Goal: Task Accomplishment & Management: Use online tool/utility

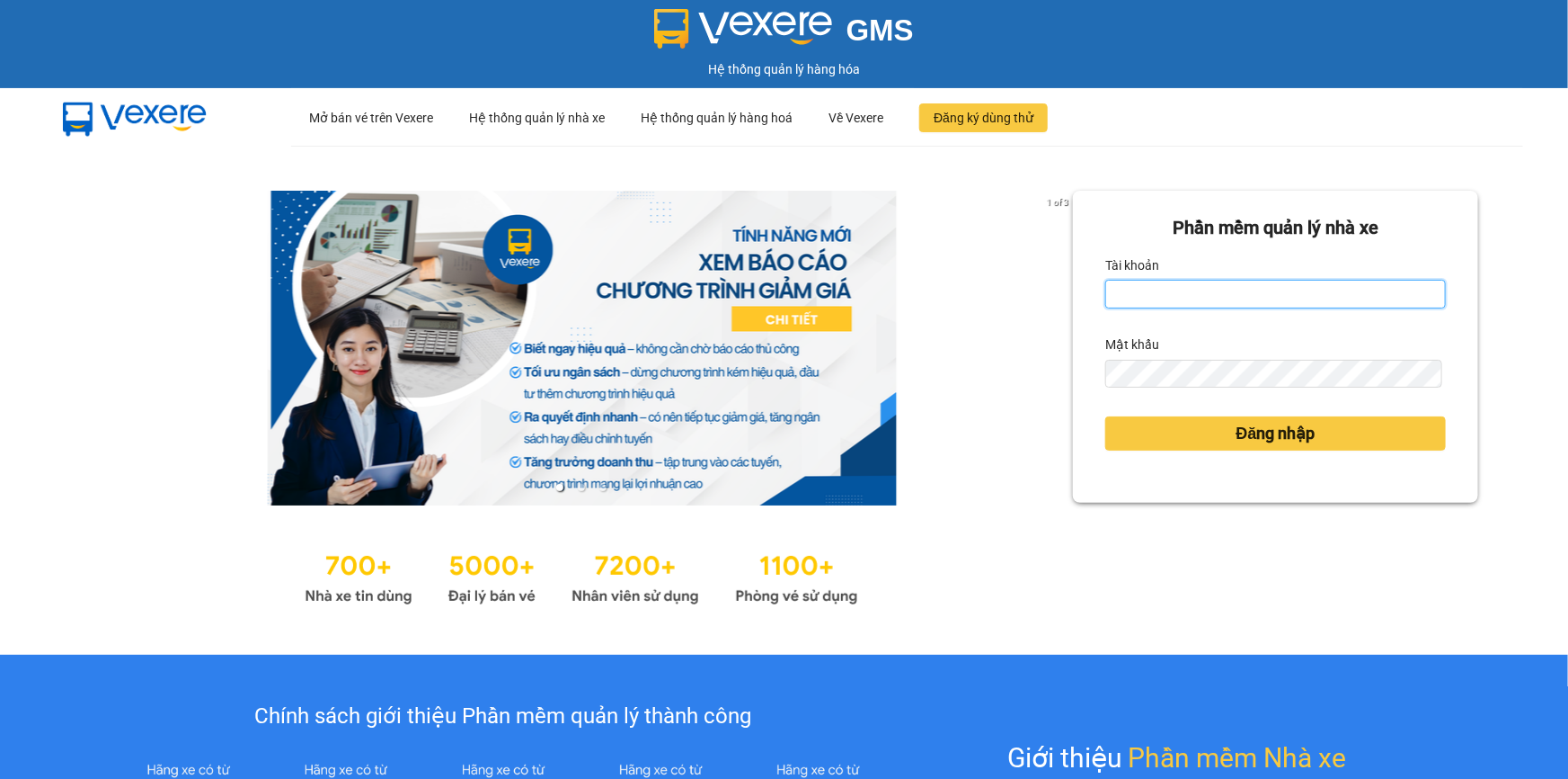
click at [1149, 302] on input "Tài khoản" at bounding box center [1275, 293] width 341 height 28
type input "loc.tienoanh"
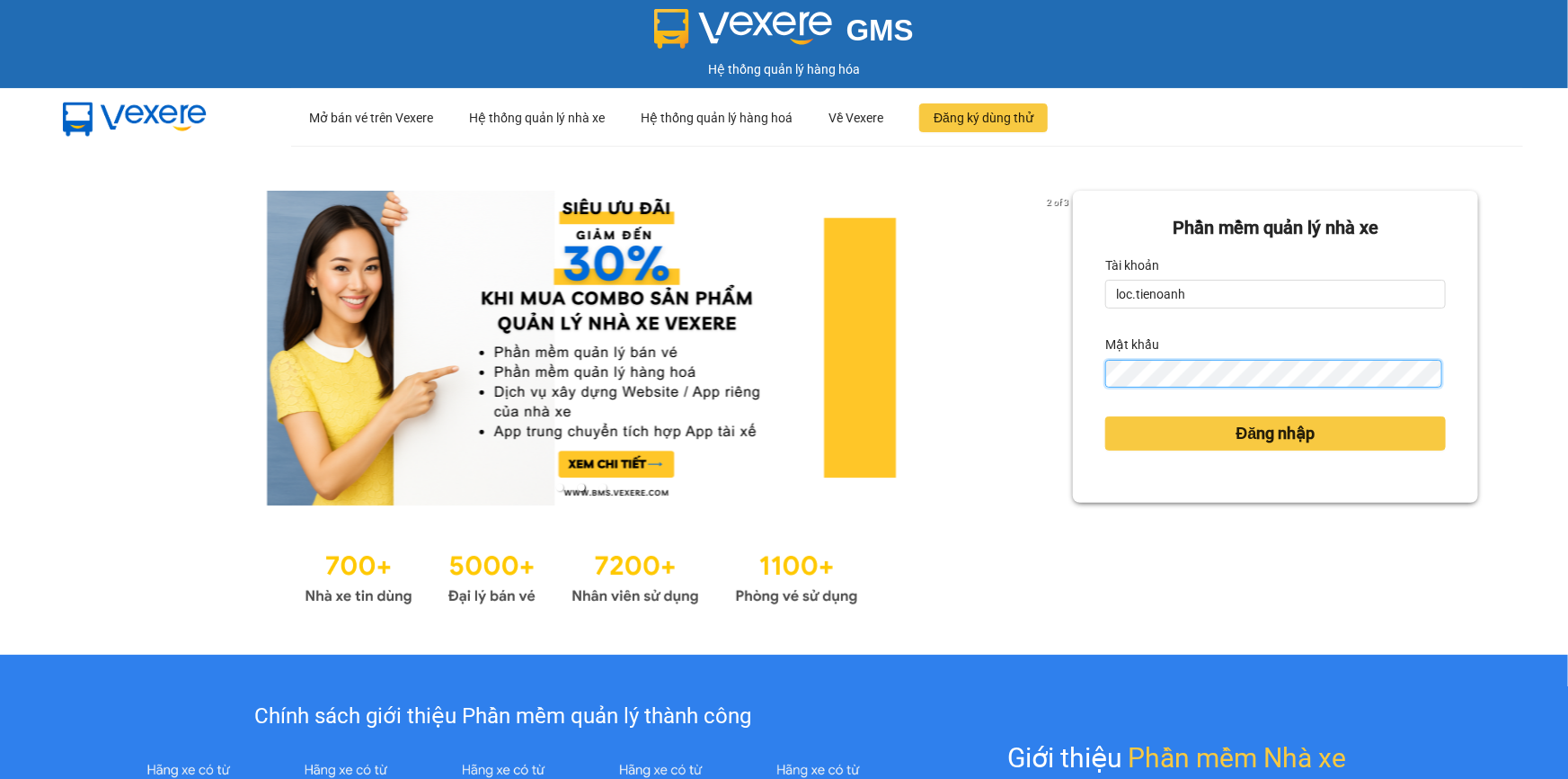
click at [1106, 416] on button "Đăng nhập" at bounding box center [1275, 432] width 341 height 34
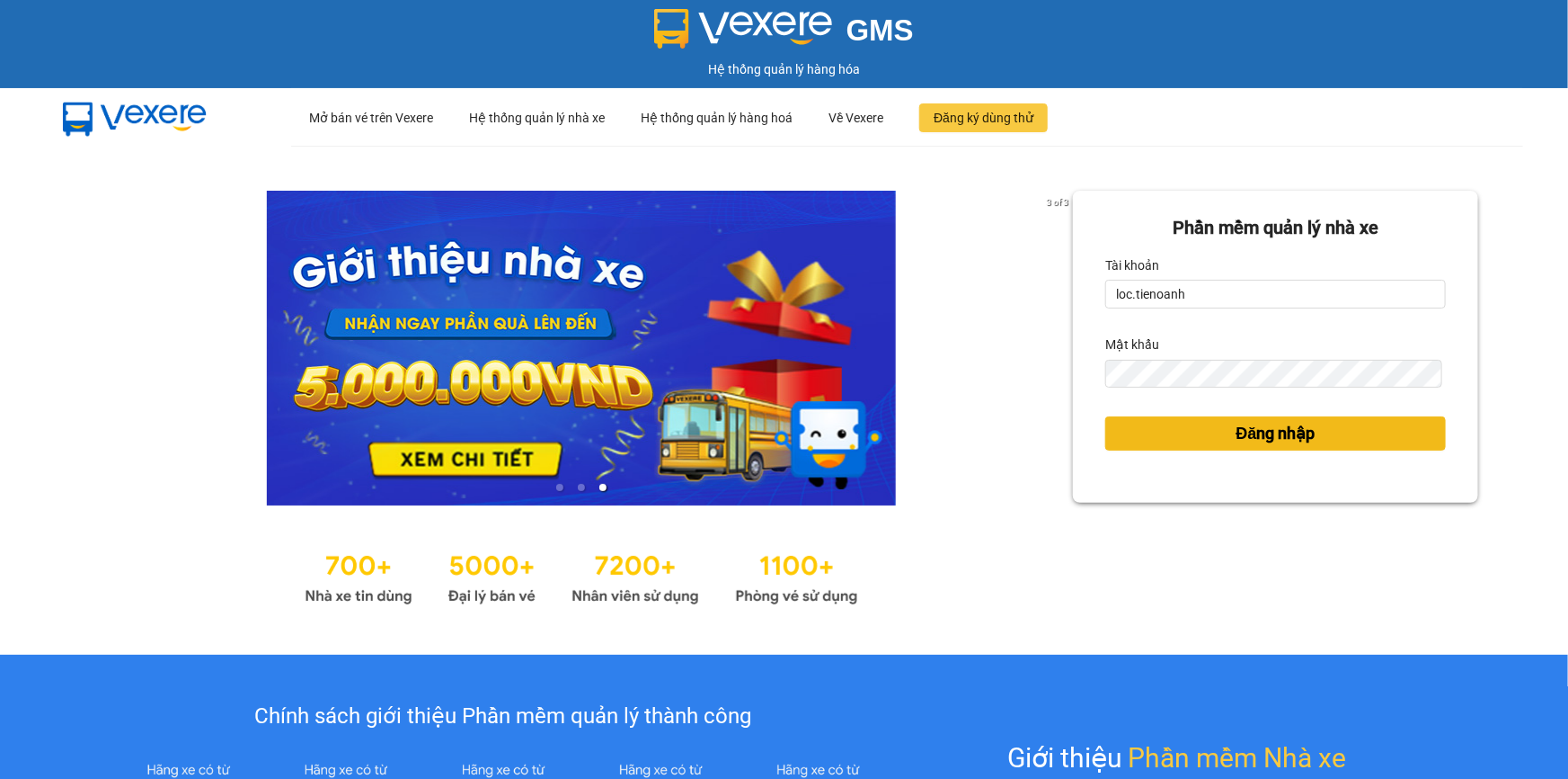
click at [1252, 434] on span "Đăng nhập" at bounding box center [1276, 433] width 79 height 25
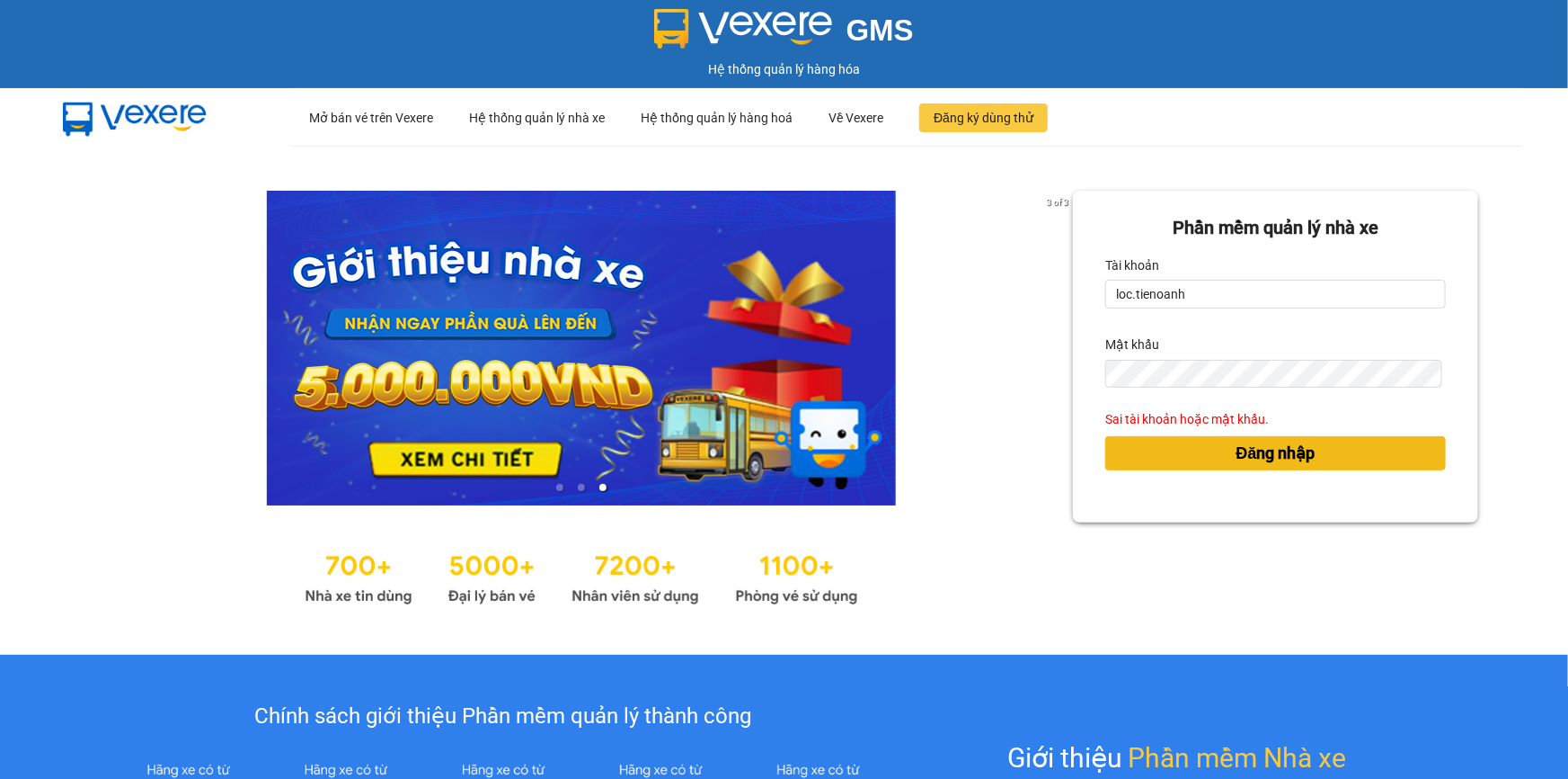
click at [1189, 447] on button "Đăng nhập" at bounding box center [1275, 453] width 341 height 34
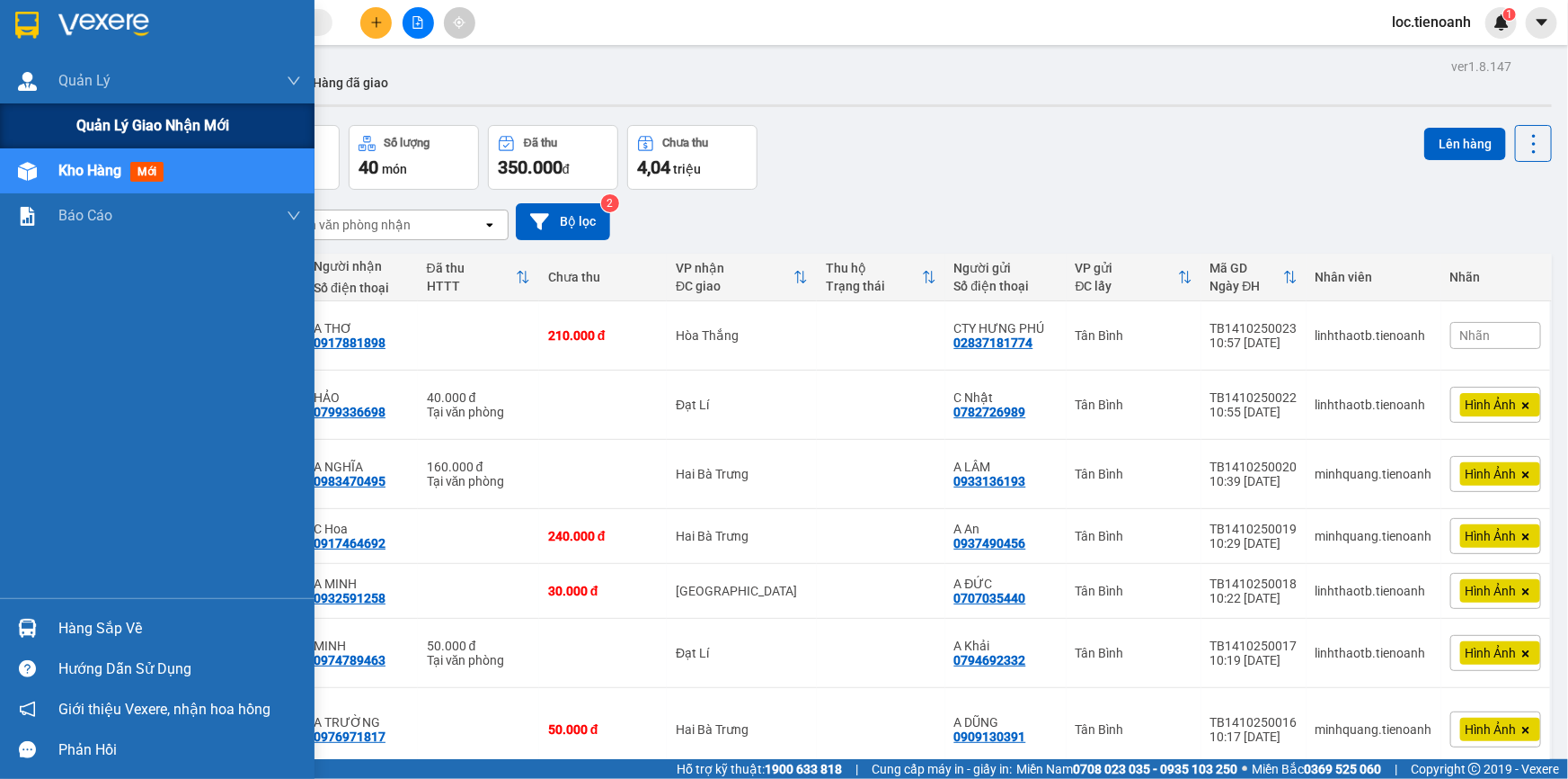
click at [118, 135] on span "Quản lý giao nhận mới" at bounding box center [152, 125] width 153 height 22
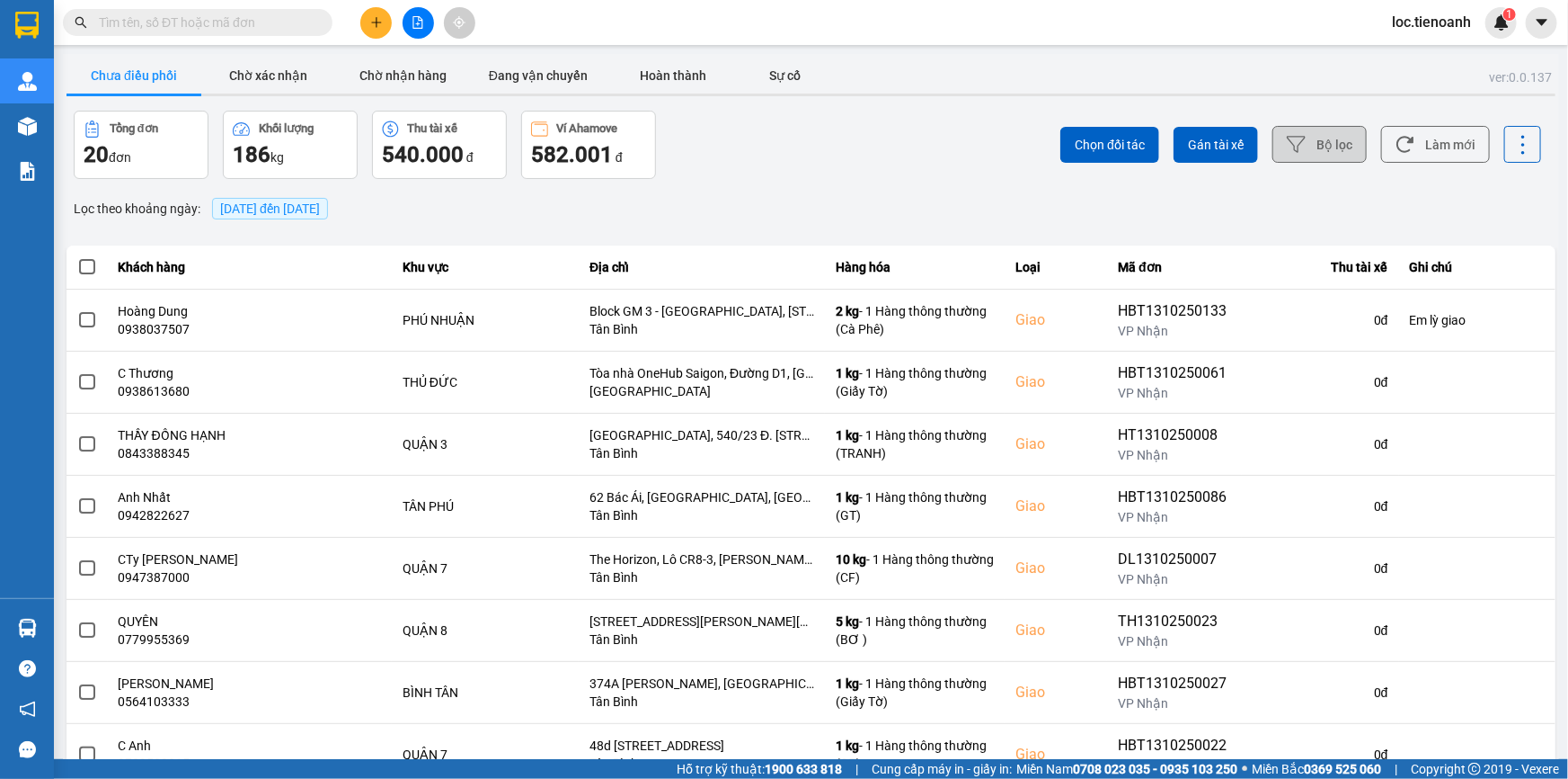
click at [1312, 142] on button "Bộ lọc" at bounding box center [1319, 144] width 95 height 37
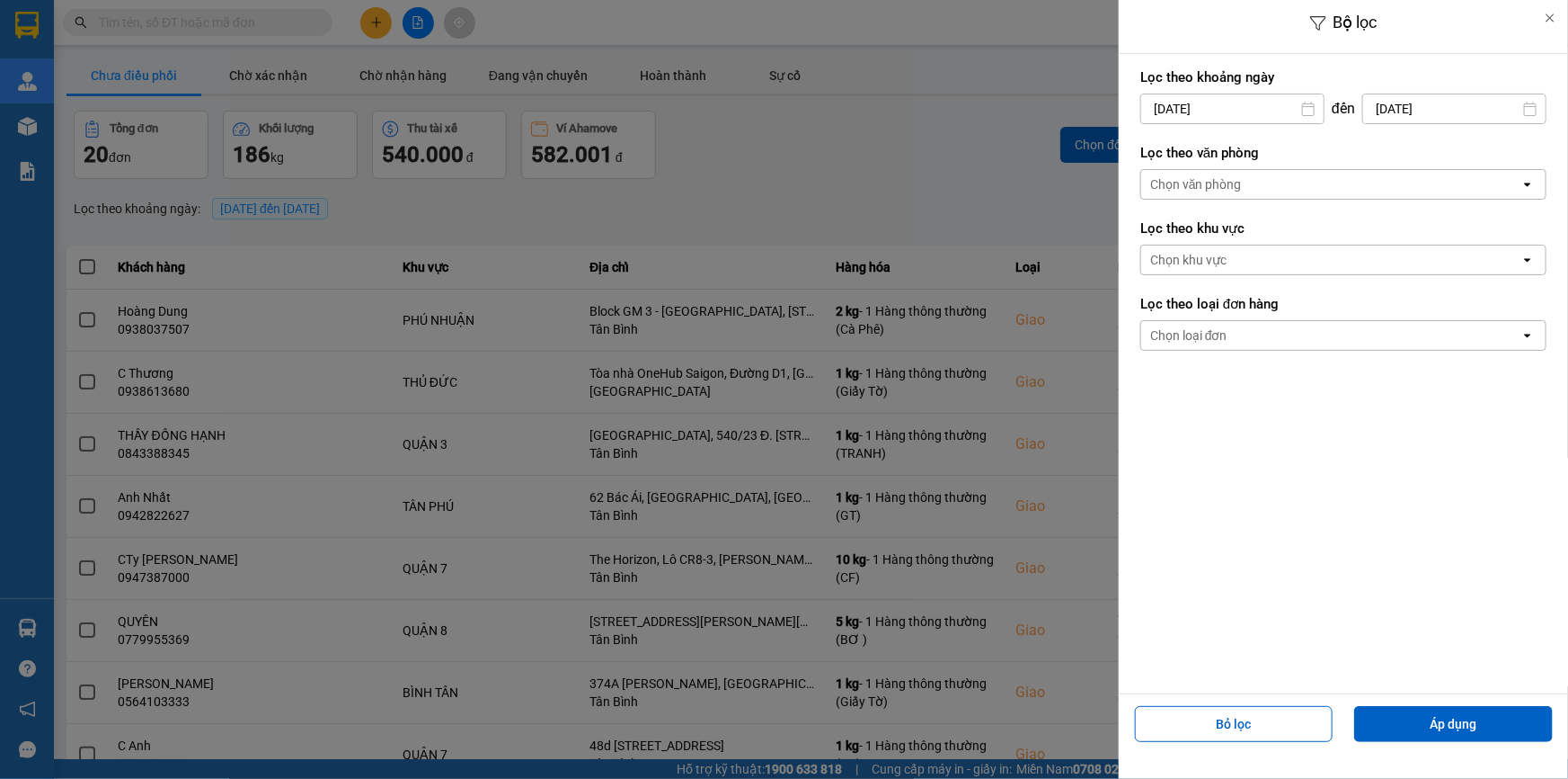
click at [1282, 176] on div "Chọn văn phòng" at bounding box center [1331, 184] width 380 height 28
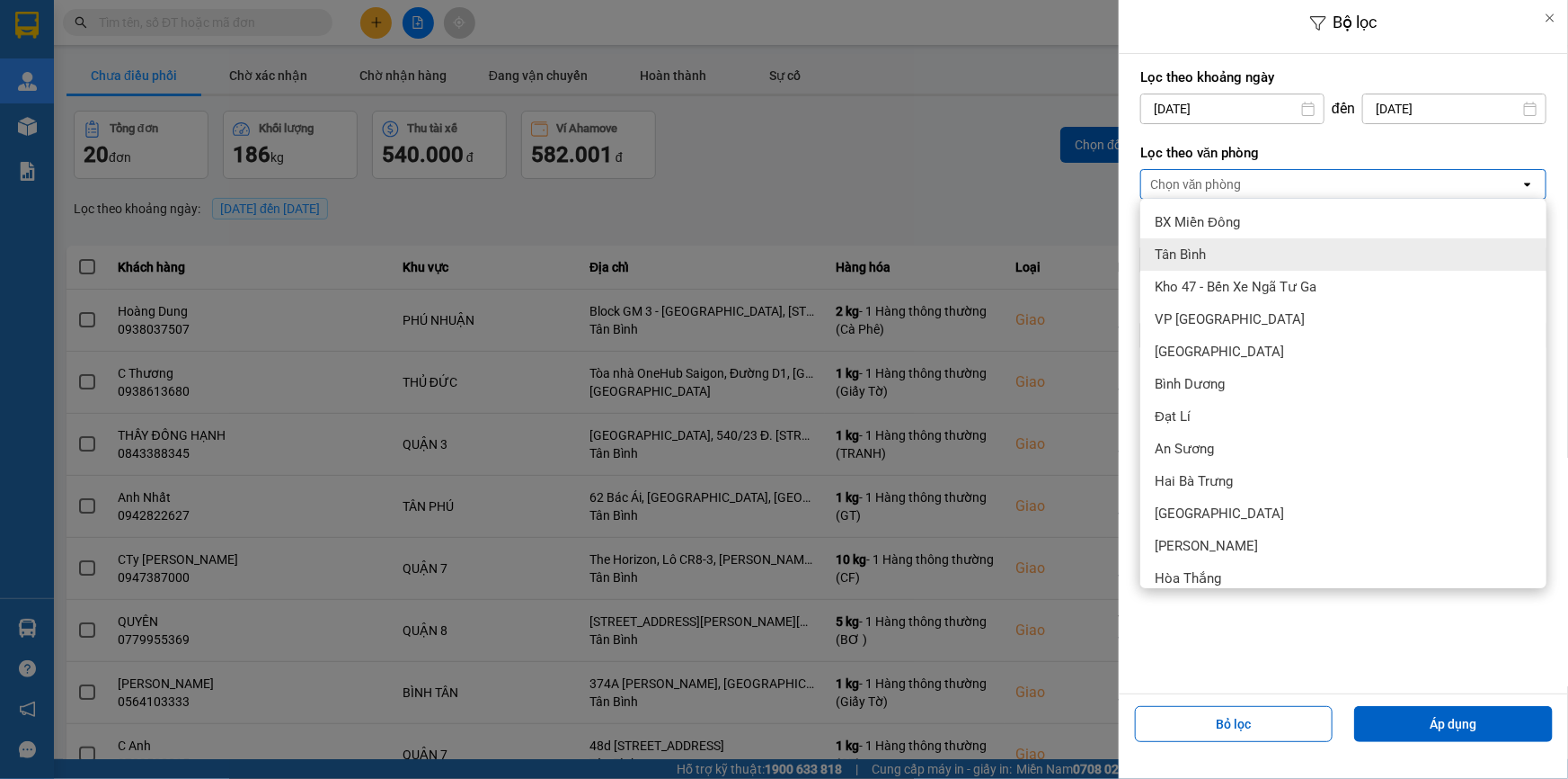
click at [1249, 250] on div "Tân Bình" at bounding box center [1344, 254] width 406 height 32
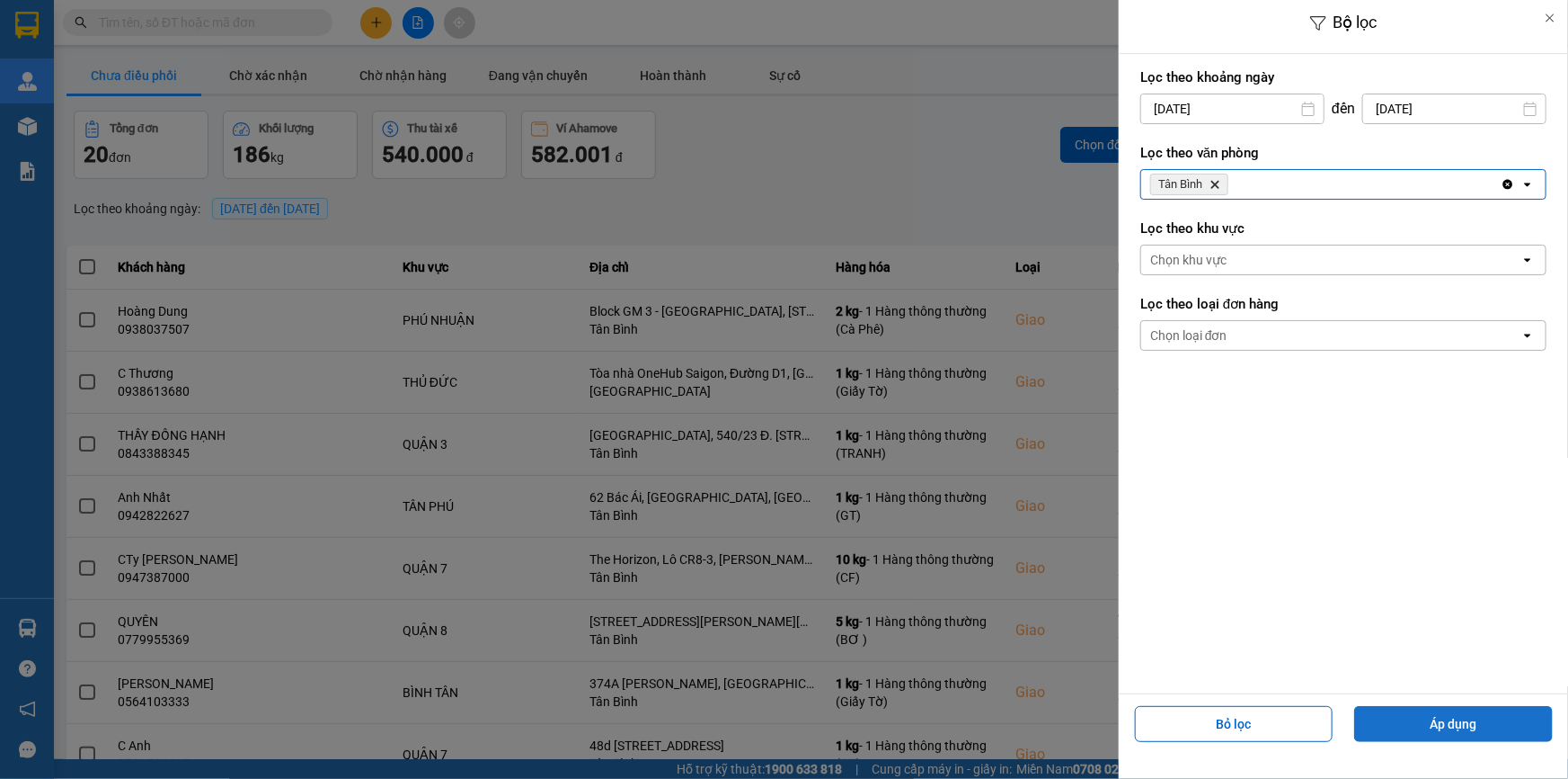
click at [1446, 721] on button "Áp dụng" at bounding box center [1454, 723] width 199 height 36
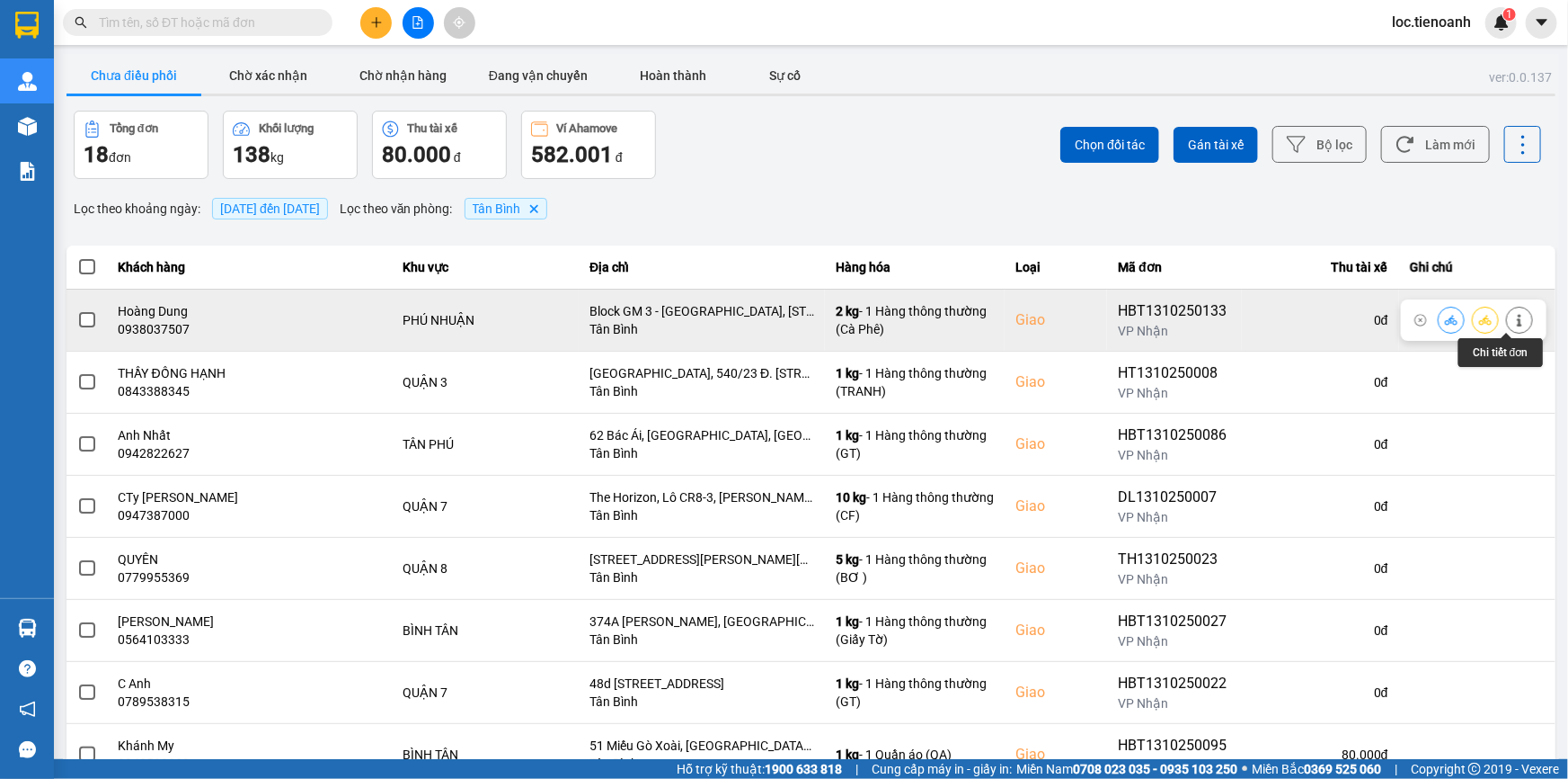
click at [1513, 324] on icon at bounding box center [1519, 319] width 13 height 13
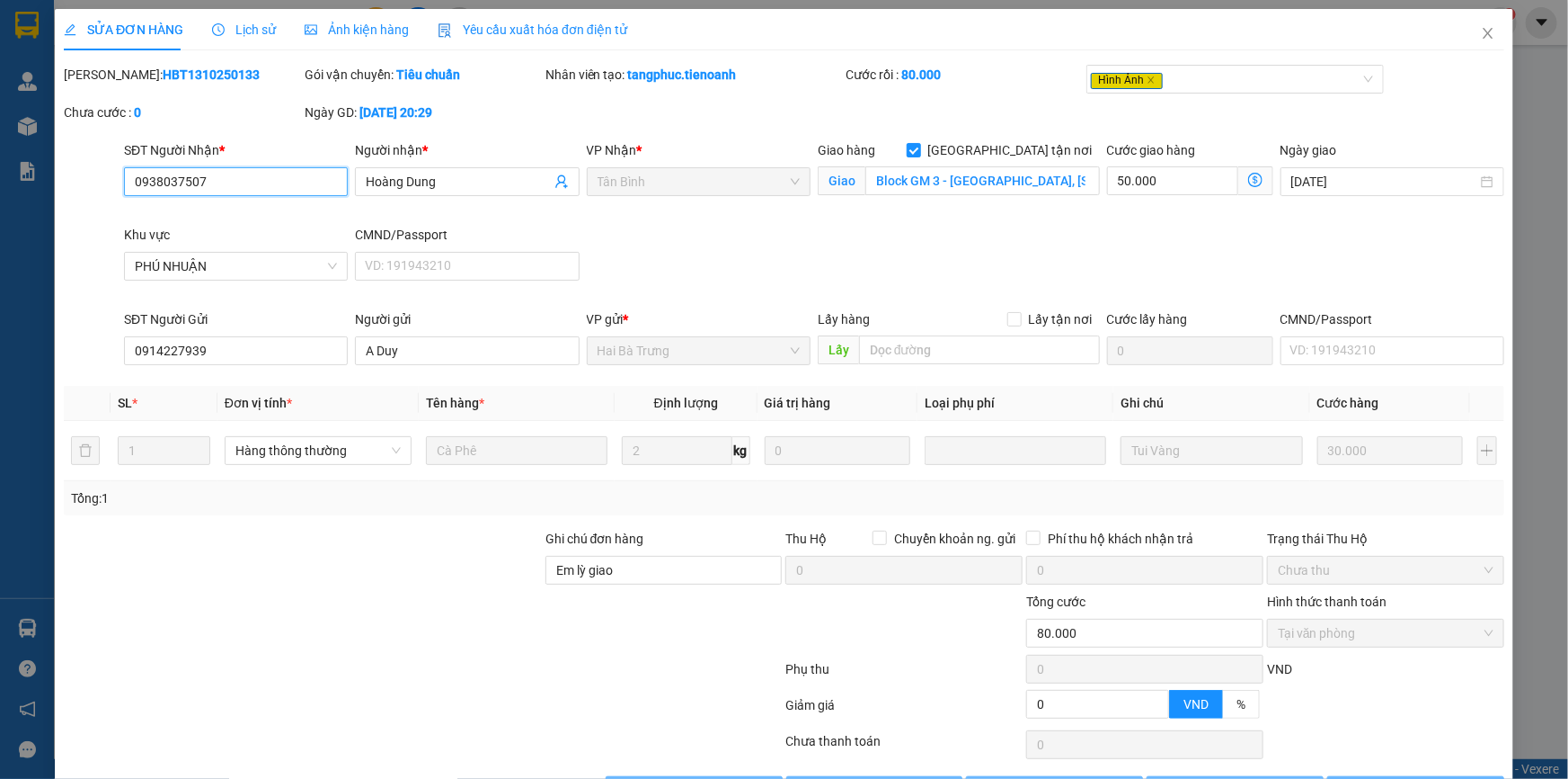
type input "0938037507"
type input "Hoàng Dung"
checkbox input "true"
type input "Block GM 3 - Golden Mansion, 119 Phổ Quang, Phường 9, Quận Phú Nhuận, Thành phố…"
type input "0914227939"
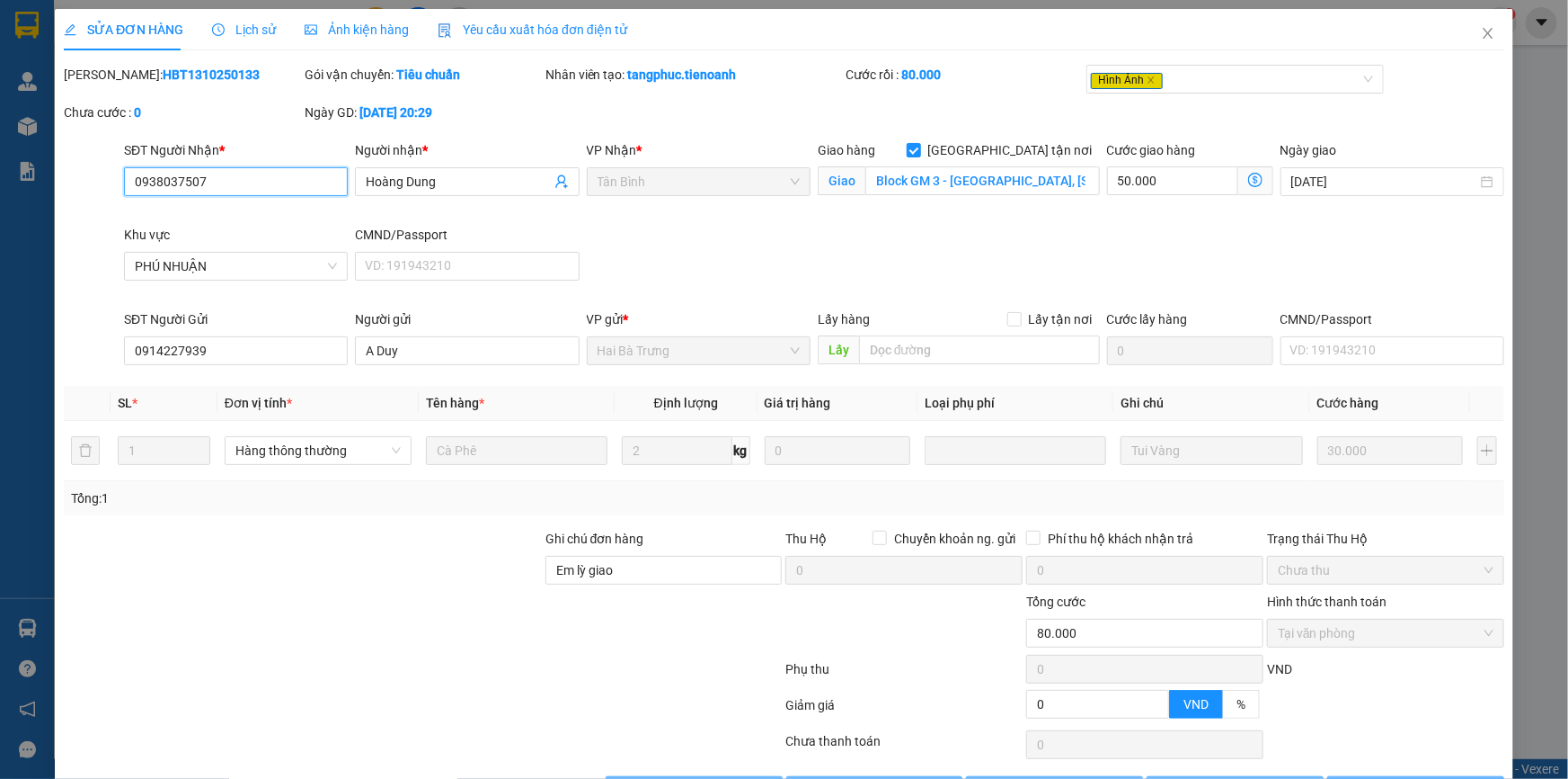
type input "A Duy"
type input "Em lỳ giao"
type input "0"
type input "80.000"
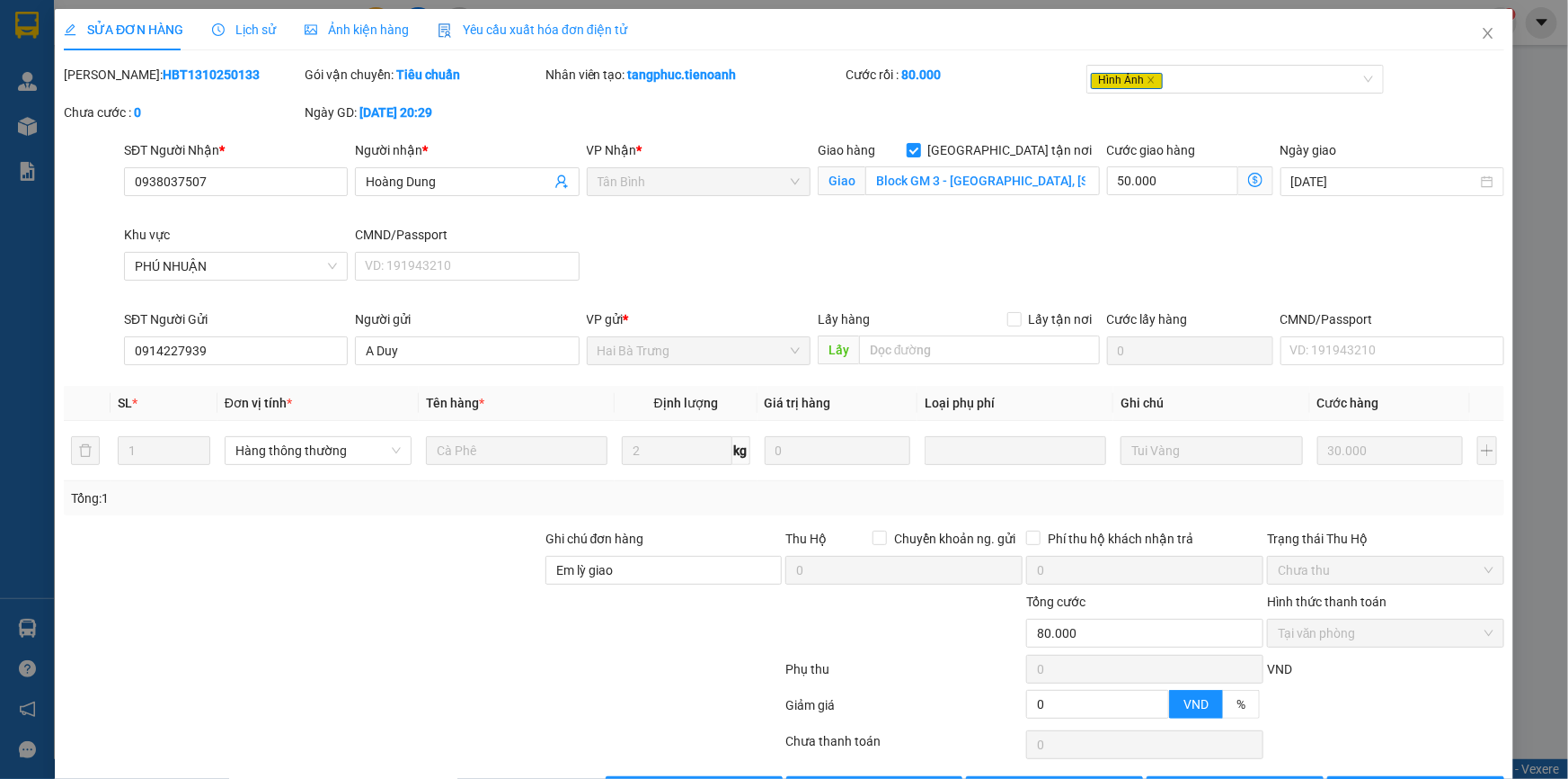
scroll to position [60, 0]
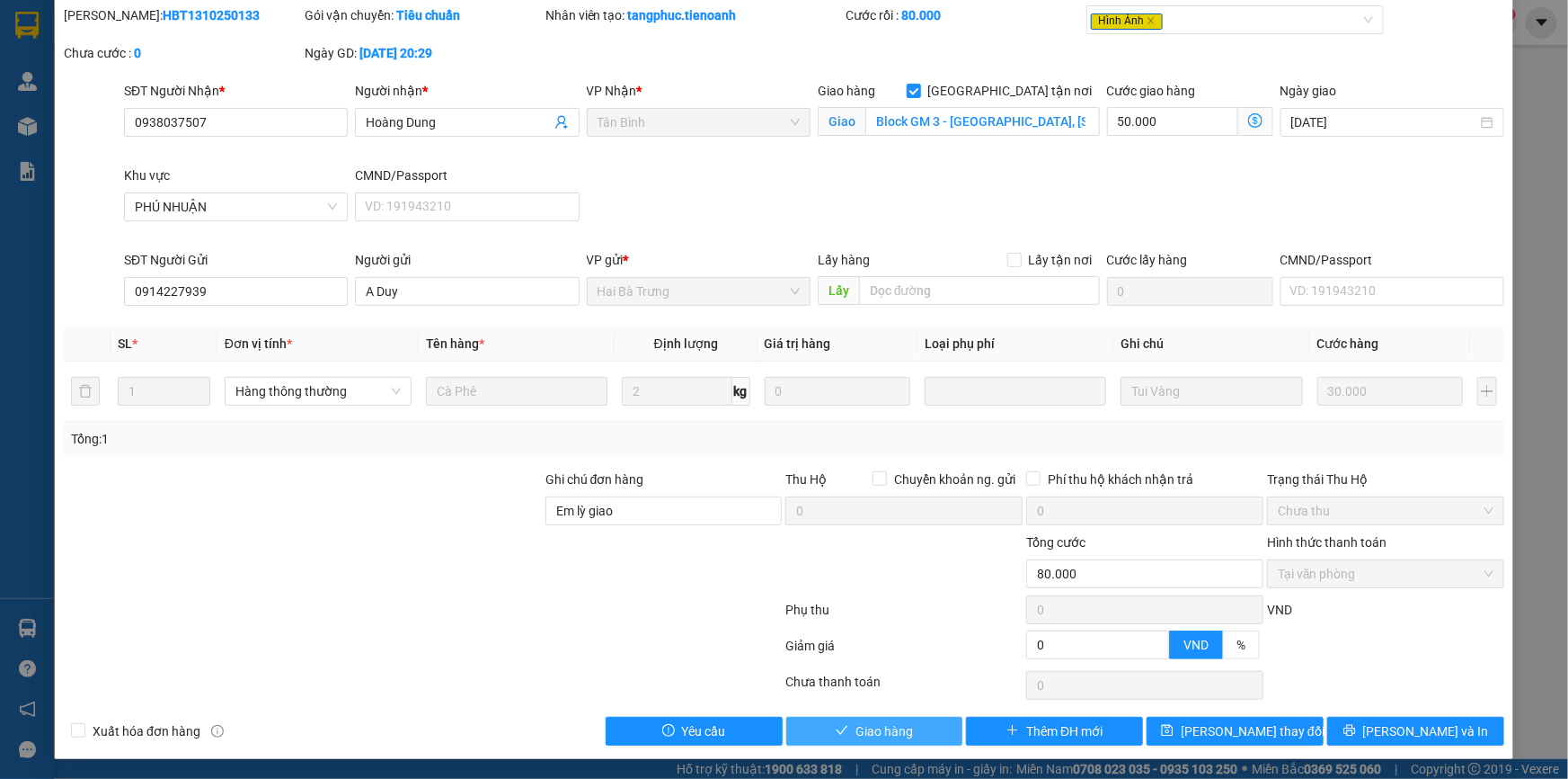
click at [917, 718] on button "Giao hàng" at bounding box center [874, 730] width 177 height 28
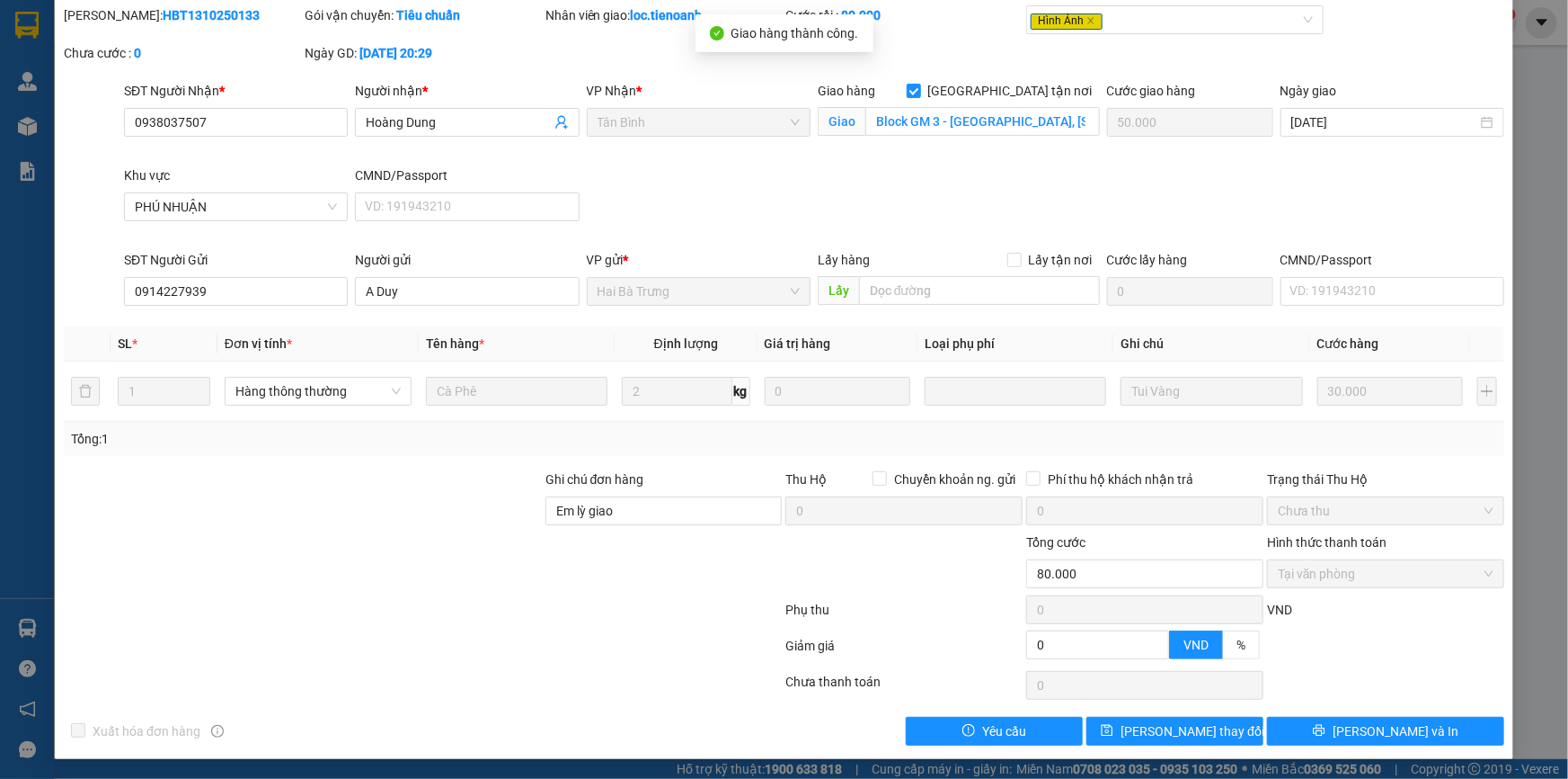
scroll to position [0, 0]
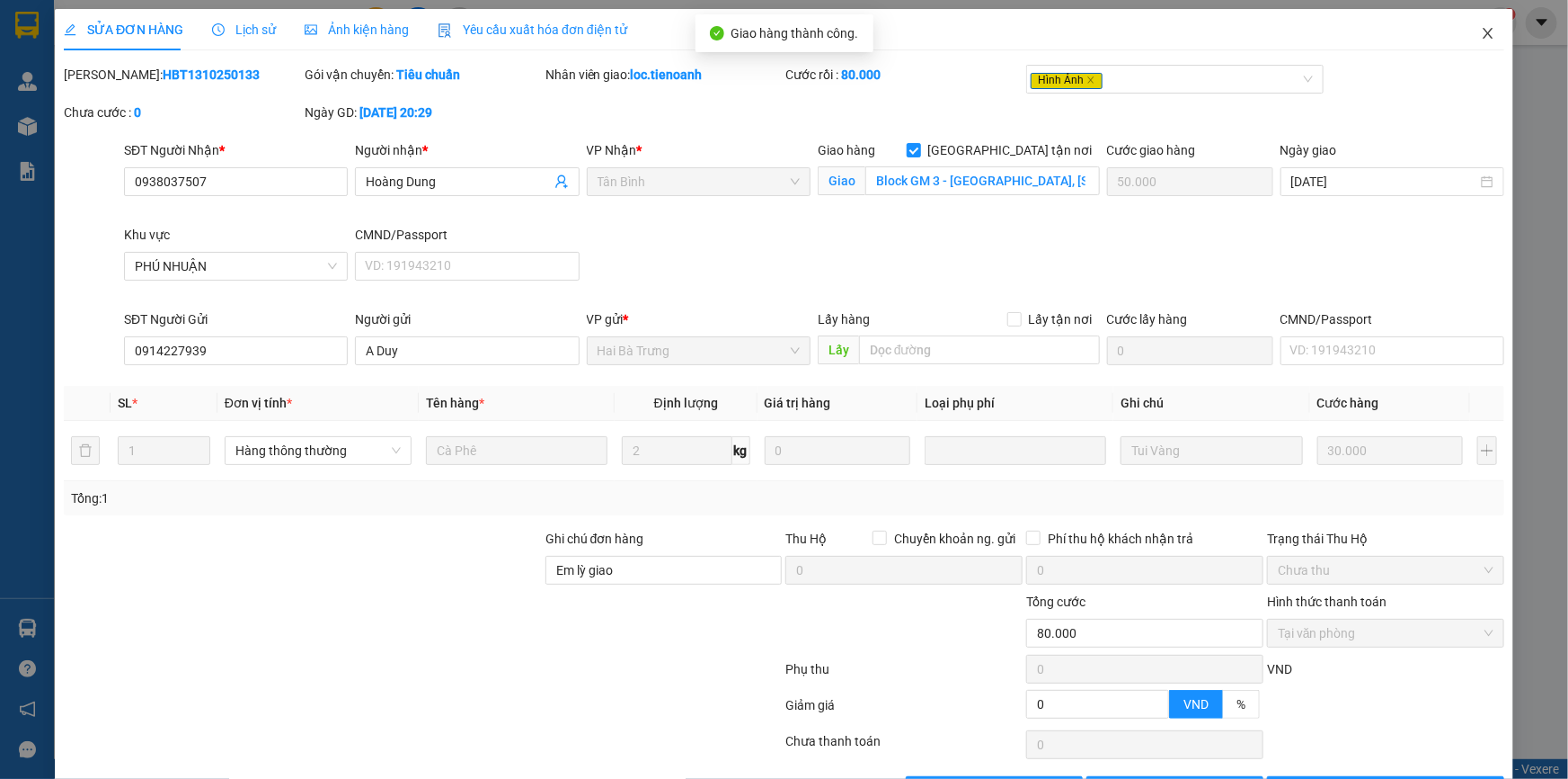
click at [1481, 35] on icon "close" at bounding box center [1488, 33] width 15 height 15
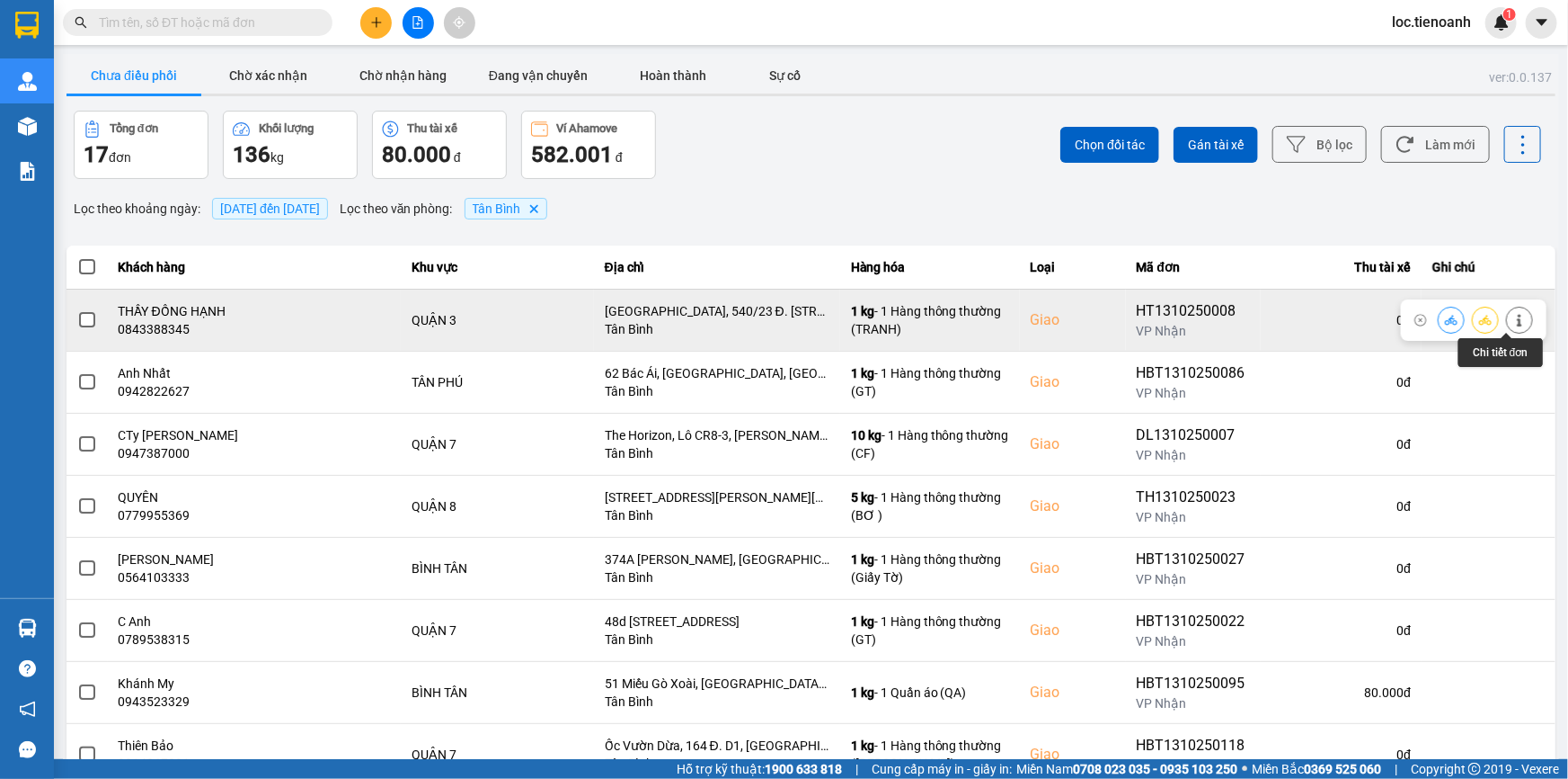
click at [1516, 322] on button at bounding box center [1520, 319] width 25 height 31
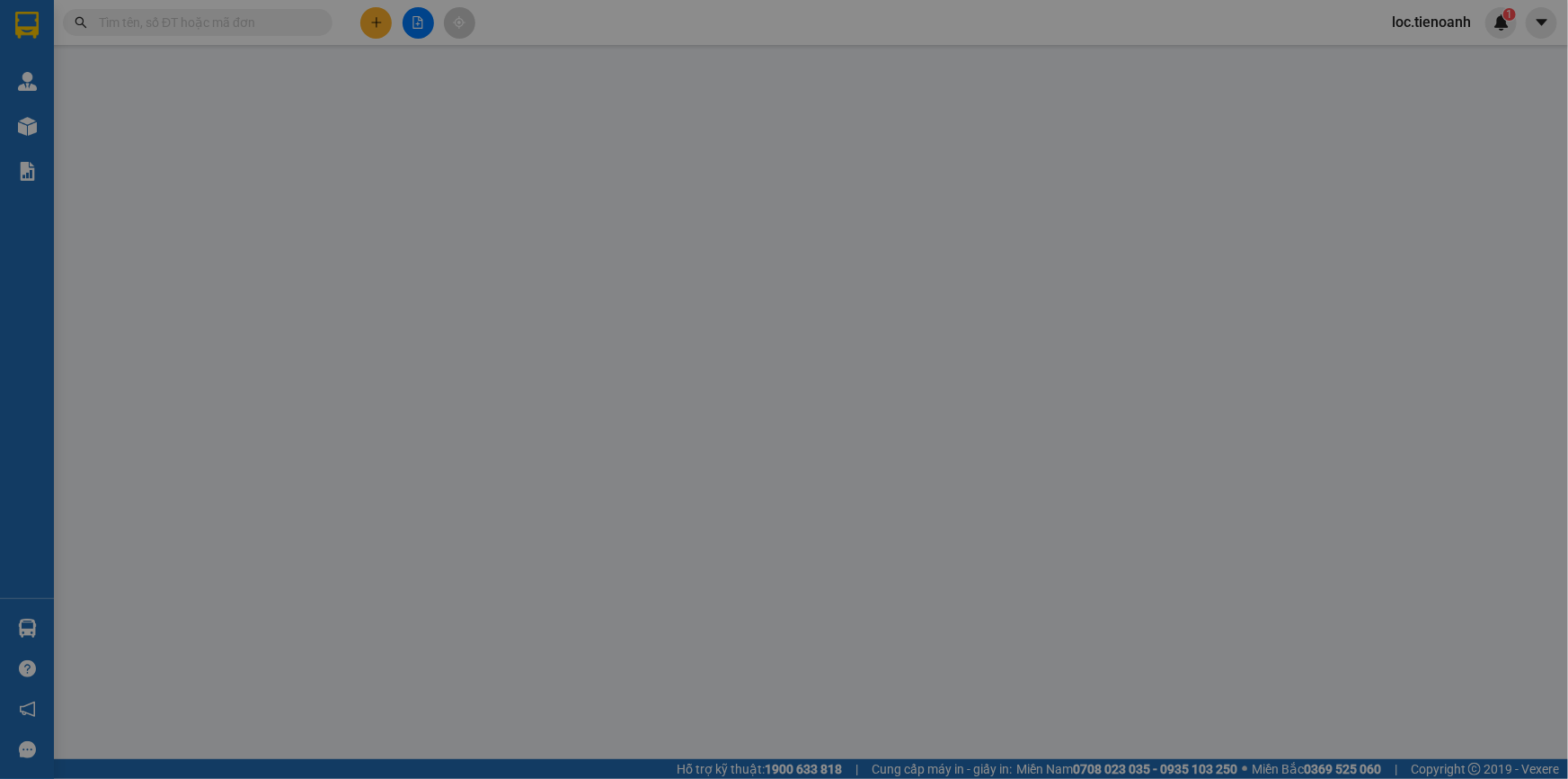
type input "0843388345"
type input "THẦY ĐỒNG HẠNH"
checkbox input "true"
type input "Chùa Hưng Phước, 540/23 Đ. Cách Mạng Tháng 8, Phường 11, Quận 3, Hồ Chí Minh"
type input "0968604715"
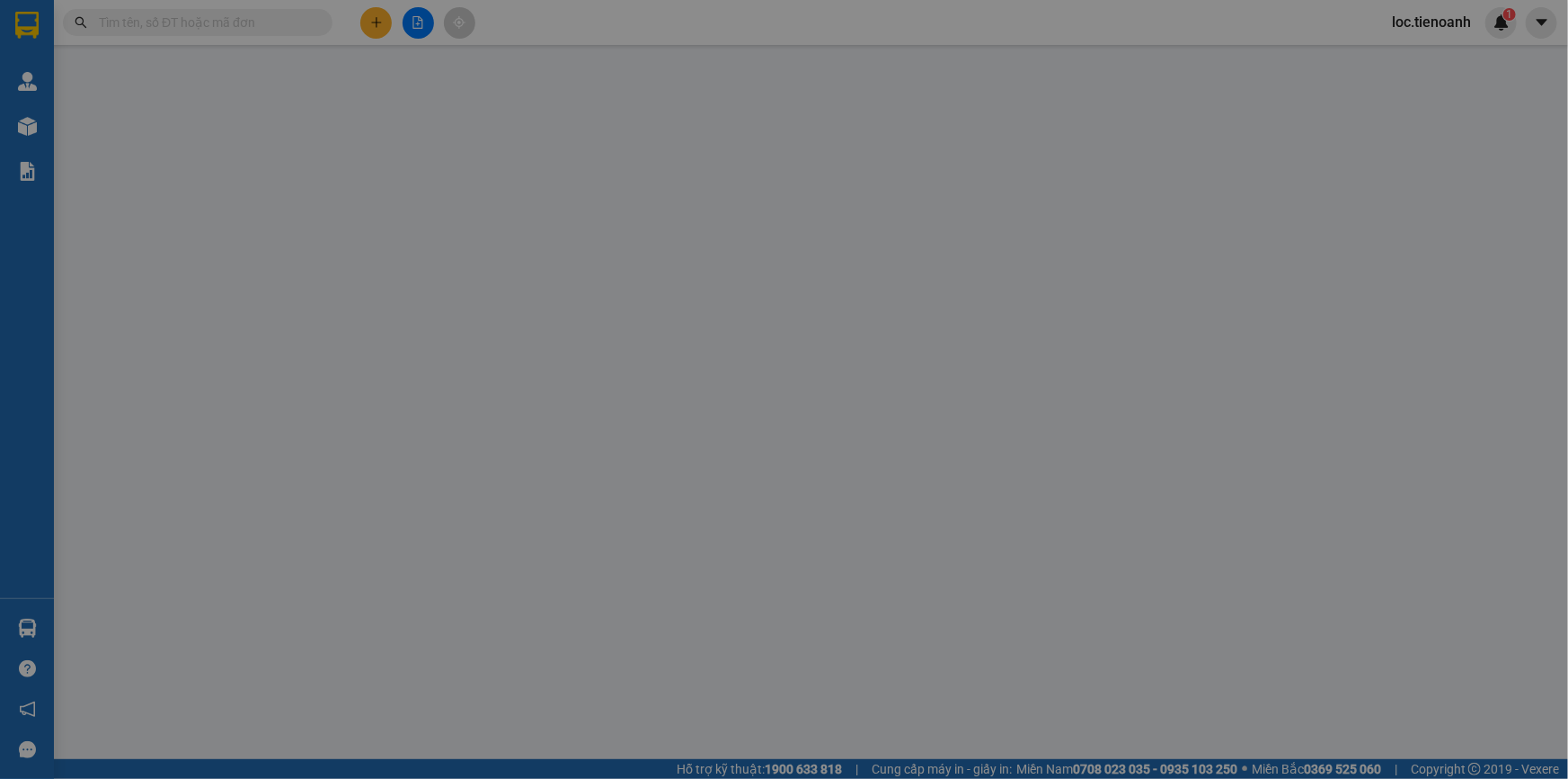
type input "SƯ CÔ THẢO"
type input "0"
type input "70.000"
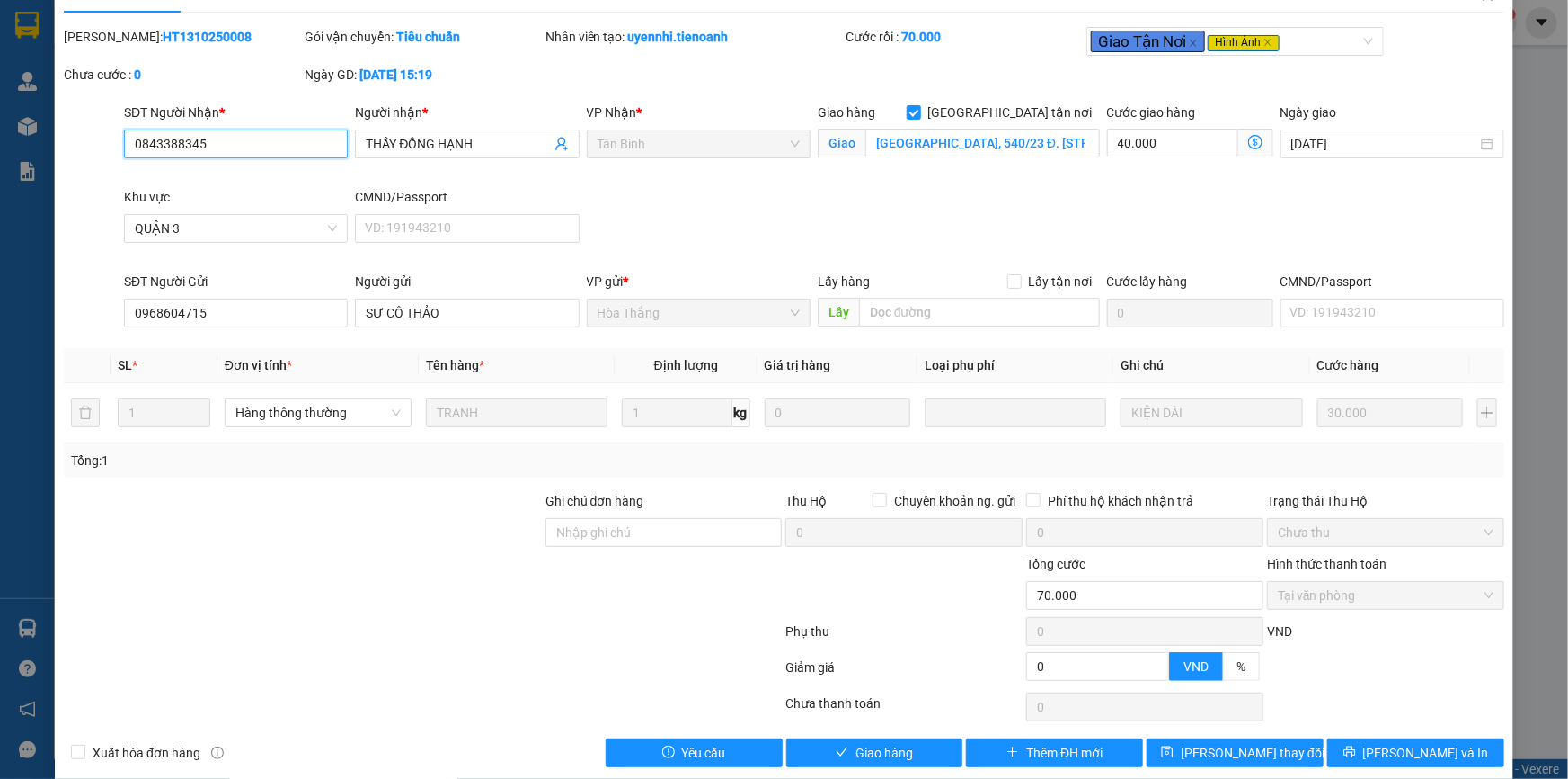
scroll to position [60, 0]
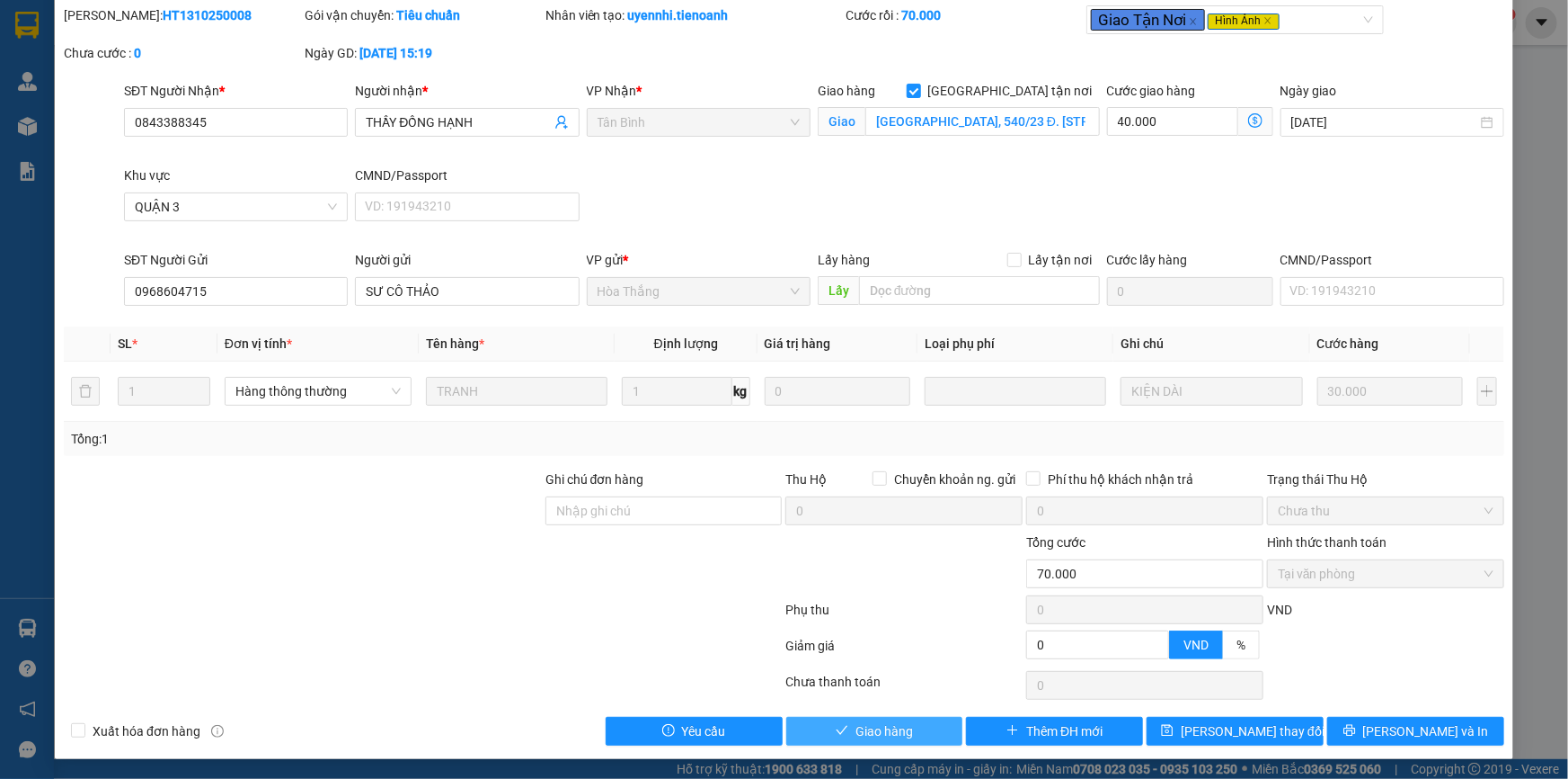
click at [924, 736] on button "Giao hàng" at bounding box center [874, 730] width 177 height 28
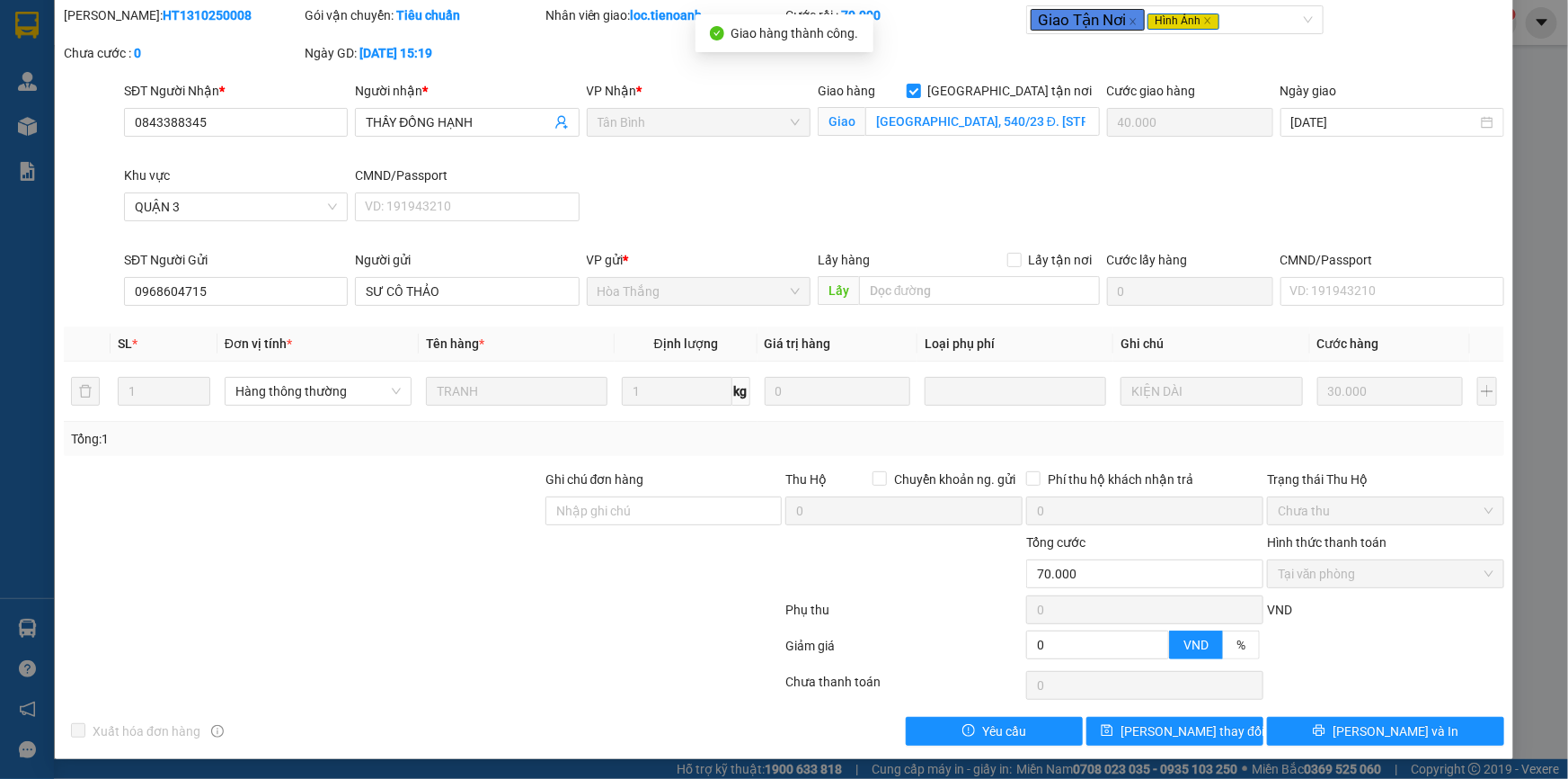
scroll to position [0, 0]
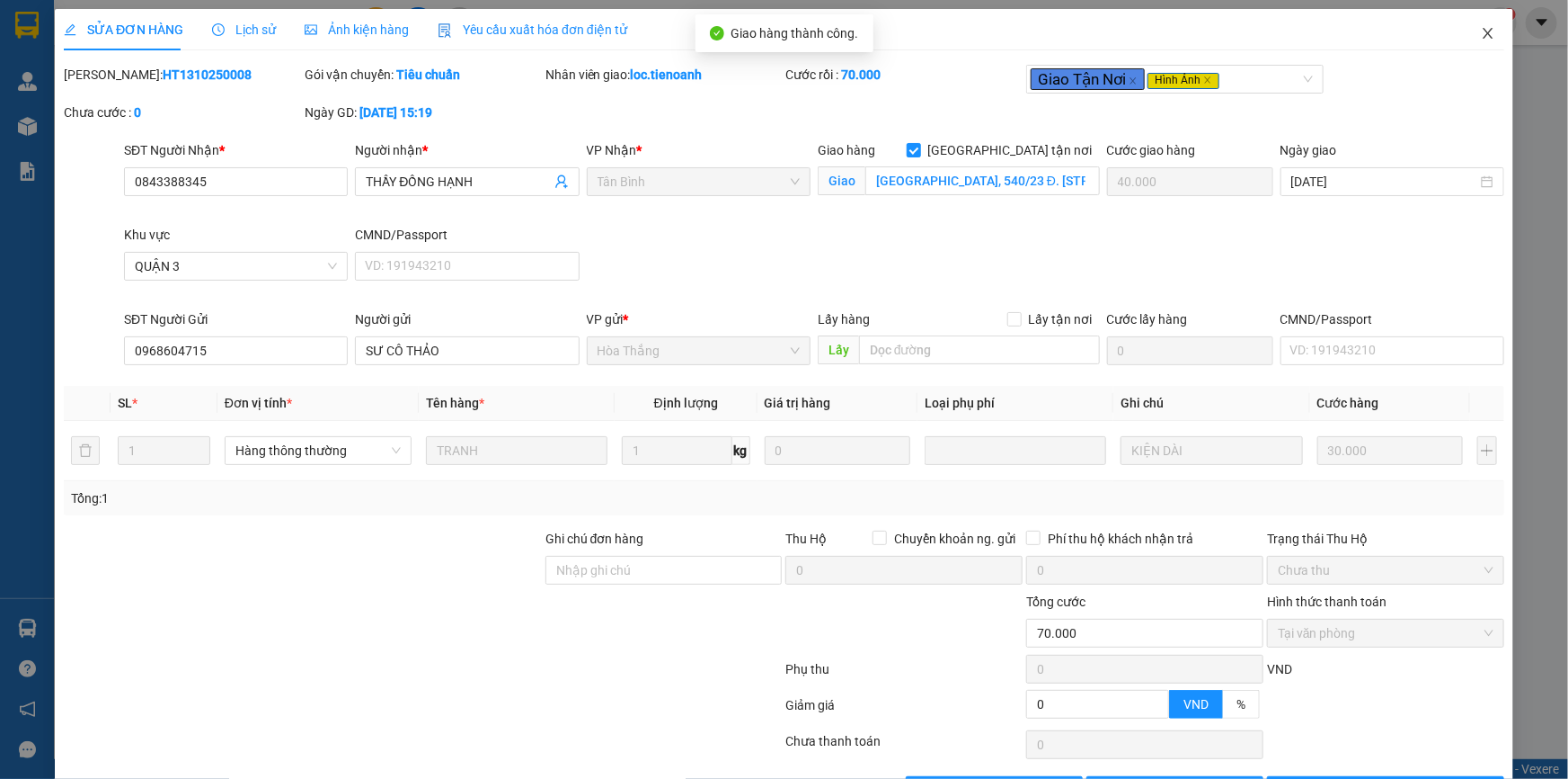
click at [1481, 35] on icon "close" at bounding box center [1488, 33] width 15 height 15
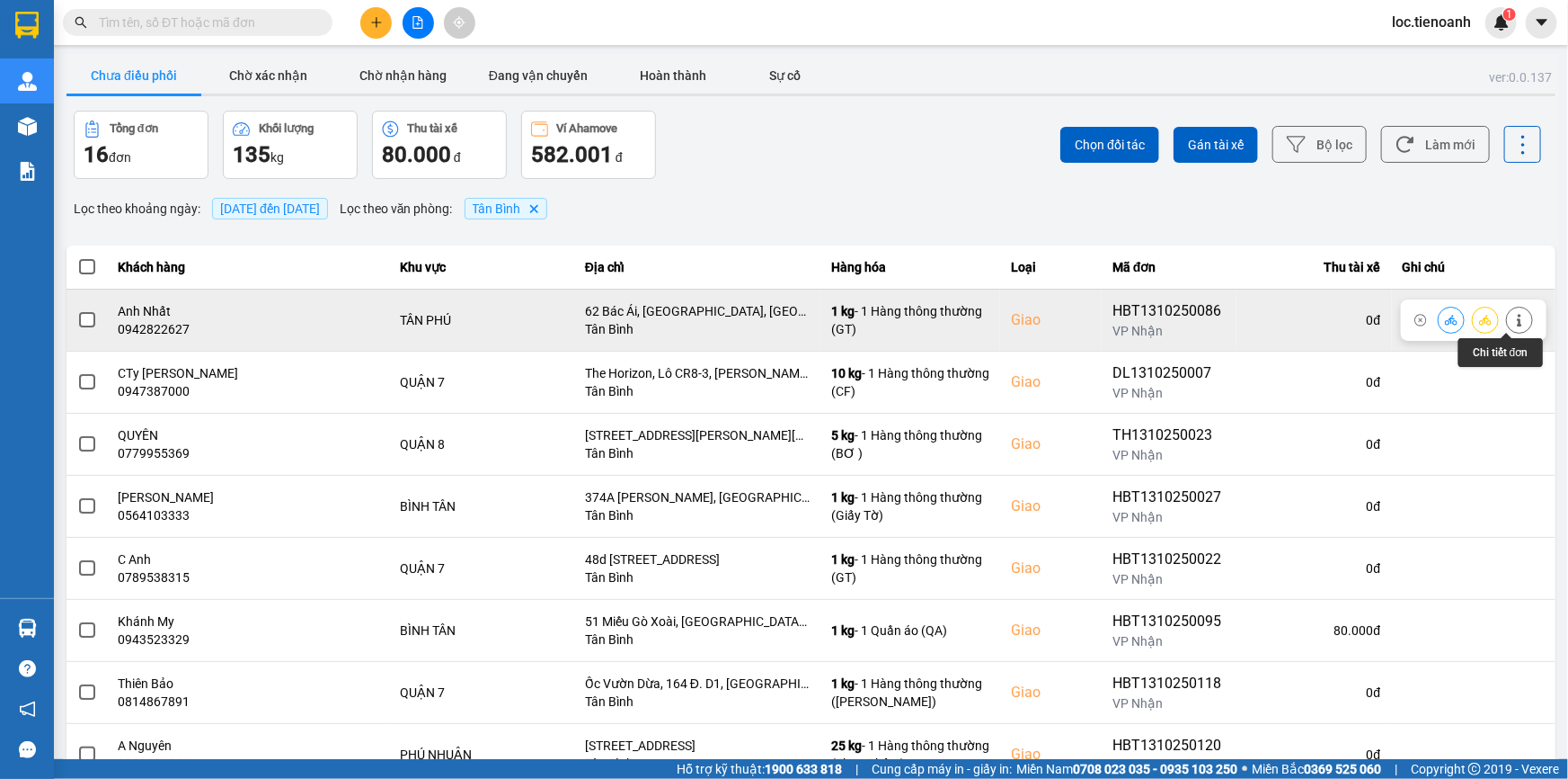
click at [1508, 316] on button at bounding box center [1520, 319] width 25 height 31
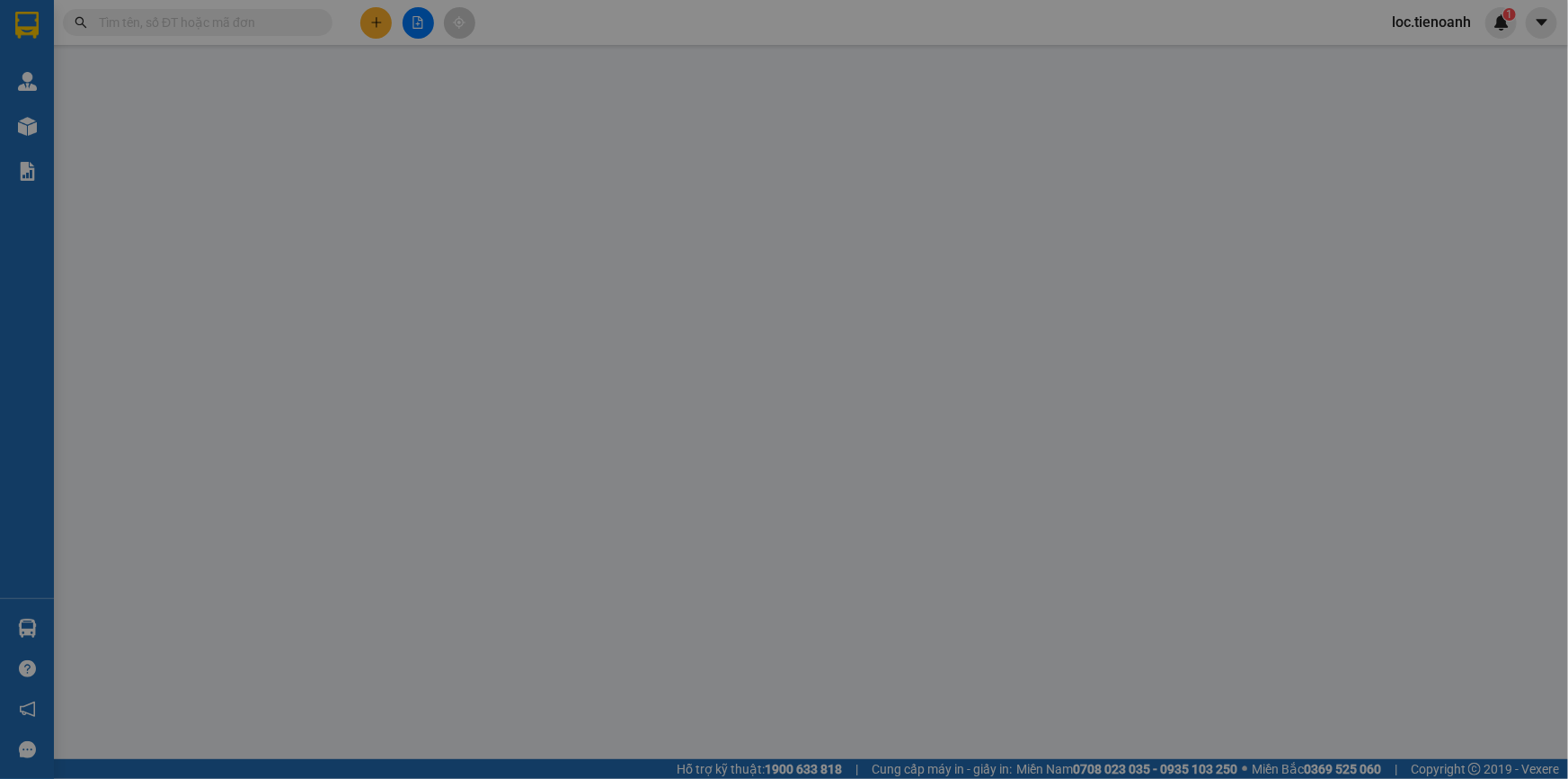
type input "0942822627"
type input "Anh Nhất"
checkbox input "true"
type input "62 Bác Ái, Tân Thành, Tân Phú, Hồ Chí Minh"
type input "0359228900"
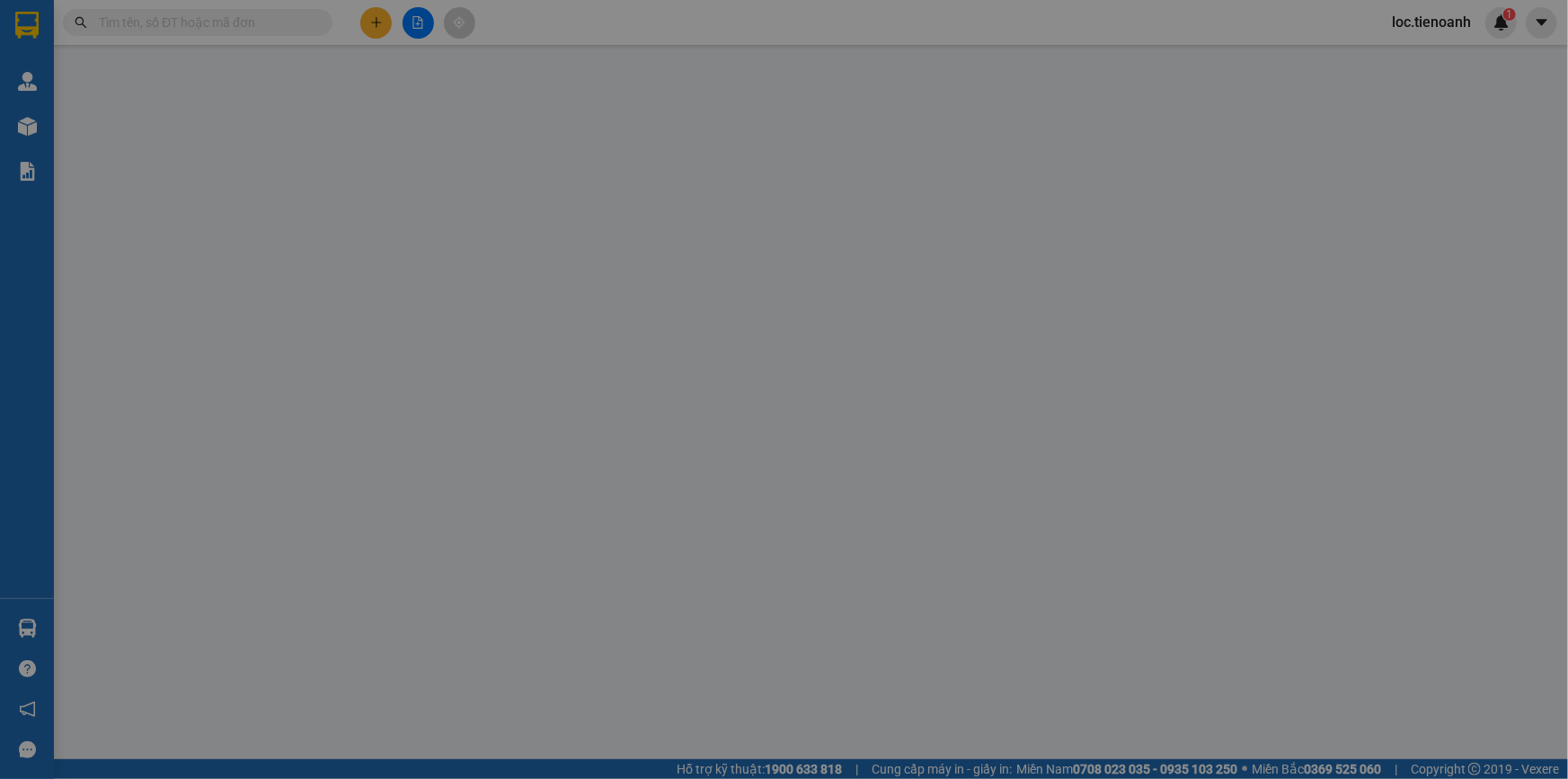
type input "A Hiệp"
type input "0"
type input "70.000"
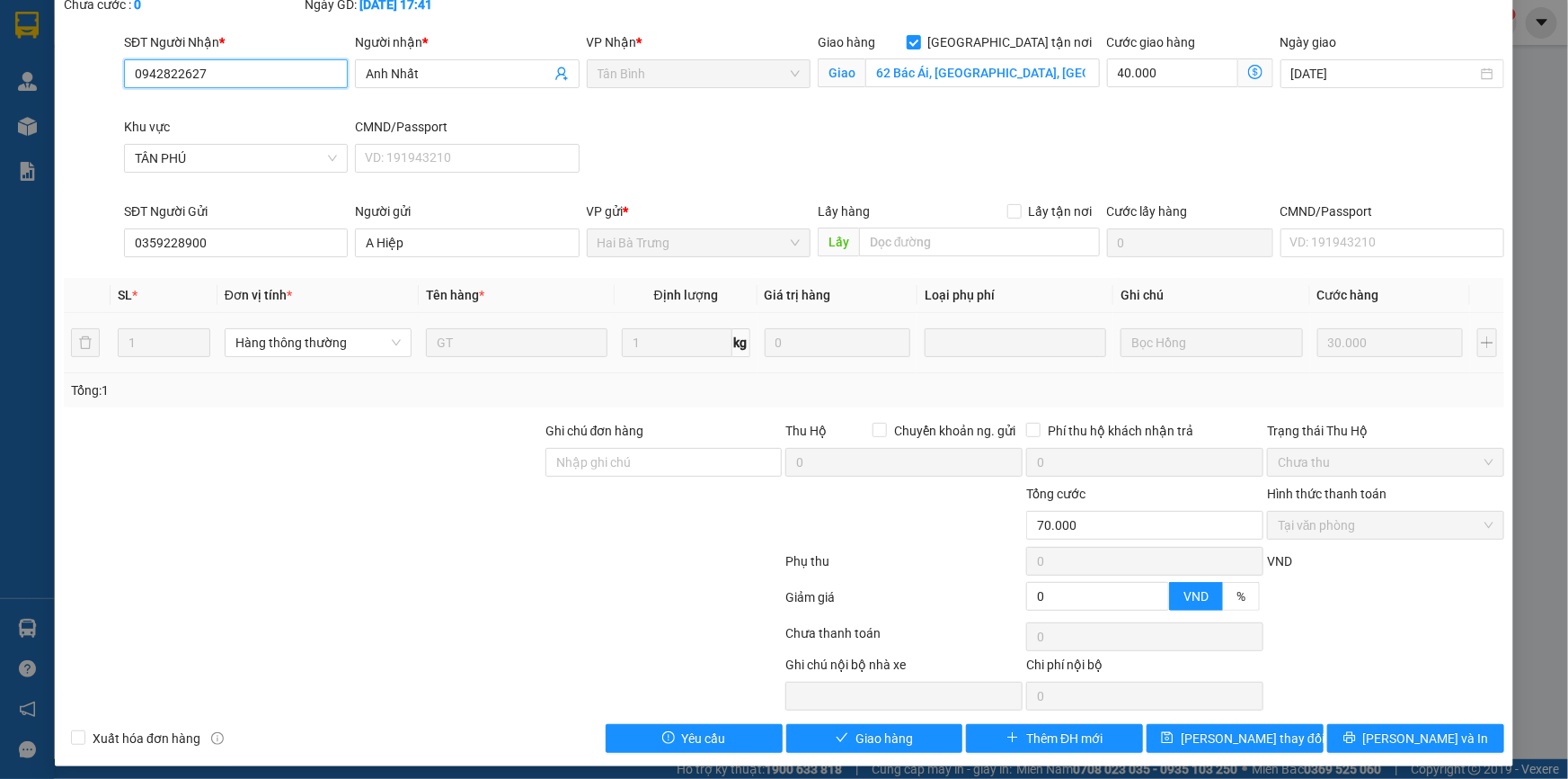
scroll to position [115, 0]
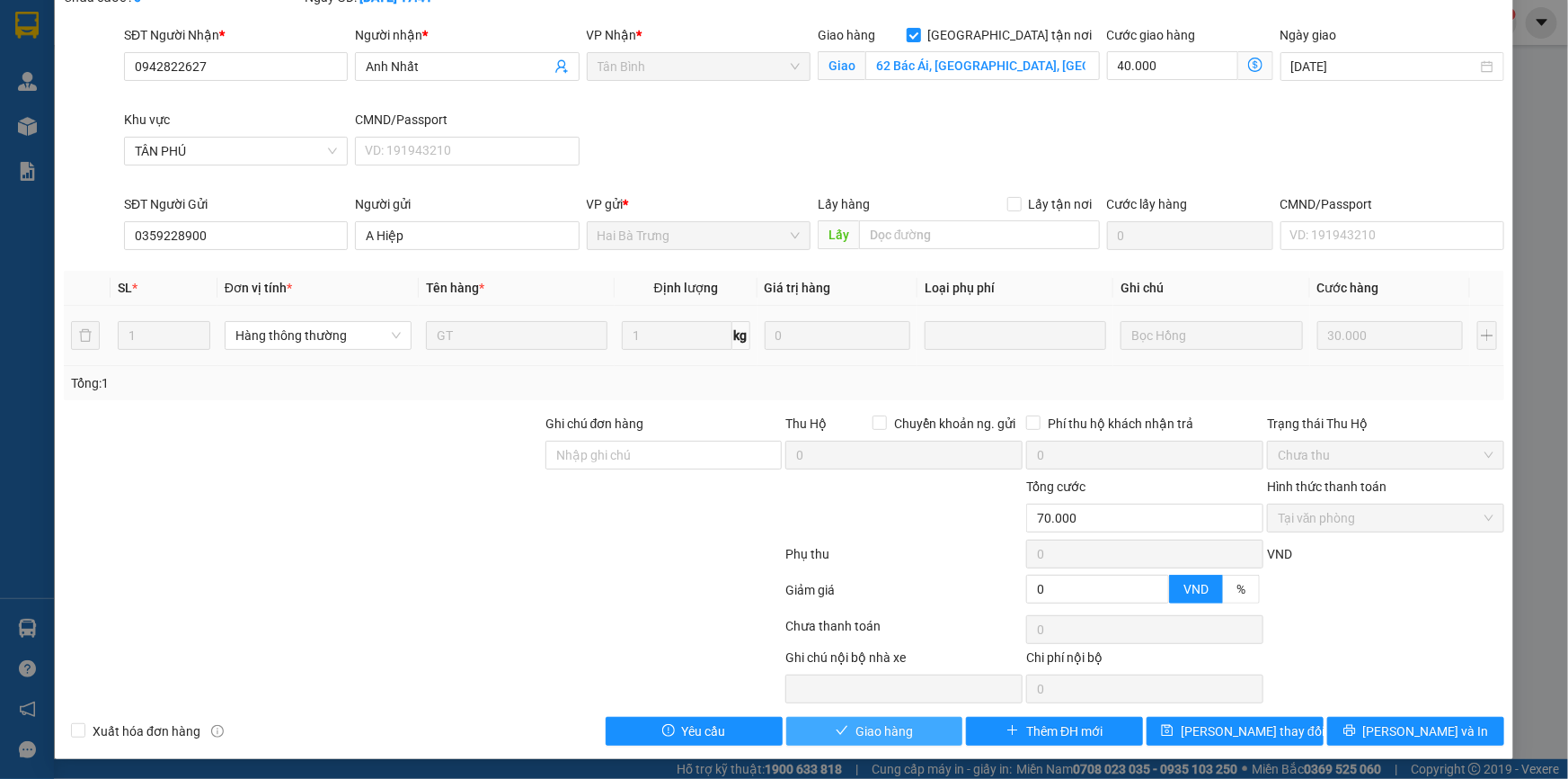
click at [890, 722] on span "Giao hàng" at bounding box center [884, 731] width 58 height 20
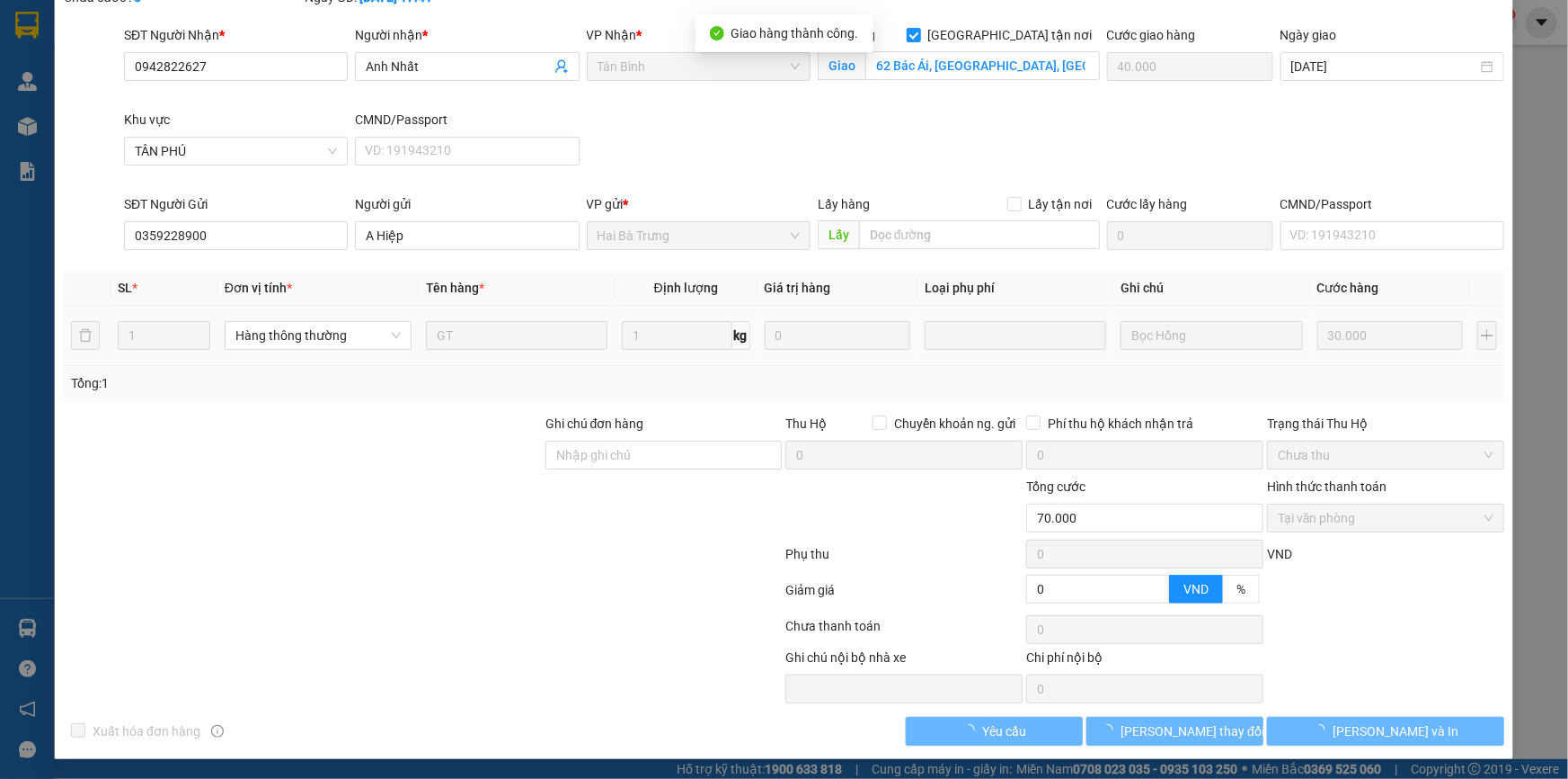
scroll to position [0, 0]
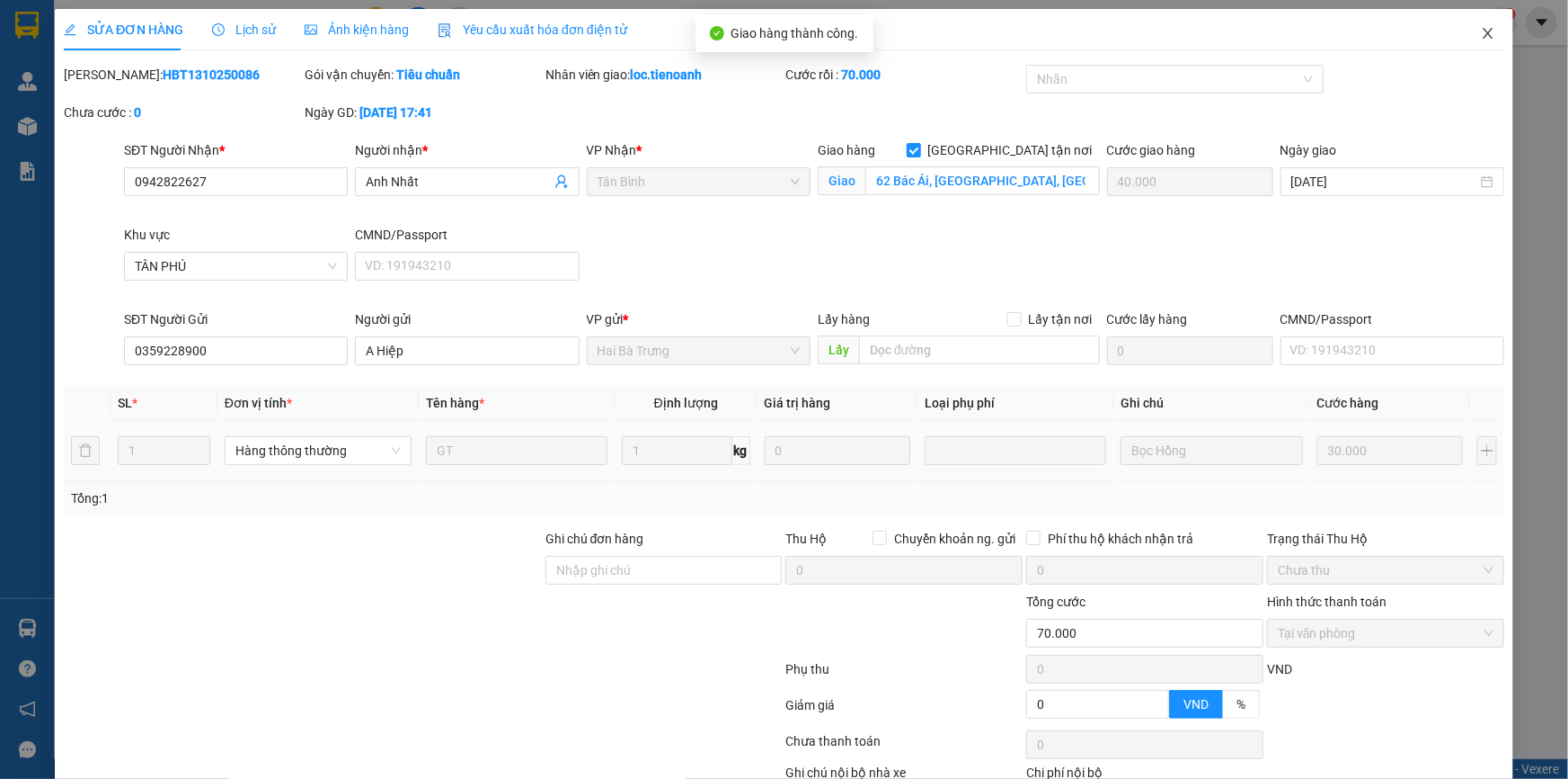
click at [1483, 37] on icon "close" at bounding box center [1488, 33] width 10 height 11
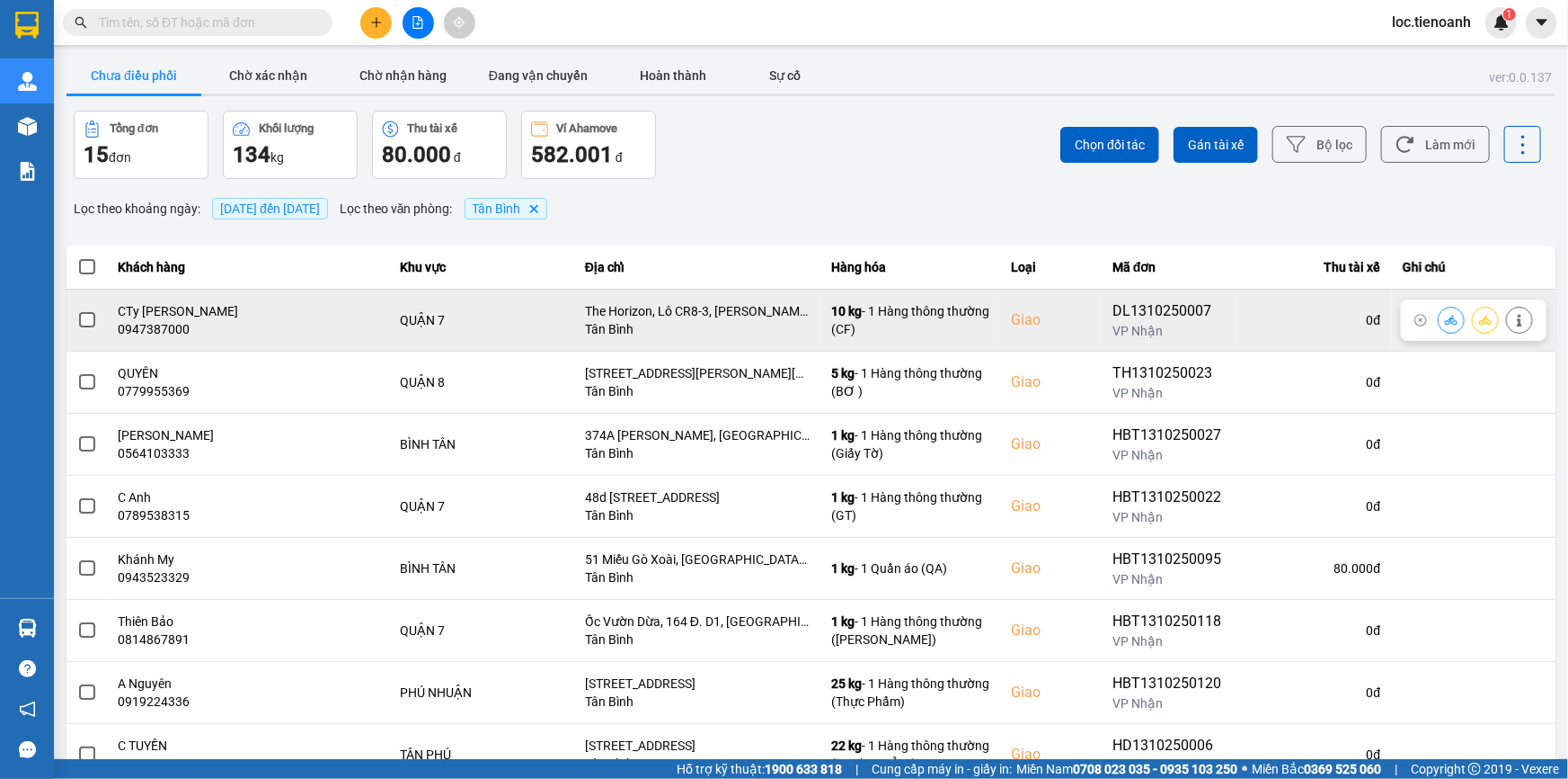
click at [1518, 321] on button at bounding box center [1520, 319] width 25 height 31
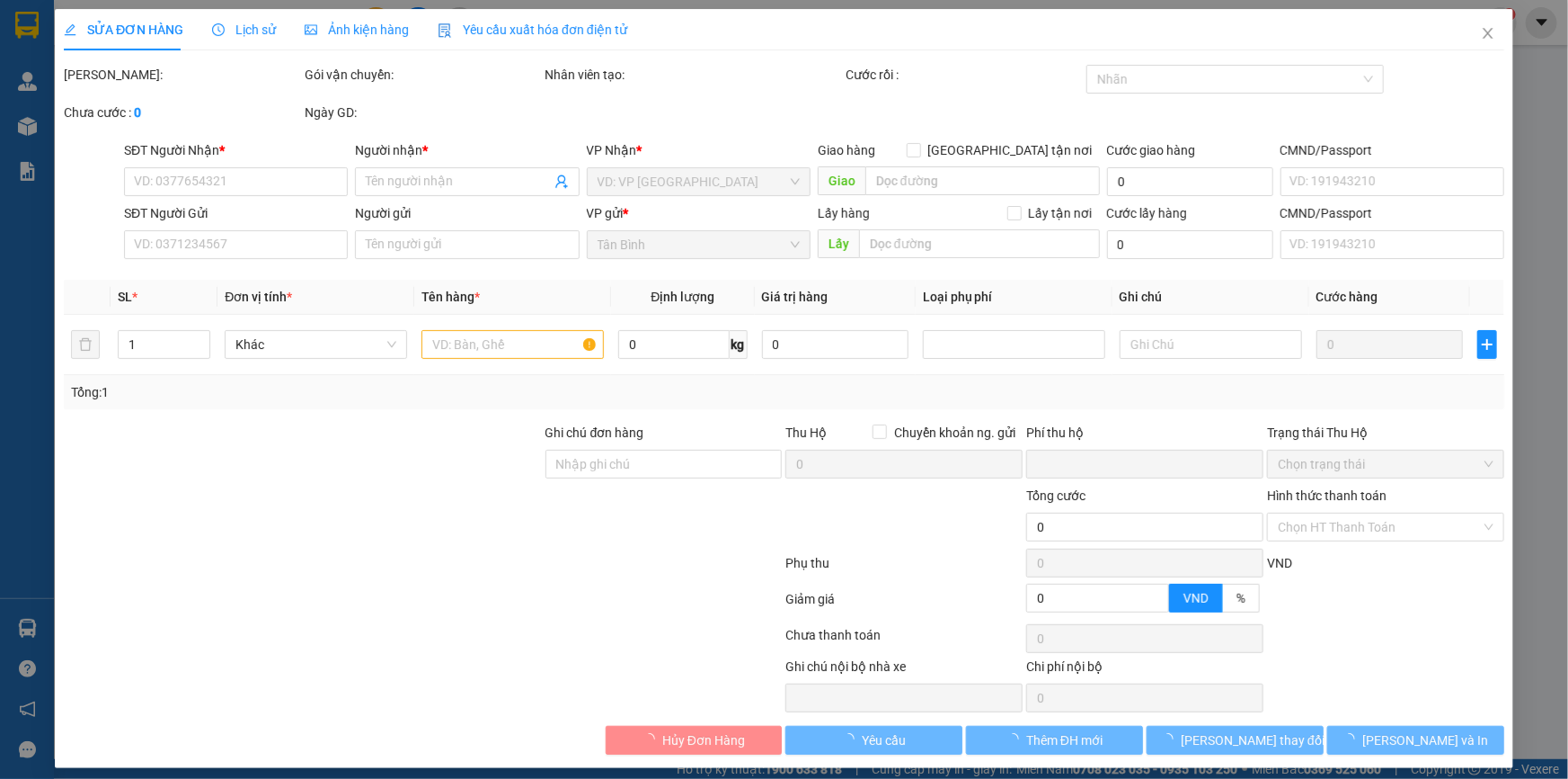
type input "0947387000"
type input "CTy Đak Nguyên"
checkbox input "true"
type input "The Horizon, Lô CR8-3, Trần Văn Trà, Tân Phú, Quận 7, Hồ Chí Minh"
type input "0915472747"
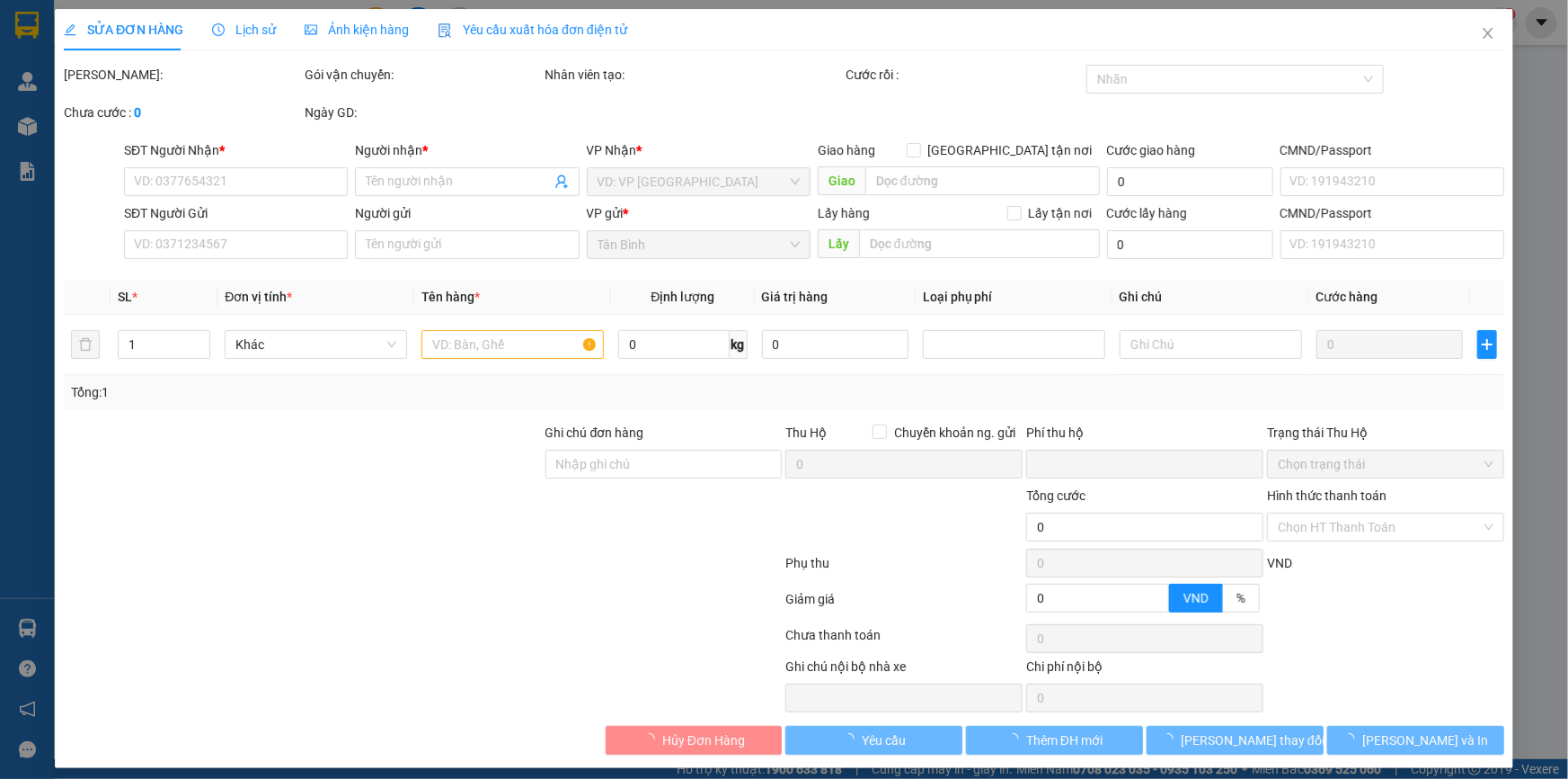
type input "DAK NGUYÊN"
type input "0"
type input "150.000"
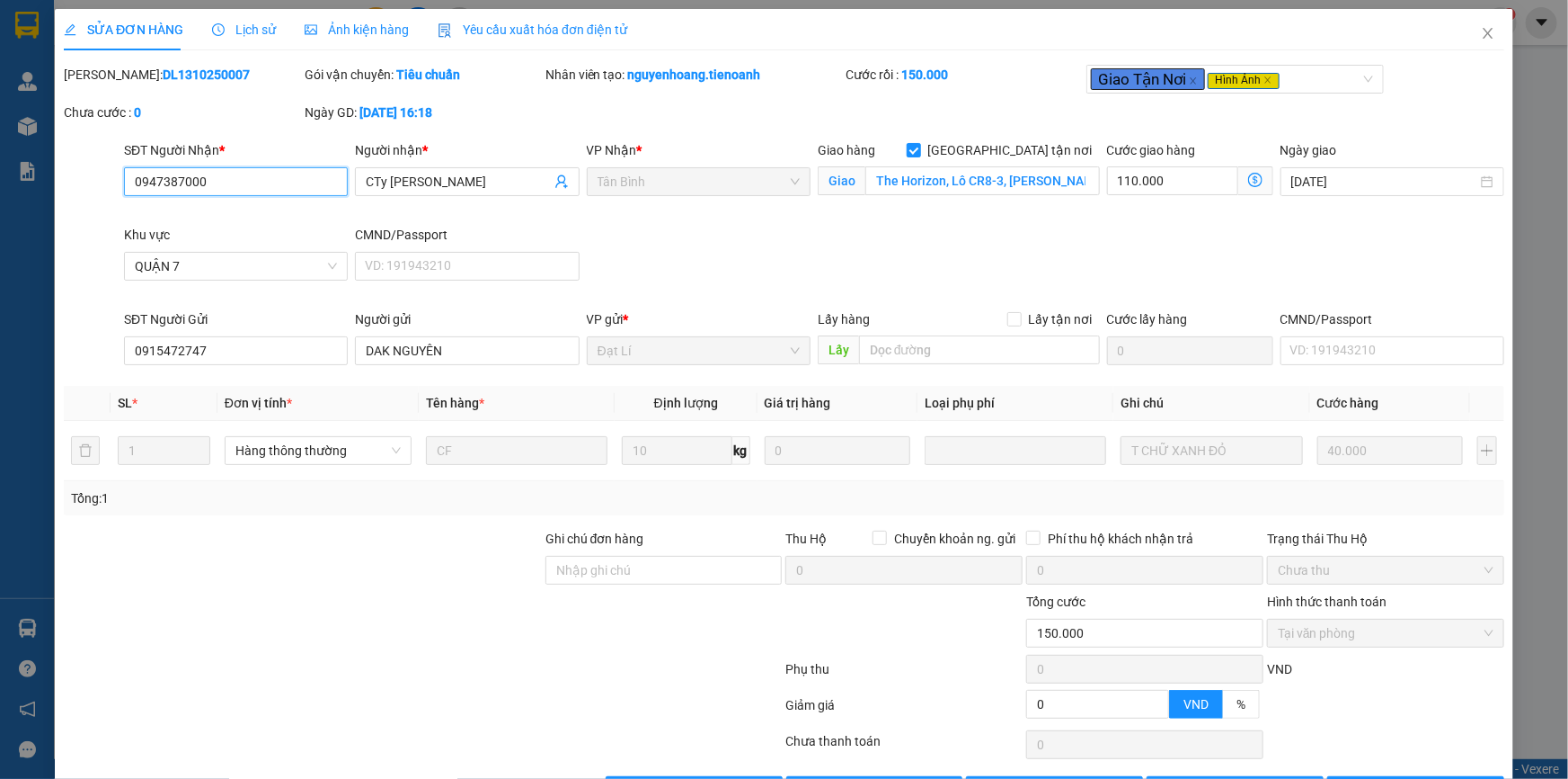
scroll to position [60, 0]
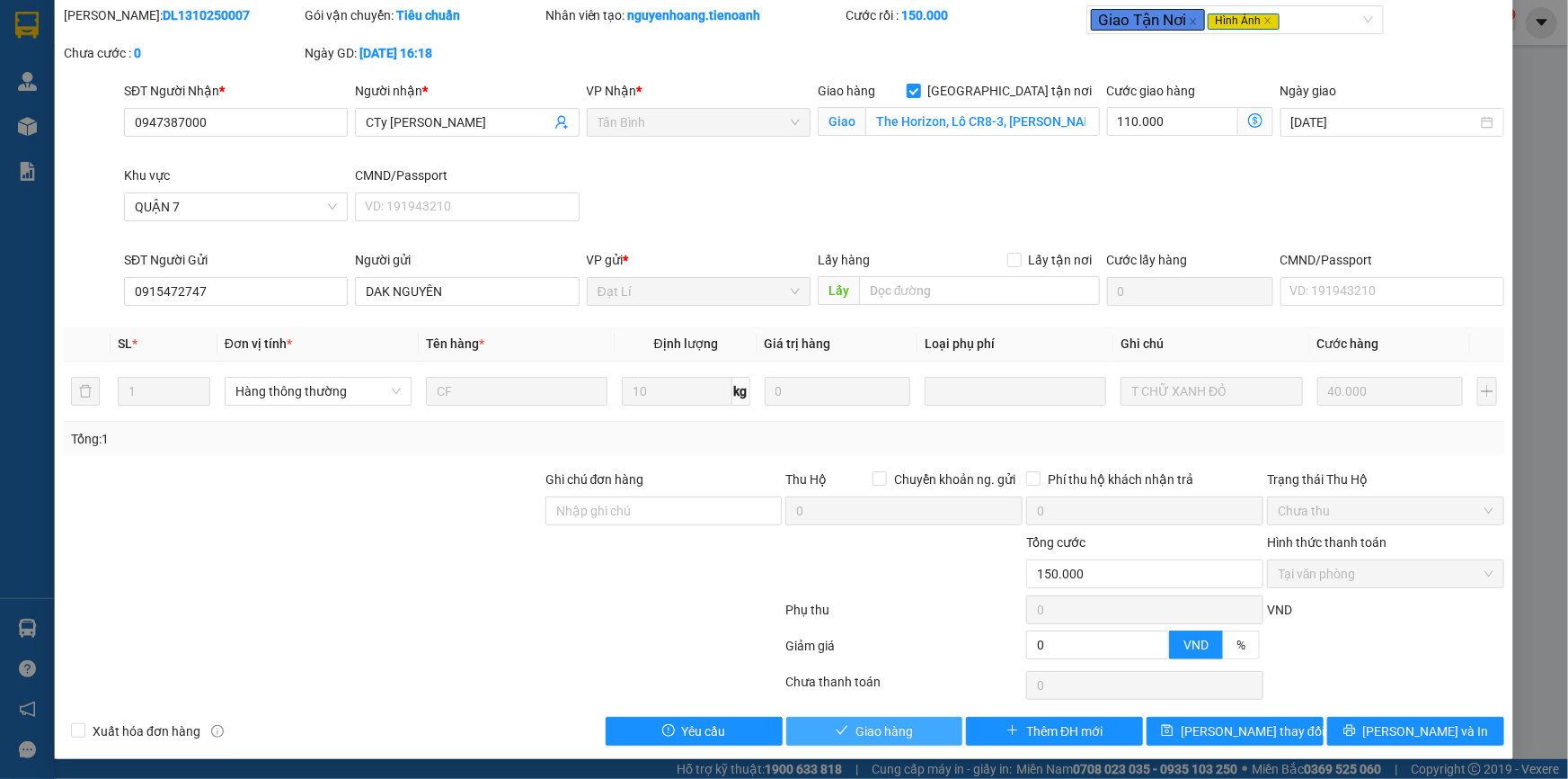
click at [837, 726] on icon "check" at bounding box center [842, 730] width 13 height 13
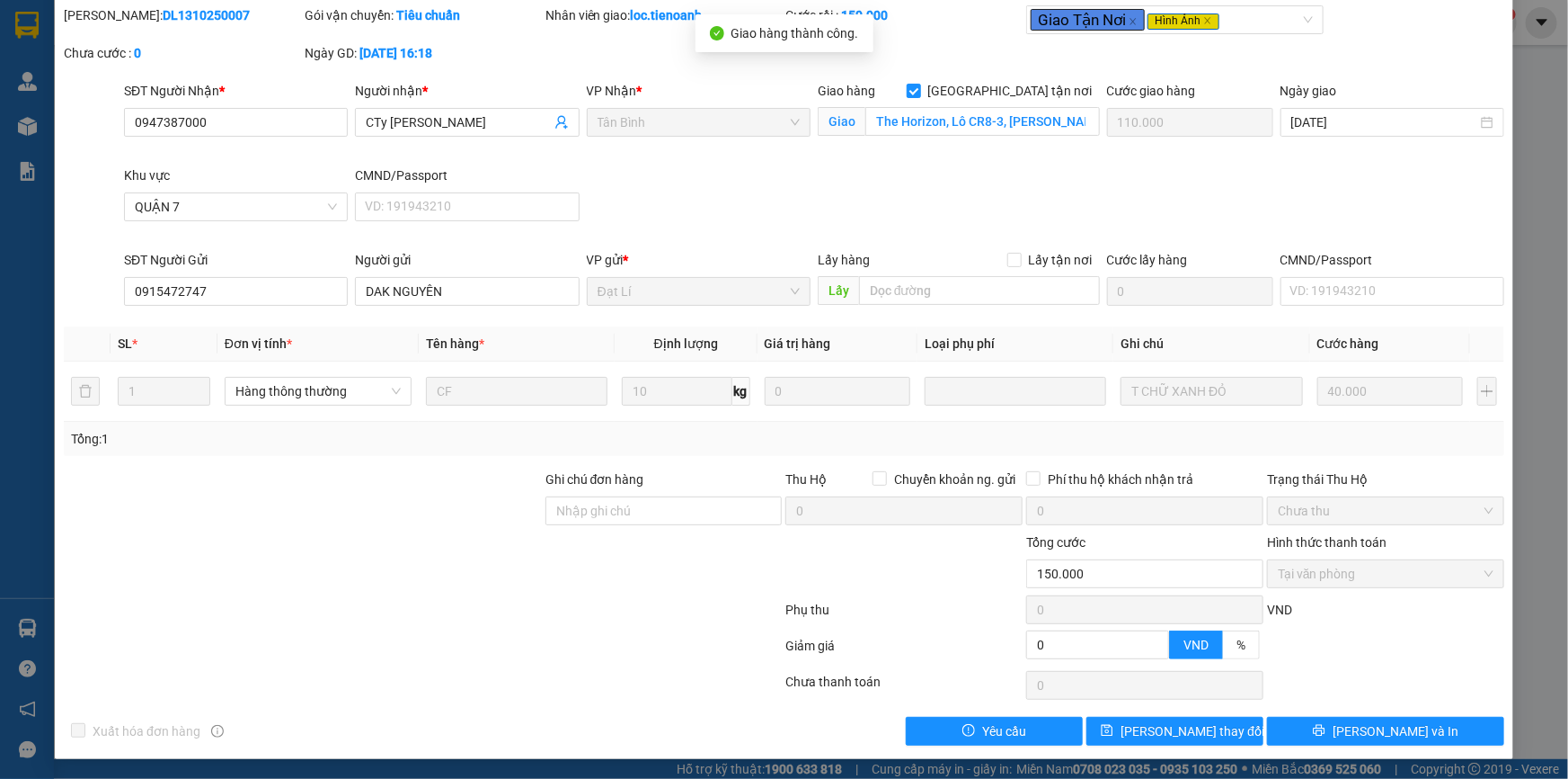
scroll to position [0, 0]
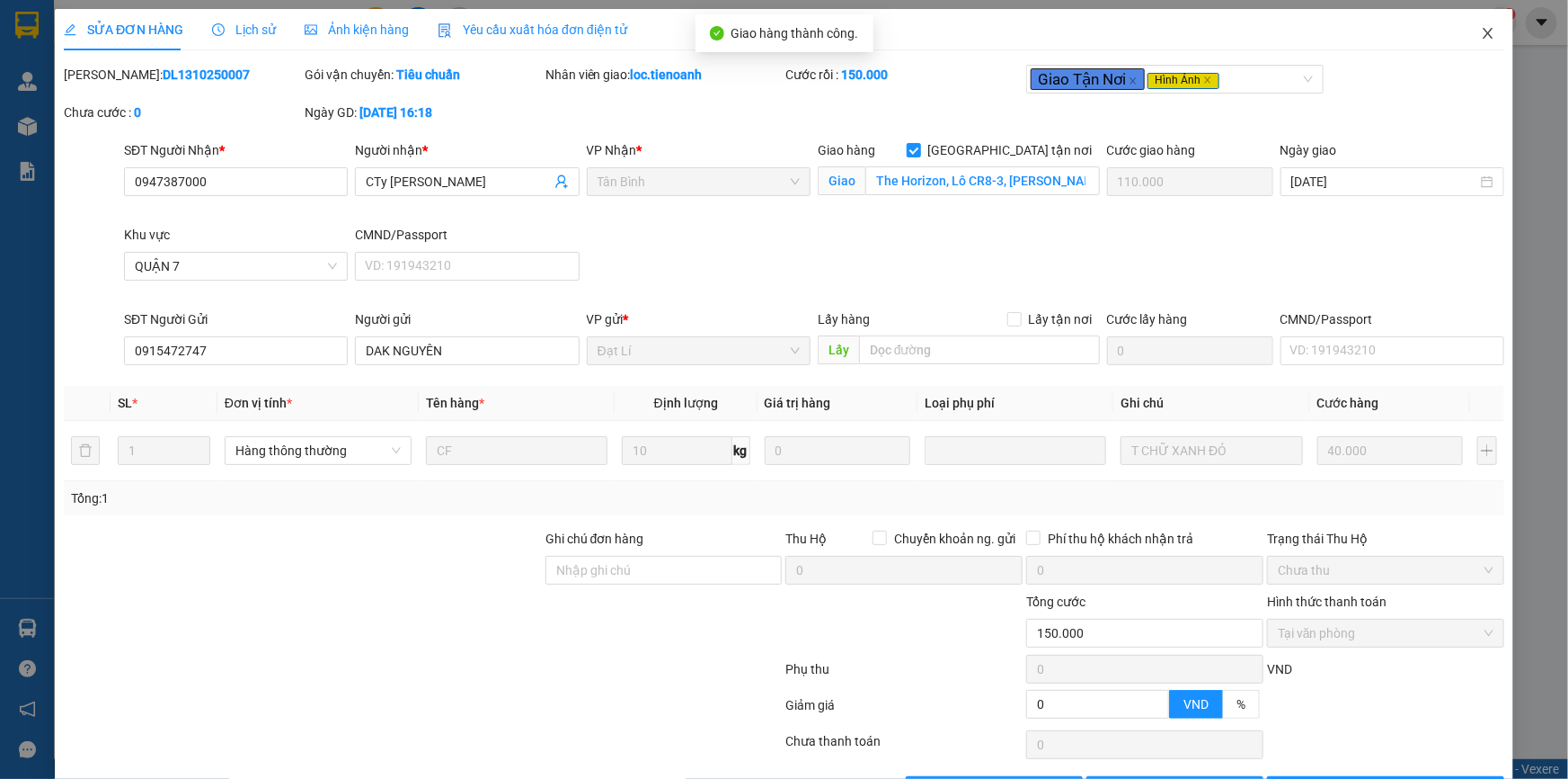
click at [1481, 28] on icon "close" at bounding box center [1488, 33] width 15 height 15
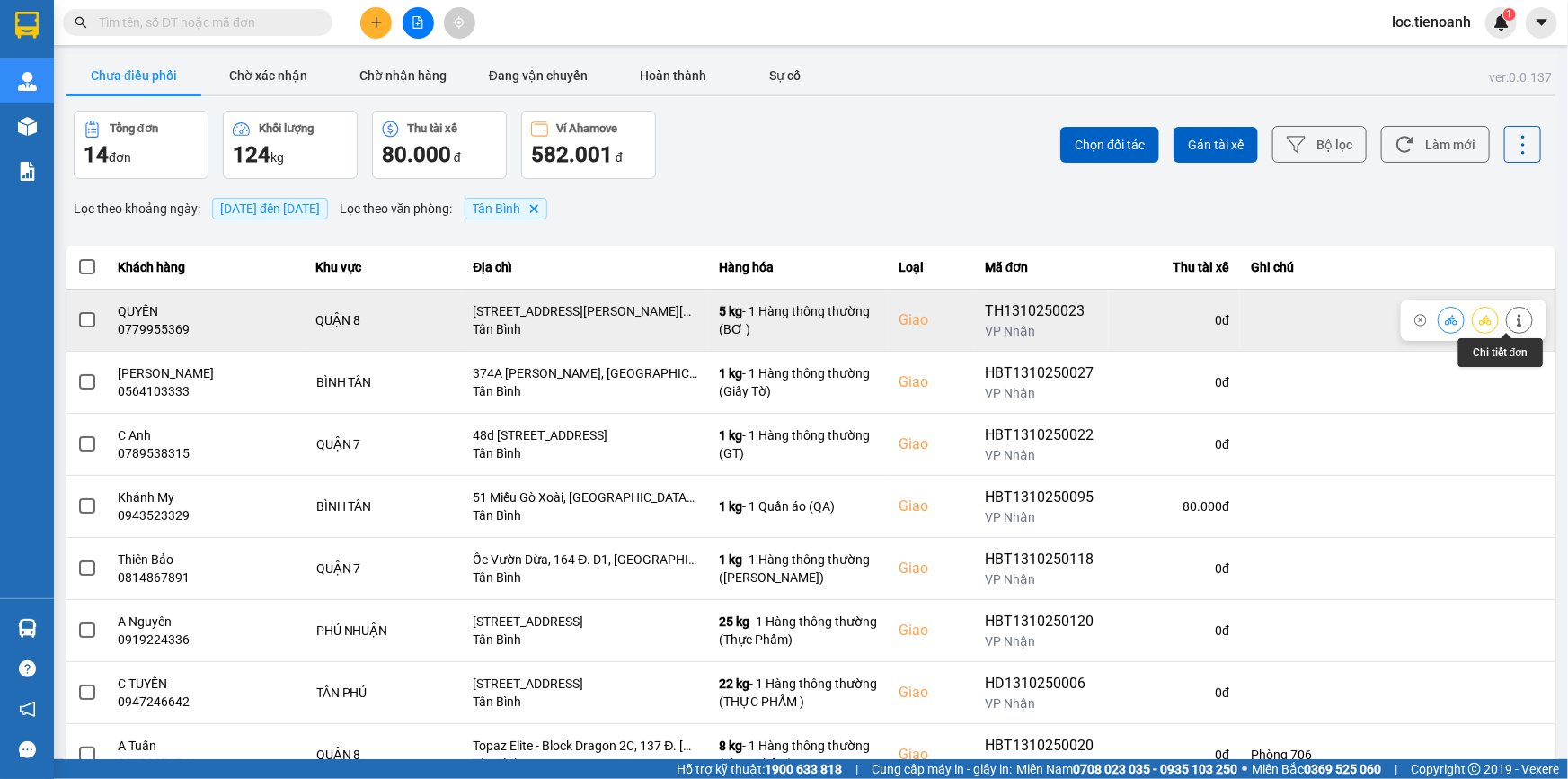
click at [1516, 322] on button at bounding box center [1520, 319] width 25 height 31
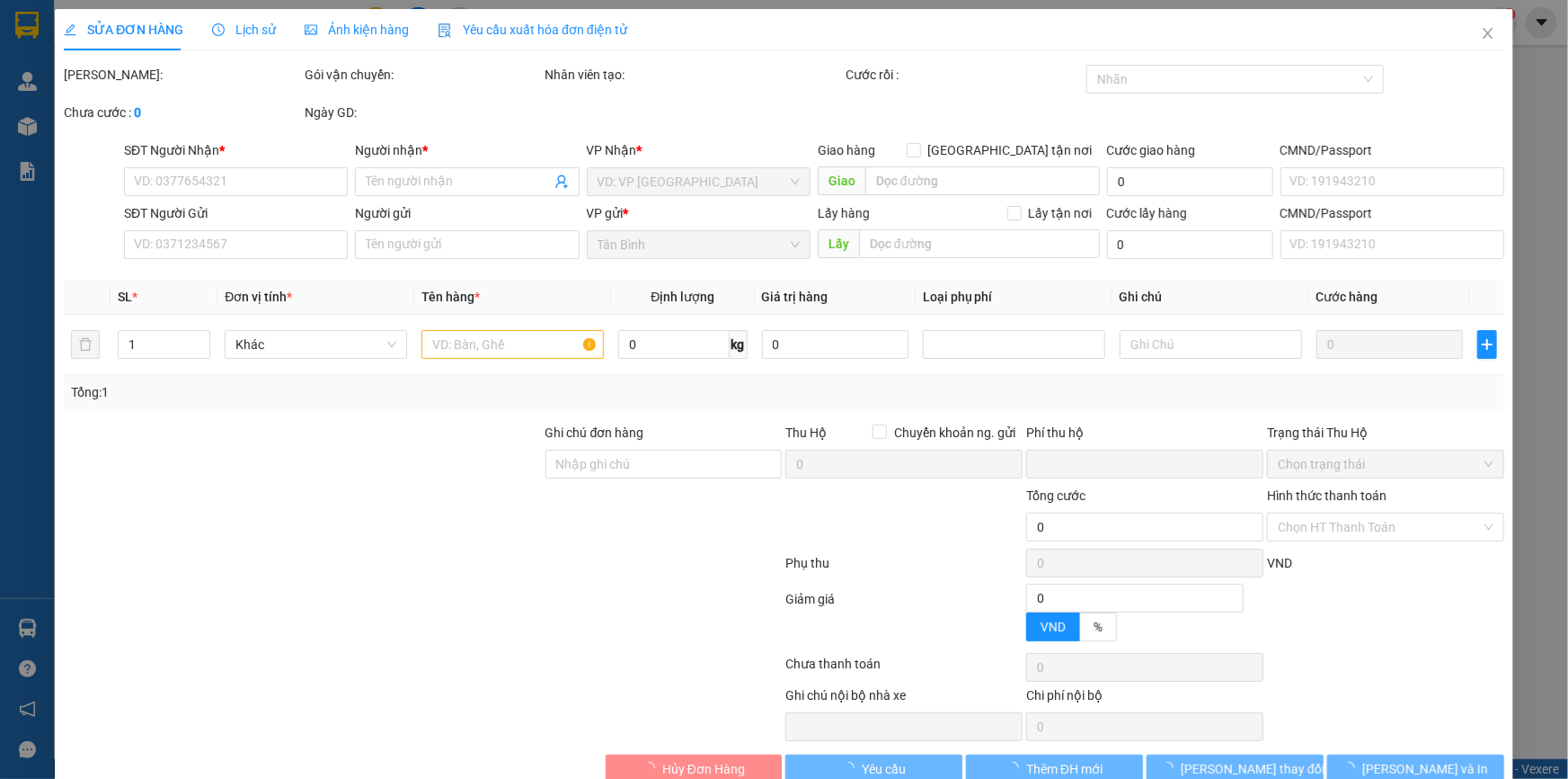
type input "0779955369"
type input "QUYÊN"
checkbox input "true"
type input "902 Nguyễn Duy, Phường 12, Quận 8, Hồ Chí Minh"
type input "0938053653"
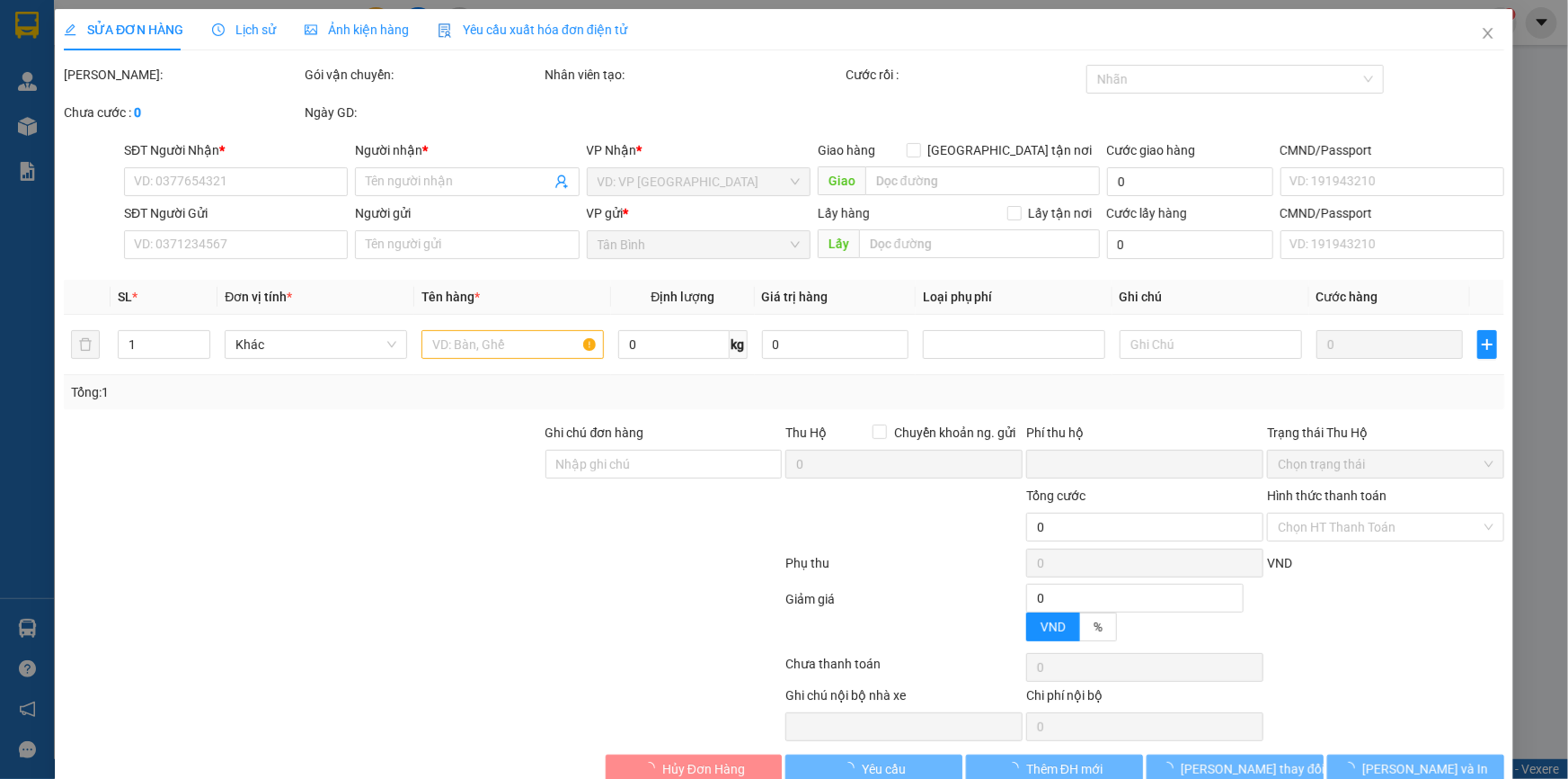
type input "A CÒ"
type input "240876332"
type input "0"
type input "90.000"
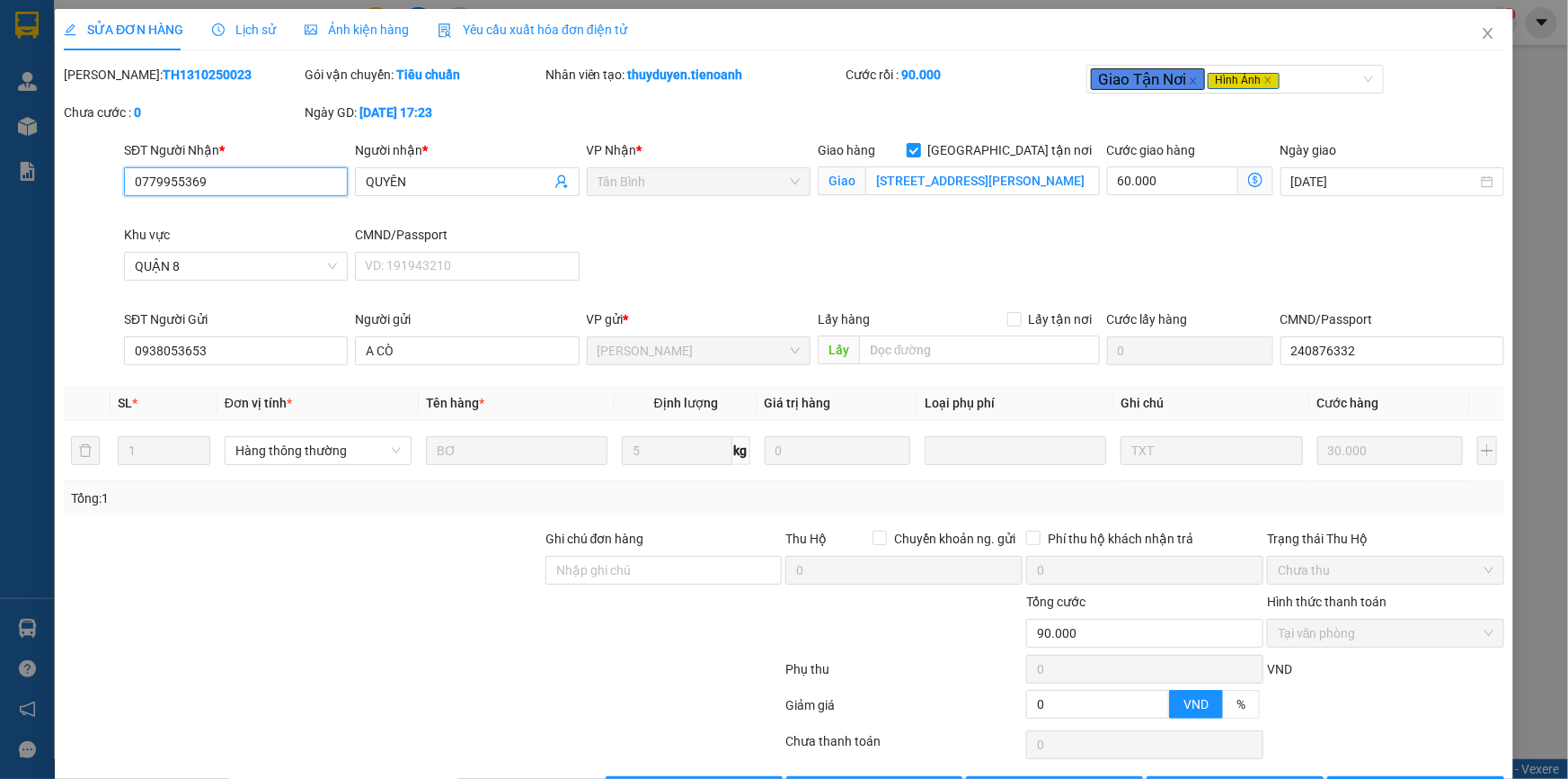
scroll to position [60, 0]
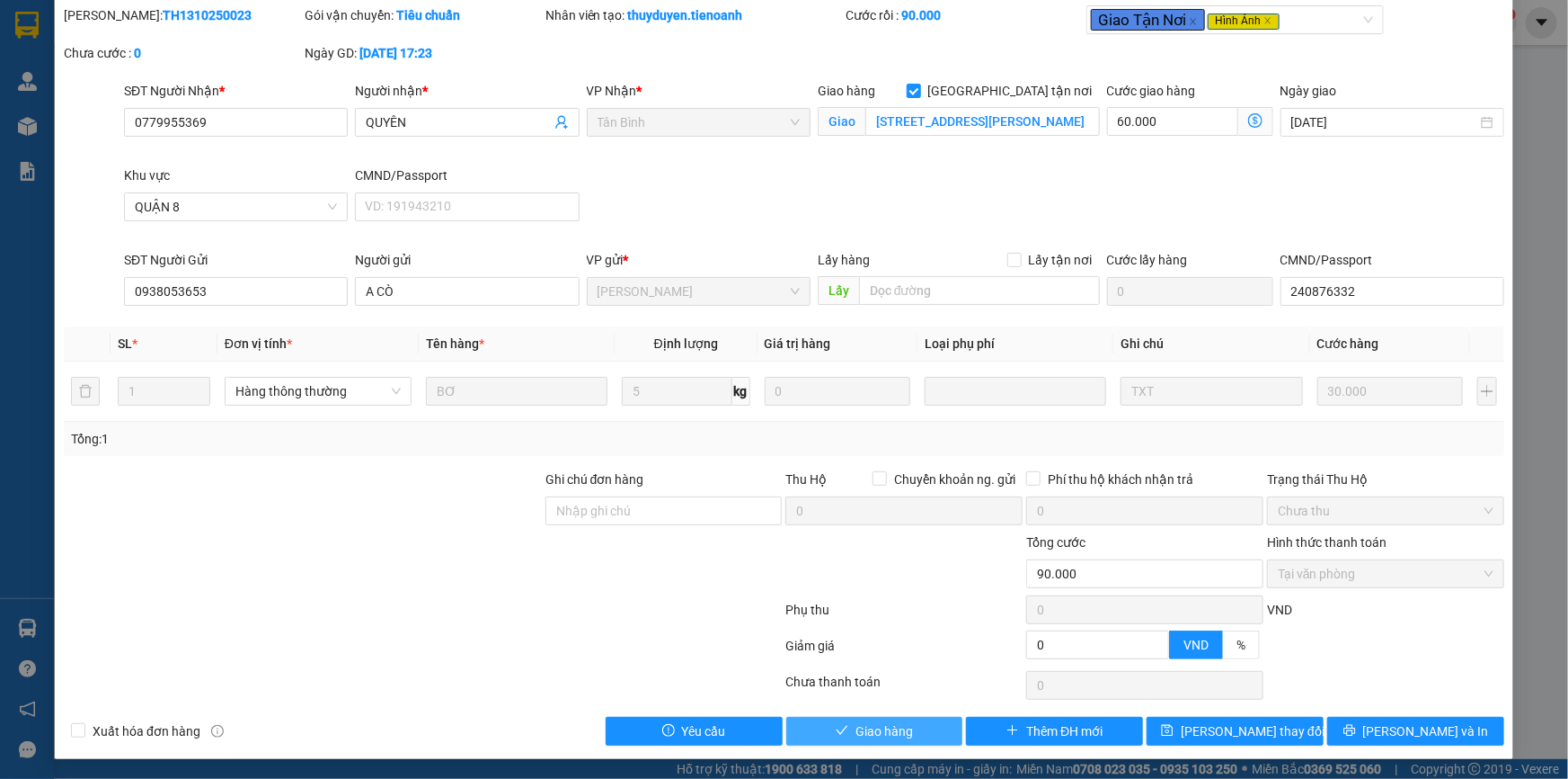
drag, startPoint x: 892, startPoint y: 735, endPoint x: 1075, endPoint y: 610, distance: 221.6
click at [897, 728] on span "Giao hàng" at bounding box center [884, 731] width 58 height 20
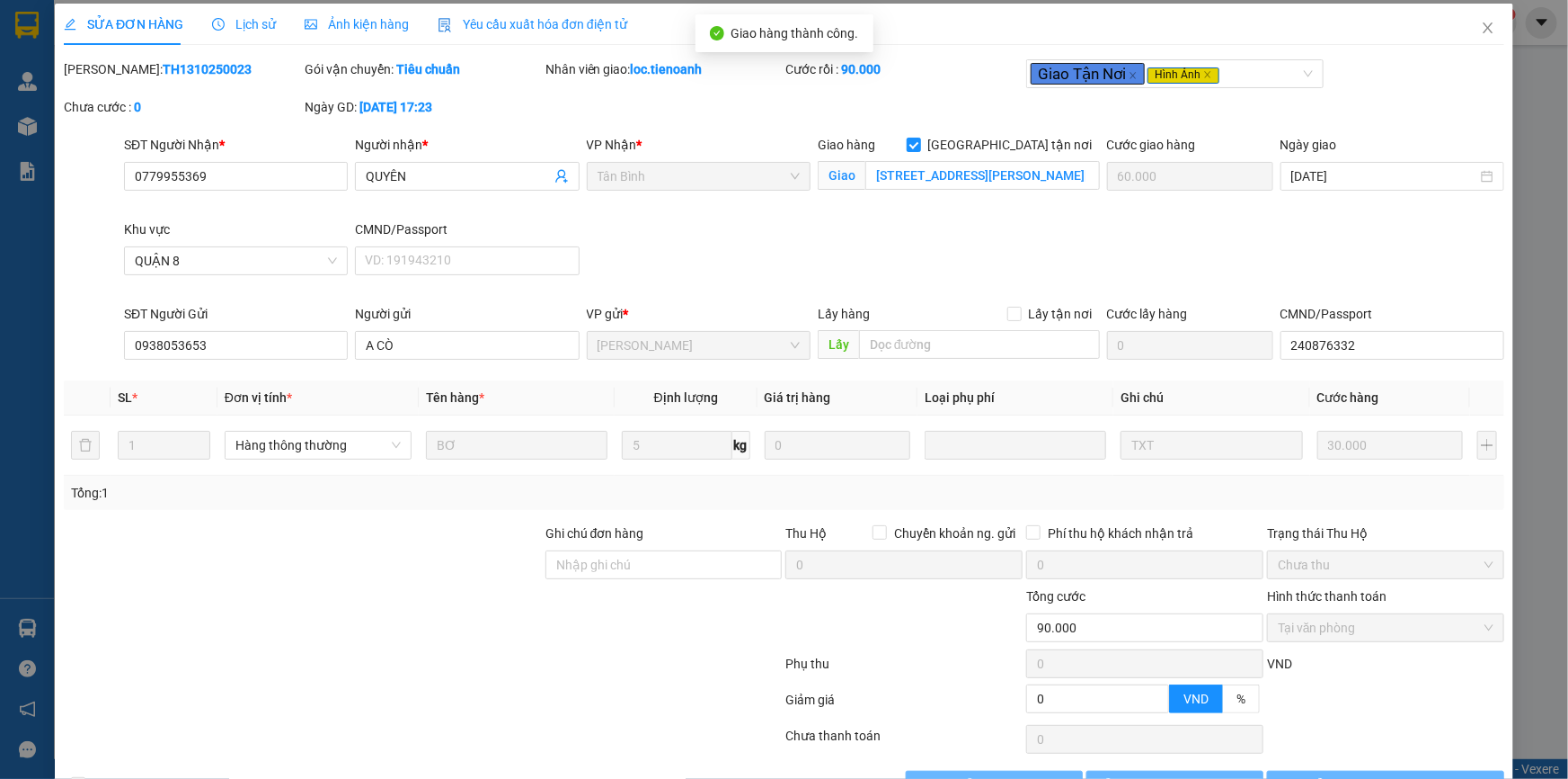
scroll to position [0, 0]
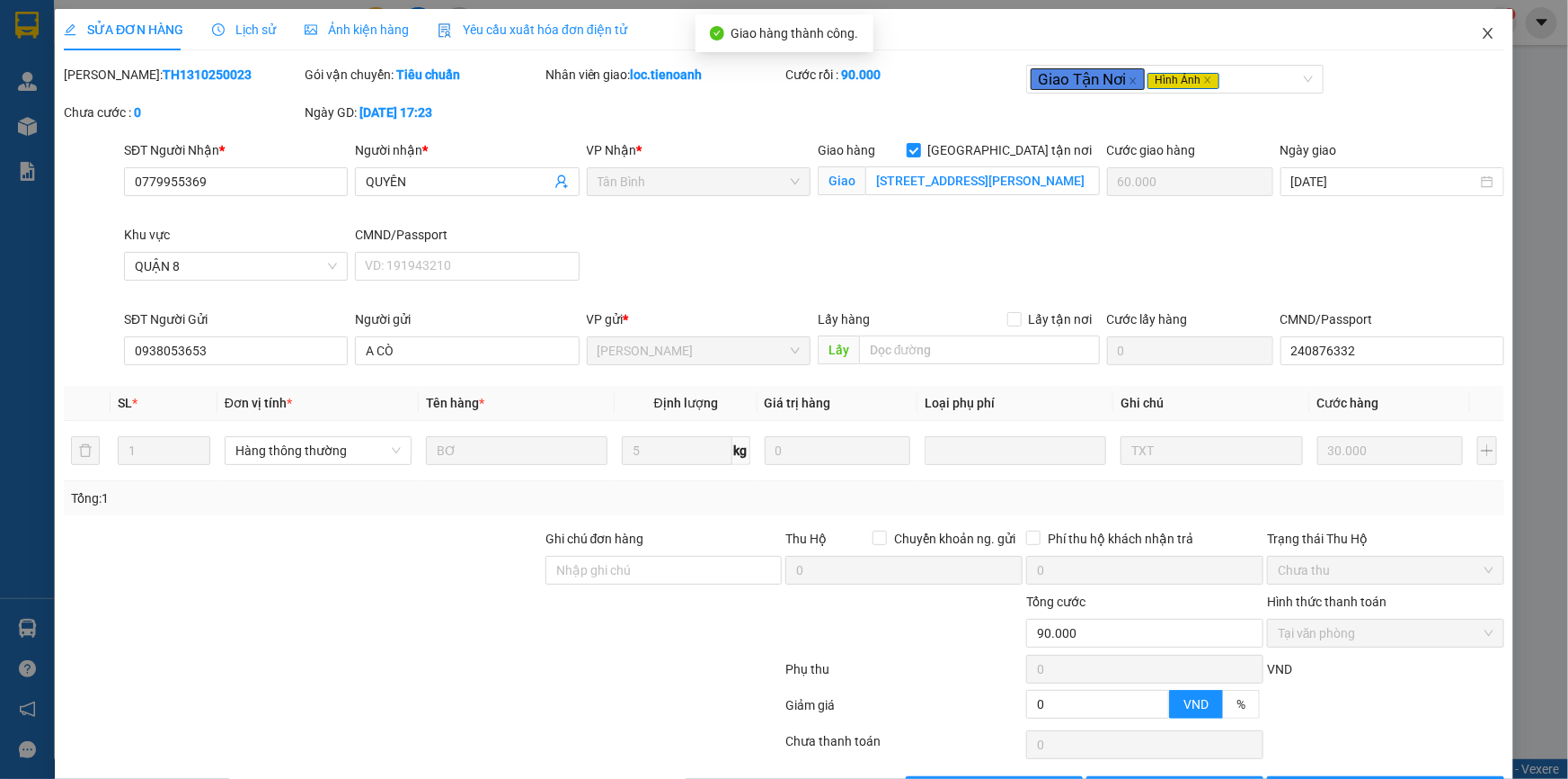
click at [1483, 33] on icon "close" at bounding box center [1488, 33] width 10 height 11
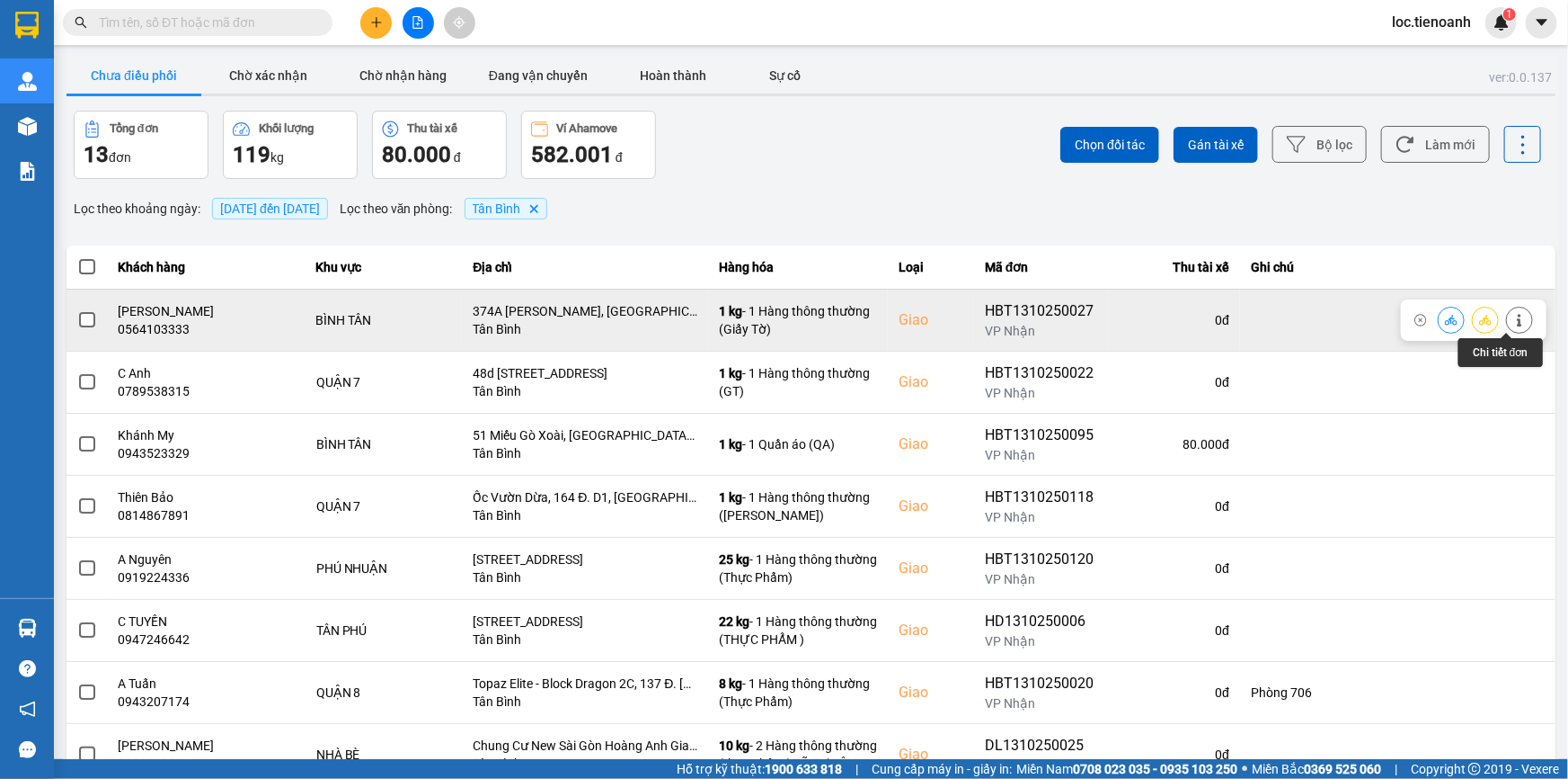
click at [1517, 315] on icon at bounding box center [1519, 319] width 5 height 13
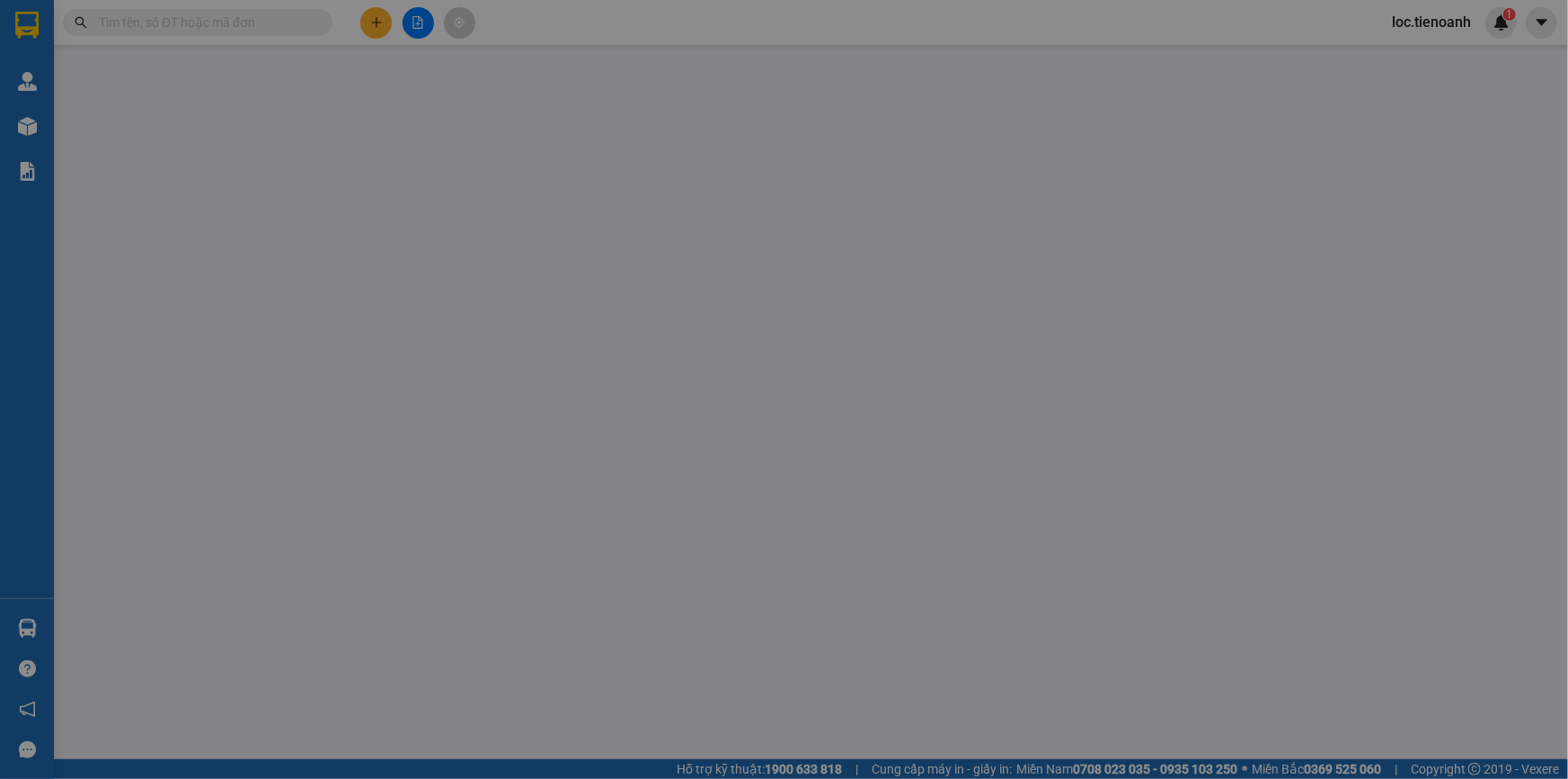
type input "0564103333"
type input "MẠNH PHÁT"
checkbox input "true"
type input "374A Lê Văn Quới, Phường Bình Hưng Hòa , Quận Bình Tân, Thành phố Hồ Chí Minh"
type input "0355089100"
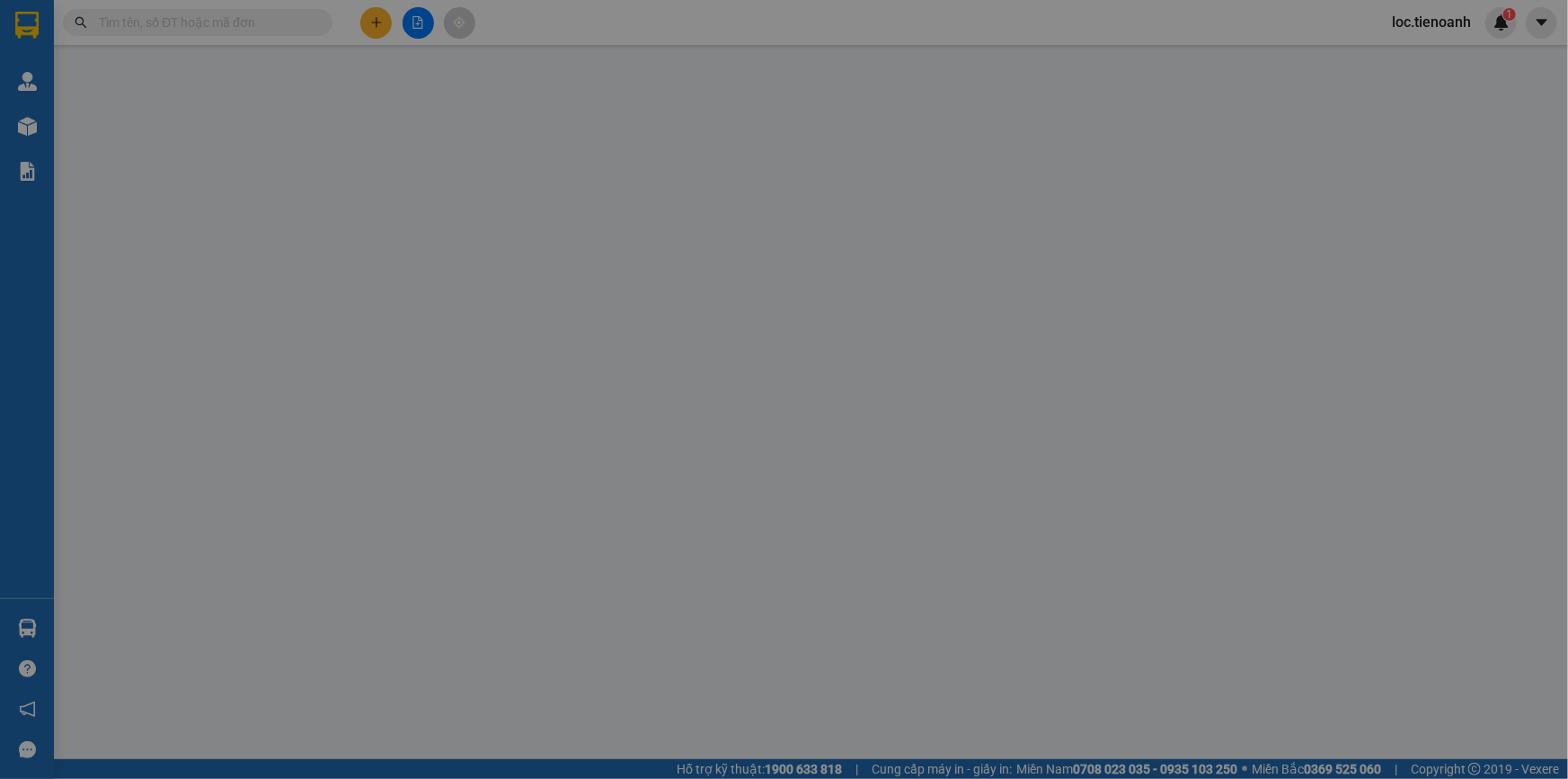
type input "C Liên"
type input "0"
type input "80.000"
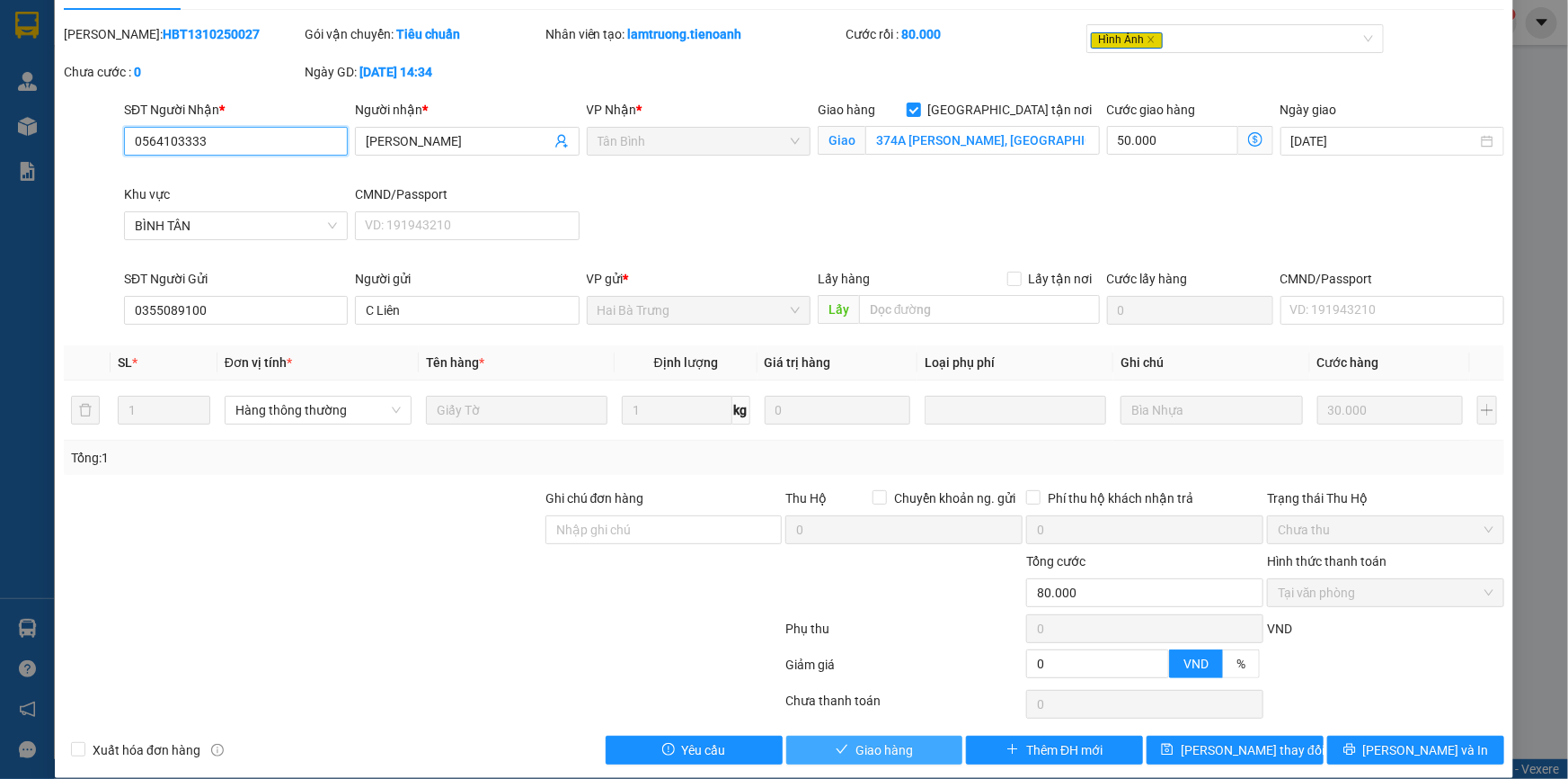
scroll to position [60, 0]
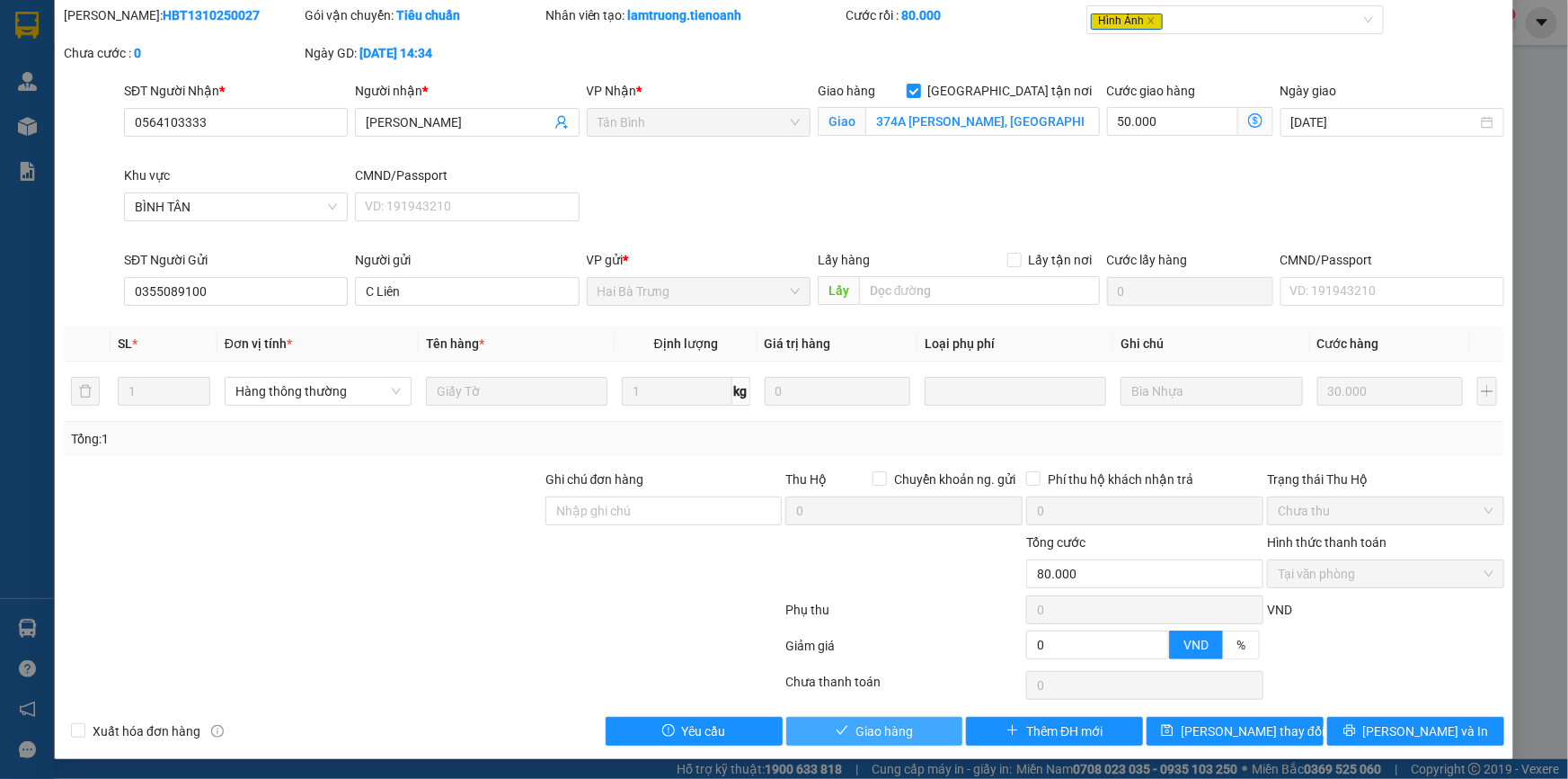
click at [889, 739] on button "Giao hàng" at bounding box center [874, 730] width 177 height 28
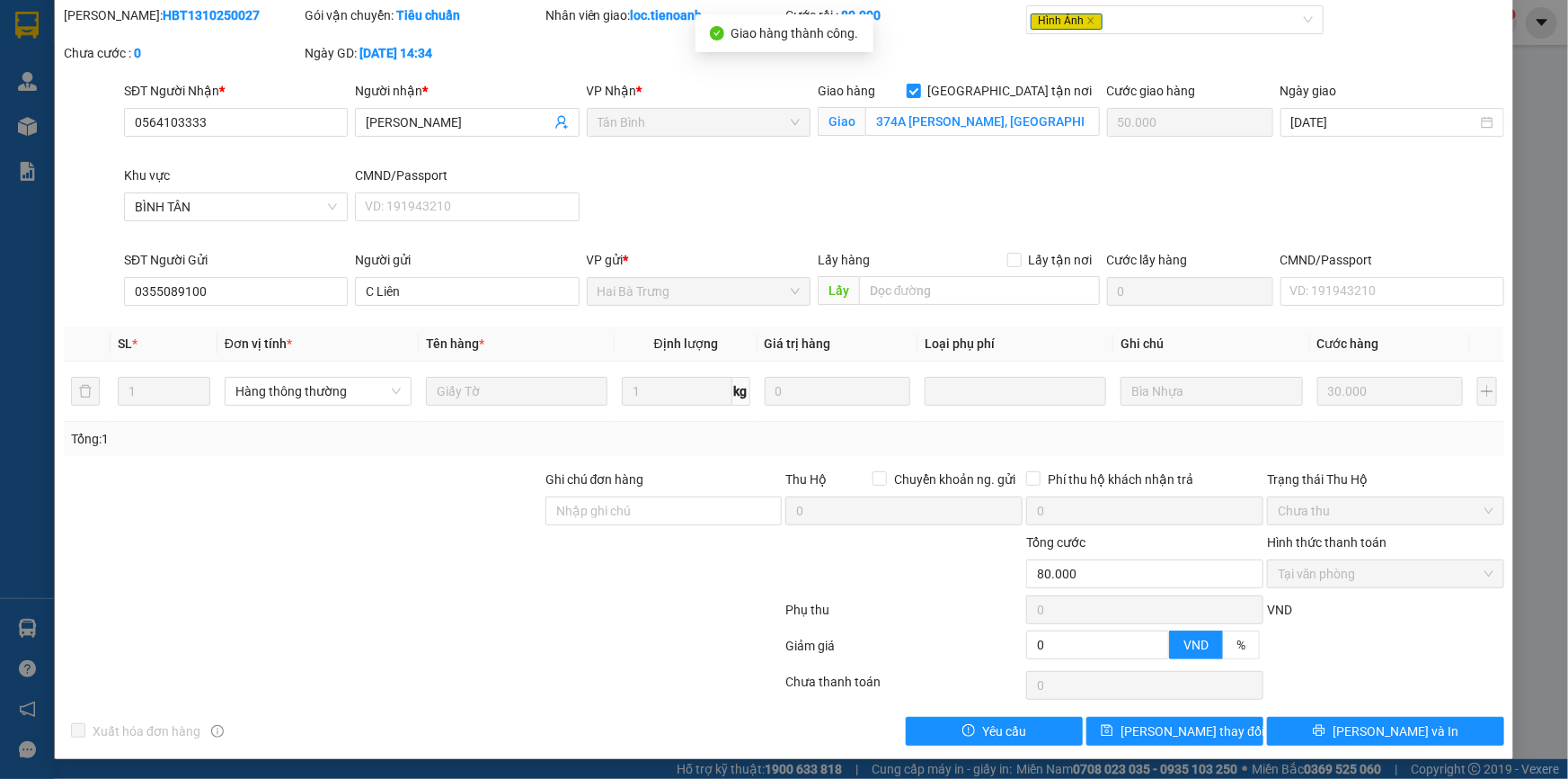
scroll to position [0, 0]
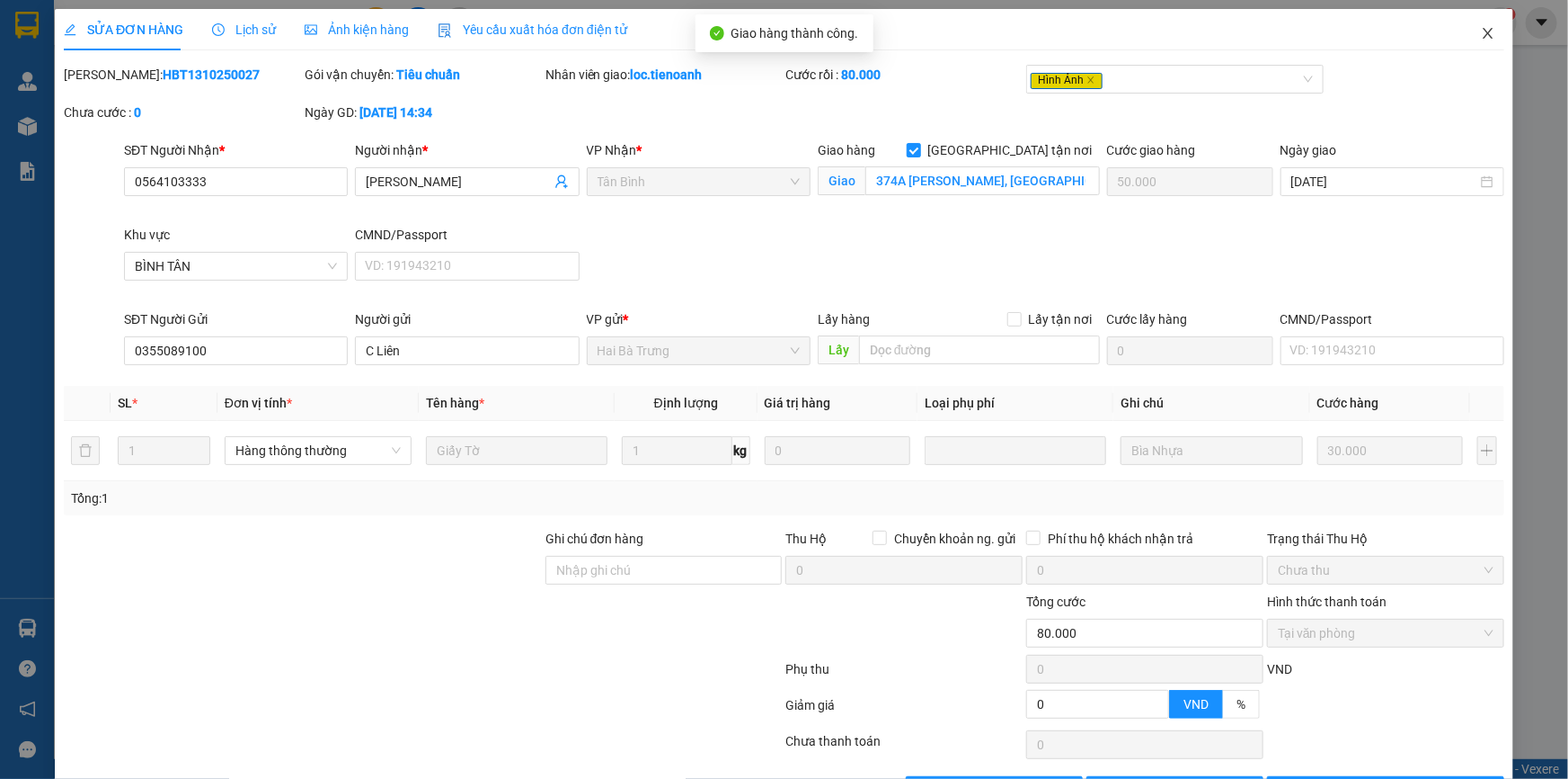
click at [1481, 32] on icon "close" at bounding box center [1488, 33] width 15 height 15
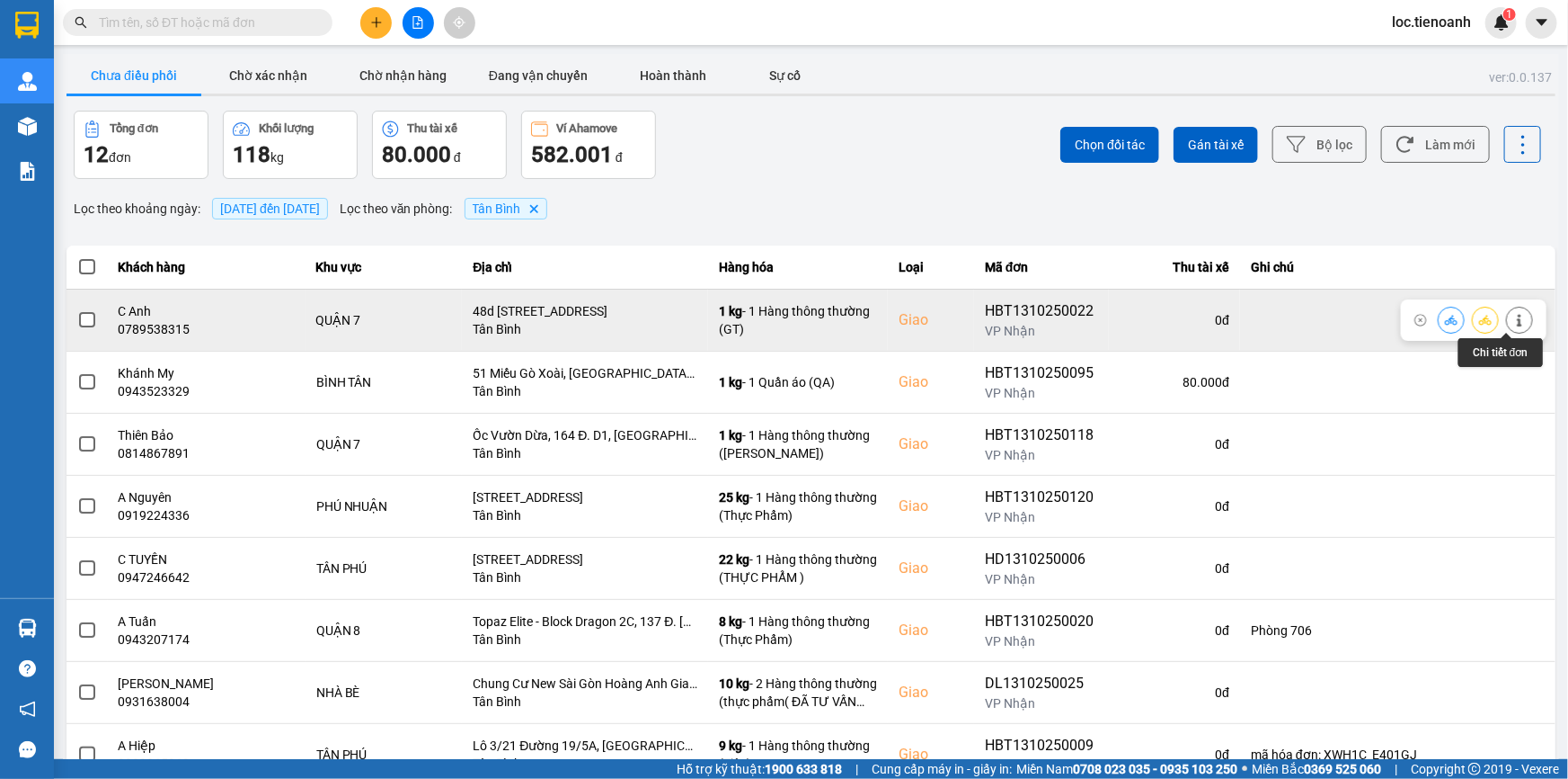
click at [1513, 320] on icon at bounding box center [1519, 319] width 13 height 13
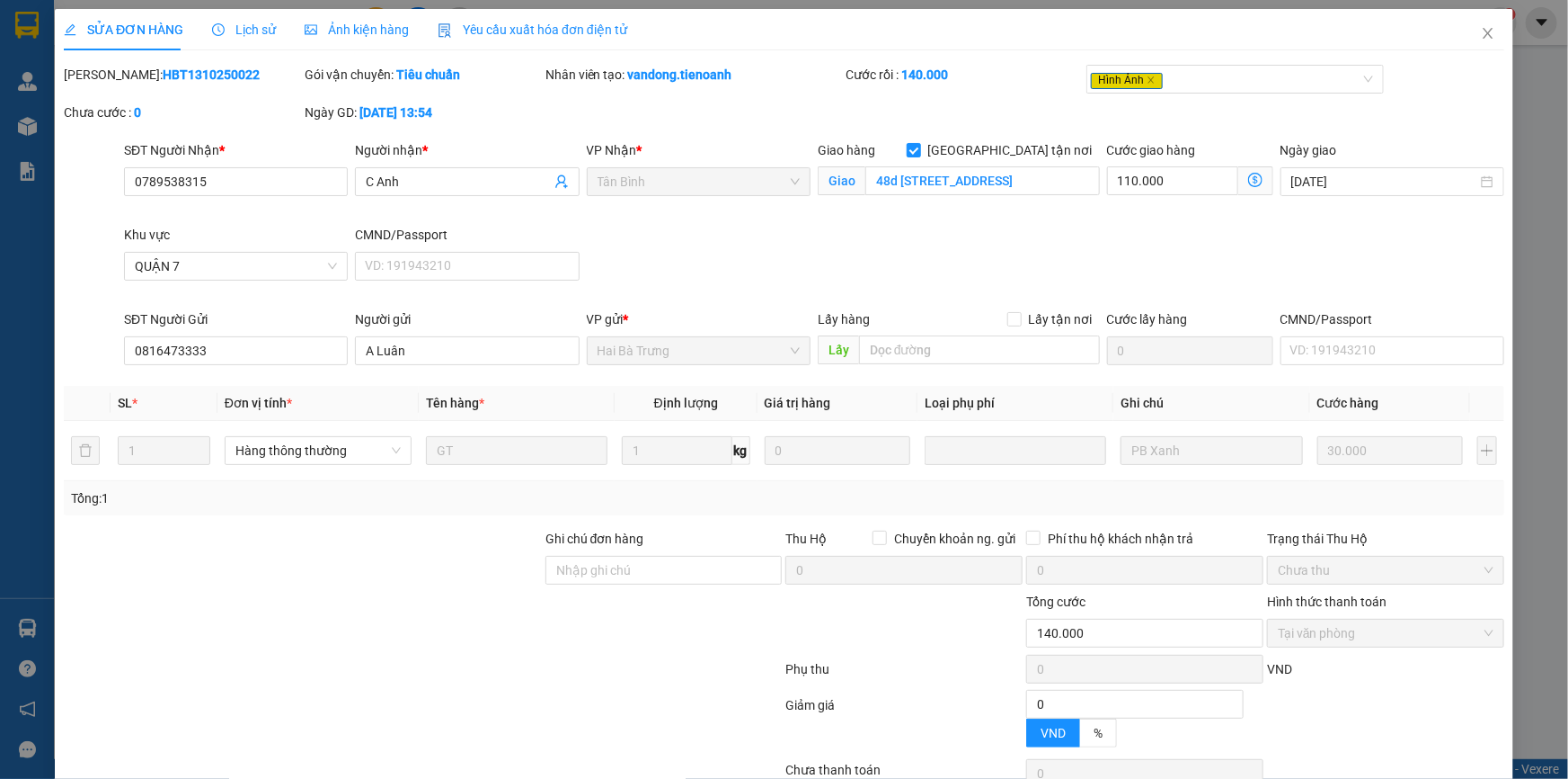
type input "0789538315"
type input "C Anh"
checkbox input "true"
type input "48d Đường Số 65, Khu định cư Tân Quy Đông, Tân Phong, Quận 7, Hồ Chí Minh"
type input "0816473333"
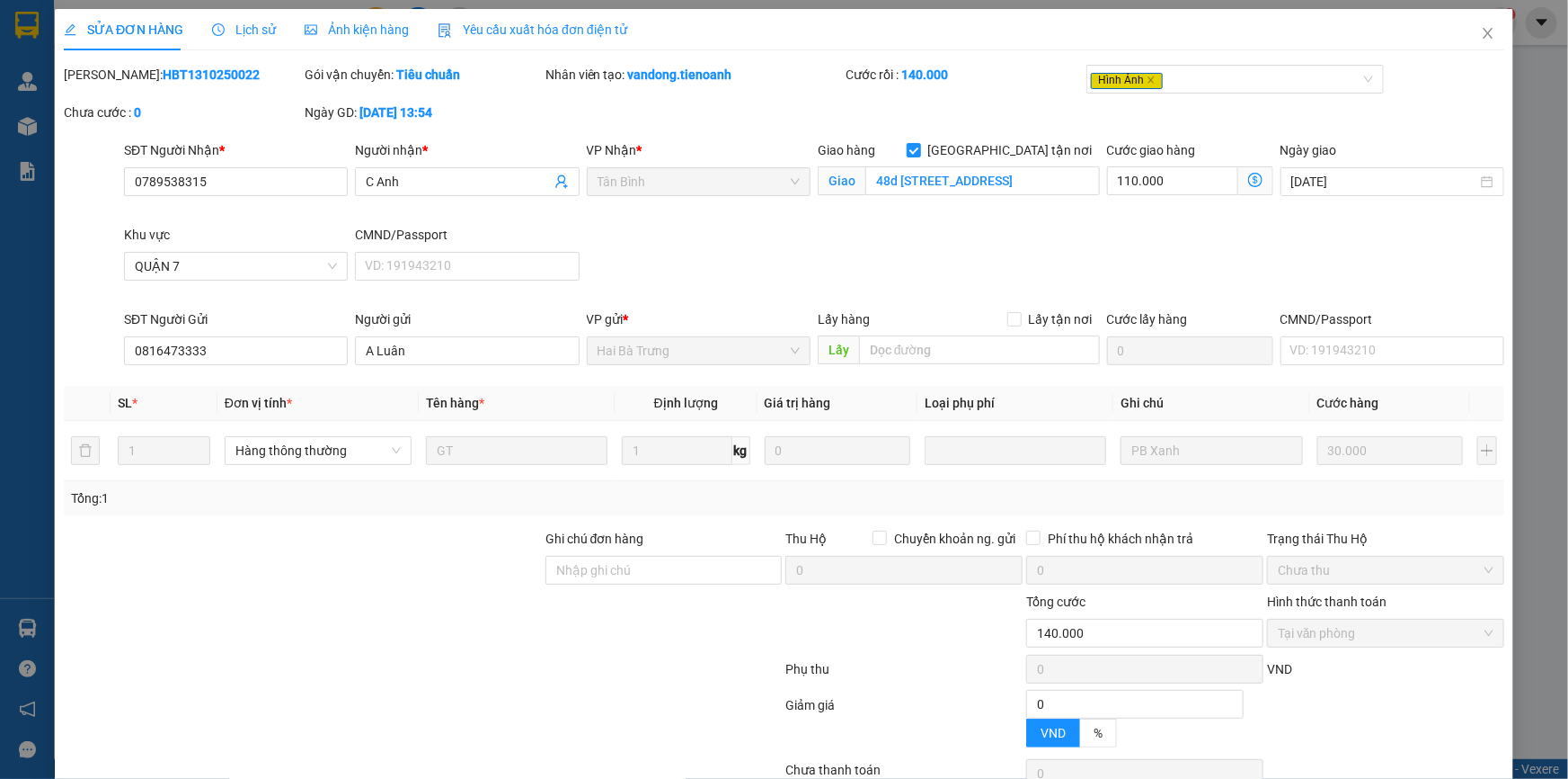
type input "A Luân"
type input "0"
type input "140.000"
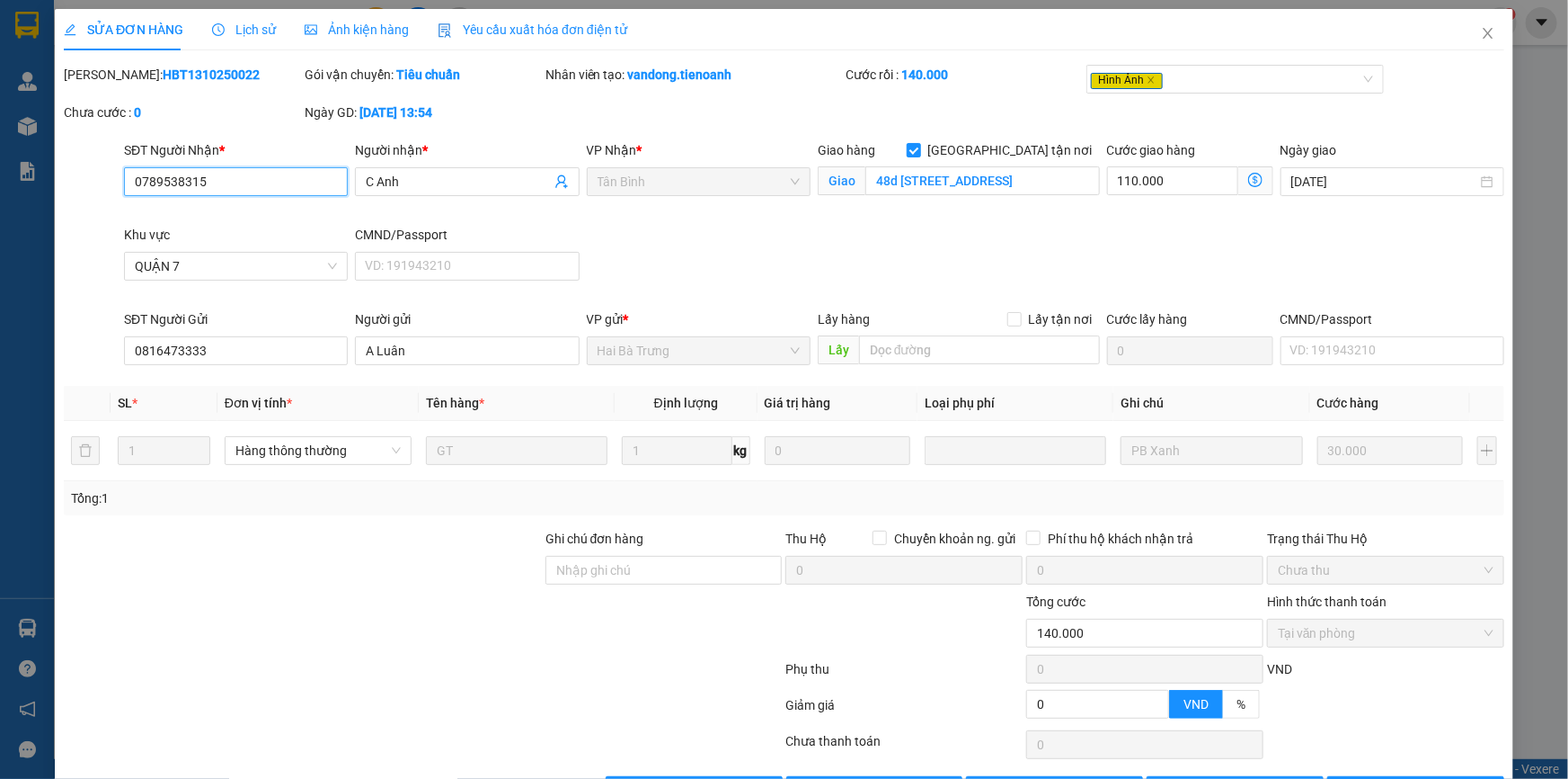
scroll to position [60, 0]
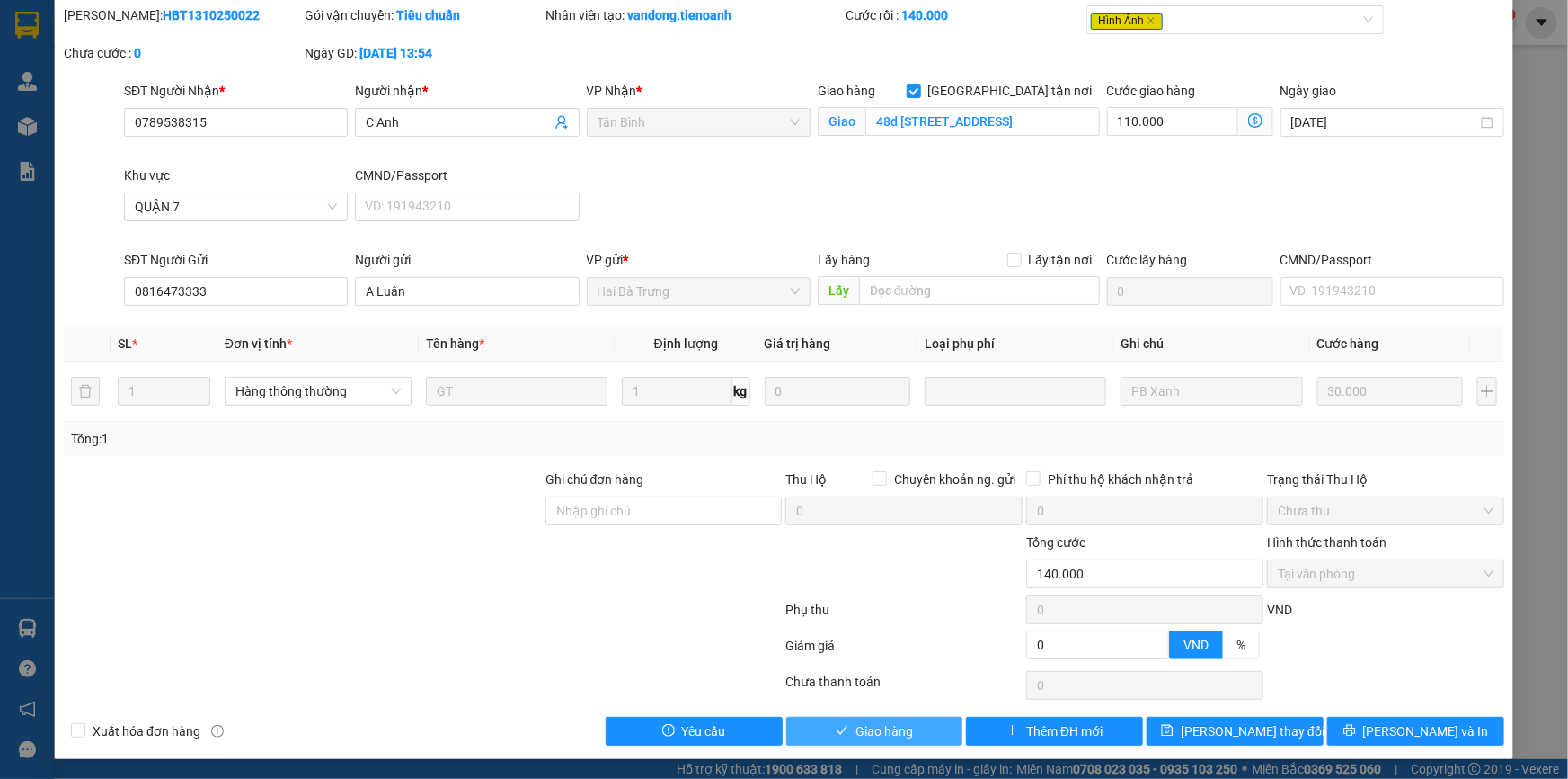
click at [900, 724] on span "Giao hàng" at bounding box center [884, 731] width 58 height 20
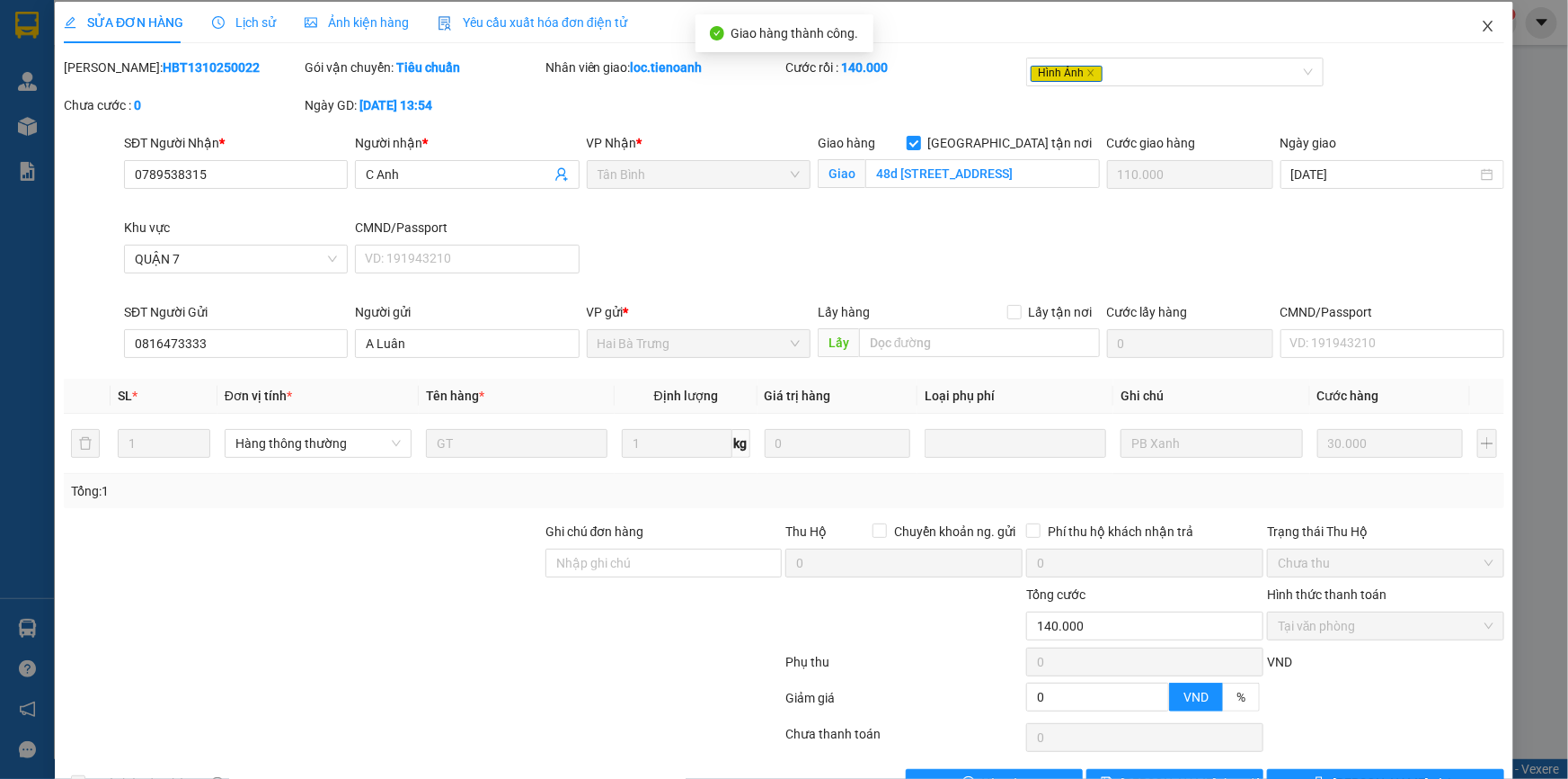
scroll to position [0, 0]
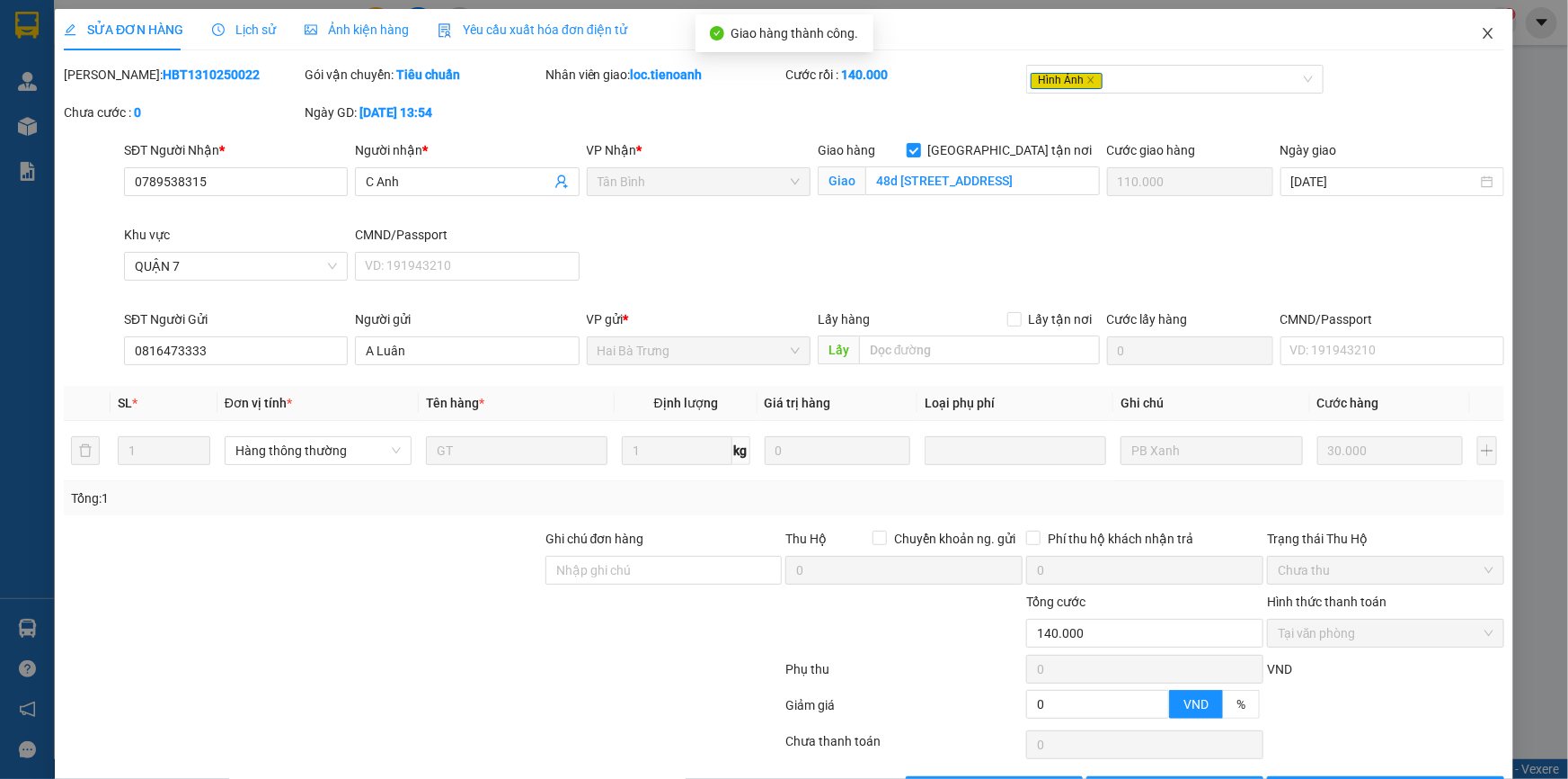
click at [1481, 36] on icon "close" at bounding box center [1488, 33] width 15 height 15
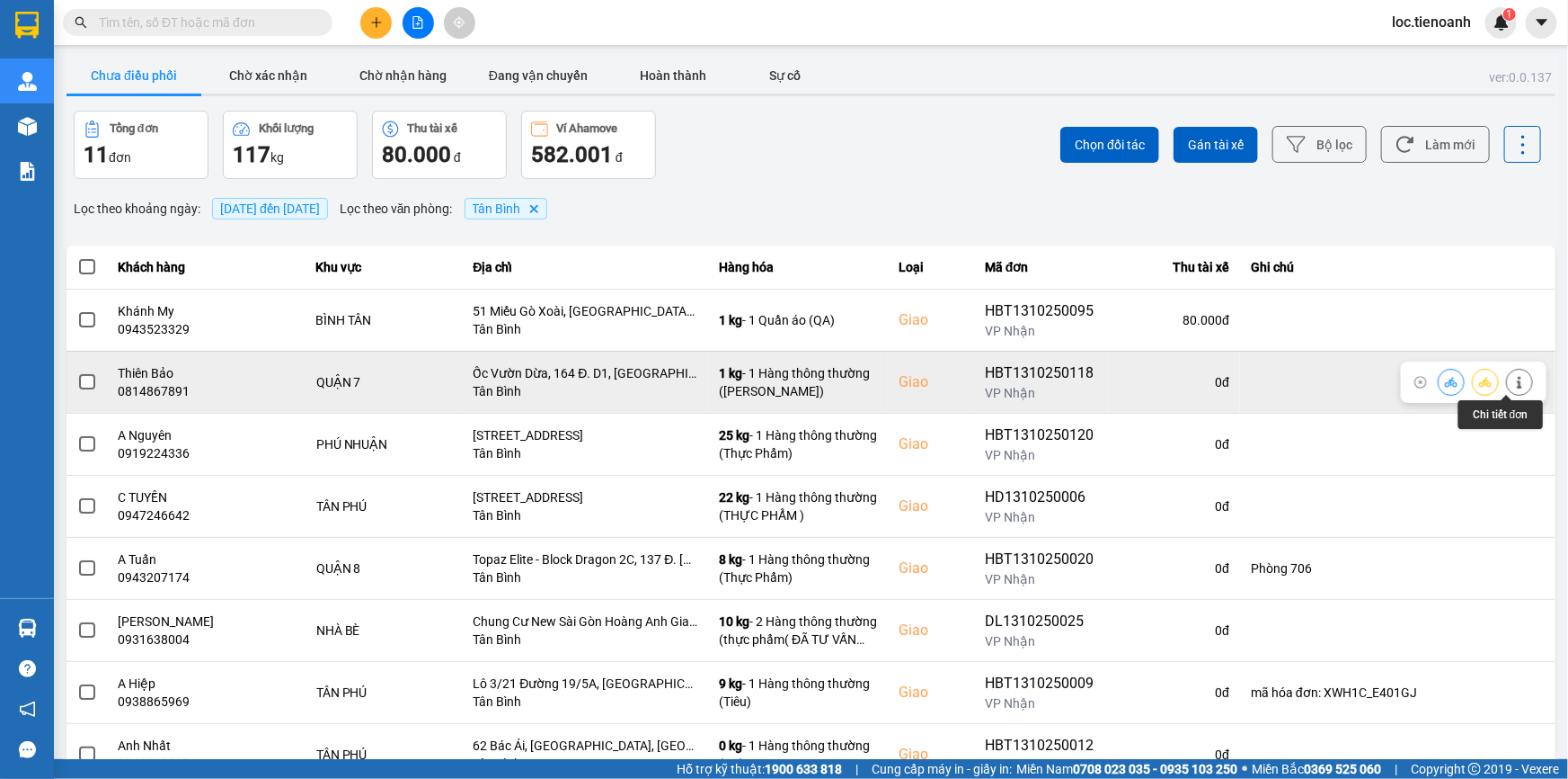
click at [1517, 382] on button at bounding box center [1520, 382] width 25 height 31
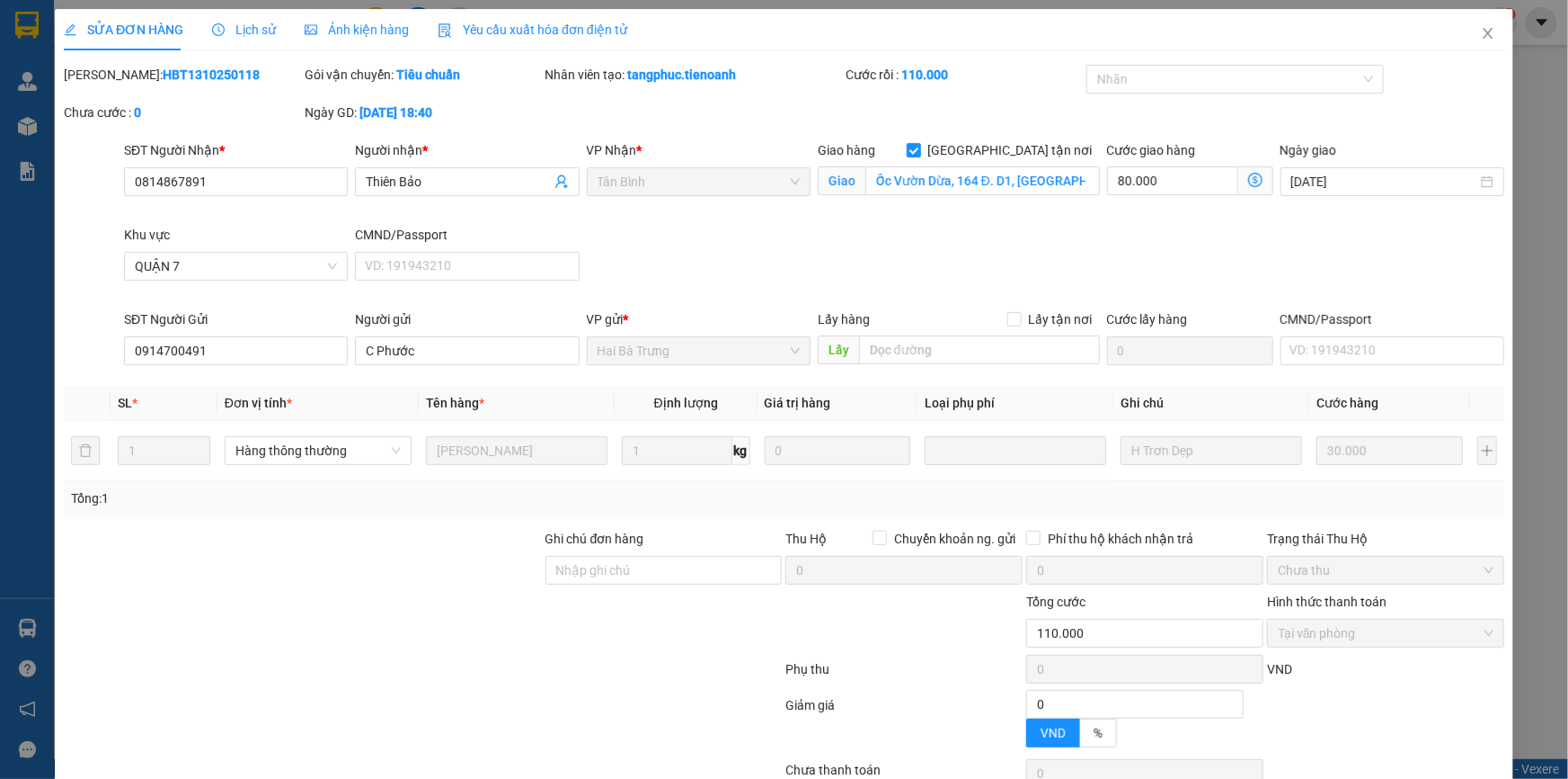
type input "0814867891"
type input "Thiên Bảo"
checkbox input "true"
type input "Ốc Vườn Dừa, 164 Đ. D1, Tân Hưng, Quận 7, Hồ Chí Minh"
type input "0914700491"
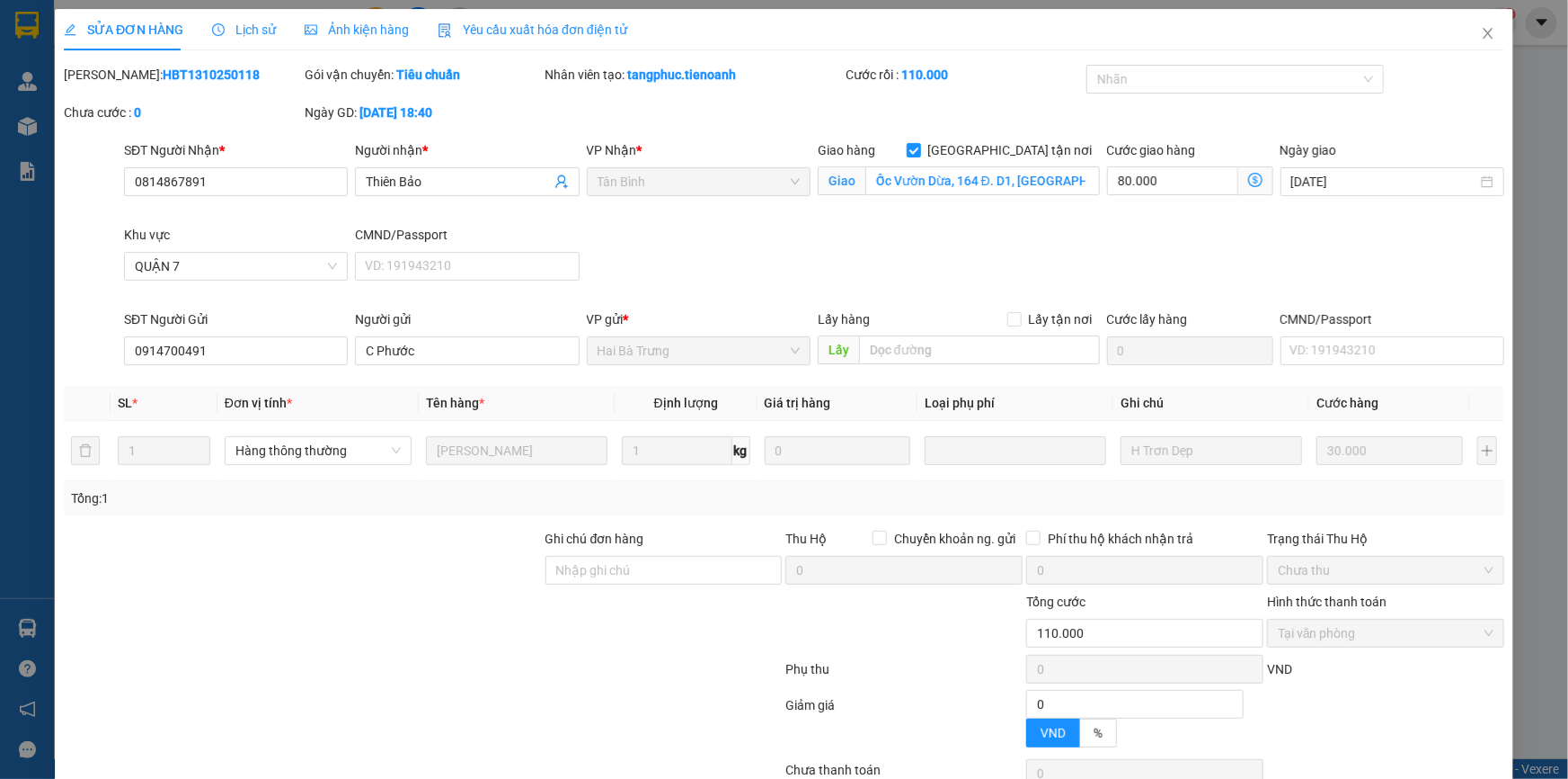
type input "C Phước"
type input "0"
type input "110.000"
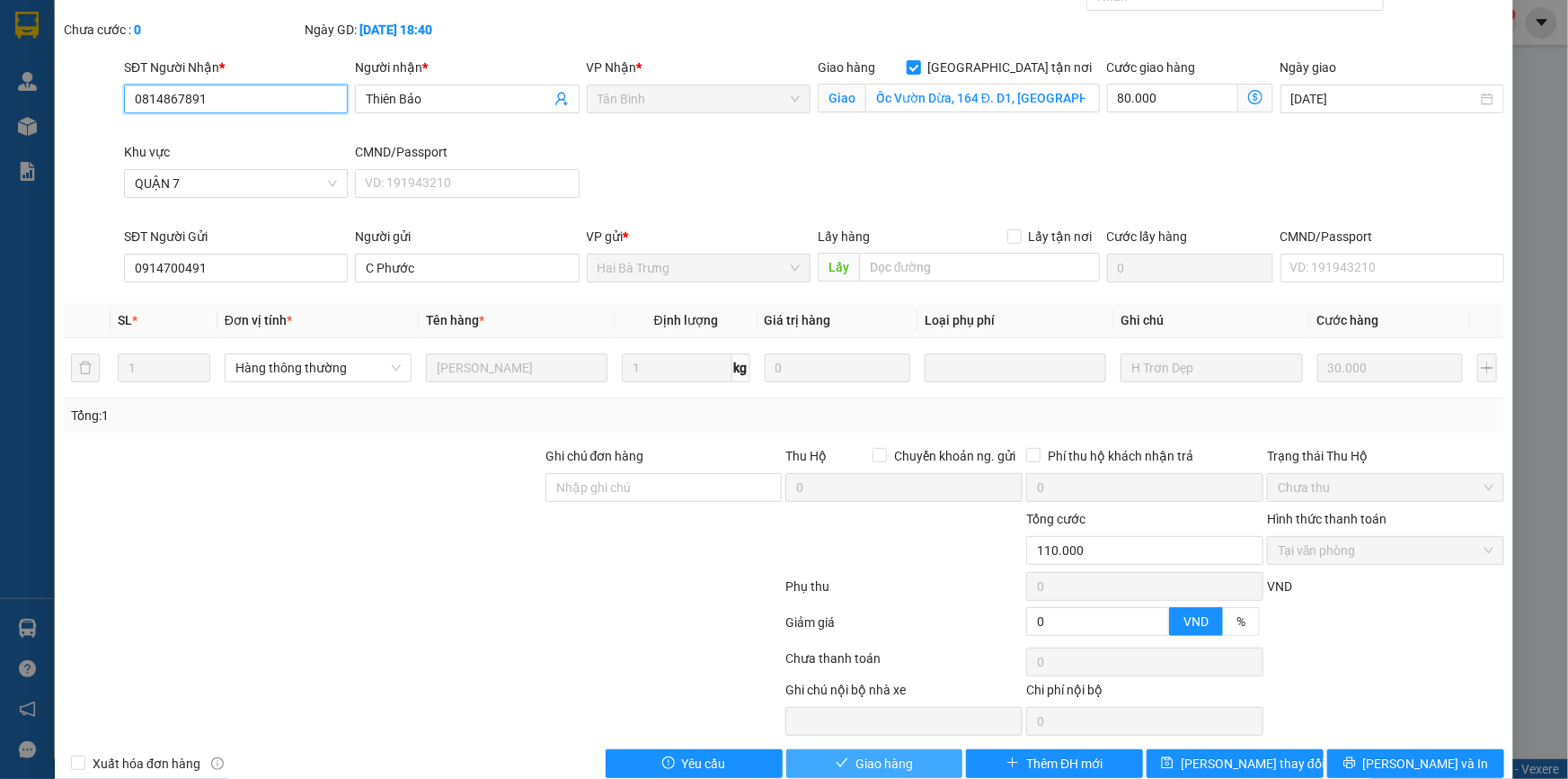
scroll to position [115, 0]
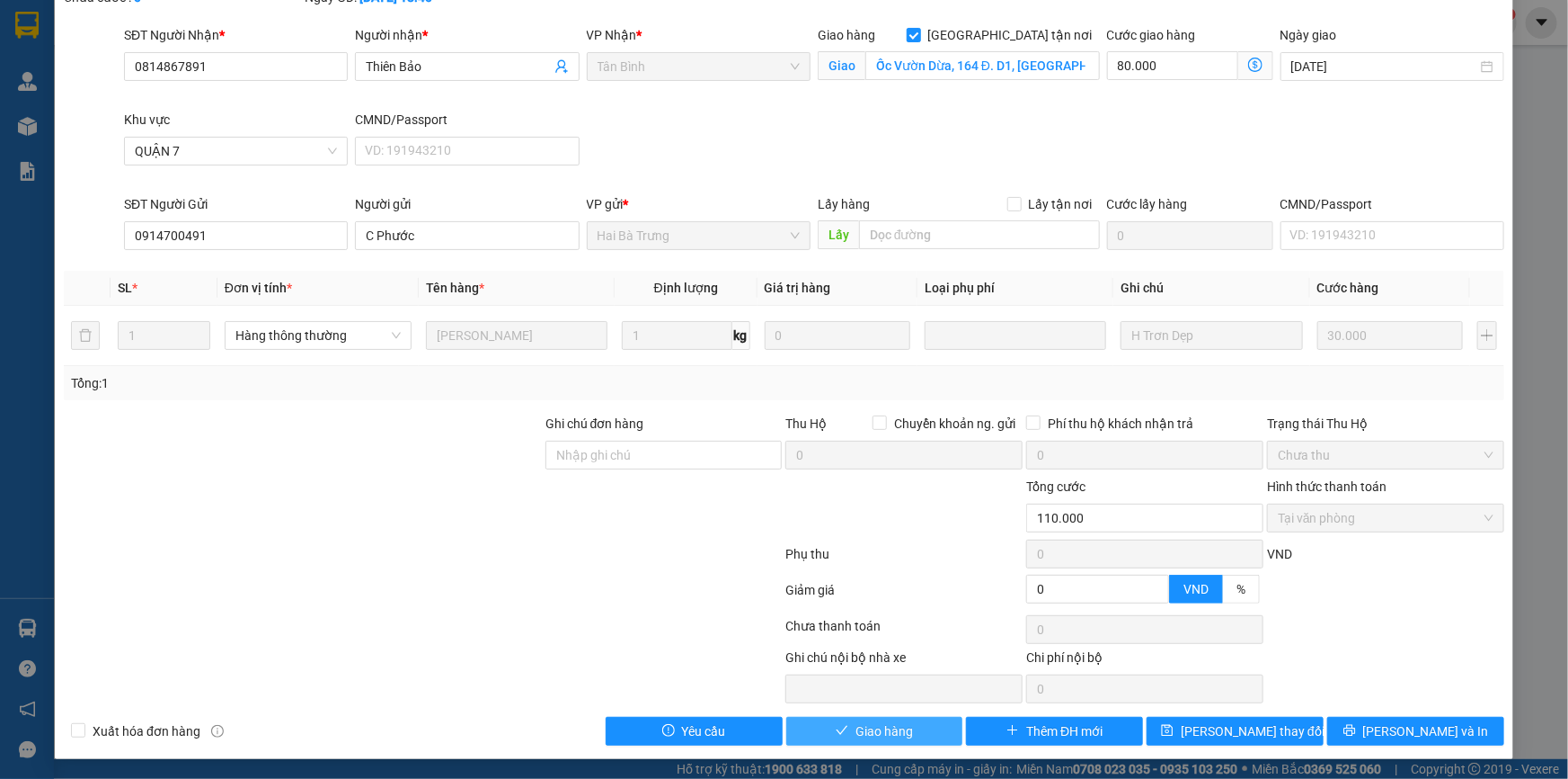
click at [906, 719] on button "Giao hàng" at bounding box center [874, 730] width 177 height 28
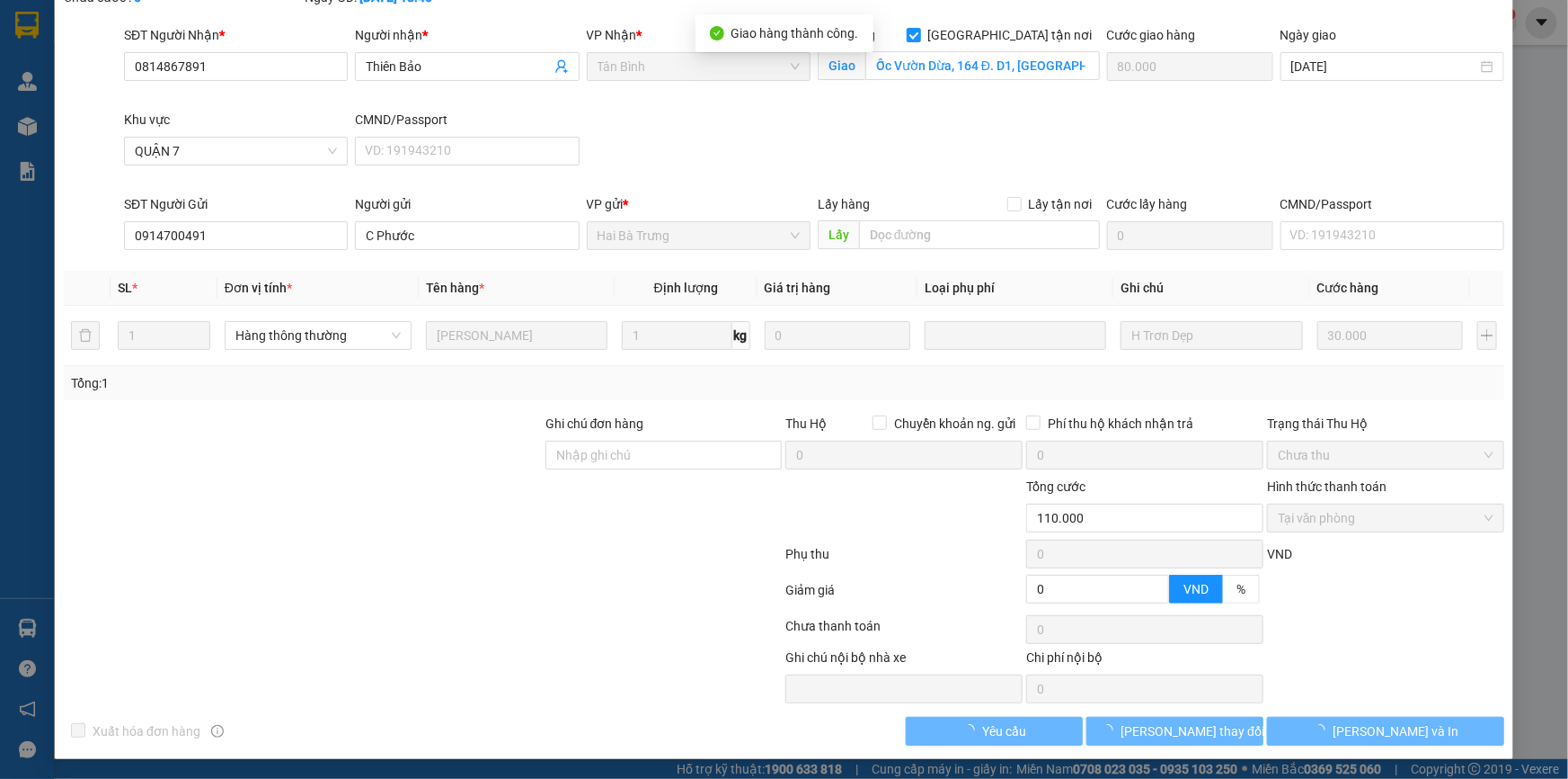
scroll to position [0, 0]
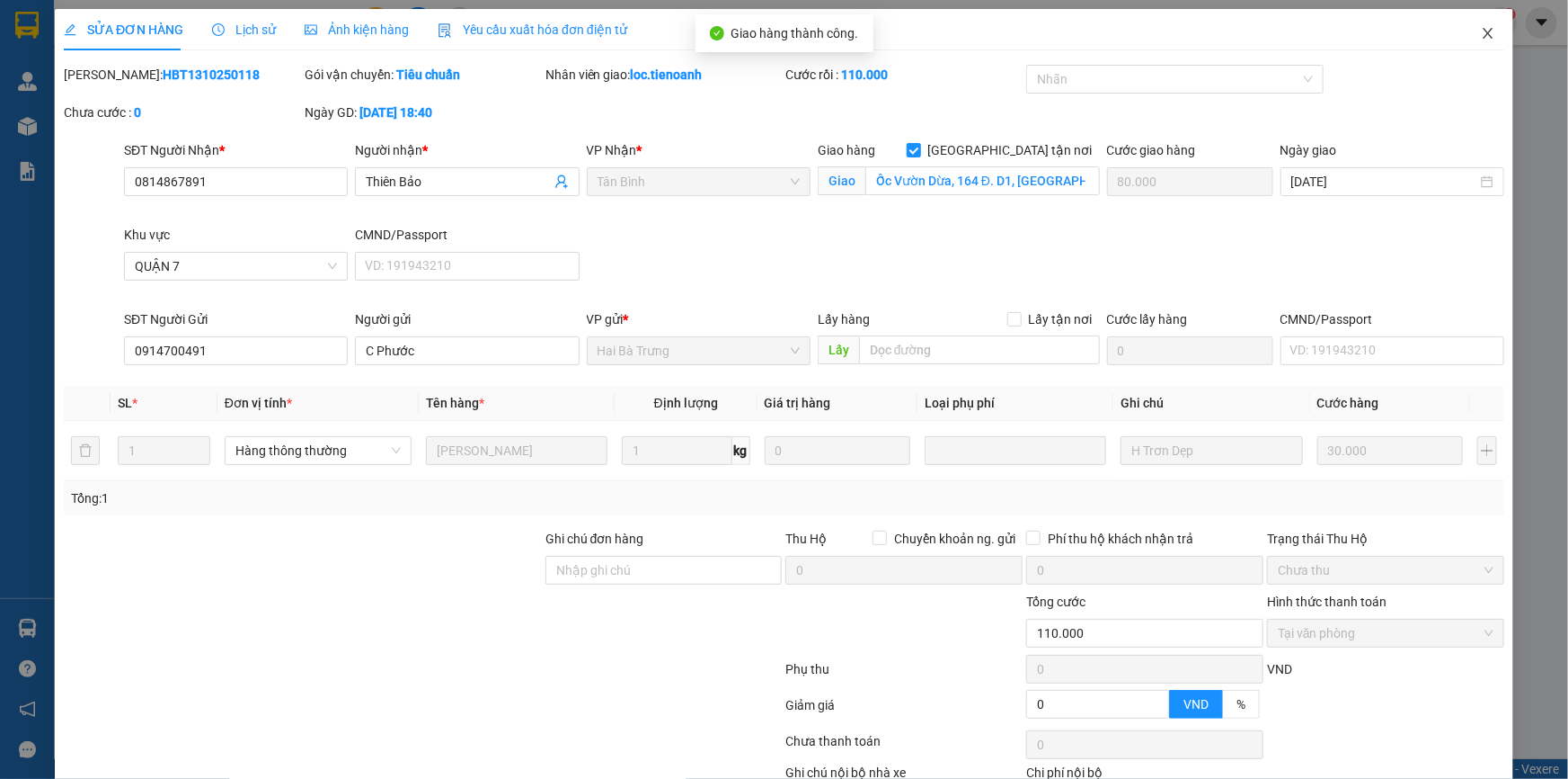
click at [1481, 32] on icon "close" at bounding box center [1488, 33] width 15 height 15
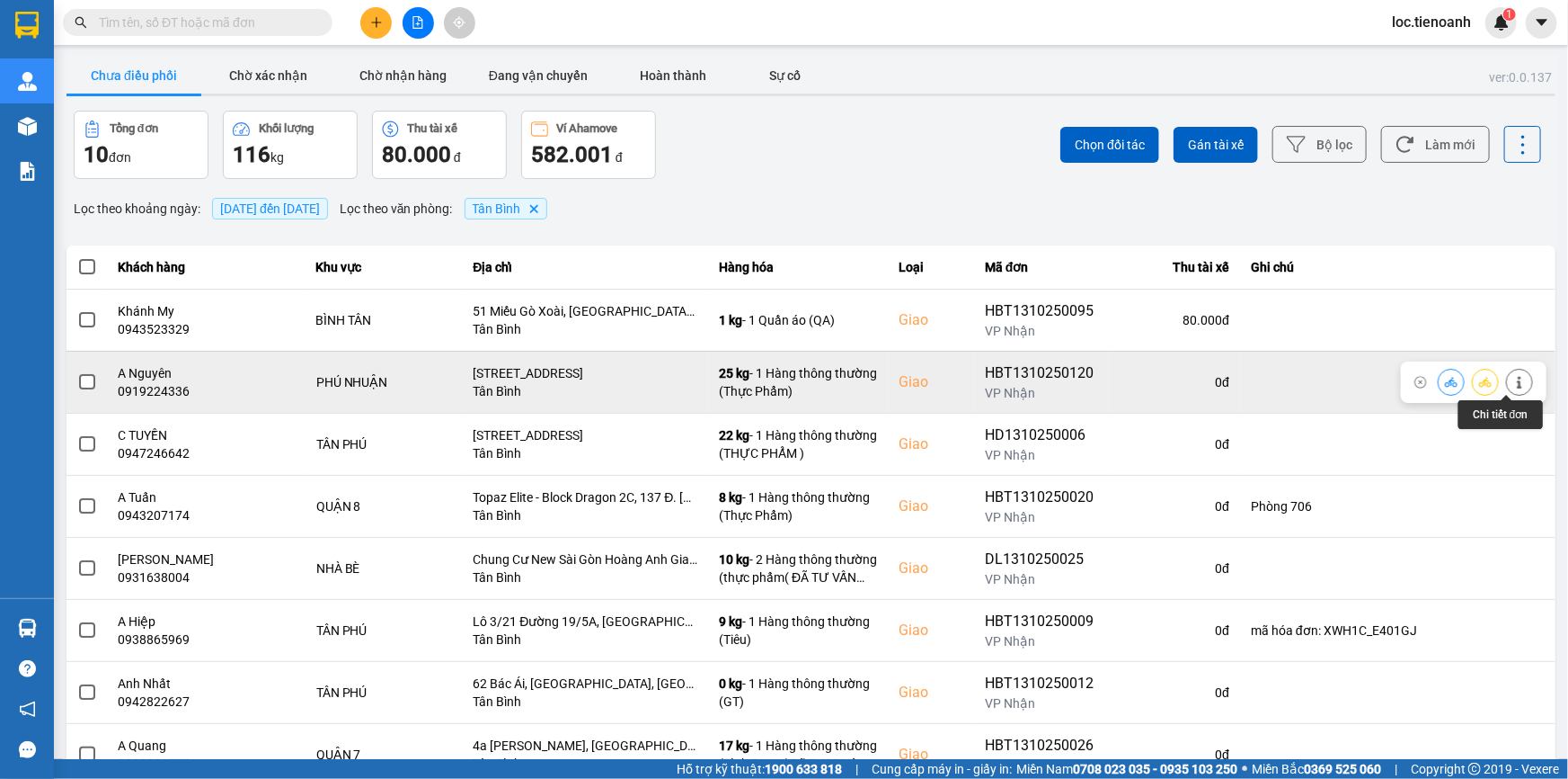
click at [1513, 381] on icon at bounding box center [1519, 382] width 13 height 13
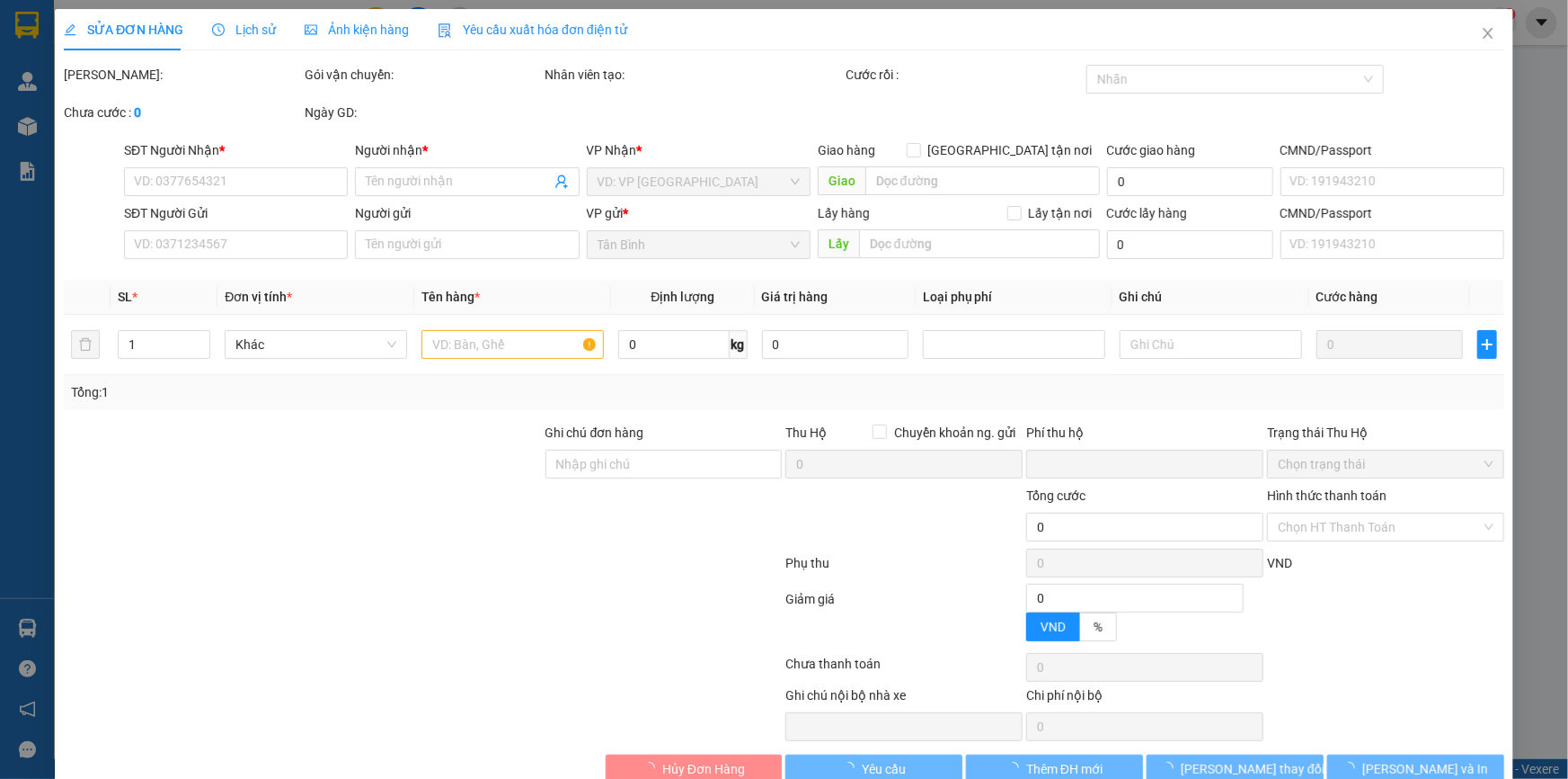
type input "0919224336"
type input "A Nguyên"
checkbox input "true"
type input "172 Hồng Hà, Phường 9, Phú Nhuận, Hồ Chí Minh"
type input "0919224336"
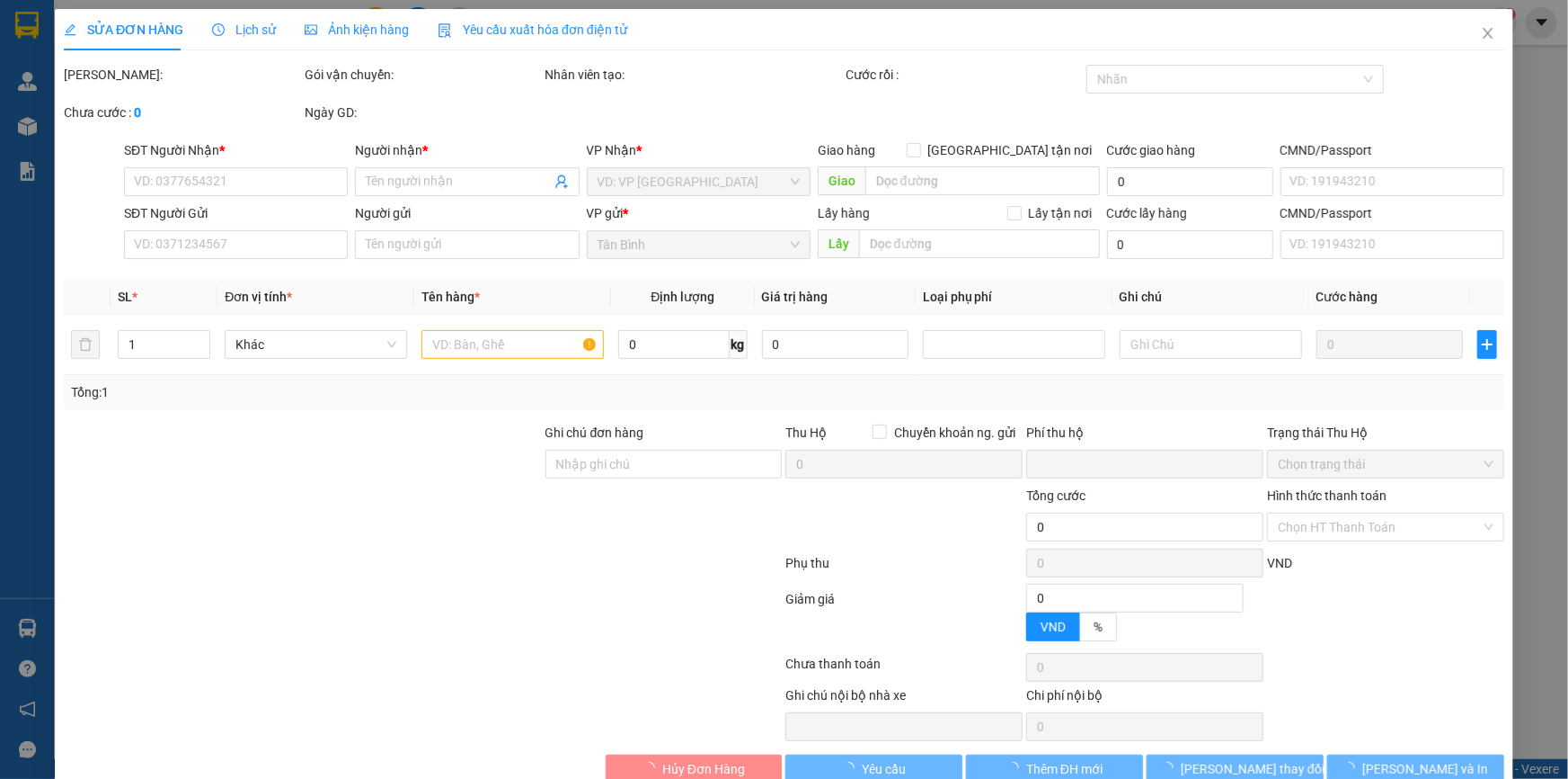
type input "A Nguyên"
type input "0"
type input "120.000"
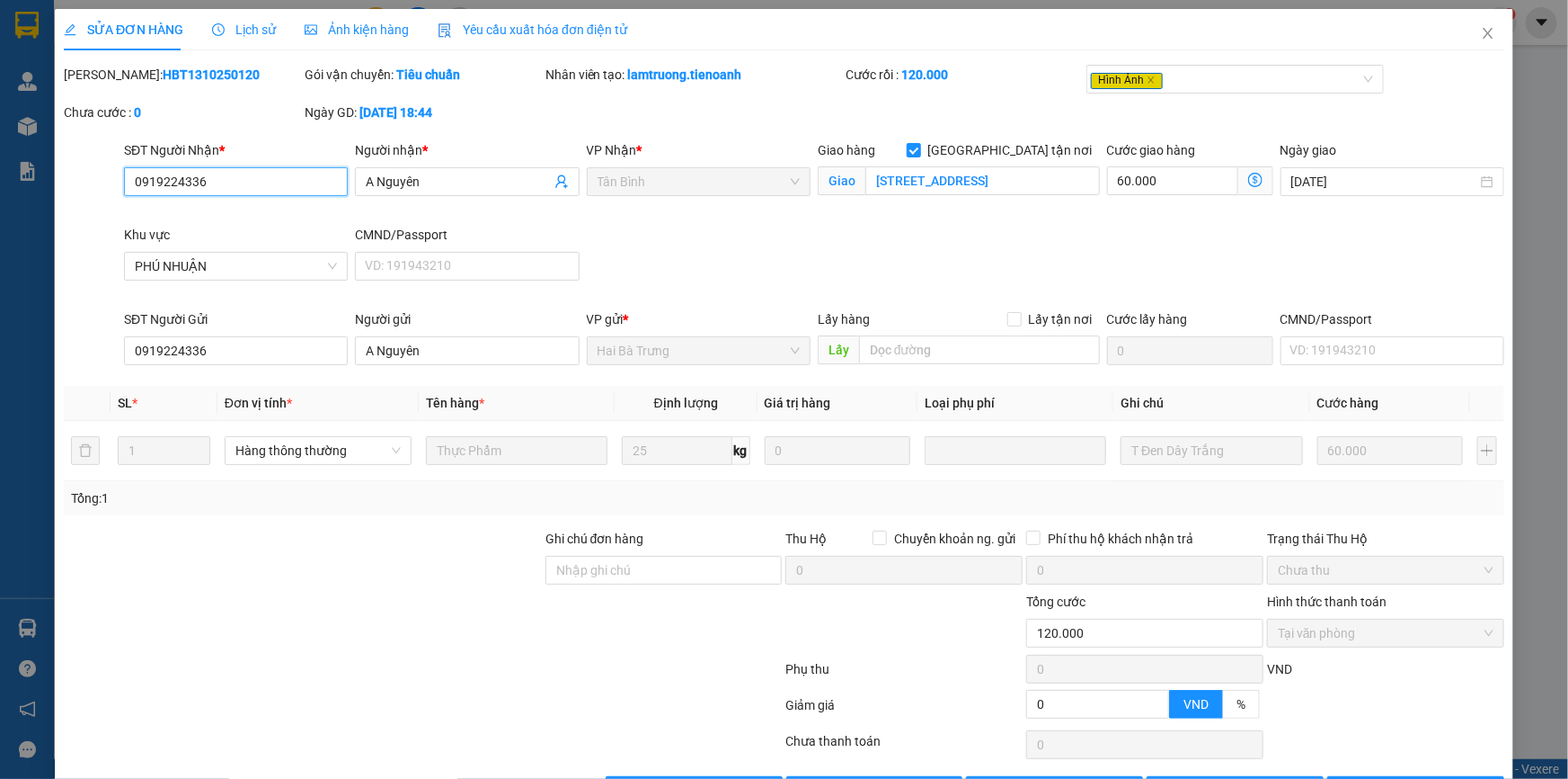
scroll to position [60, 0]
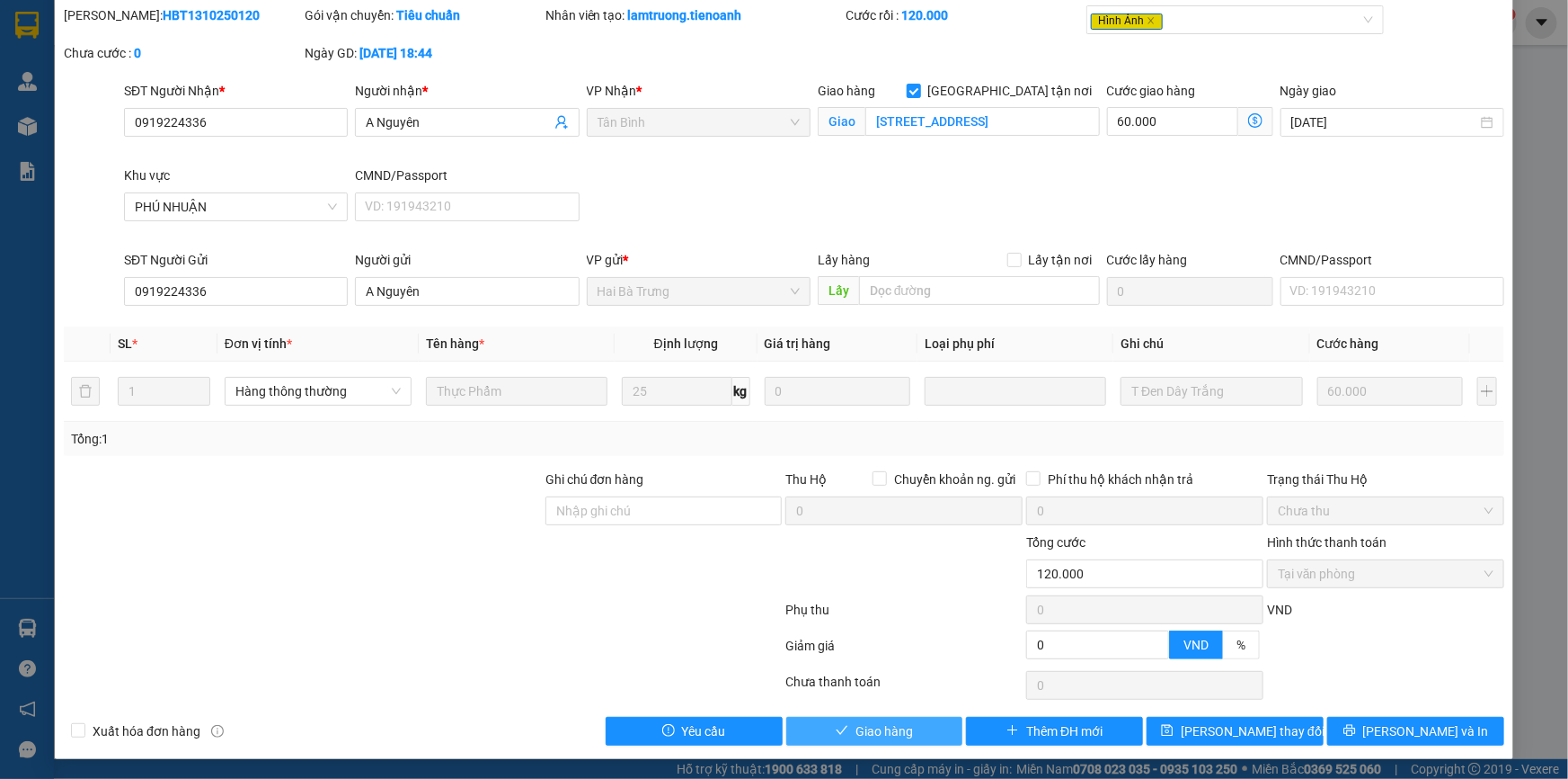
click at [890, 729] on span "Giao hàng" at bounding box center [884, 731] width 58 height 20
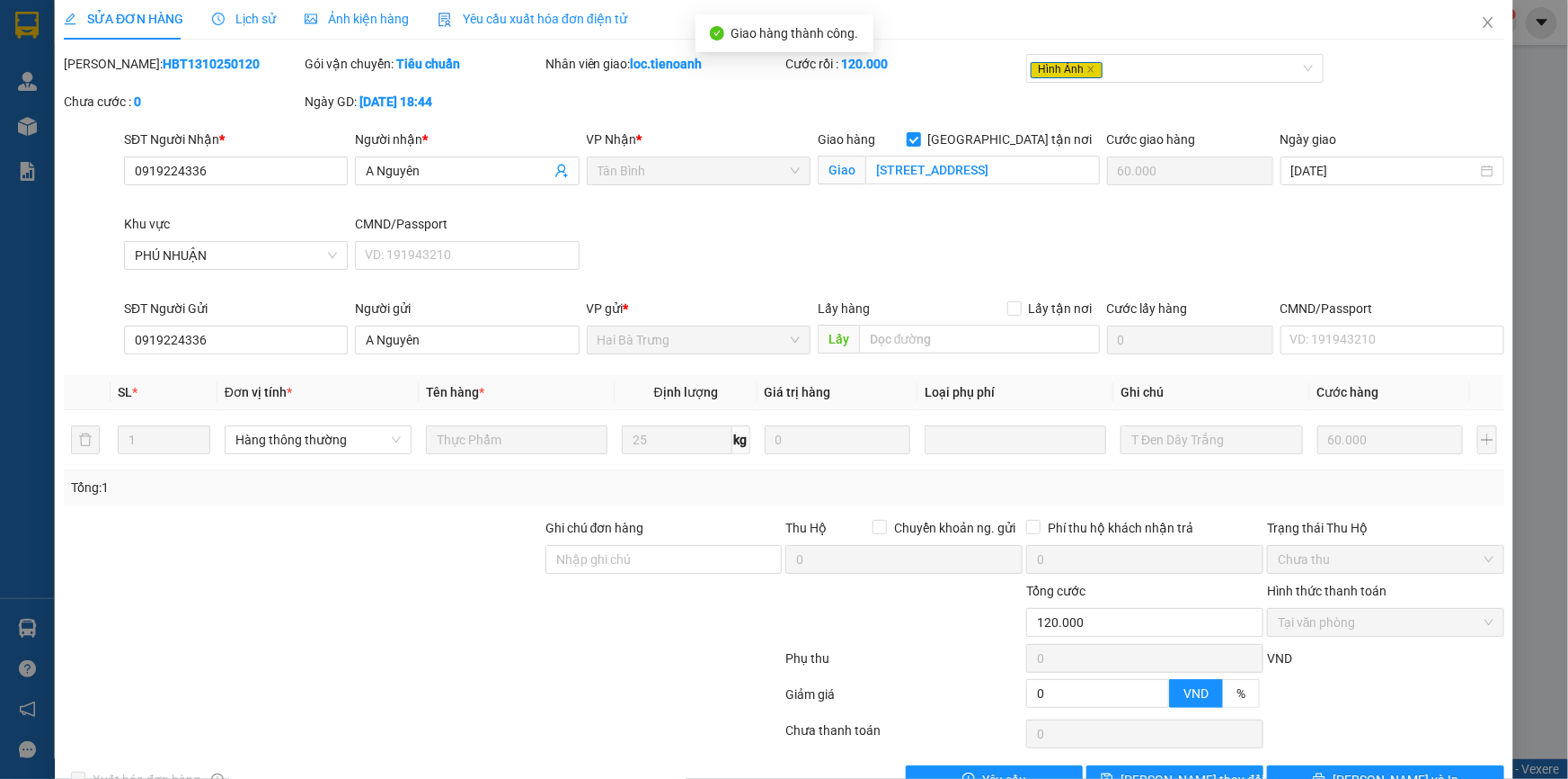
scroll to position [0, 0]
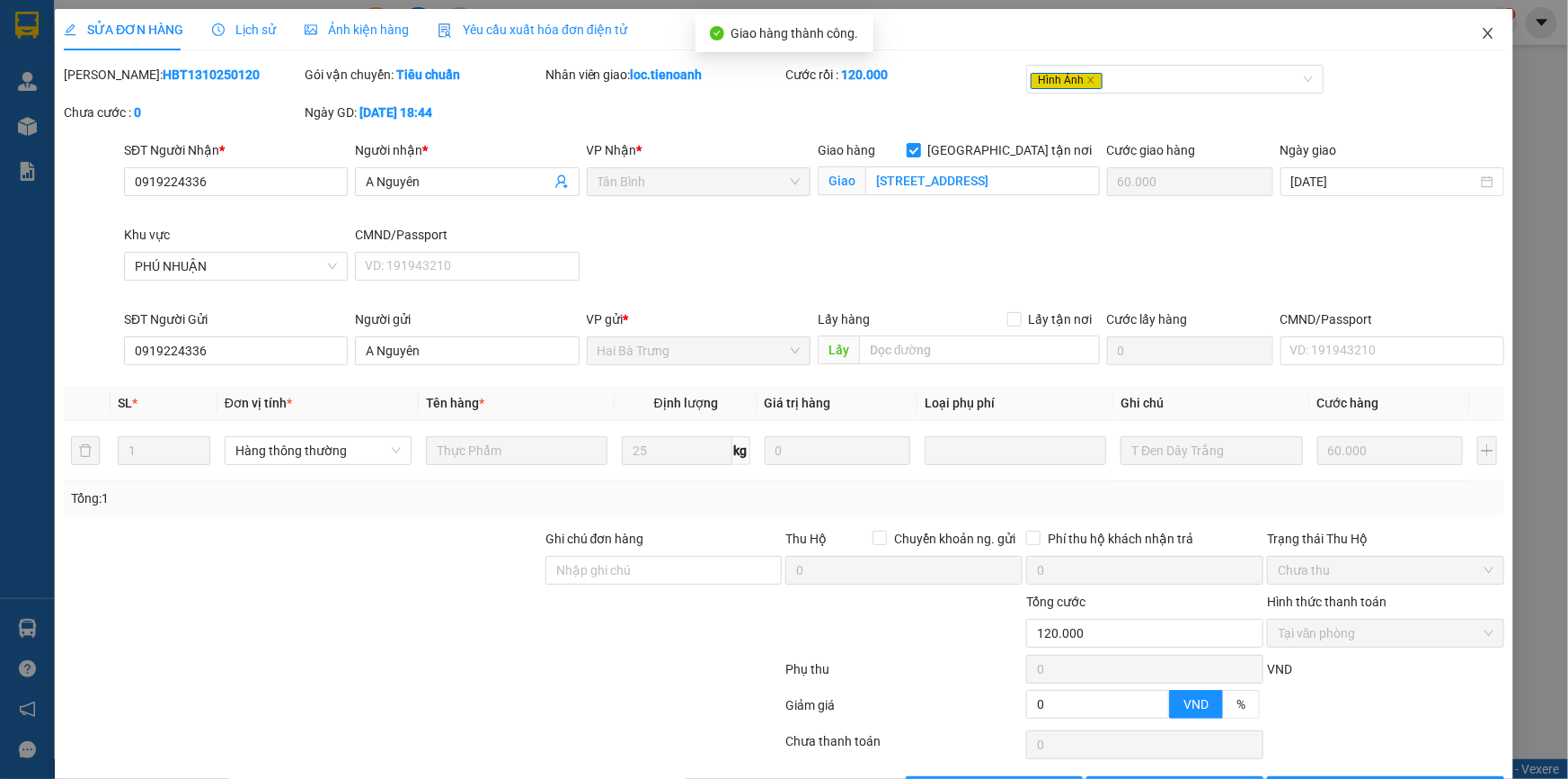
click at [1481, 33] on icon "close" at bounding box center [1488, 33] width 15 height 15
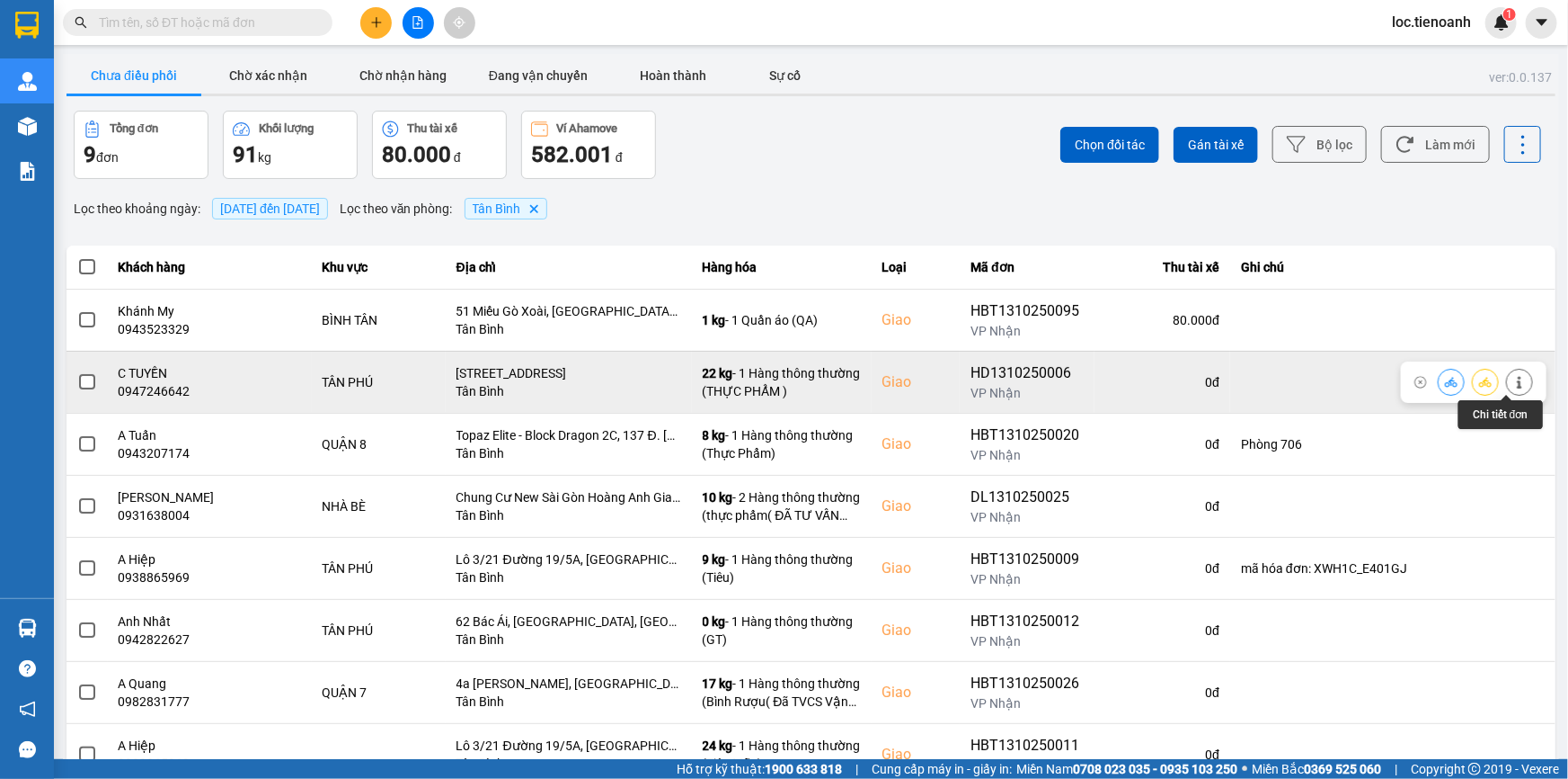
click at [1517, 379] on button at bounding box center [1520, 382] width 25 height 31
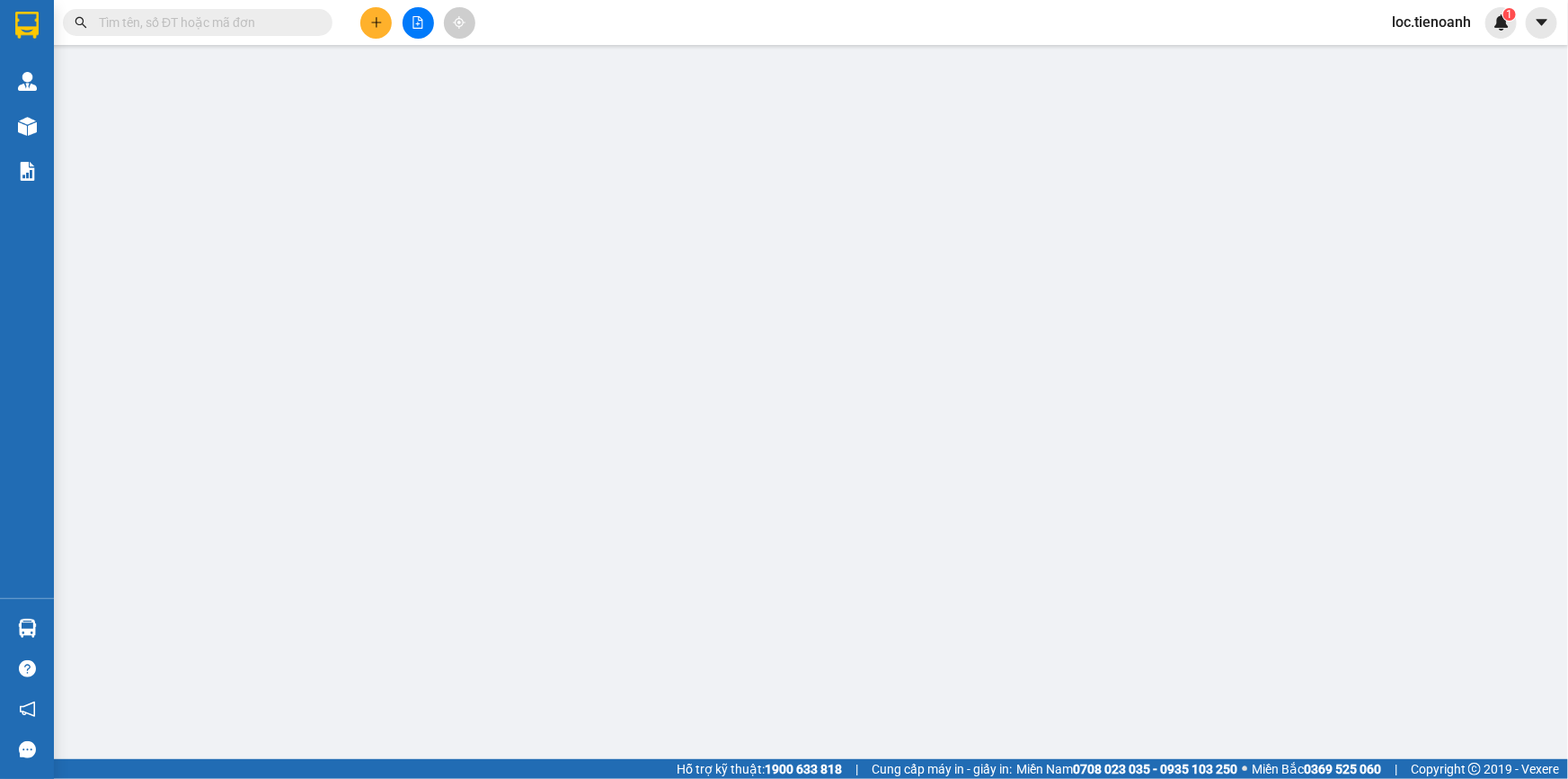
type input "0947246642"
type input "C TUYỀN"
checkbox input "true"
type input "78 Đường Số 27, Sơn Kỳ, Tân Phú, Hồ Chí Minh"
type input "0942142425"
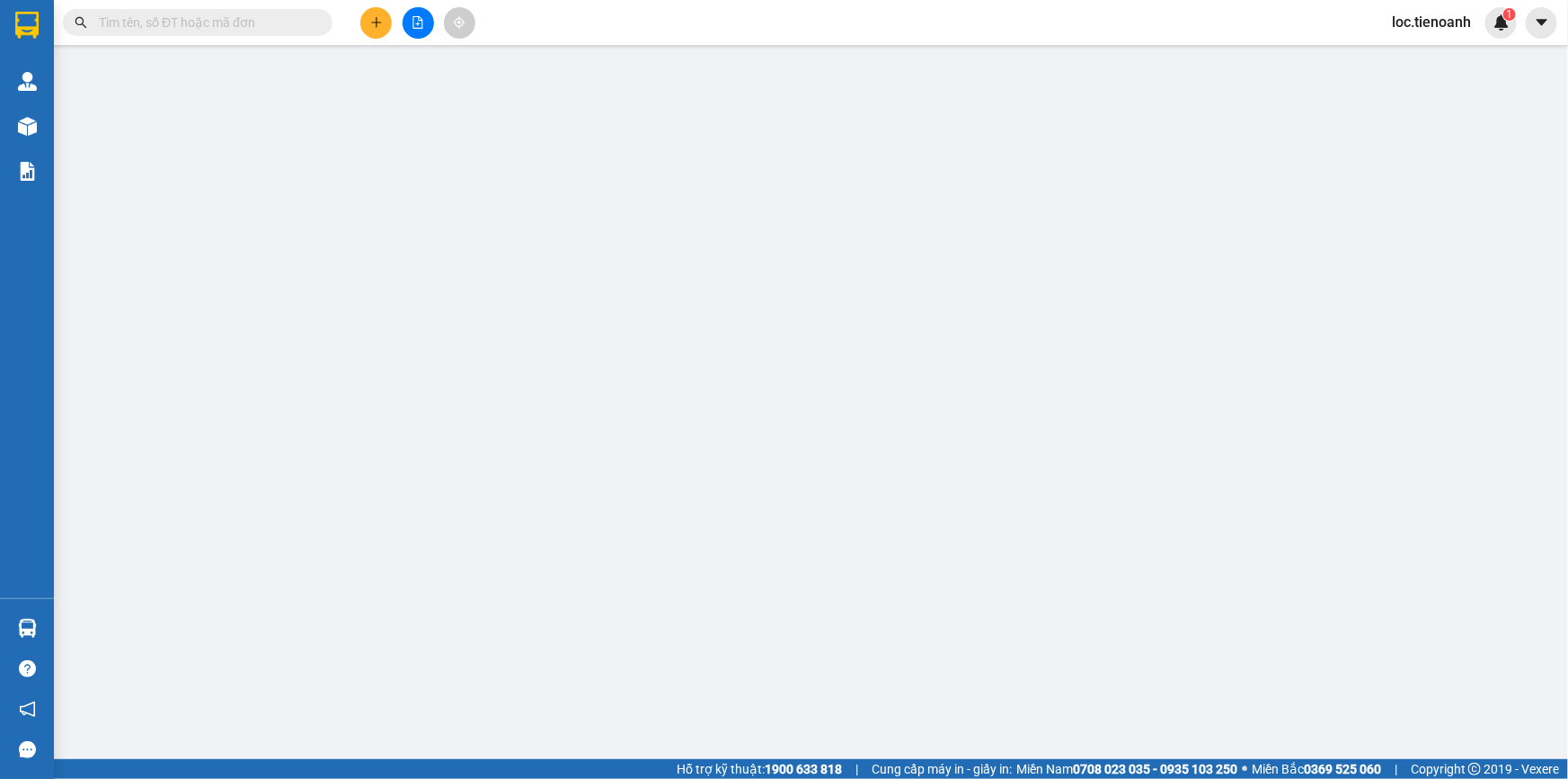
type input "C HÂN"
type input "0"
type input "100.000"
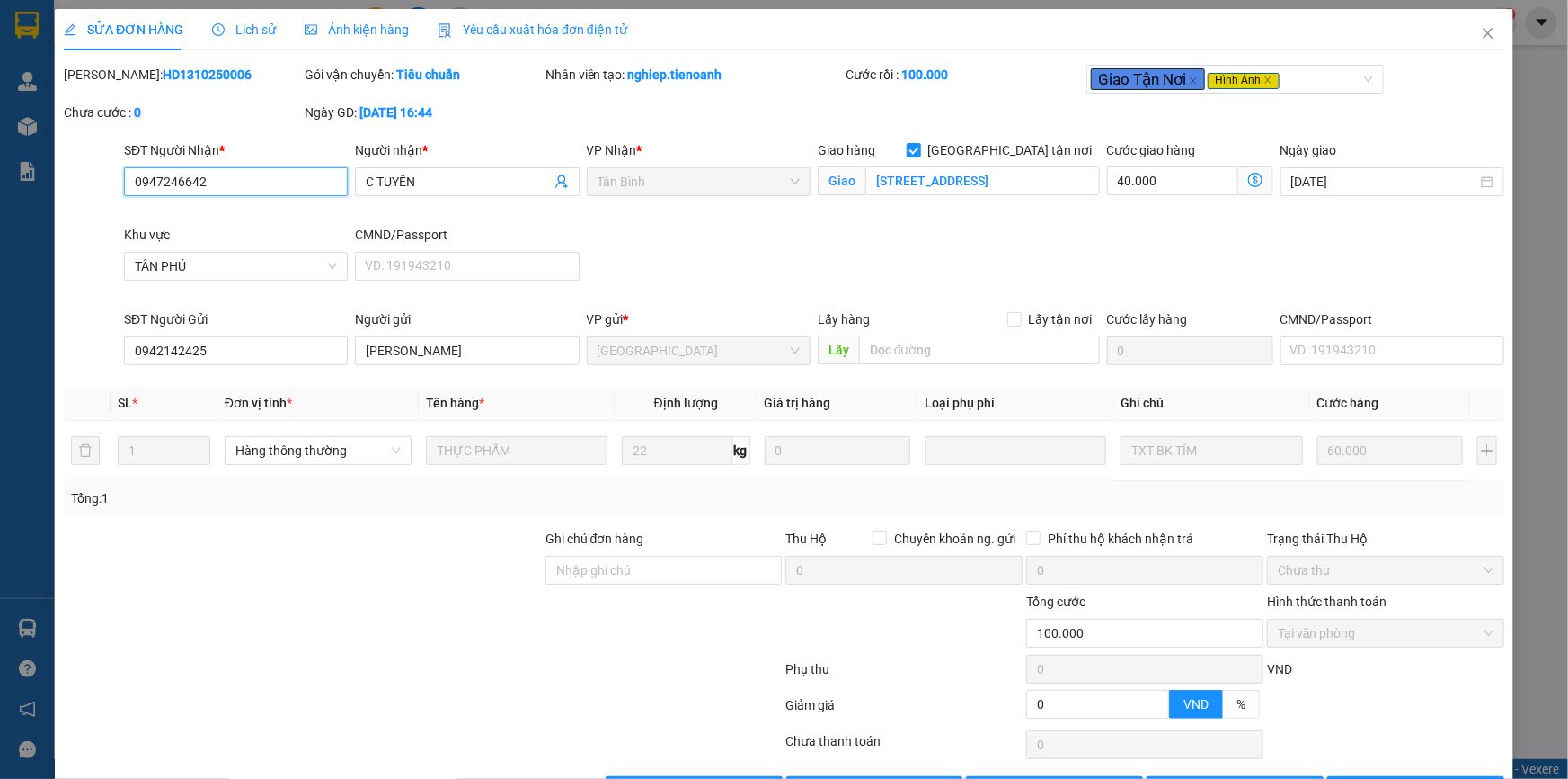
scroll to position [60, 0]
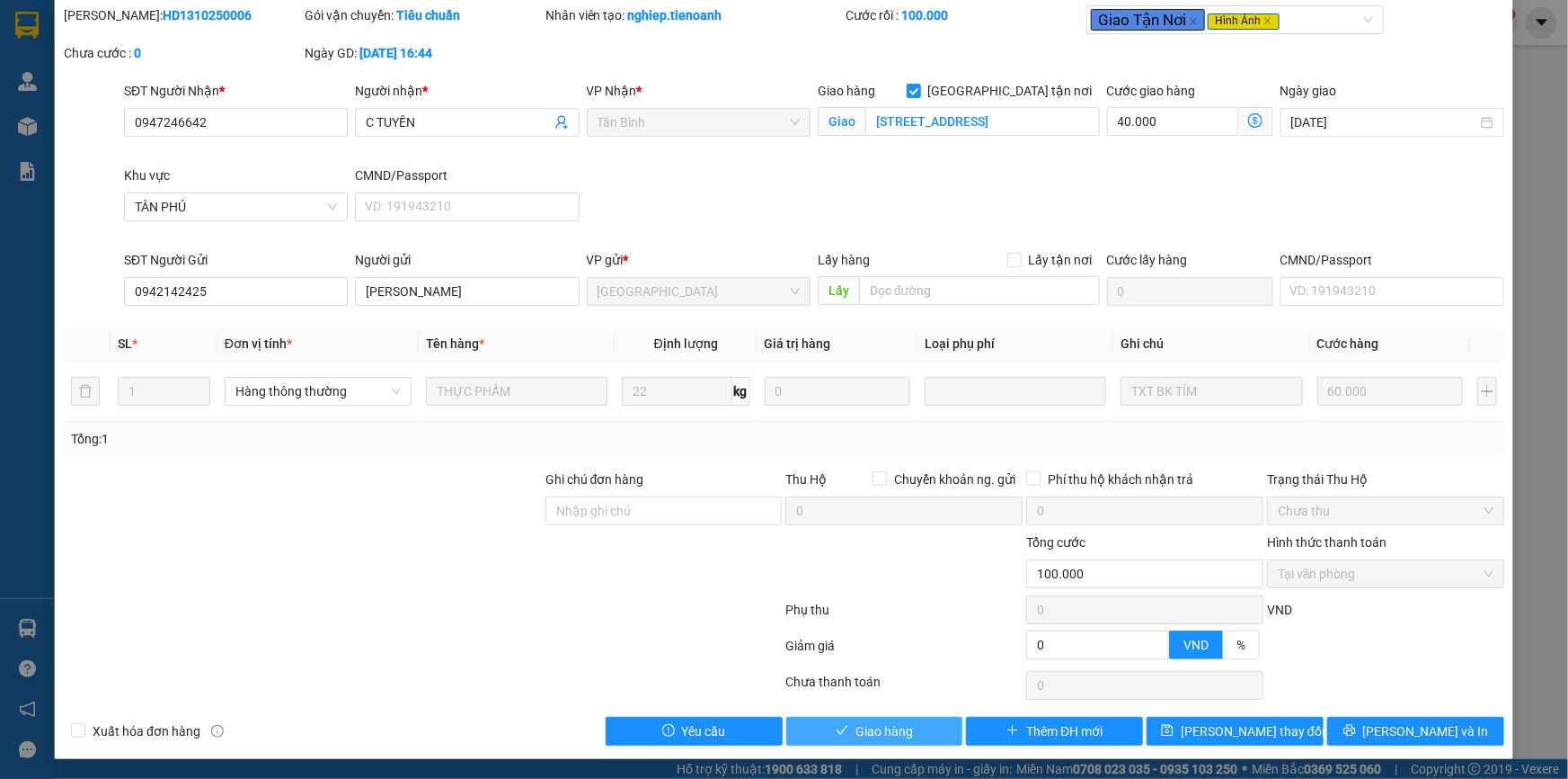
click at [917, 719] on button "Giao hàng" at bounding box center [874, 730] width 177 height 28
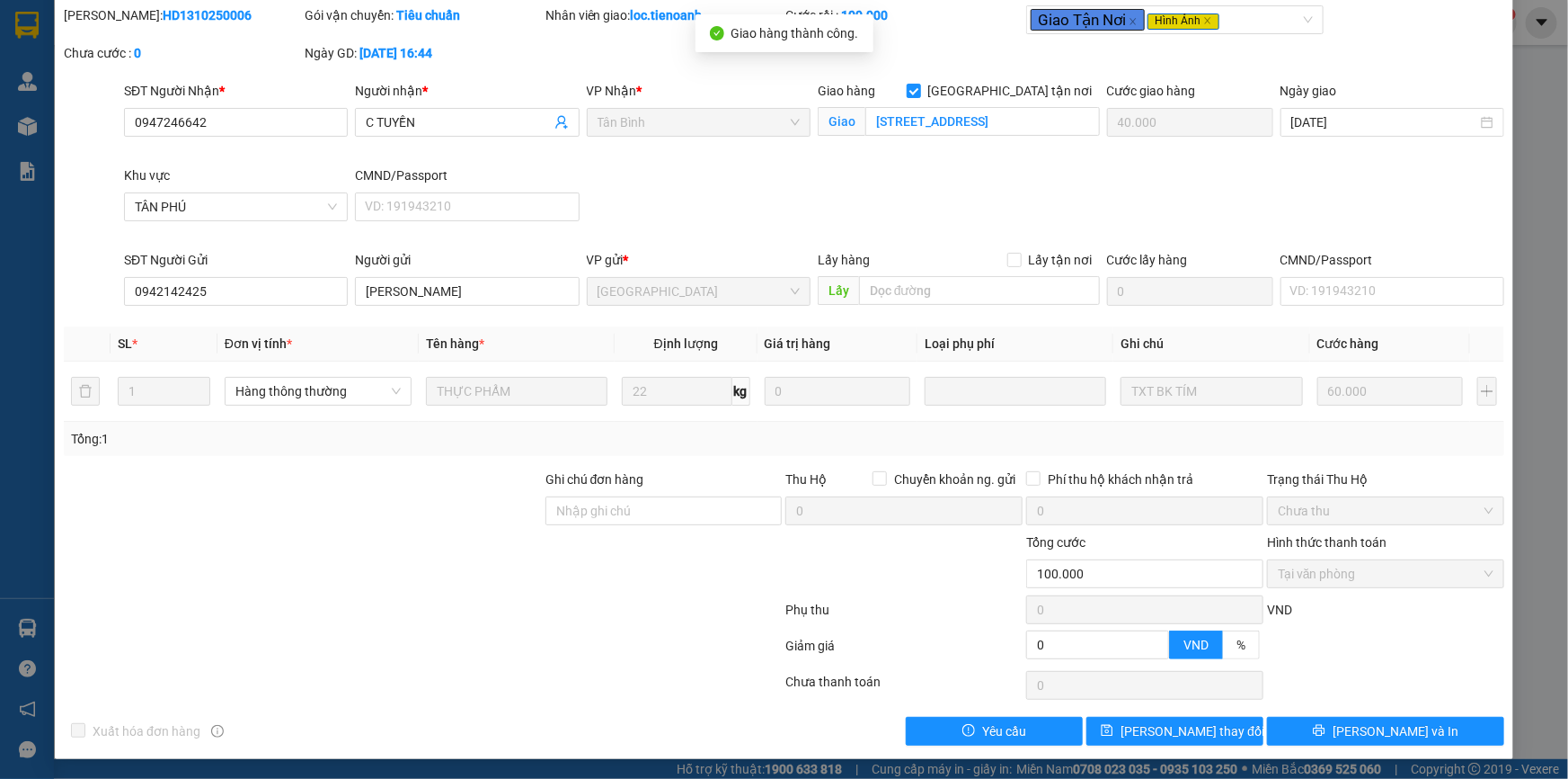
scroll to position [0, 0]
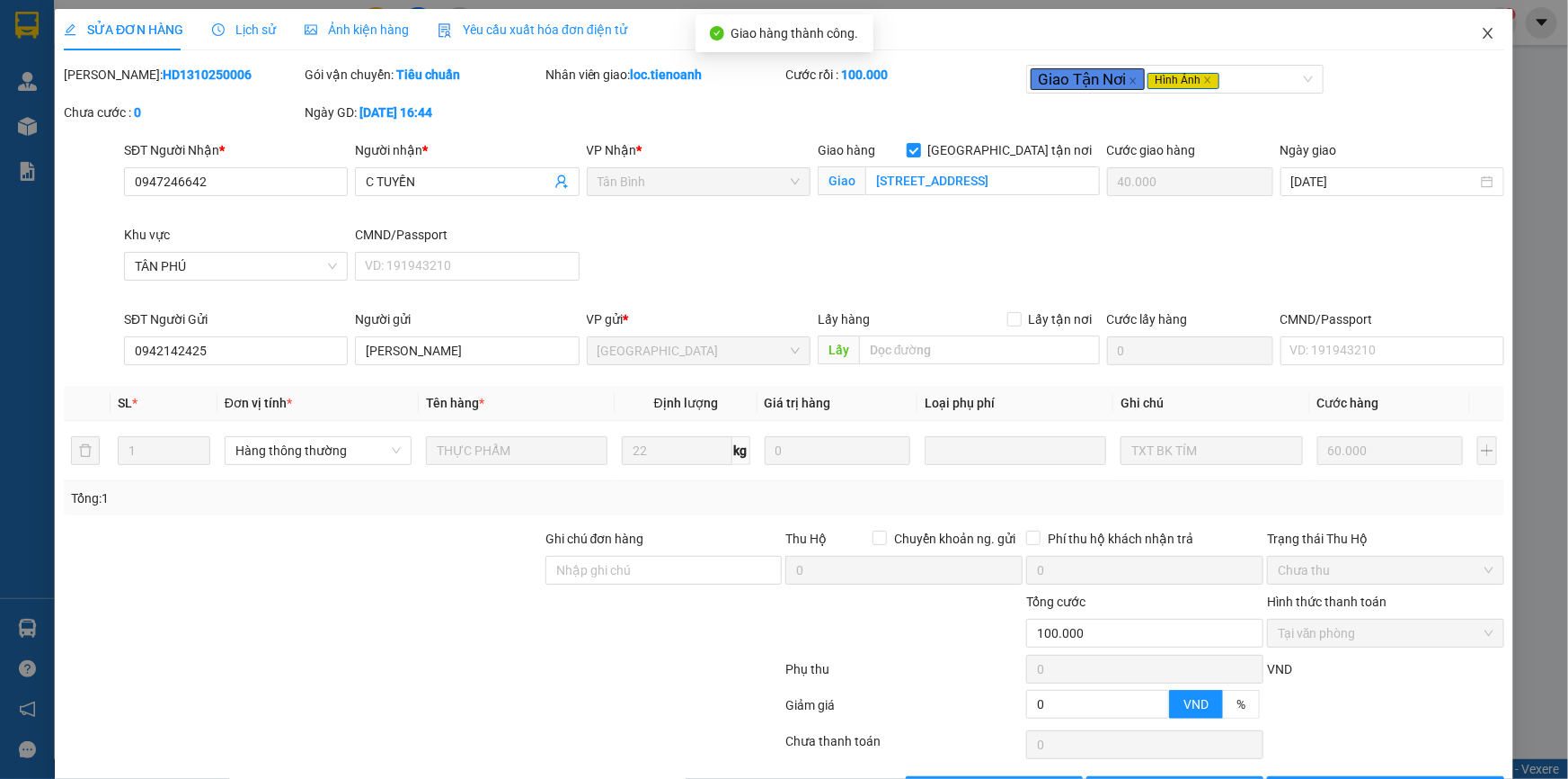
click at [1481, 28] on icon "close" at bounding box center [1488, 33] width 15 height 15
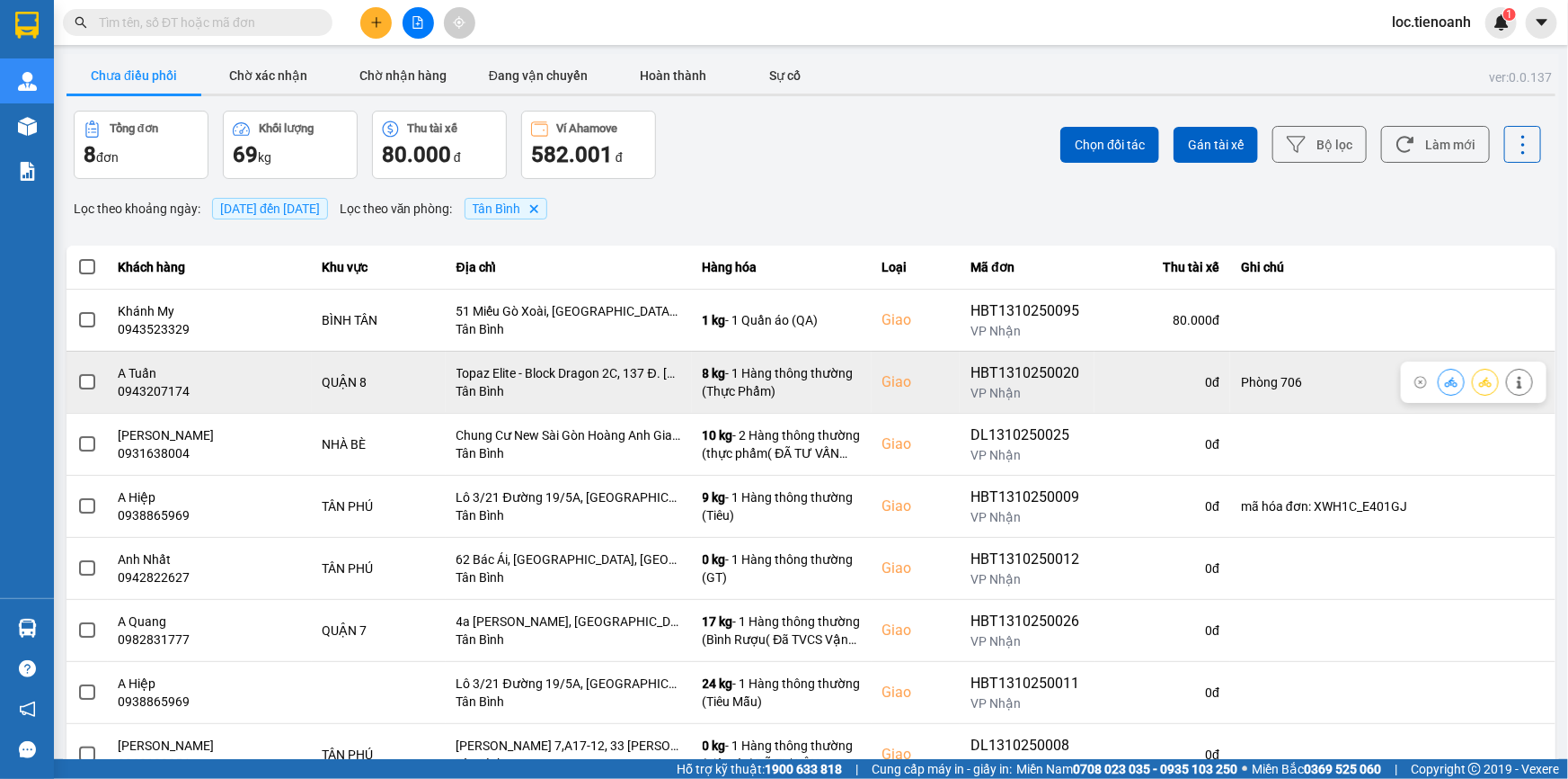
click at [1513, 385] on icon at bounding box center [1519, 382] width 13 height 13
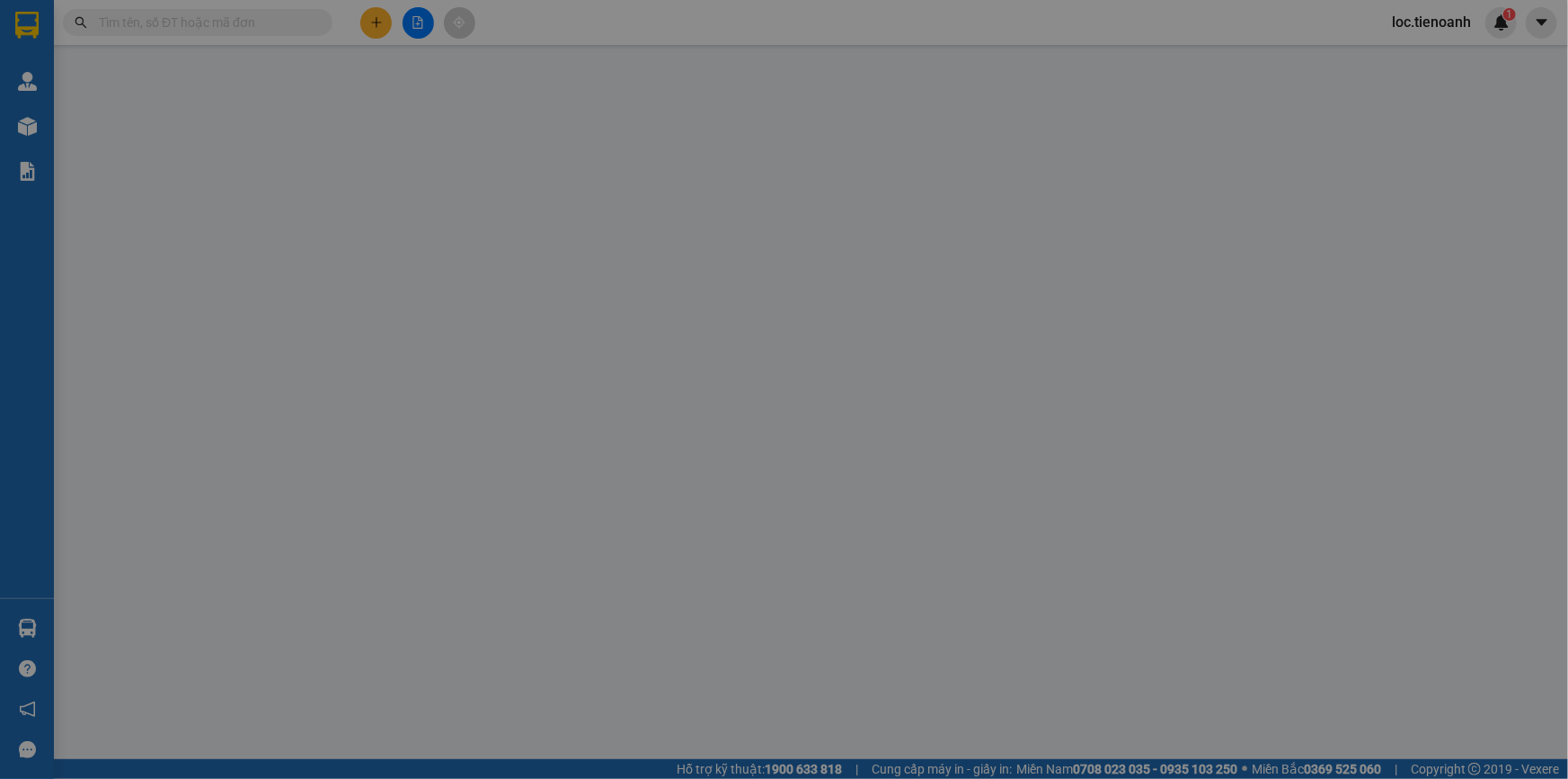
type input "0943207174"
type input "A Tuấn"
checkbox input "true"
type input "Topaz Elite - Block Dragon 2C, 137 Đ. Cao Lỗ, Phường 4, Quận 8, Hồ Chí Minh"
type input "0914042823"
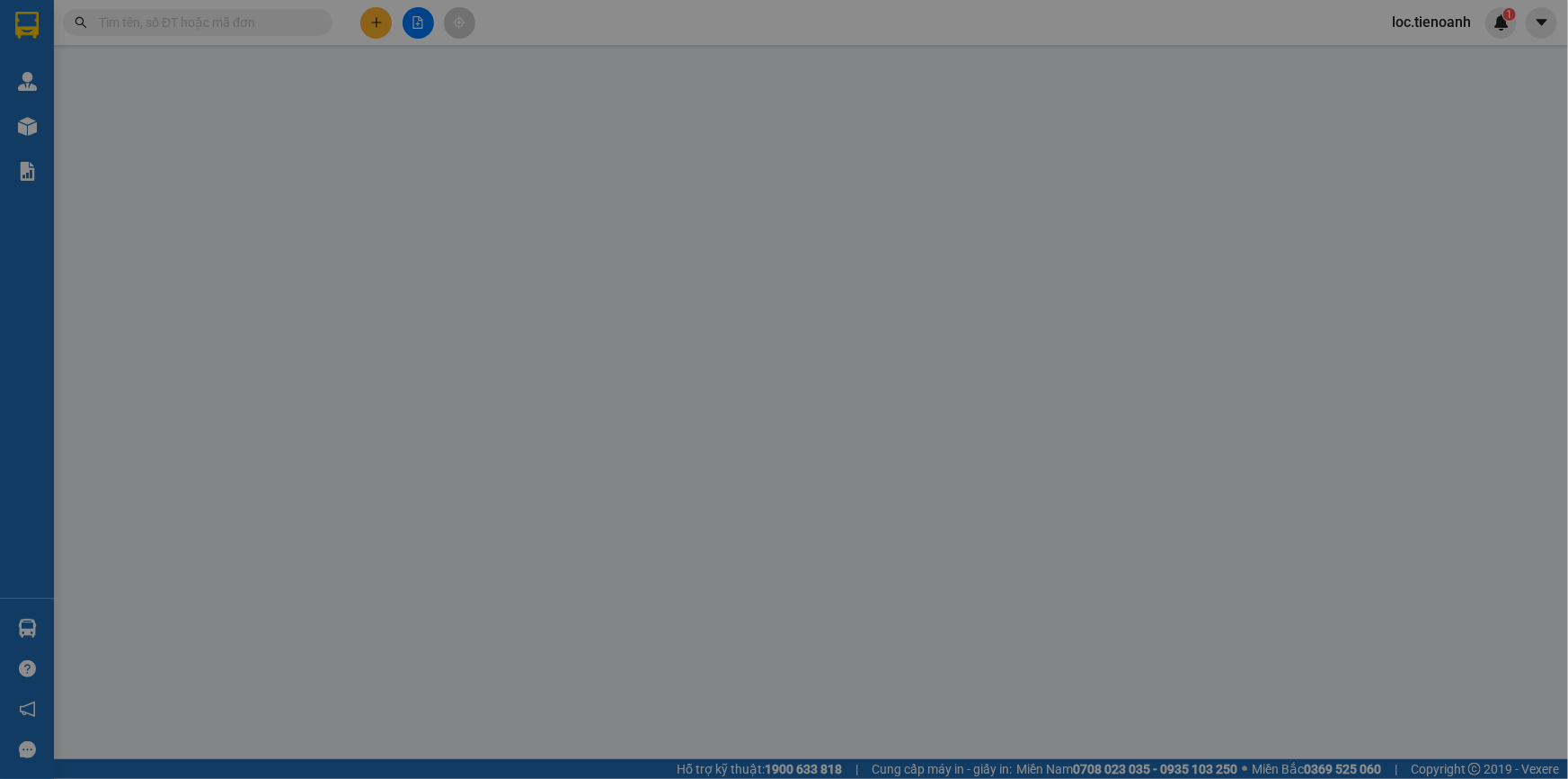
type input "C Trâm"
type input "Phòng 706"
type input "0"
type input "100.000"
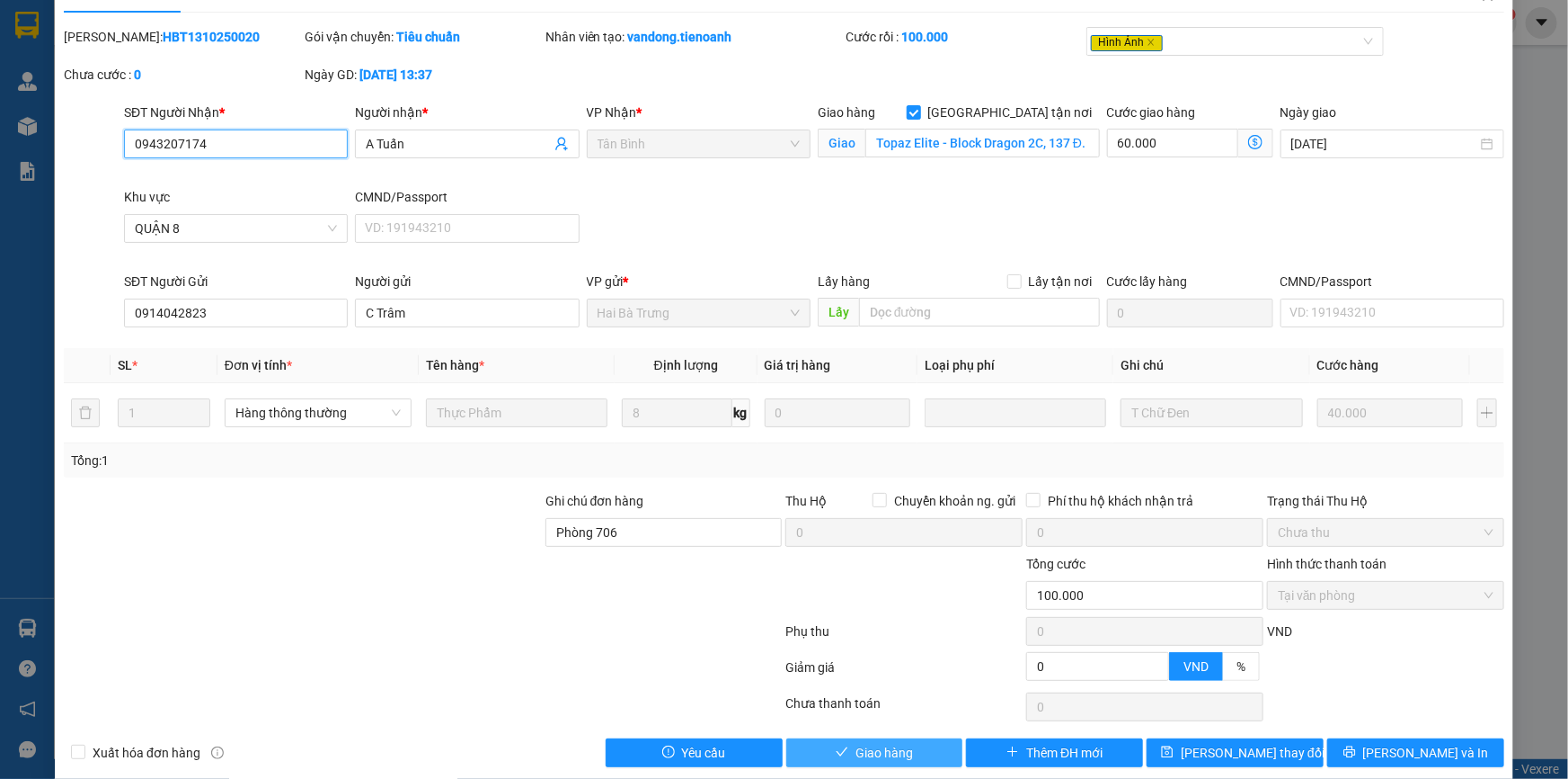
scroll to position [60, 0]
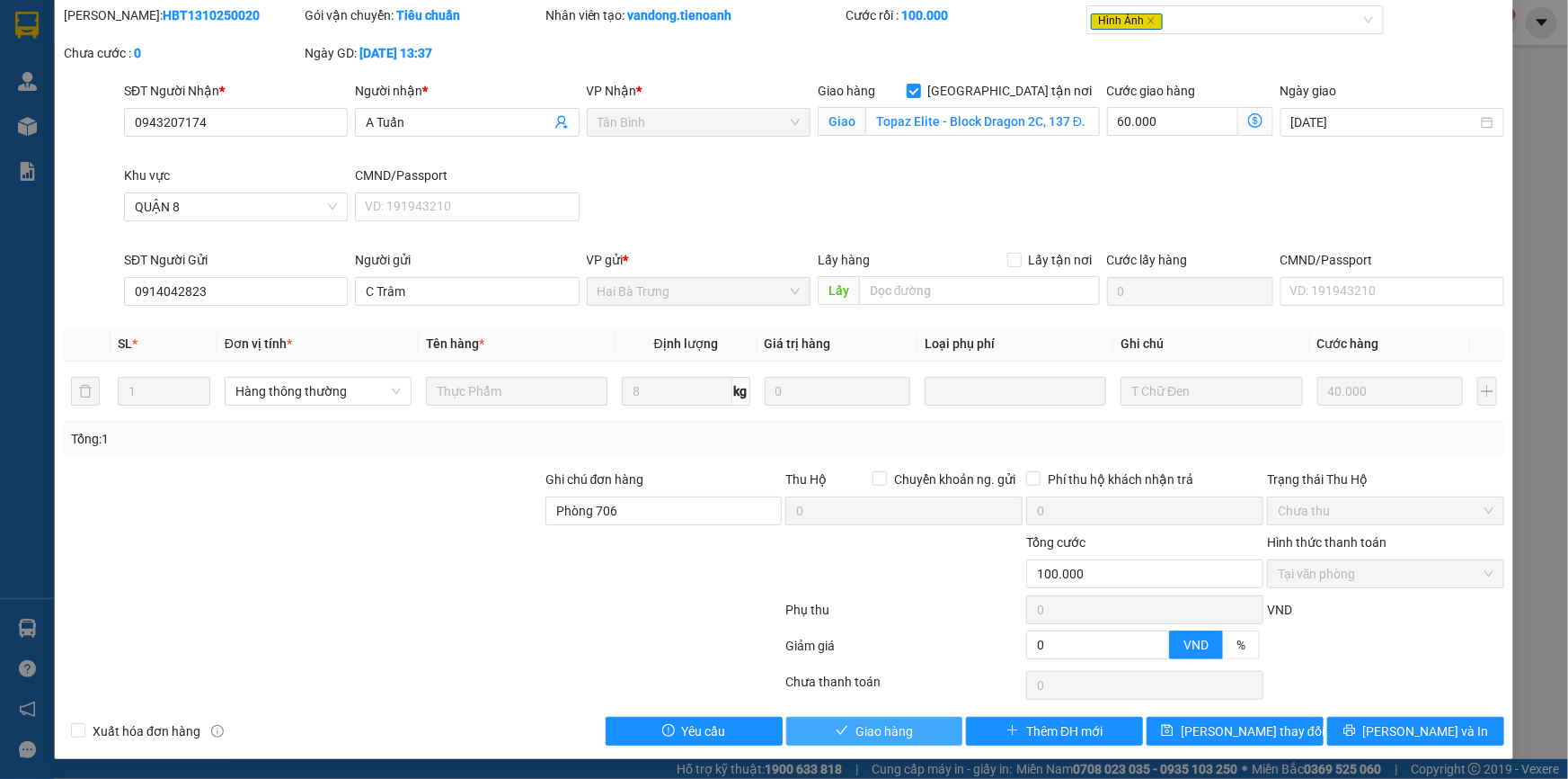
click at [921, 730] on button "Giao hàng" at bounding box center [874, 730] width 177 height 28
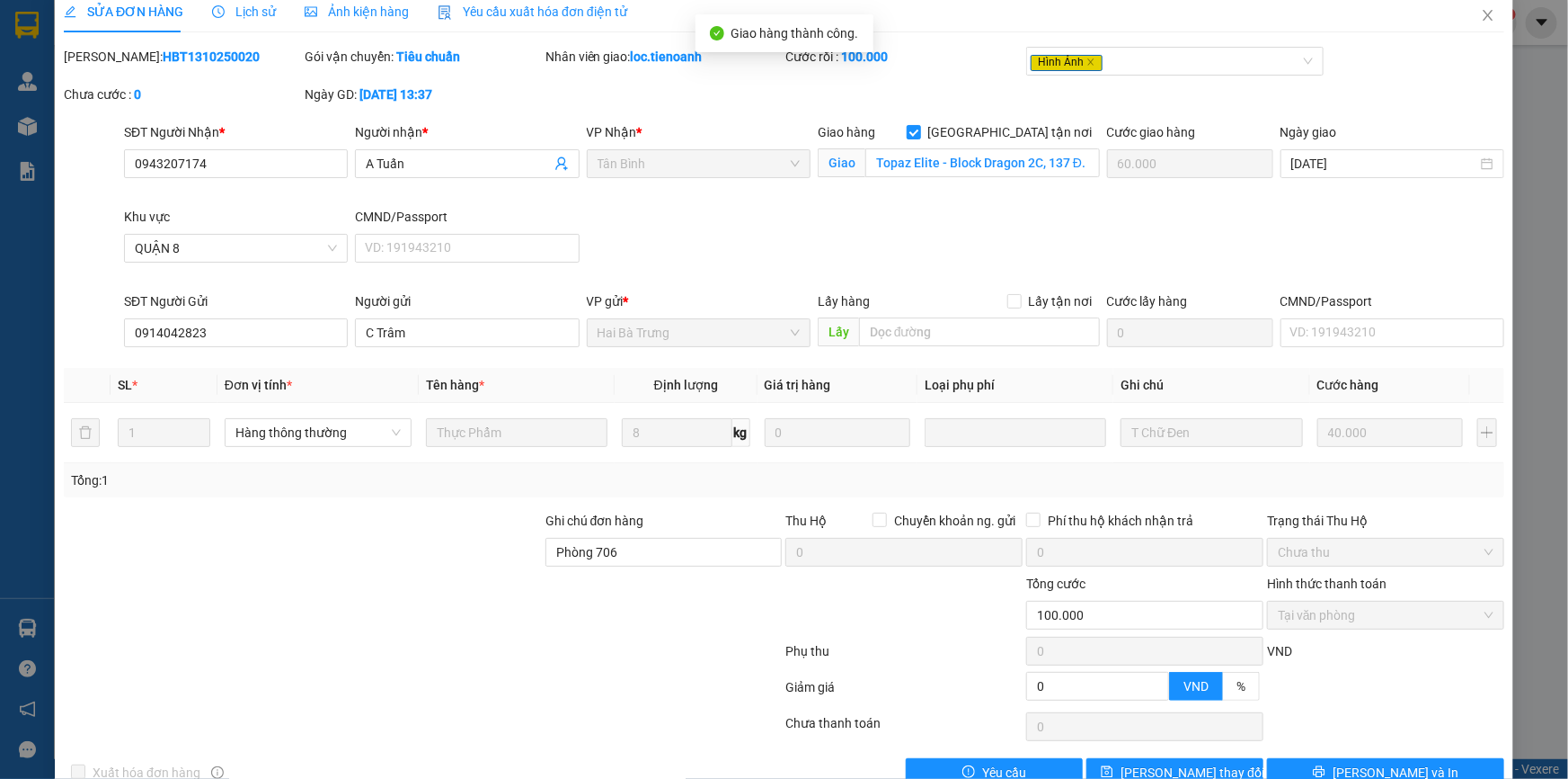
scroll to position [0, 0]
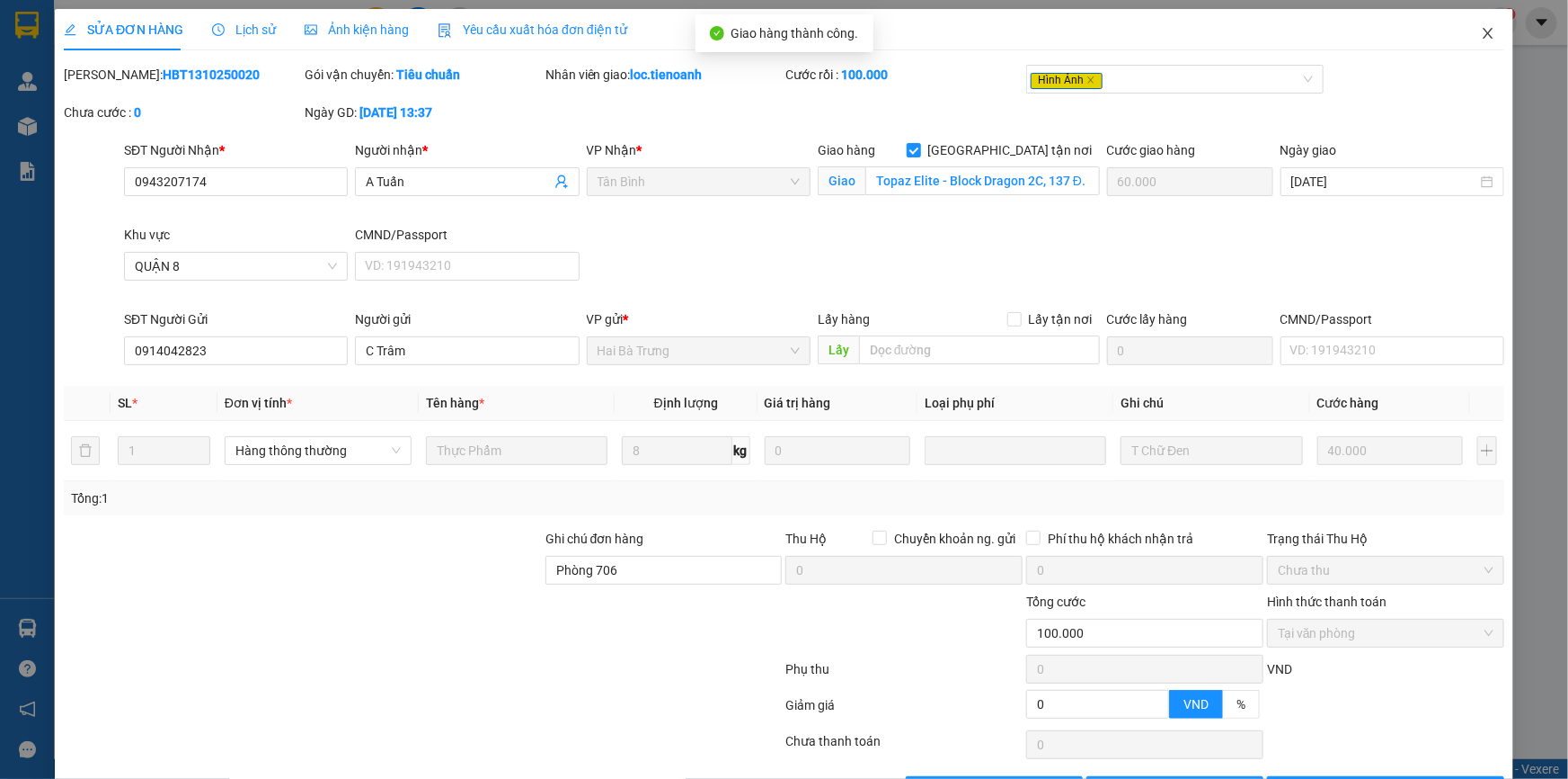
click at [1481, 37] on icon "close" at bounding box center [1488, 33] width 15 height 15
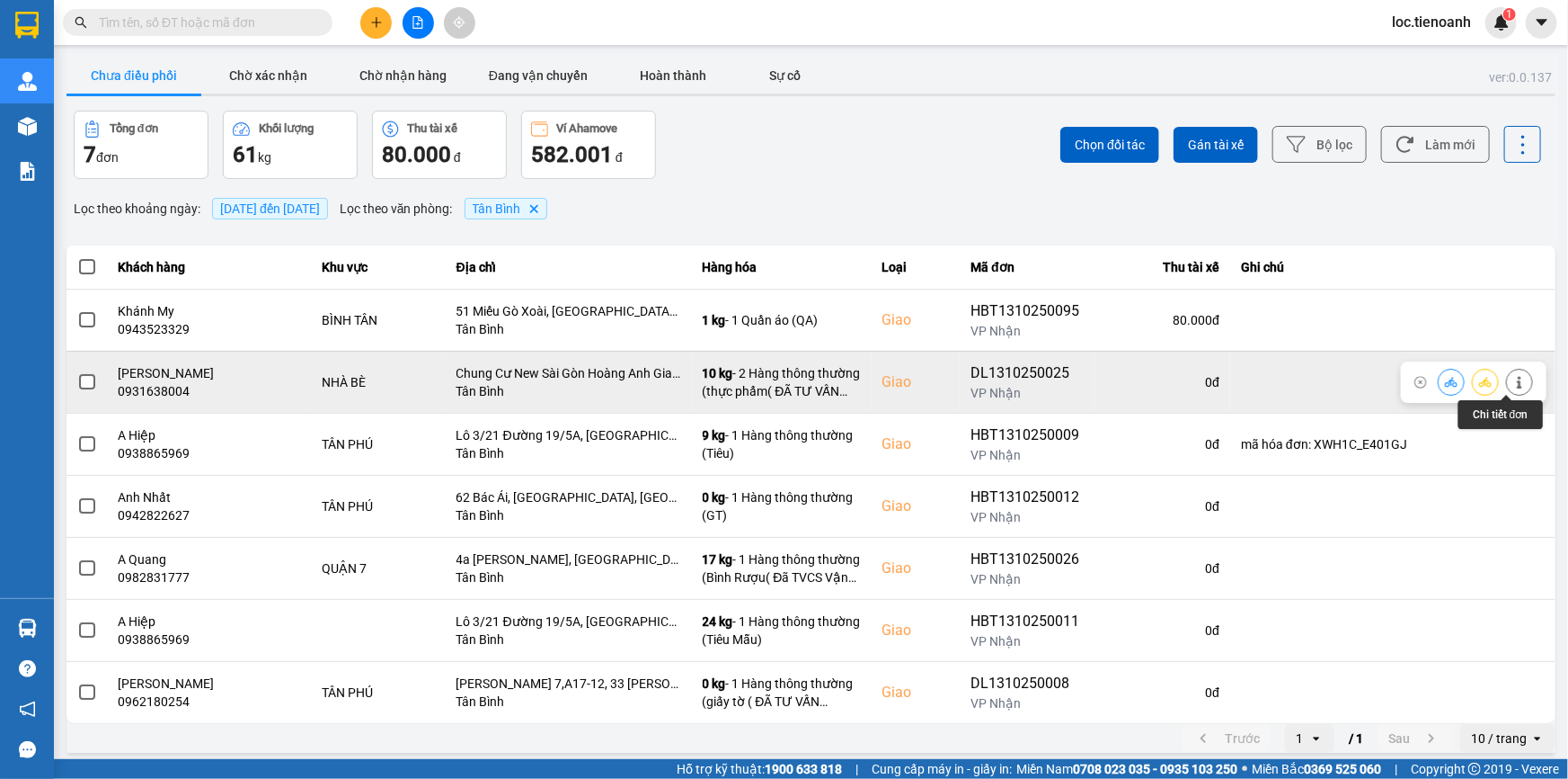
click at [1508, 385] on button at bounding box center [1520, 382] width 25 height 31
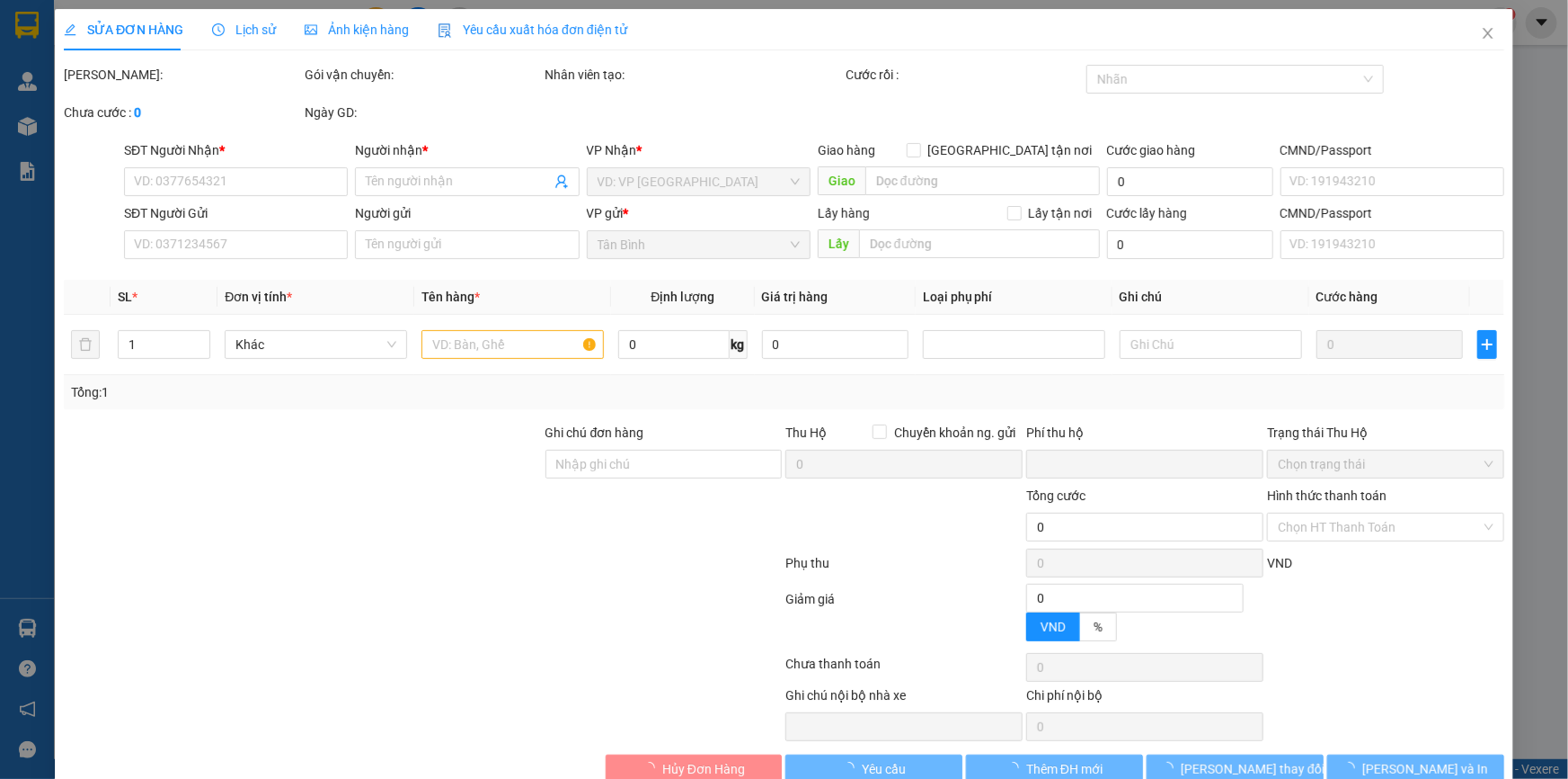
type input "0931638004"
type input "C Quỳnh"
checkbox input "true"
type input "Chung Cư New Sài Gòn Hoàng Anh Gia Lai 3 Đường Nguyễn Hữu Thọ, Xã Phước Kiển, H…"
type input "0944754757"
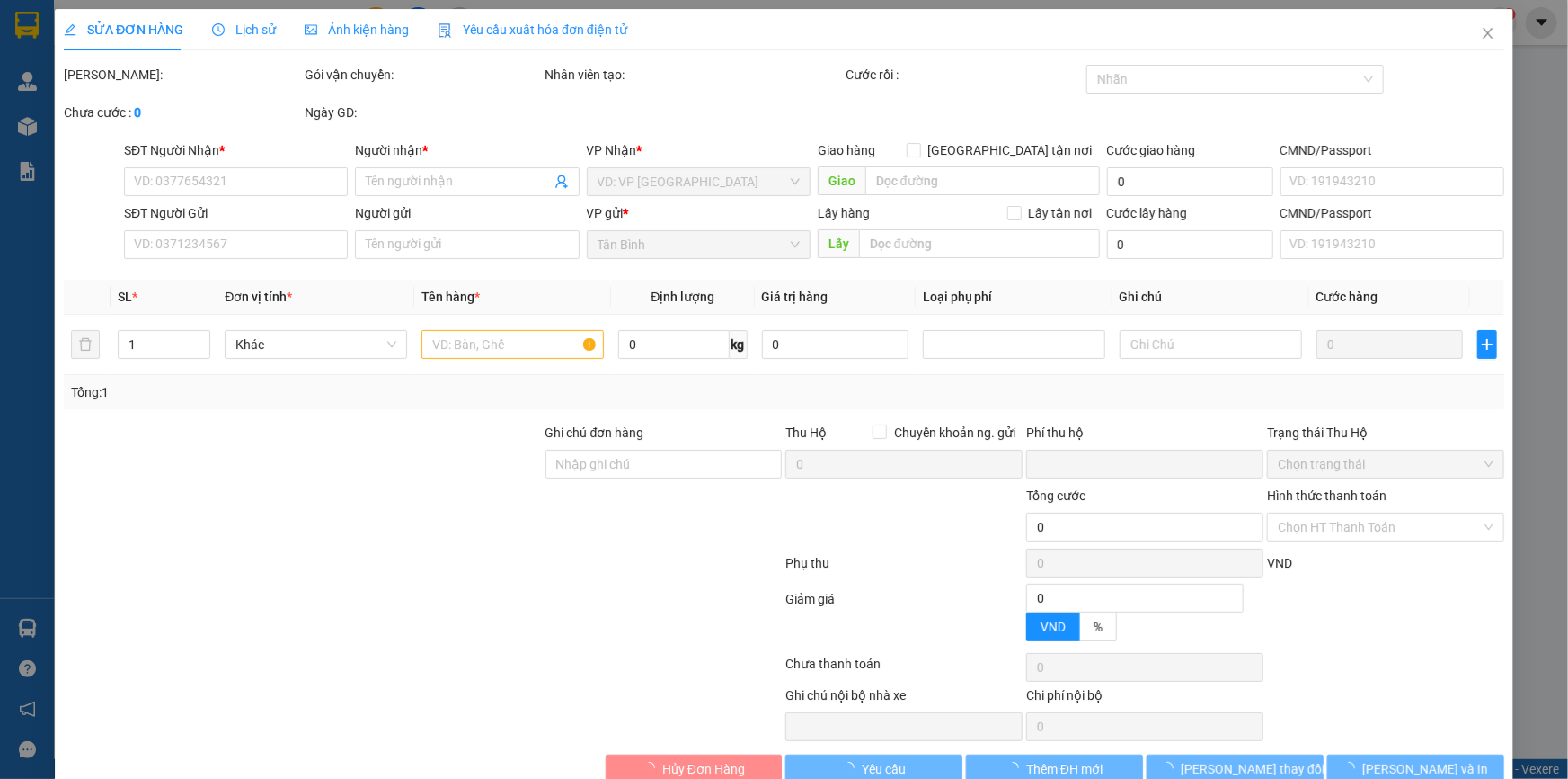
type input "C Vân"
type input "0"
type input "210.000"
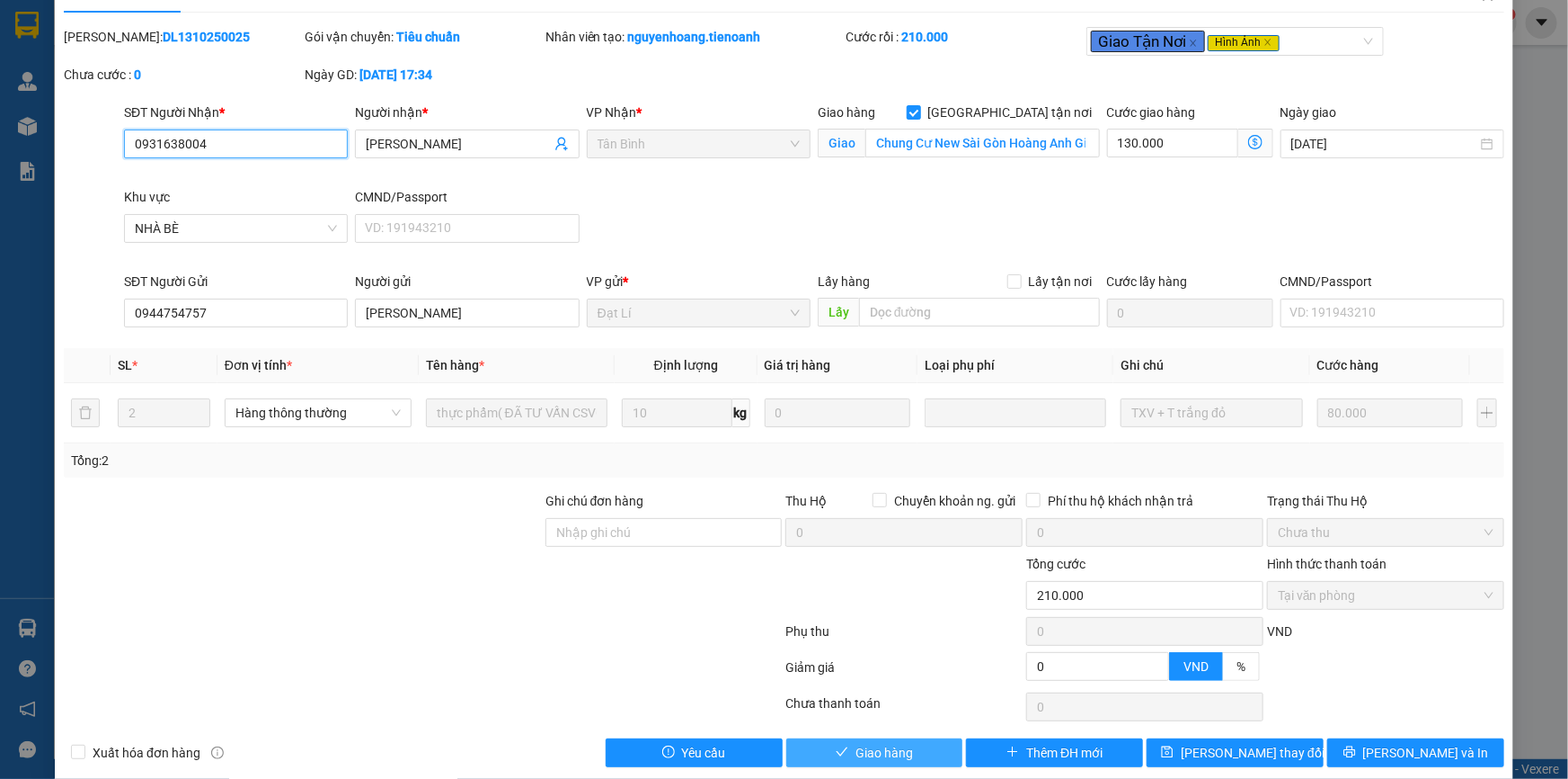
scroll to position [60, 0]
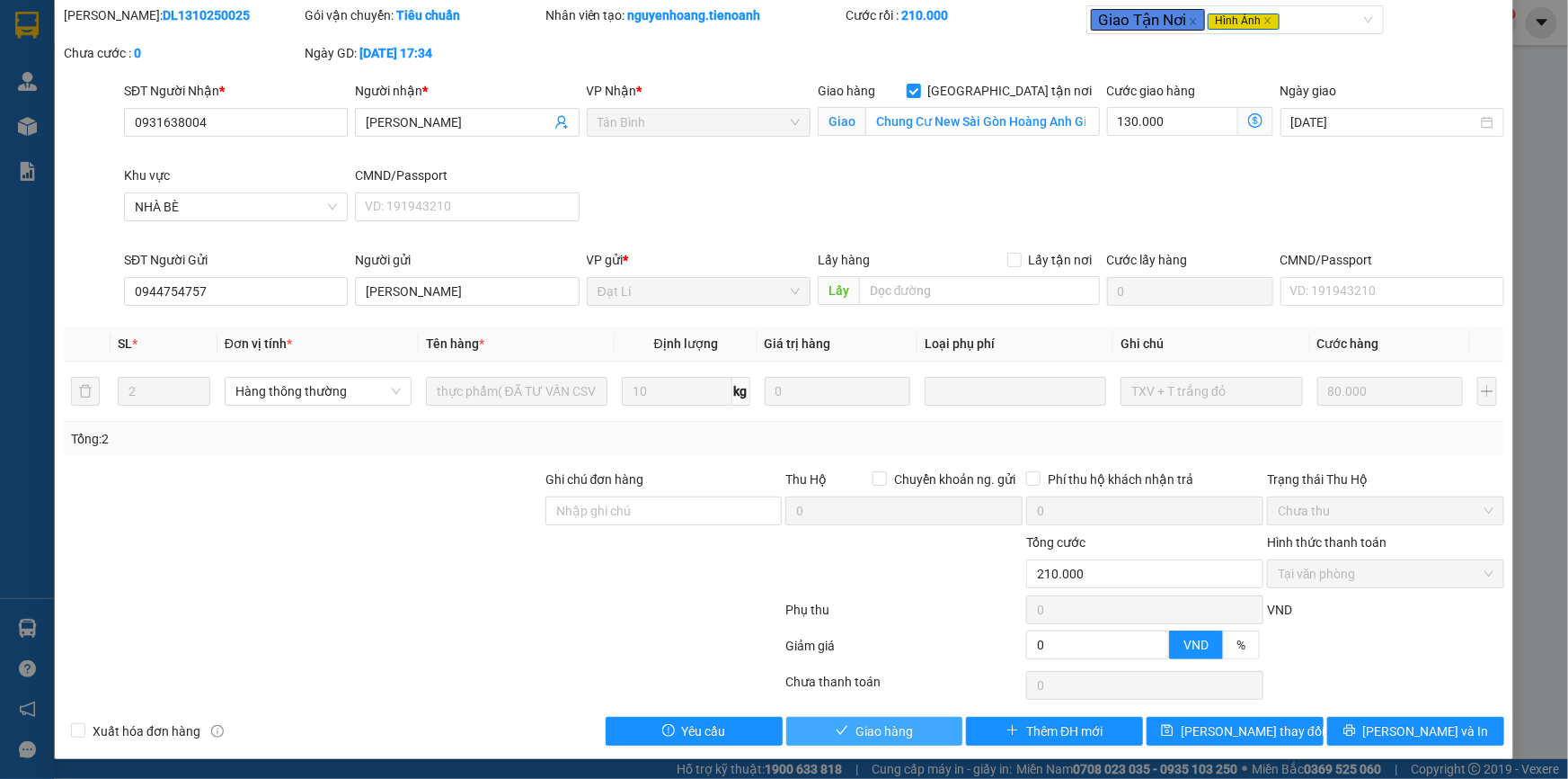
click at [913, 741] on button "Giao hàng" at bounding box center [874, 730] width 177 height 28
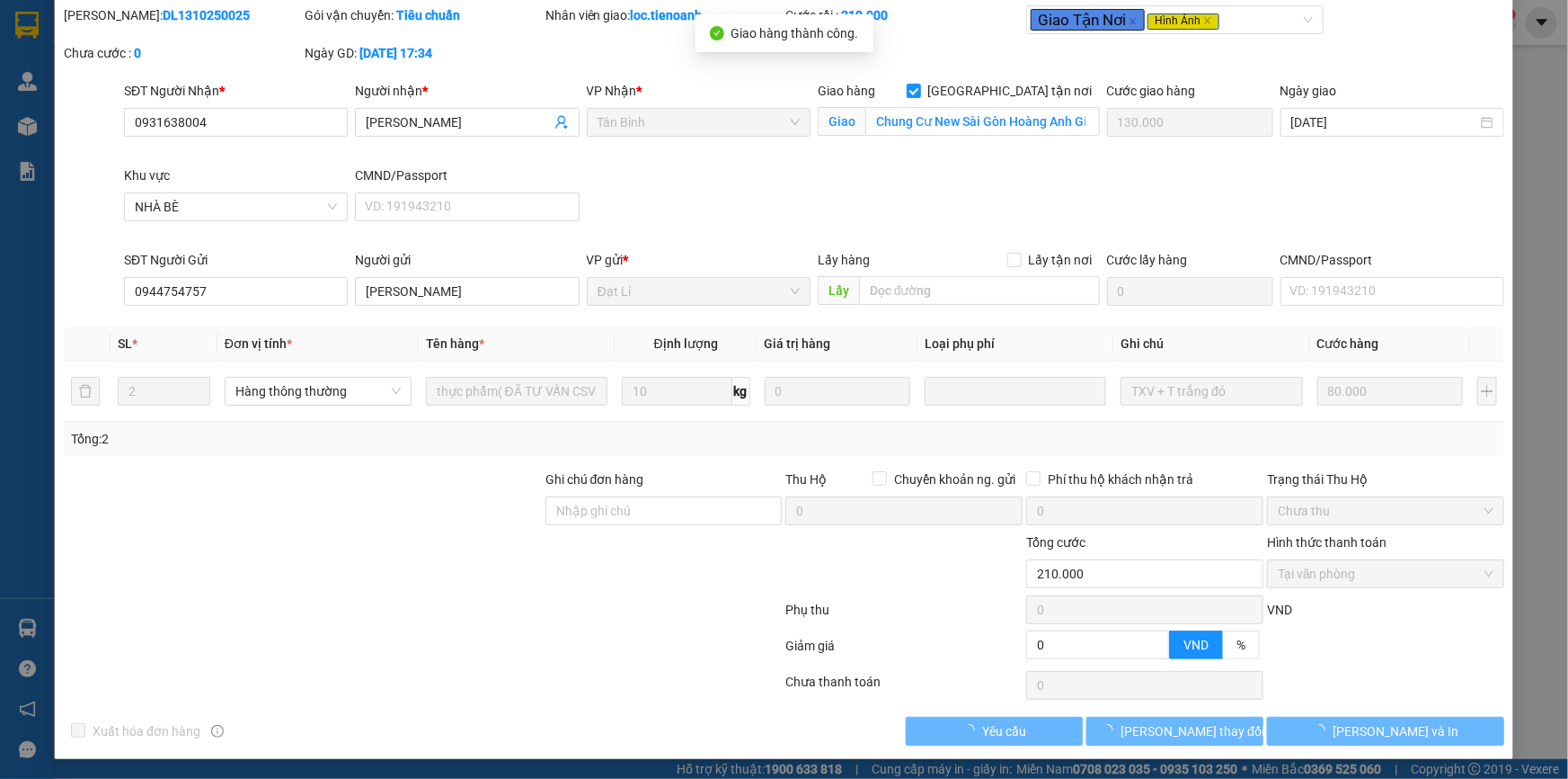
scroll to position [0, 0]
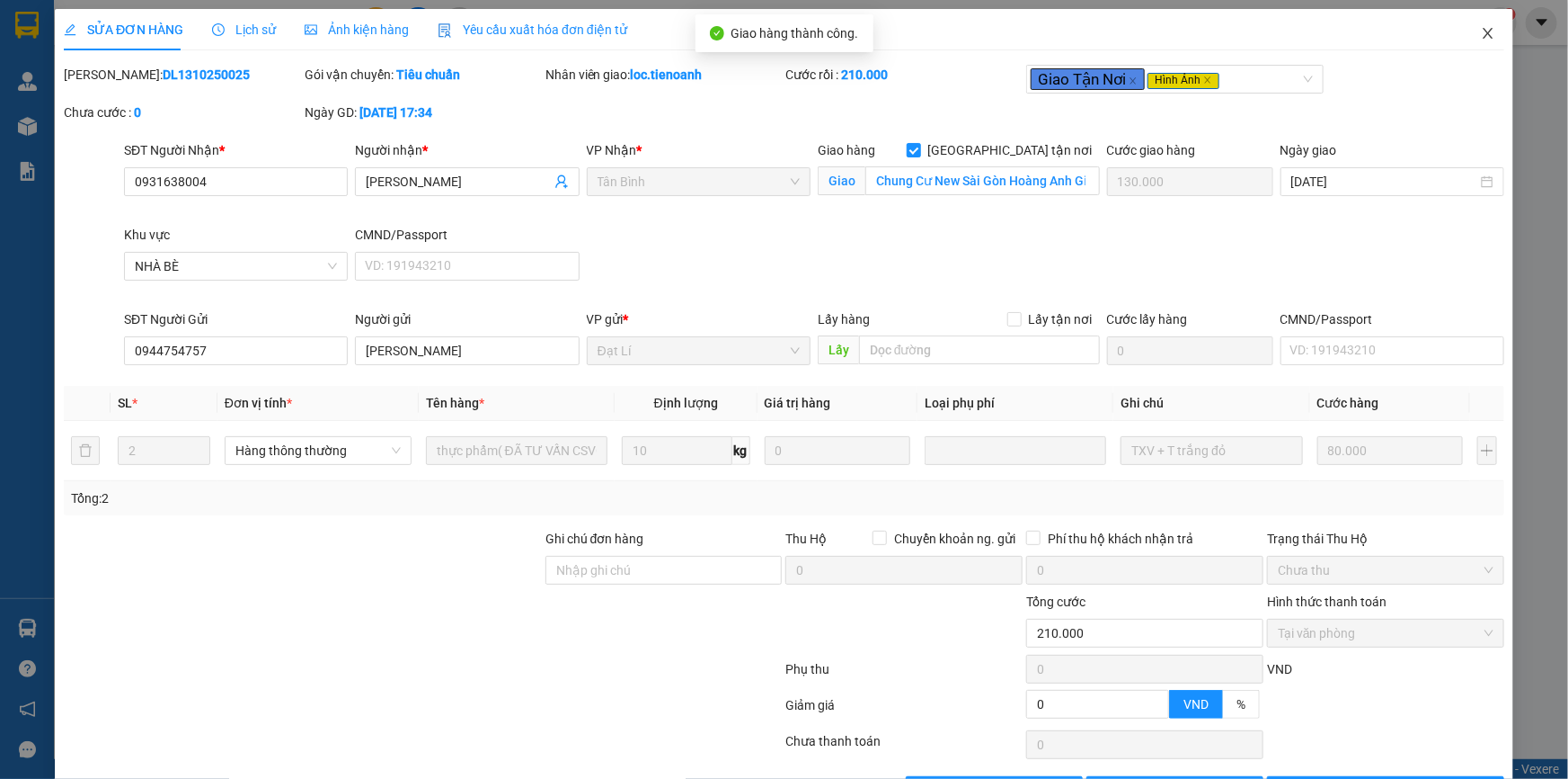
click at [1483, 32] on icon "close" at bounding box center [1488, 33] width 10 height 11
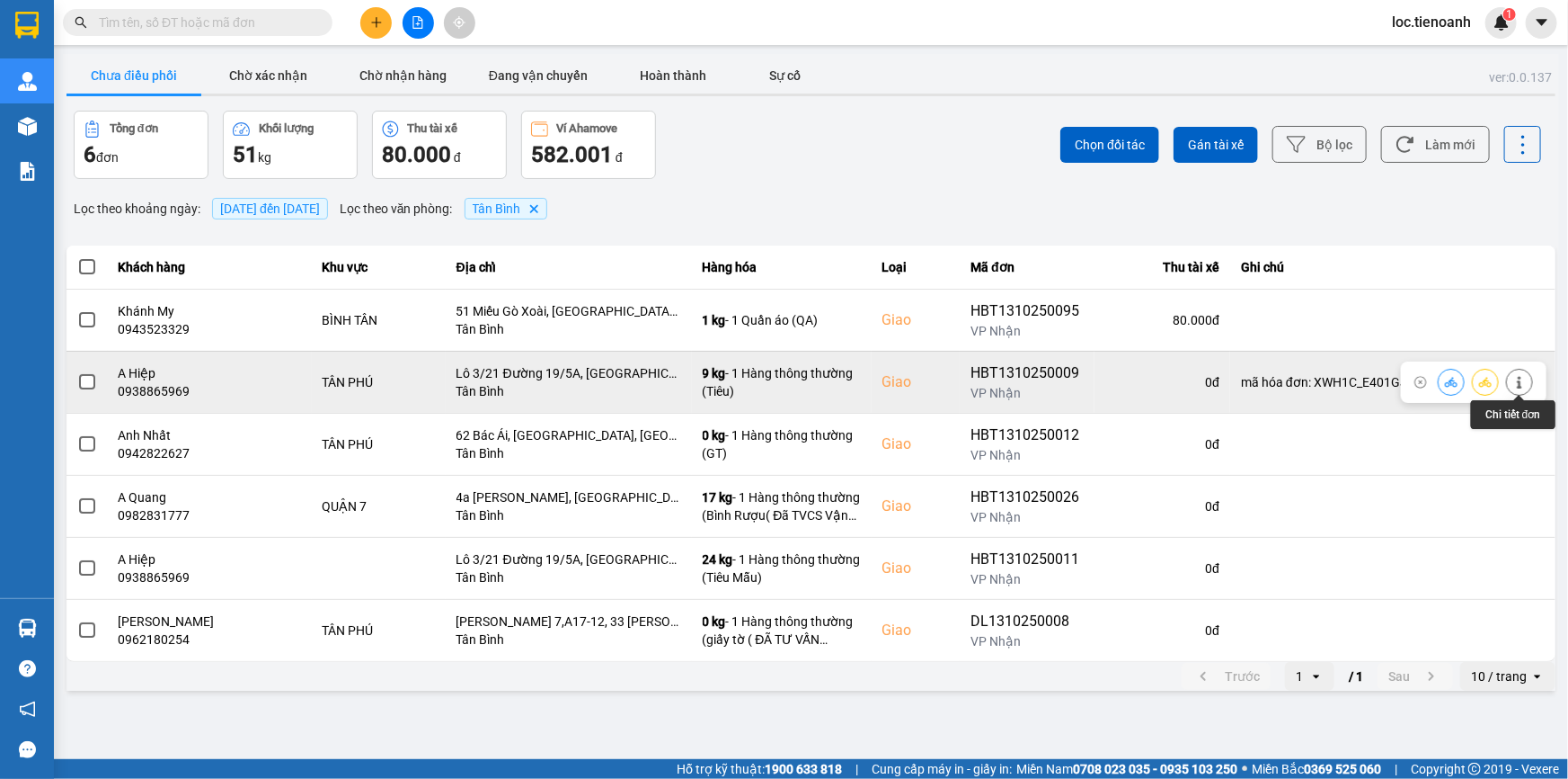
click at [1516, 389] on button at bounding box center [1520, 382] width 25 height 31
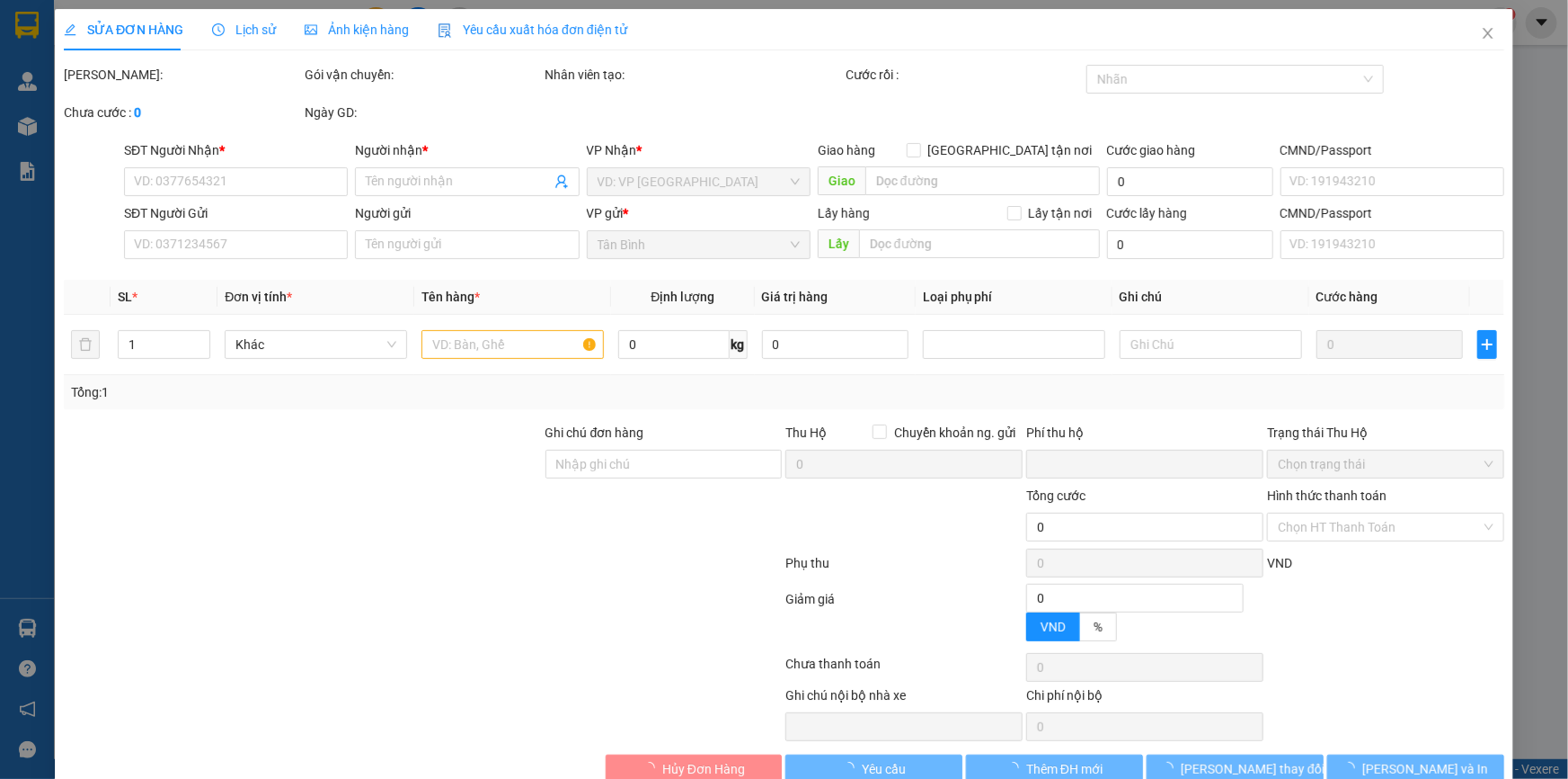
type input "0938865969"
type input "A Hiệp"
checkbox input "true"
type input "Lô 3/21 Đường 19/5A, KCN Tân Bình, P, Tây Thạnh, Tân Phú, Hồ Chí Minh"
type input "250605504"
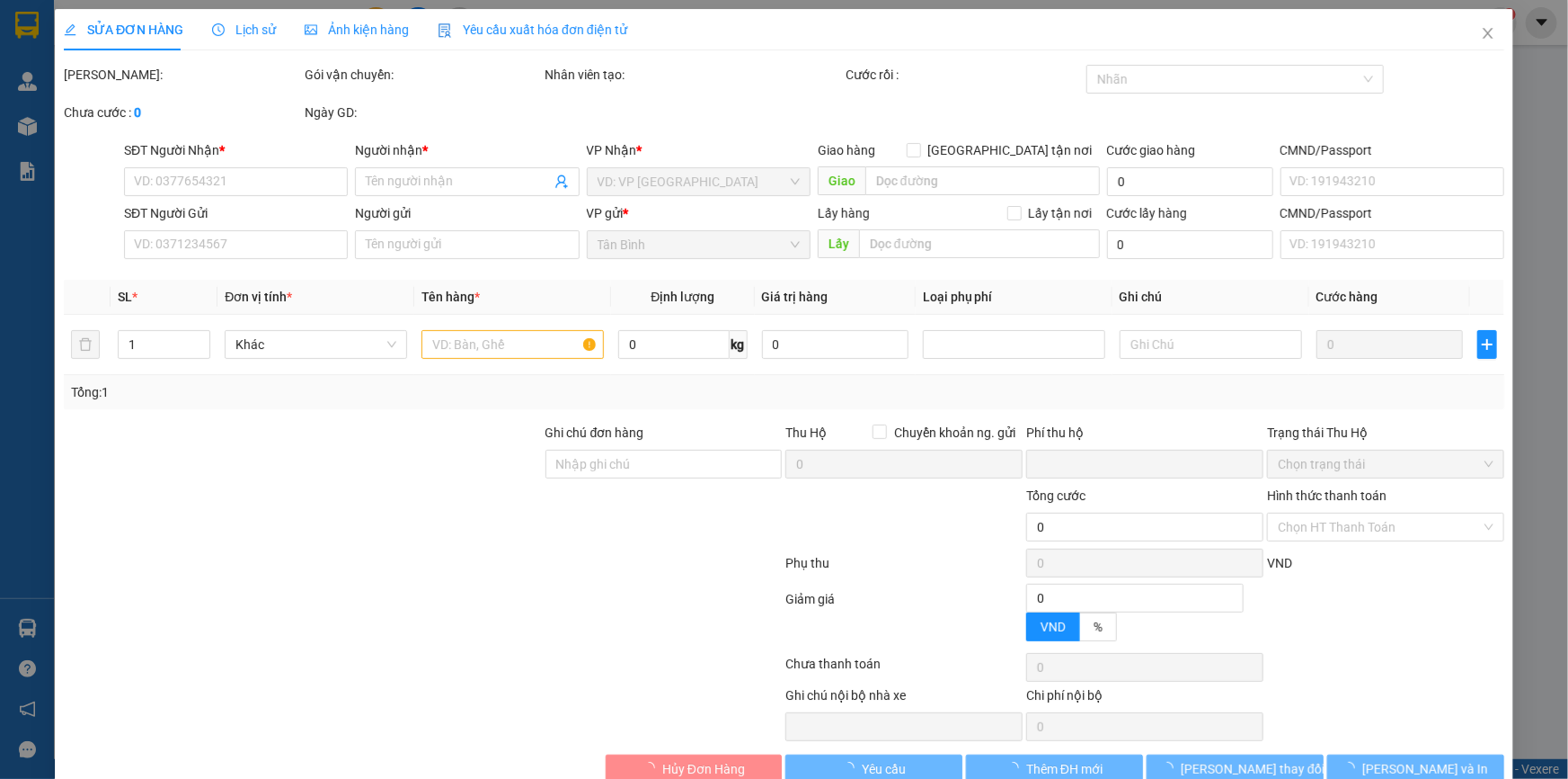
type input "0912379797"
type input "A Trung"
type input "240528727"
type input "mã hóa đơn: XWH1C_E401GJ"
type input "0"
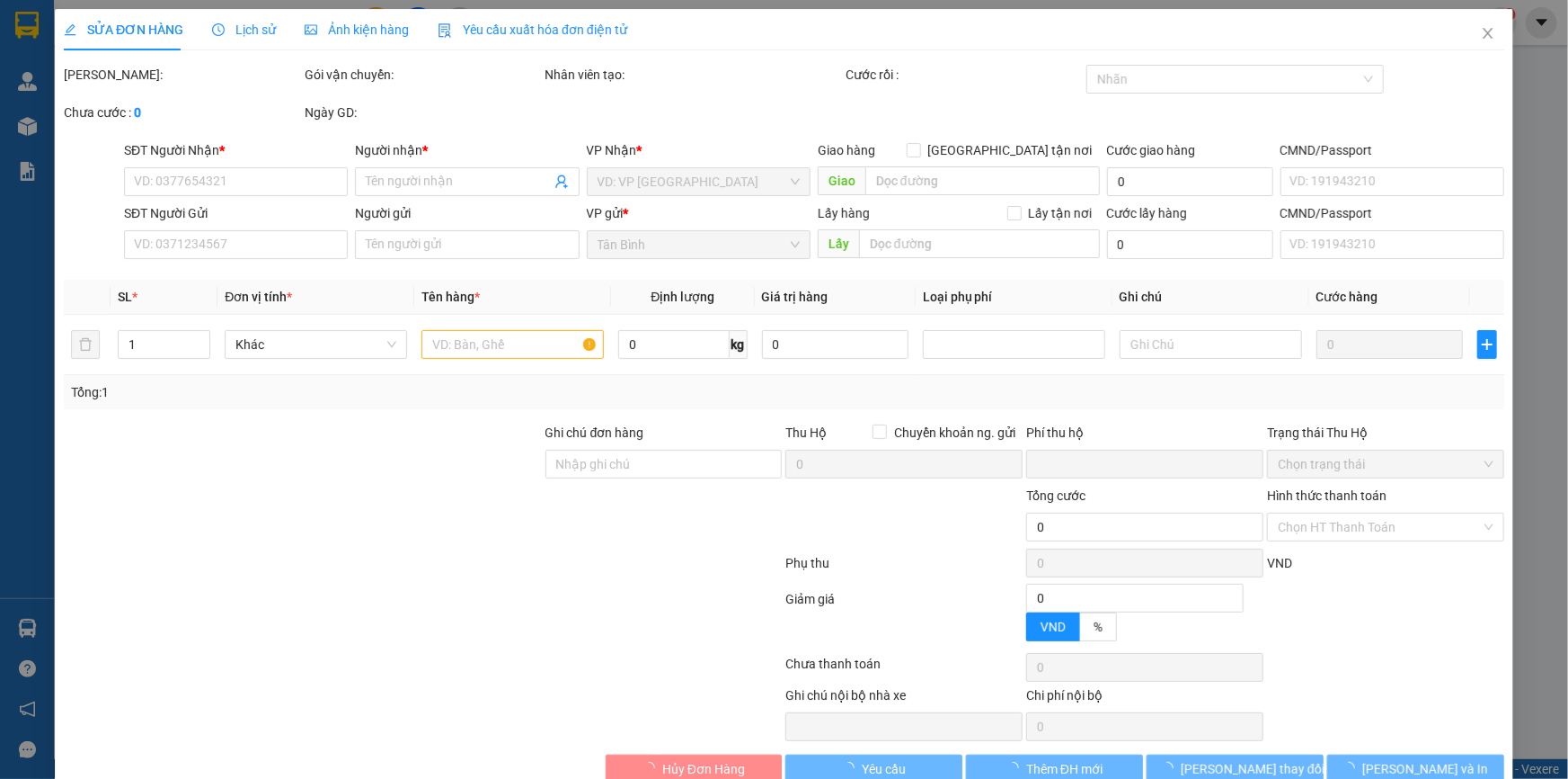
type input "100.000"
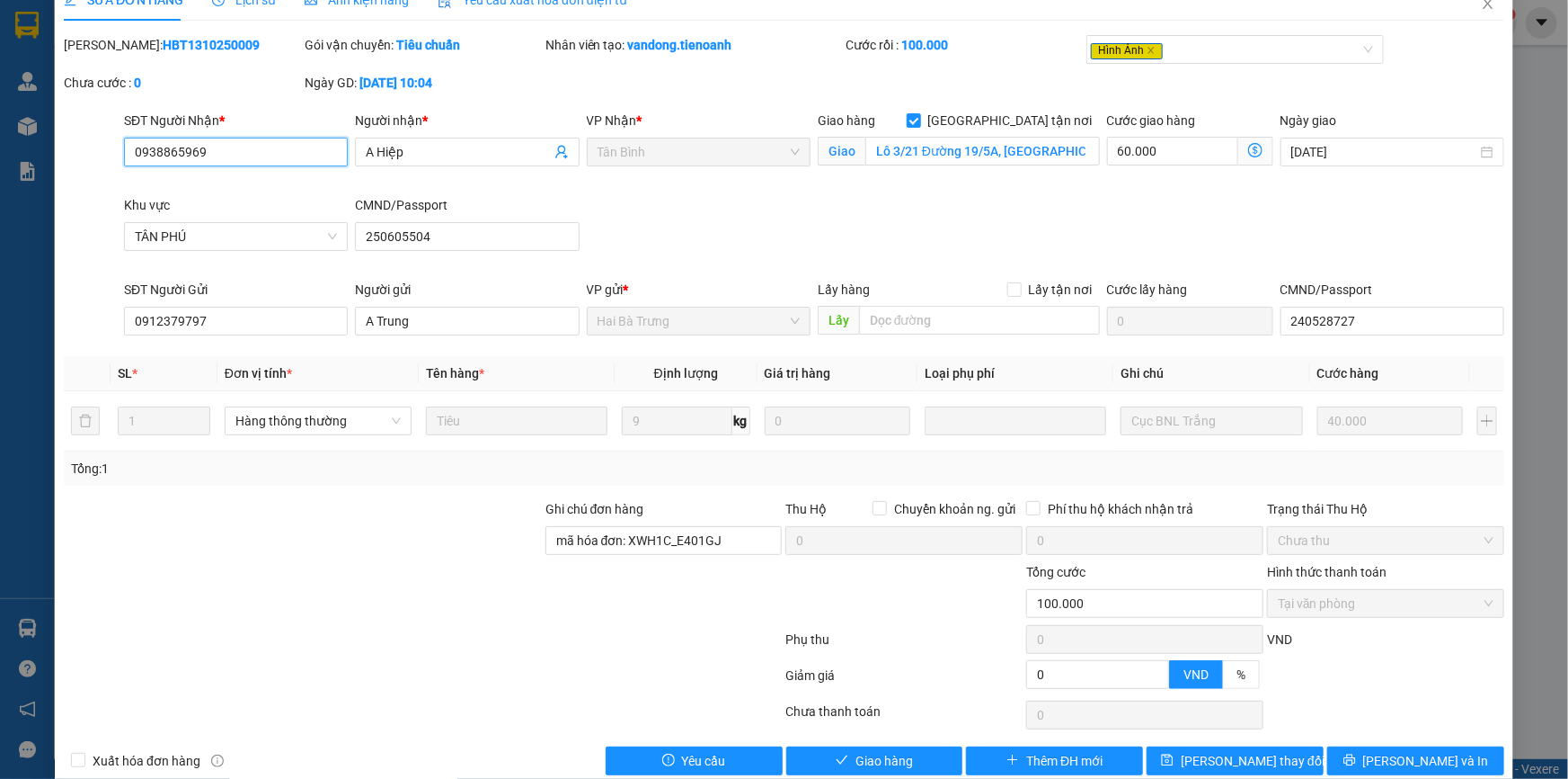
scroll to position [60, 0]
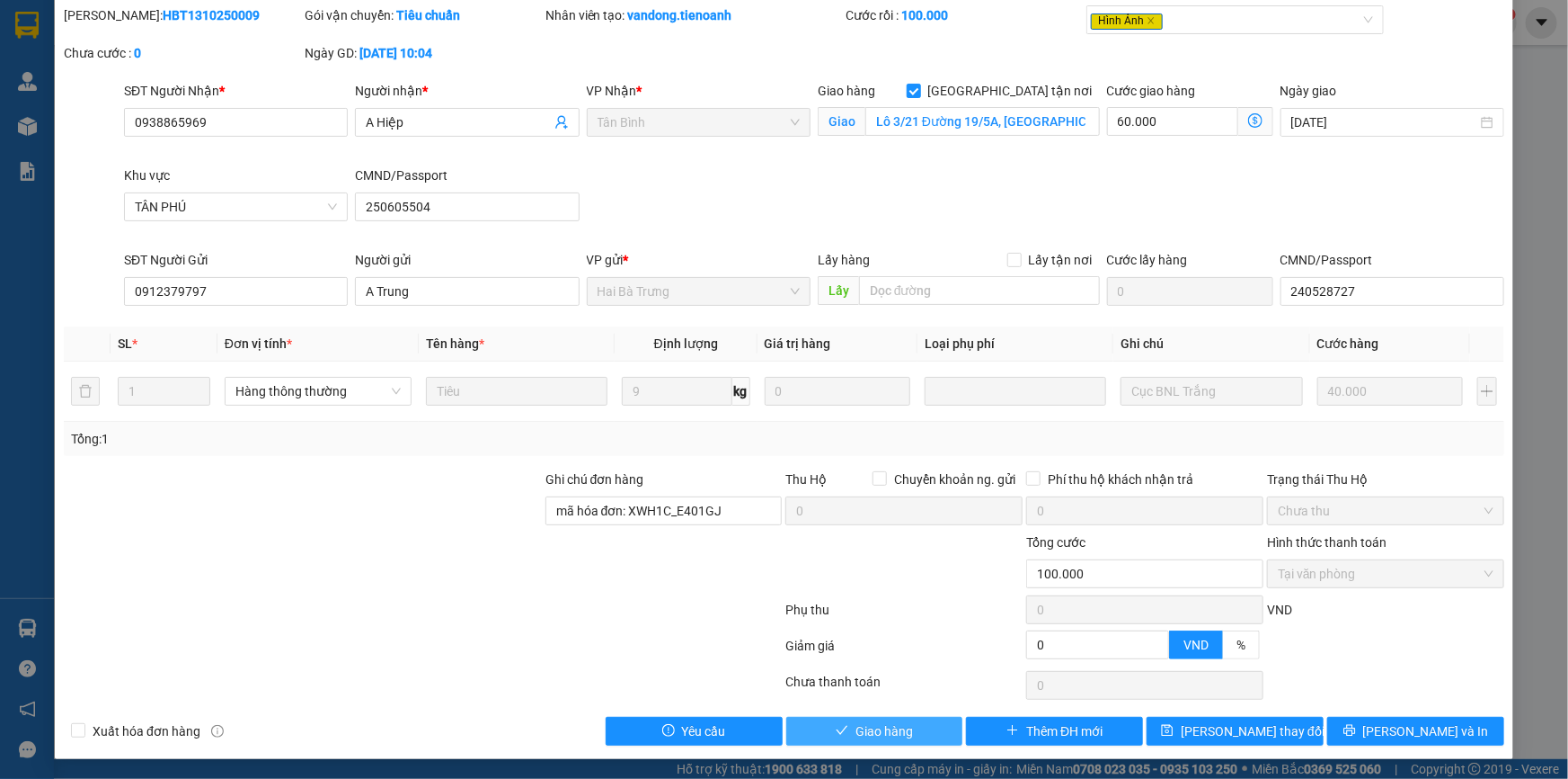
click at [870, 721] on span "Giao hàng" at bounding box center [884, 731] width 58 height 20
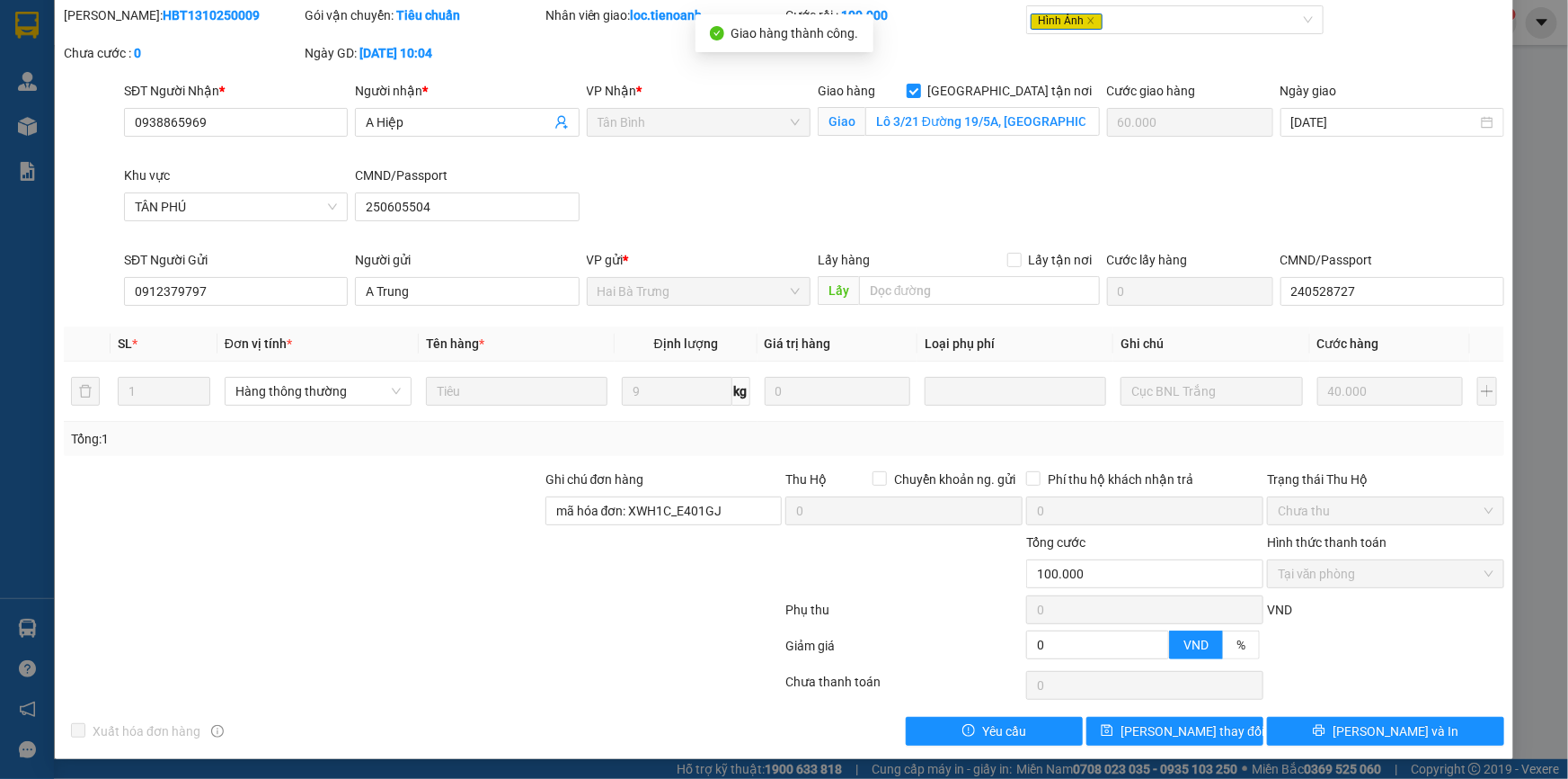
scroll to position [0, 0]
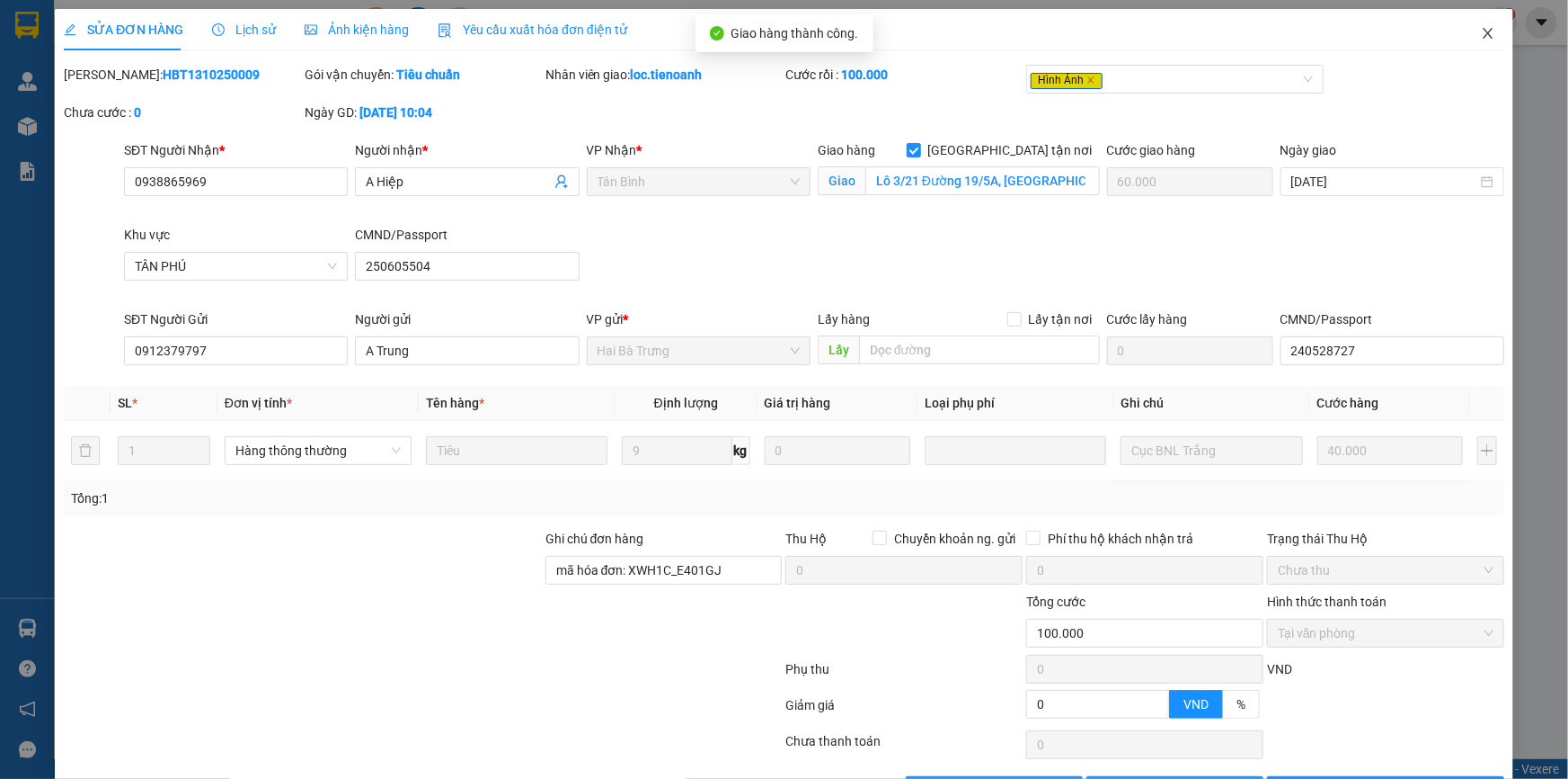
click at [1481, 30] on icon "close" at bounding box center [1488, 33] width 15 height 15
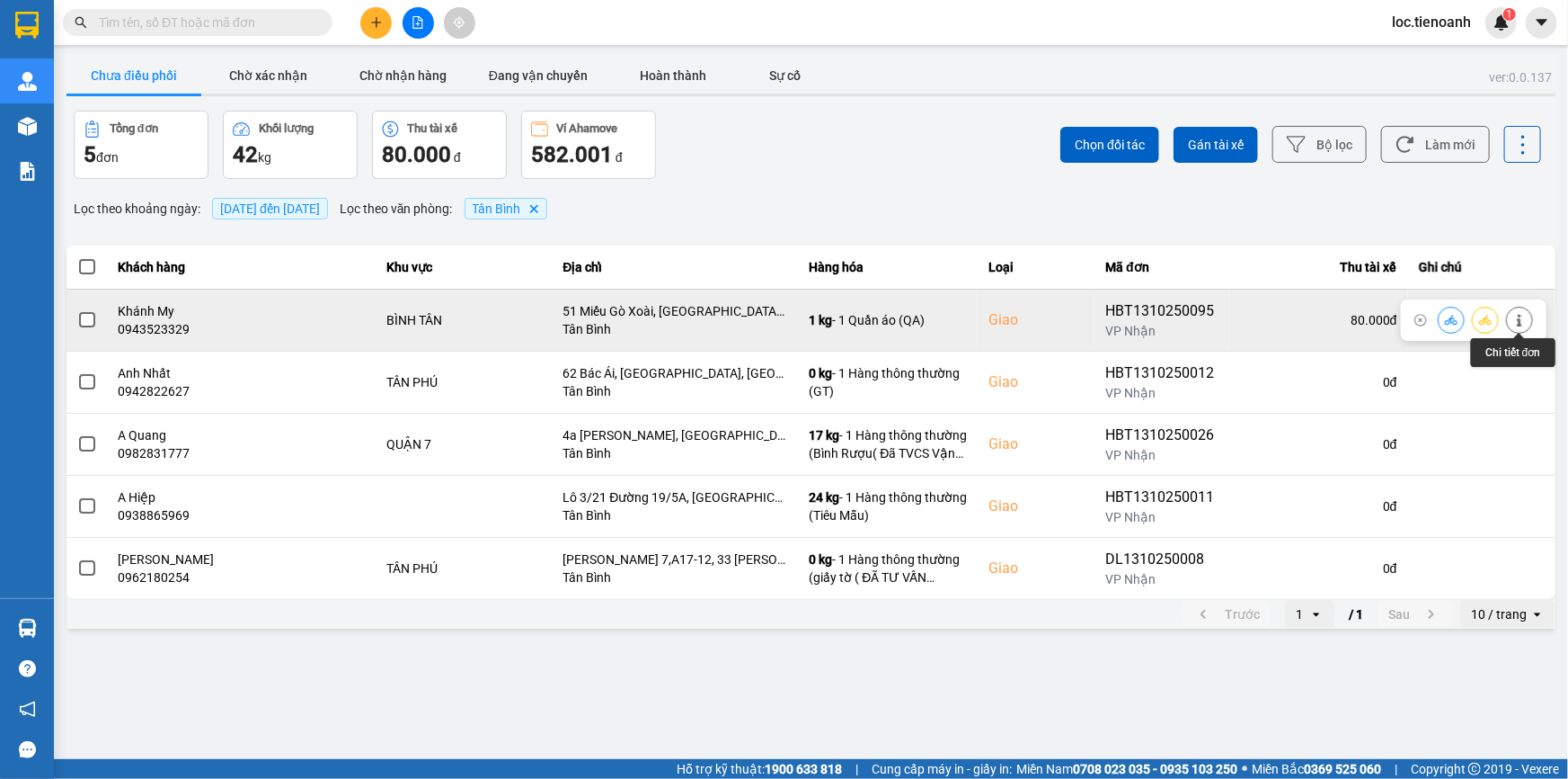
click at [1513, 324] on icon at bounding box center [1519, 319] width 13 height 13
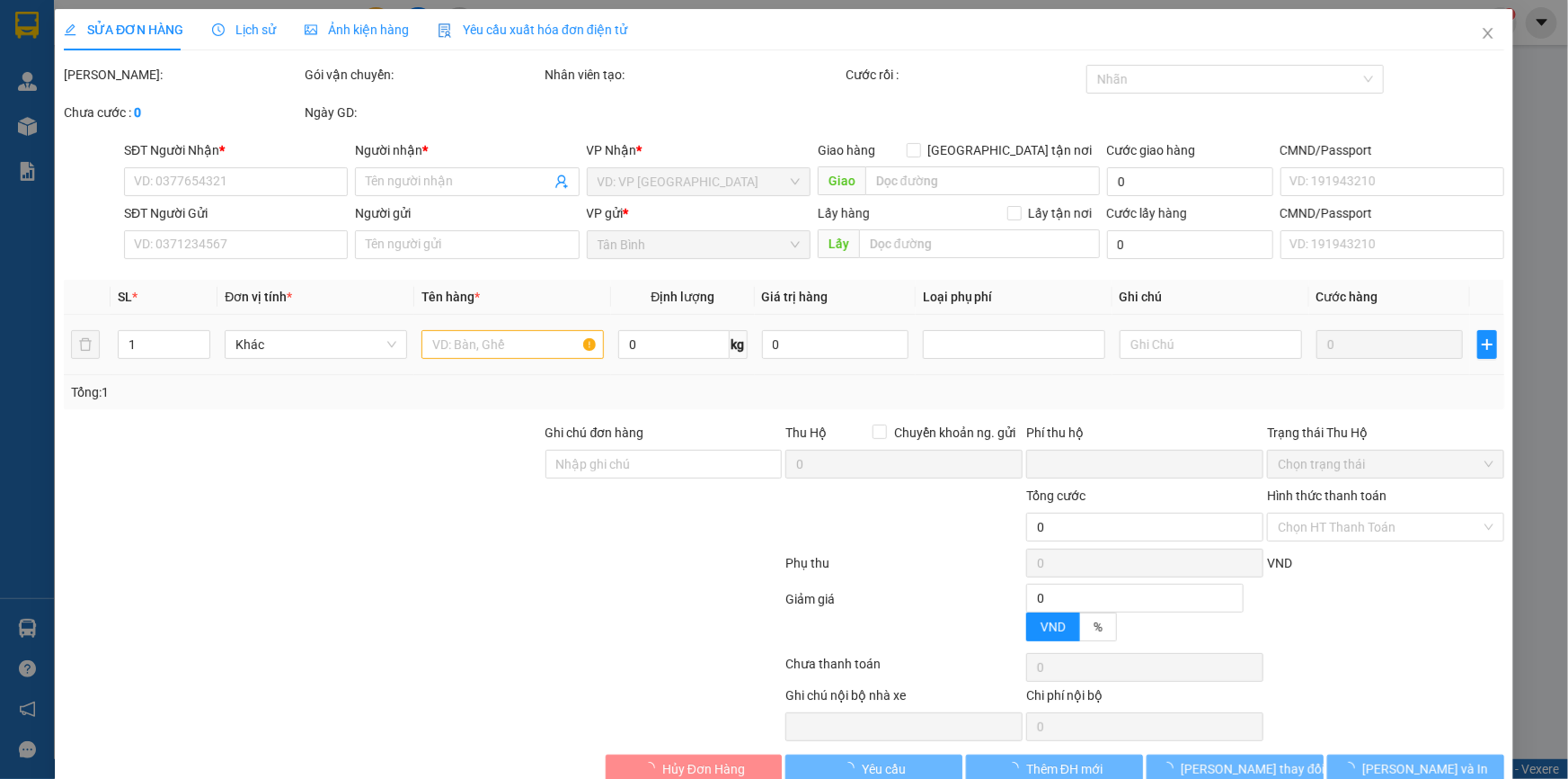
type input "0943523329"
type input "Khánh My"
checkbox input "true"
type input "51 Miếu Gò Xoài, Bình Hưng Hòa A, Bình Tân, Hồ Chí Minh"
type input "0905813303"
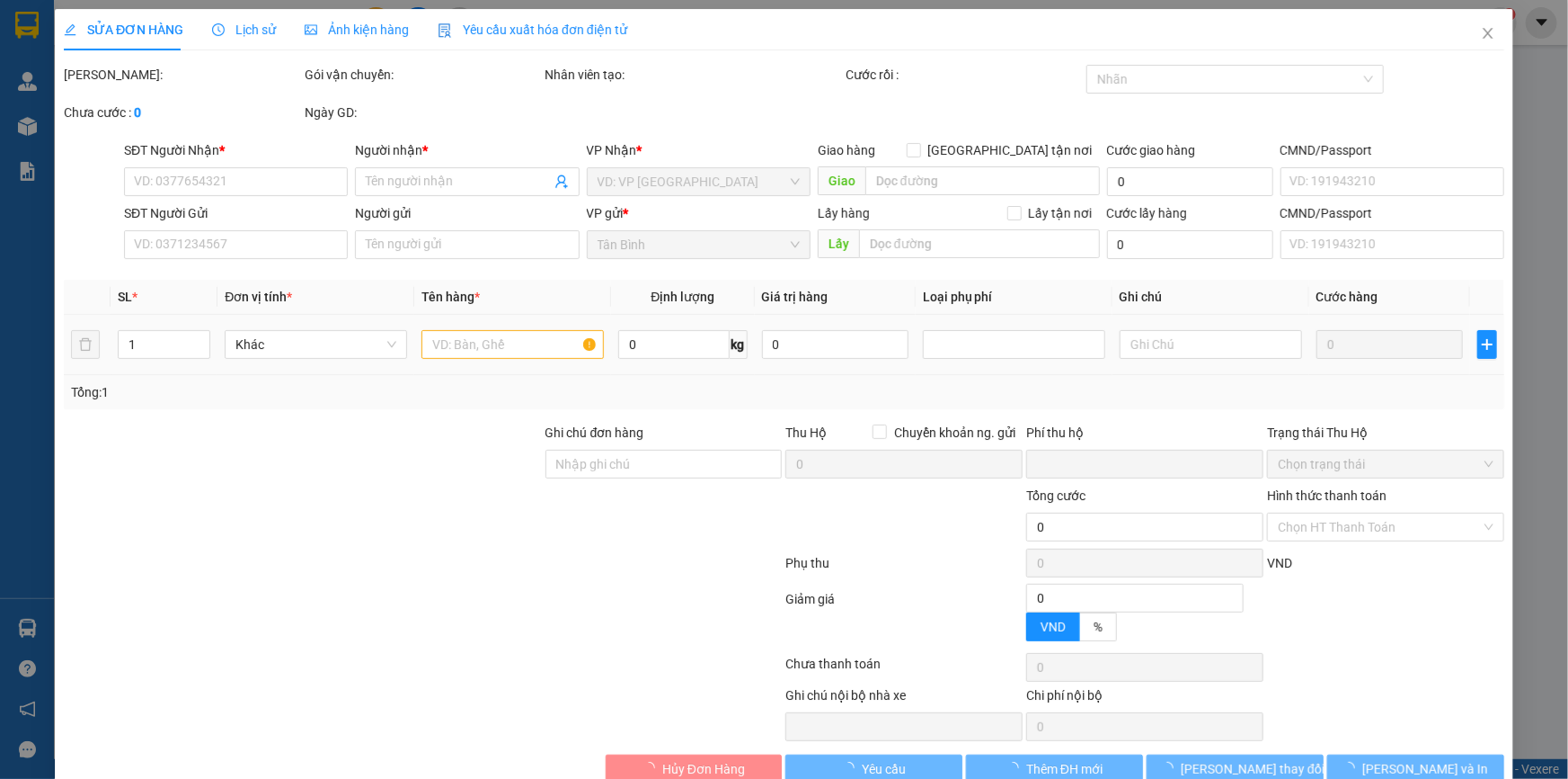
type input "Chú Trọng"
type input "0"
type input "80.000"
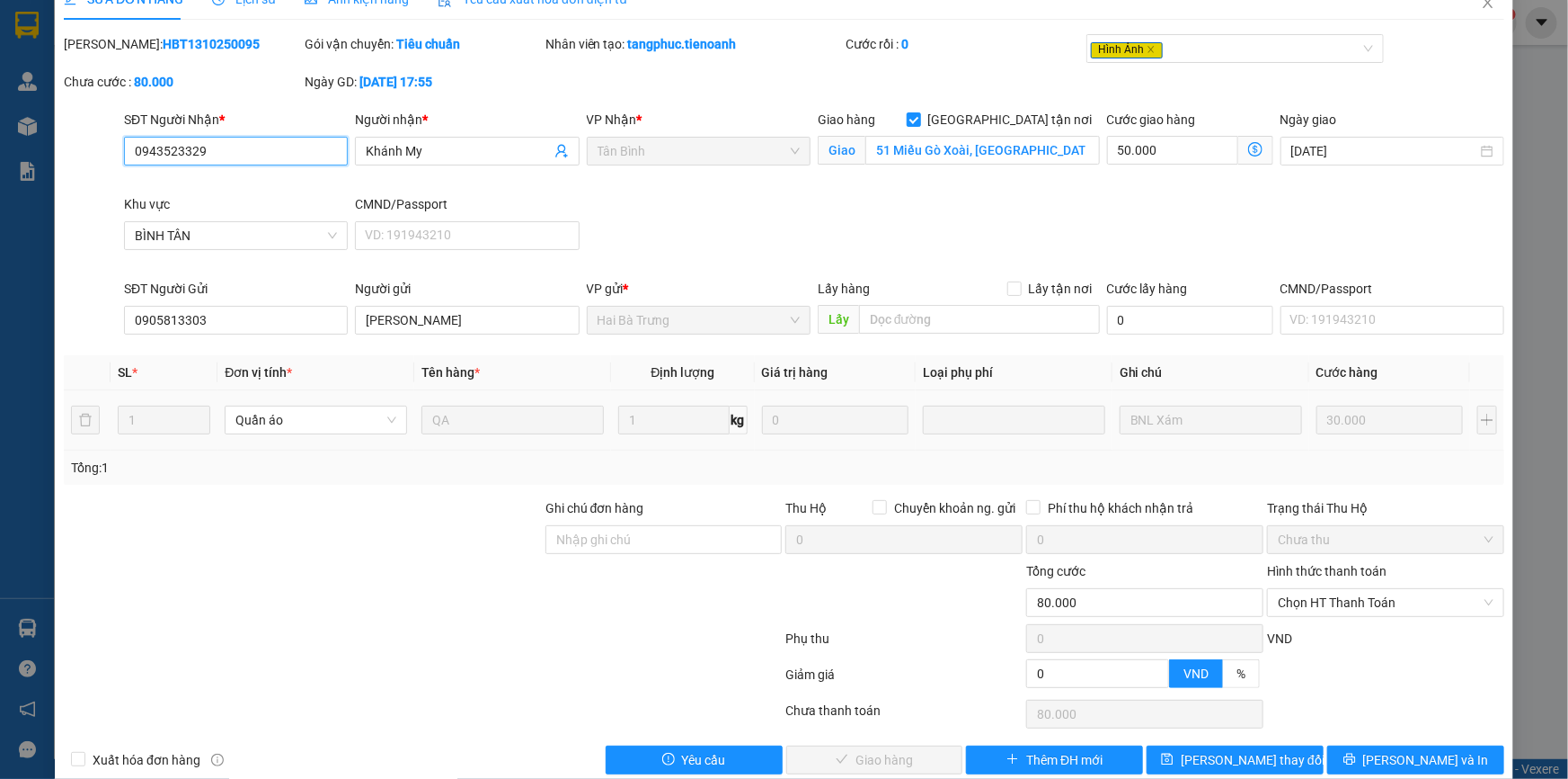
scroll to position [60, 0]
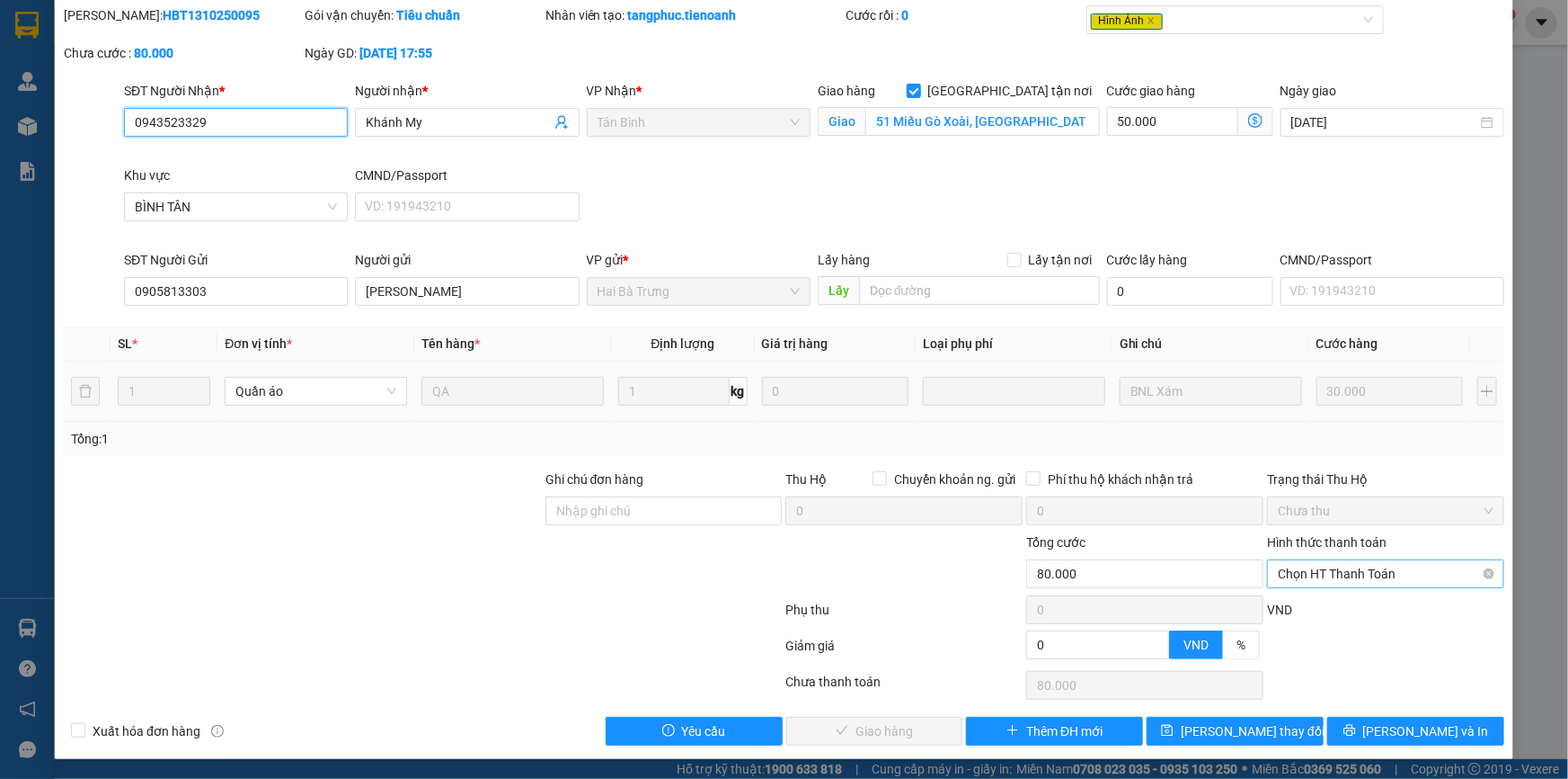
click at [1323, 568] on span "Chọn HT Thanh Toán" at bounding box center [1386, 574] width 216 height 27
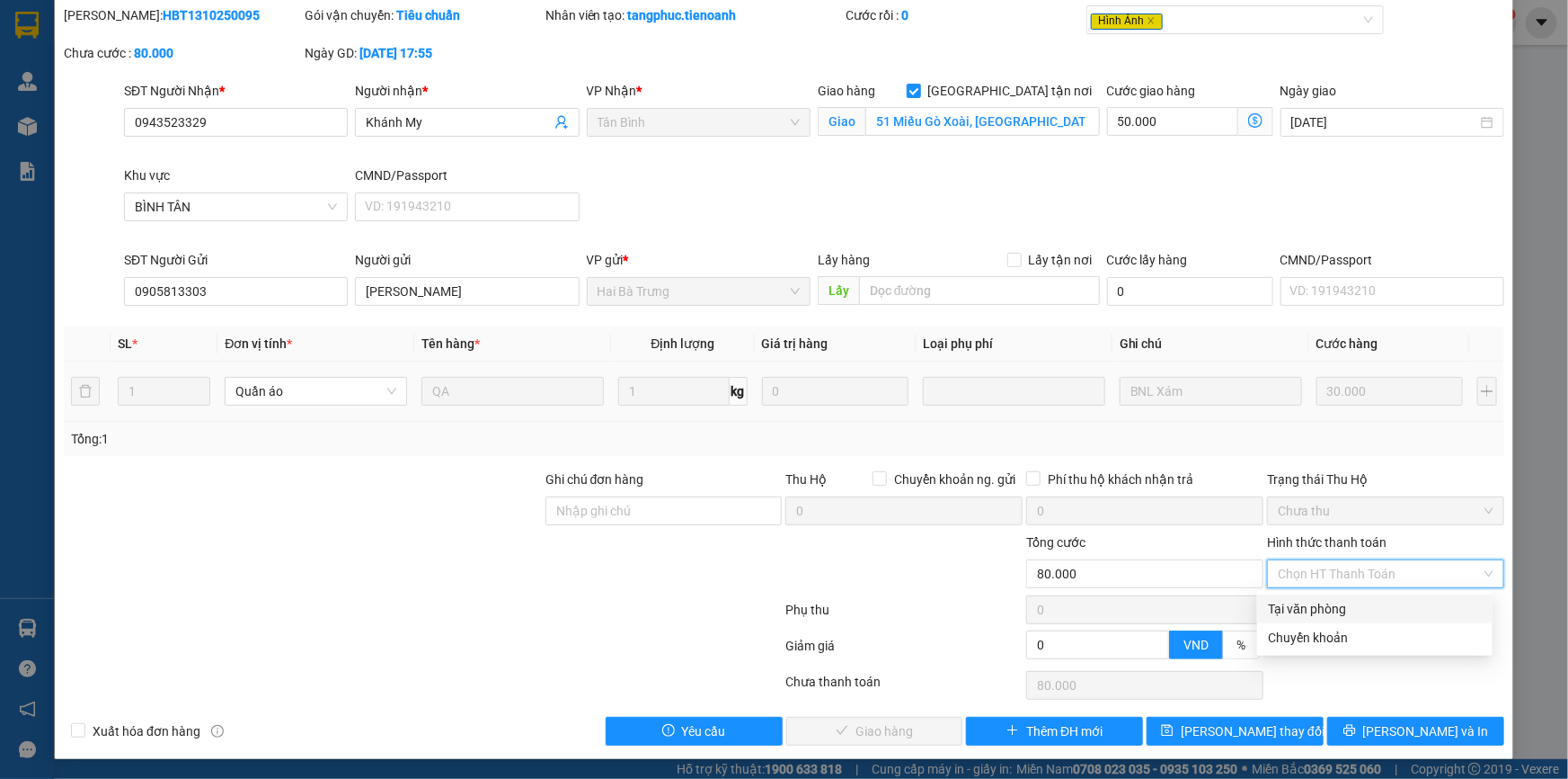
click at [1318, 601] on div "Tại văn phòng" at bounding box center [1375, 608] width 214 height 20
type input "0"
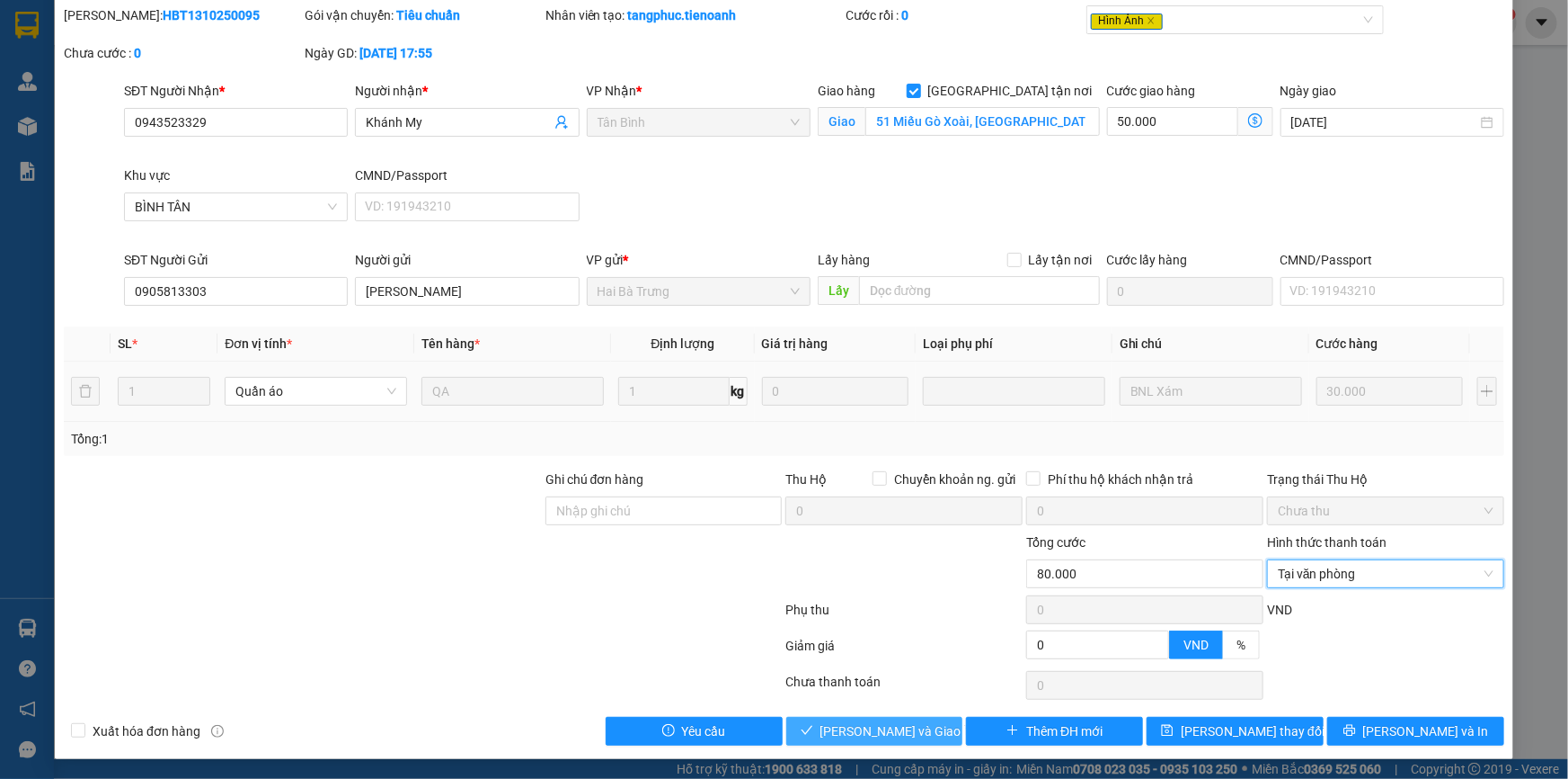
drag, startPoint x: 849, startPoint y: 722, endPoint x: 929, endPoint y: 636, distance: 117.5
click at [849, 722] on span "Lưu và Giao hàng" at bounding box center [906, 731] width 173 height 20
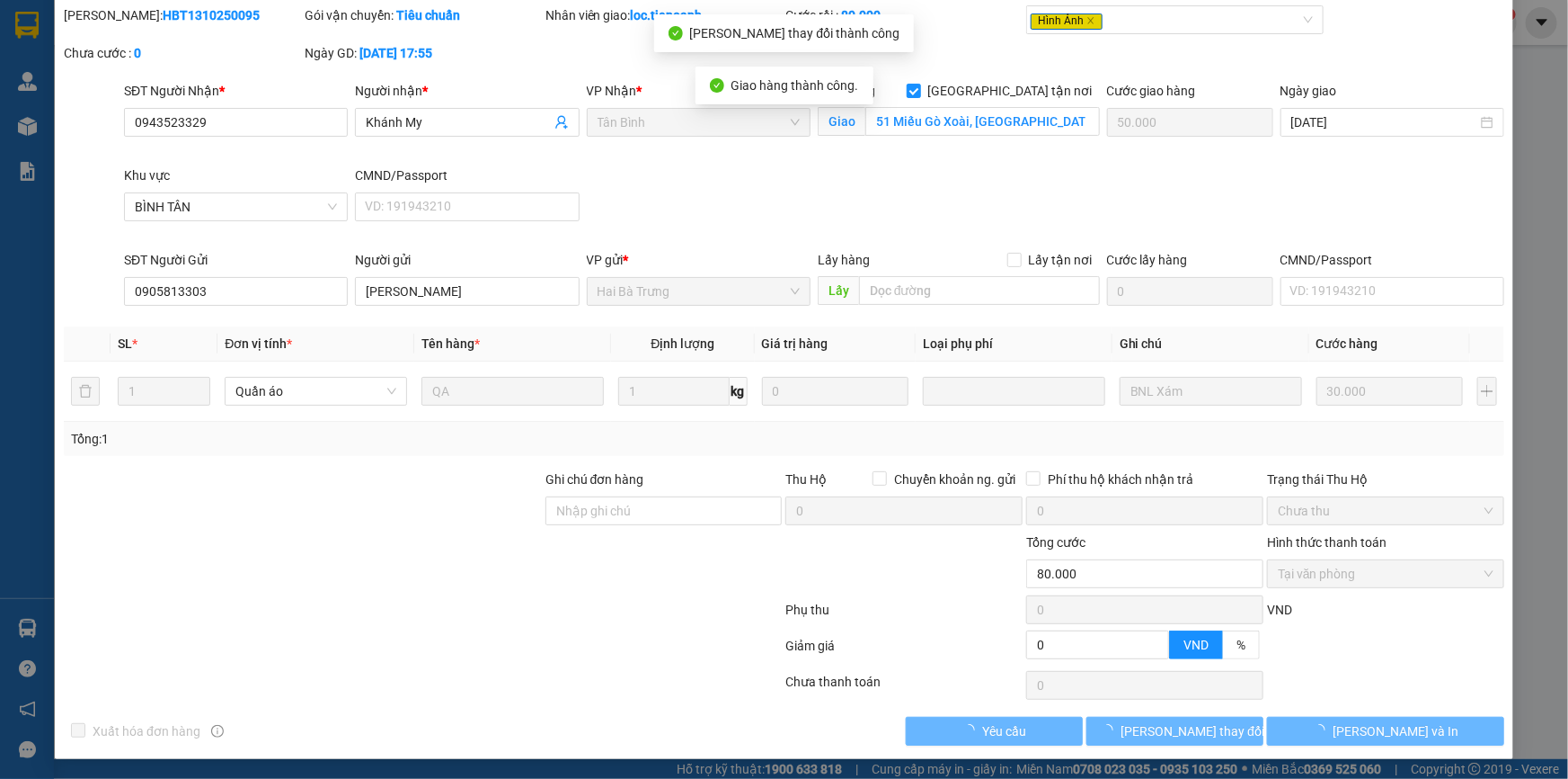
scroll to position [0, 0]
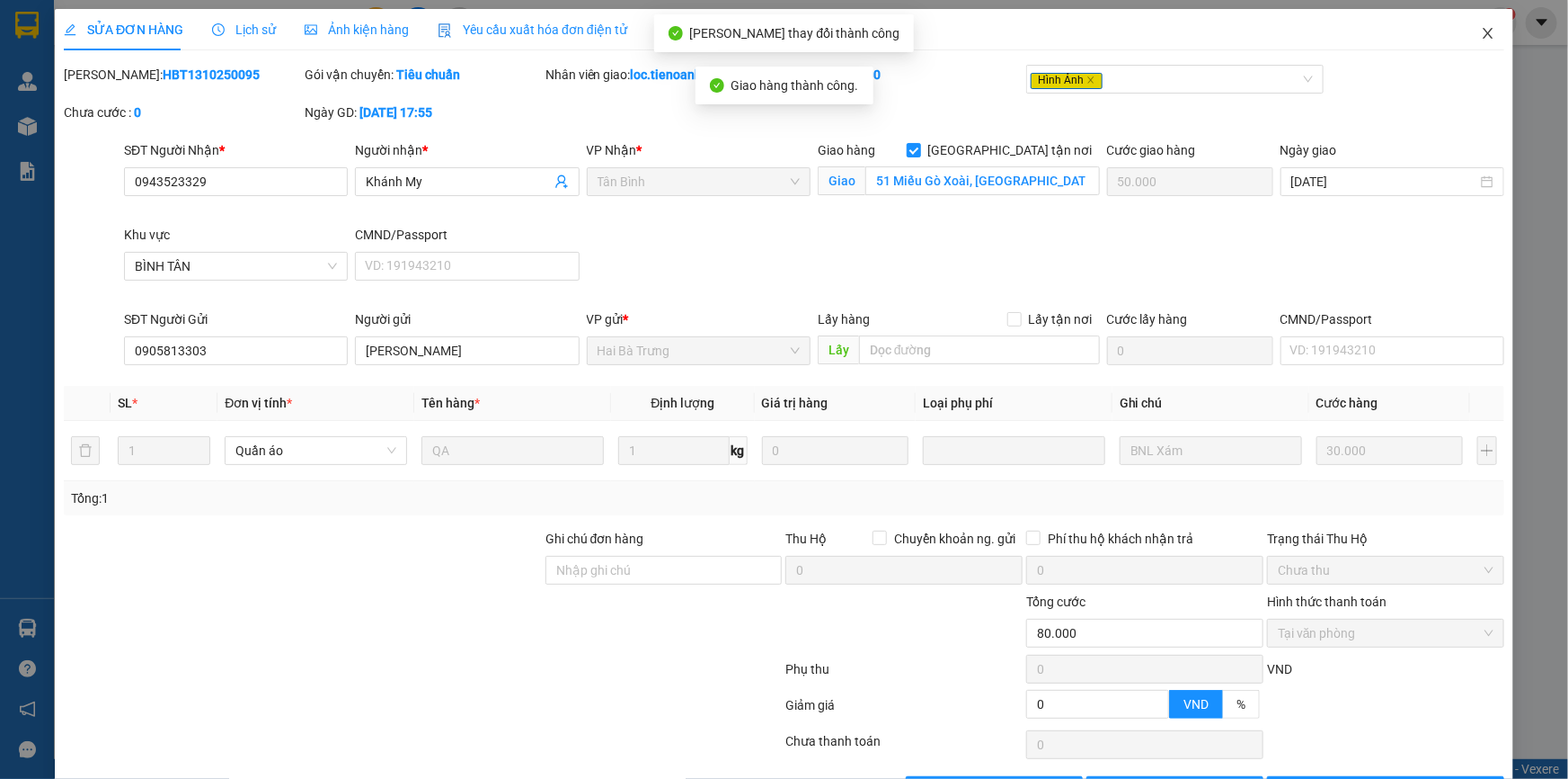
click at [1481, 34] on icon "close" at bounding box center [1488, 33] width 15 height 15
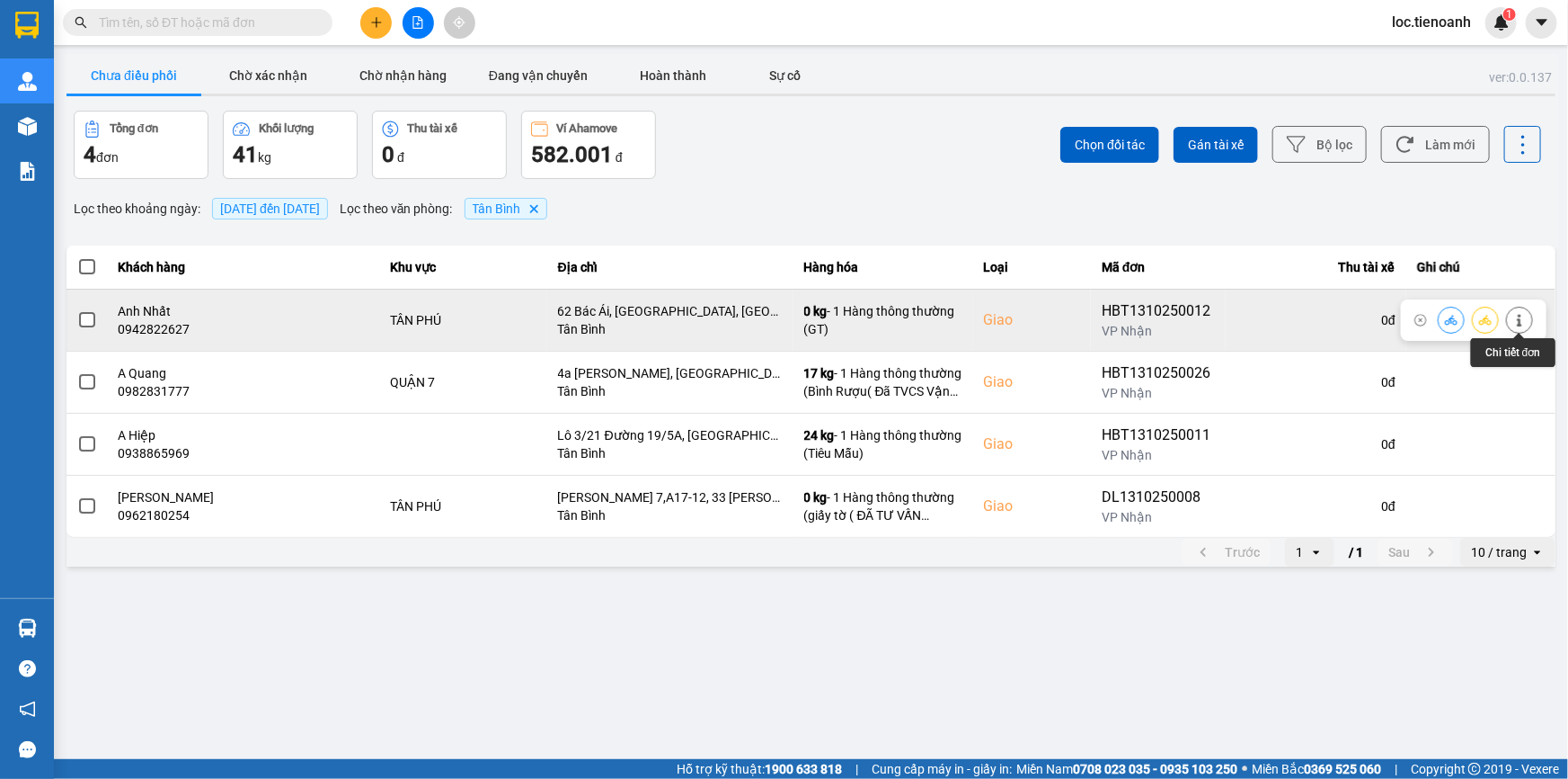
click at [1528, 319] on button at bounding box center [1520, 319] width 25 height 31
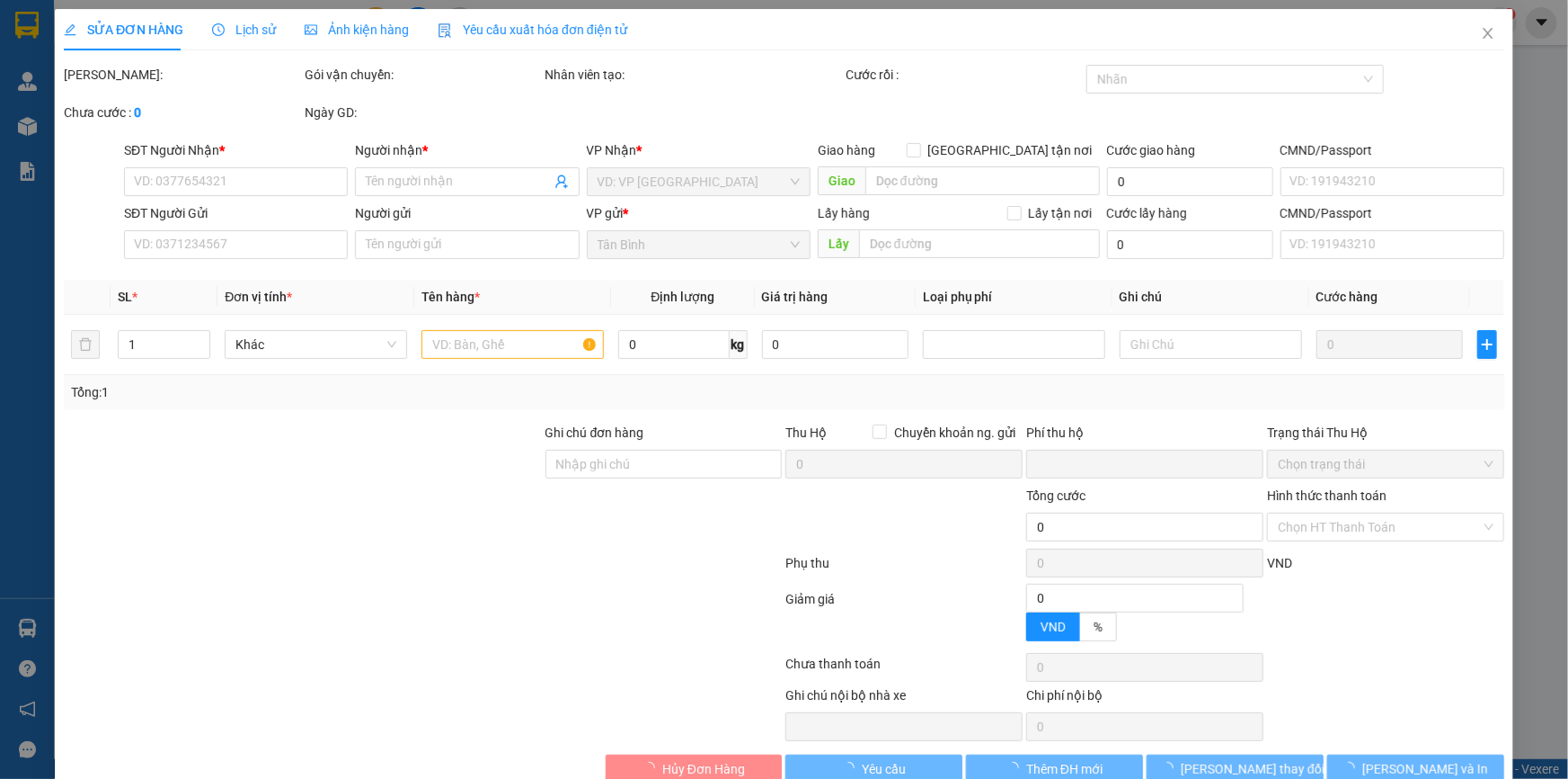
type input "0942822627"
type input "Anh Nhất"
checkbox input "true"
type input "62 Bác Ái, Tân Thành, Tân Phú, Hồ Chí Minh"
type input "0386076005"
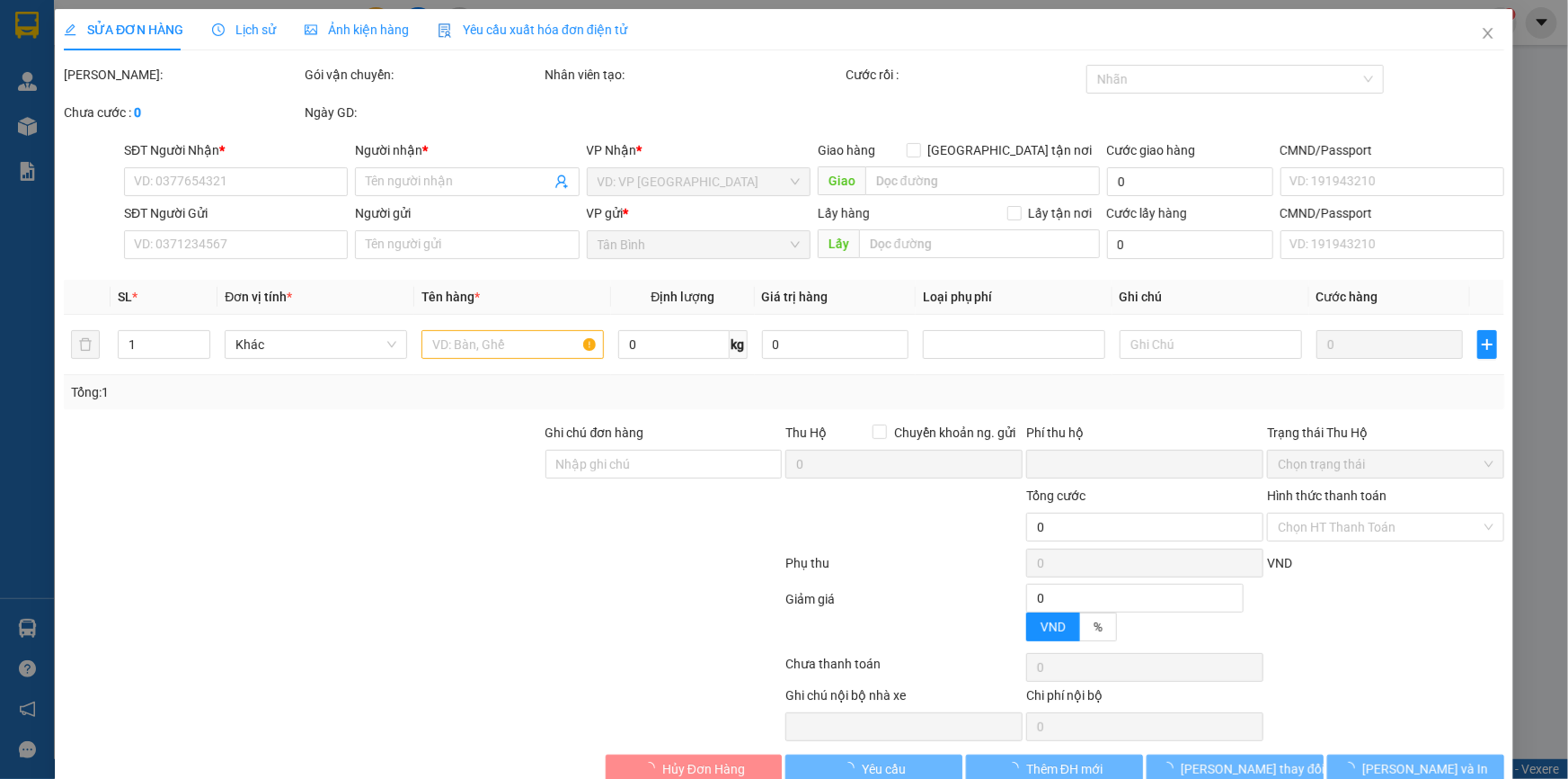
type input "A Tài"
type input "0"
type input "70.000"
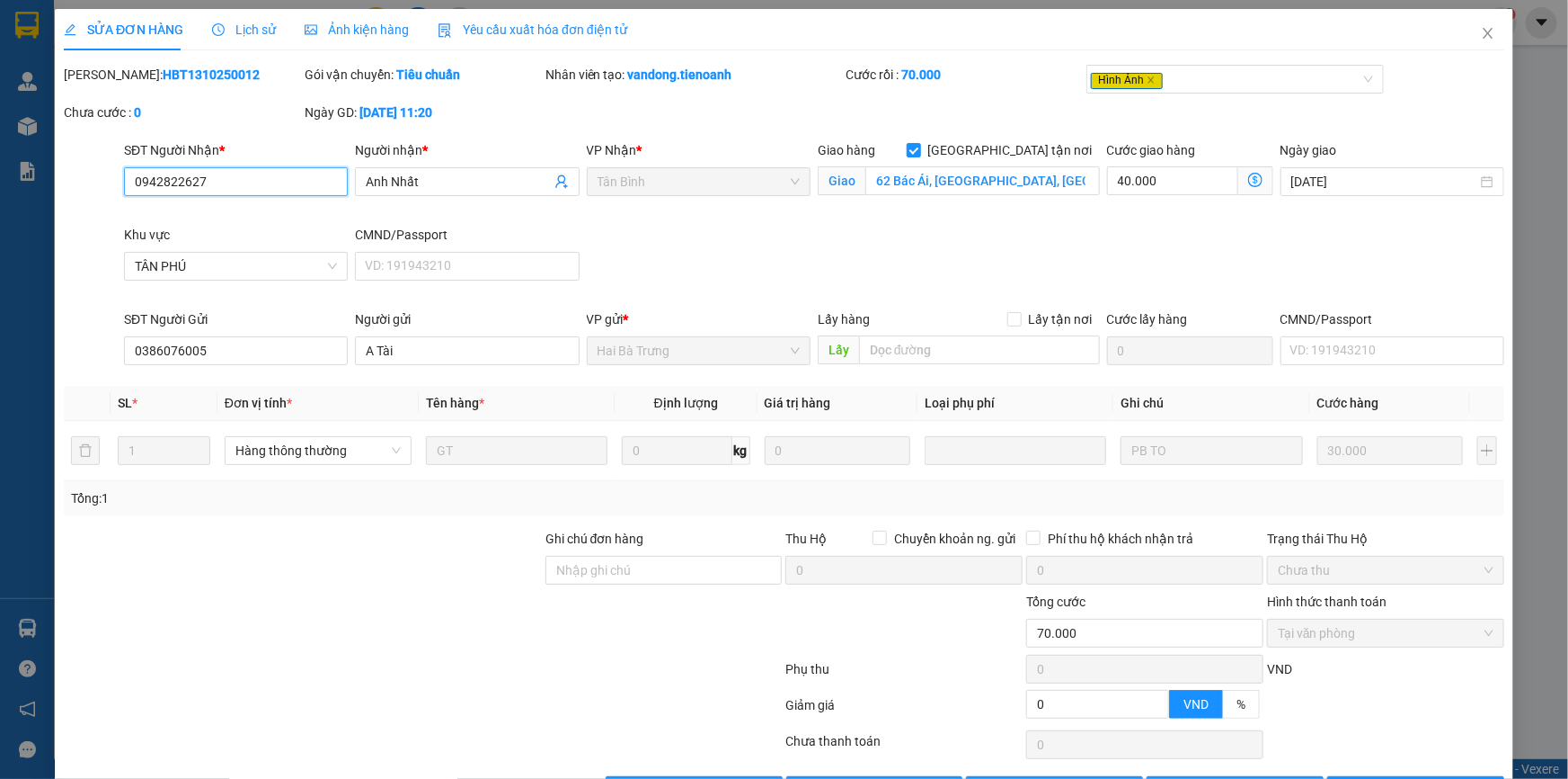
scroll to position [60, 0]
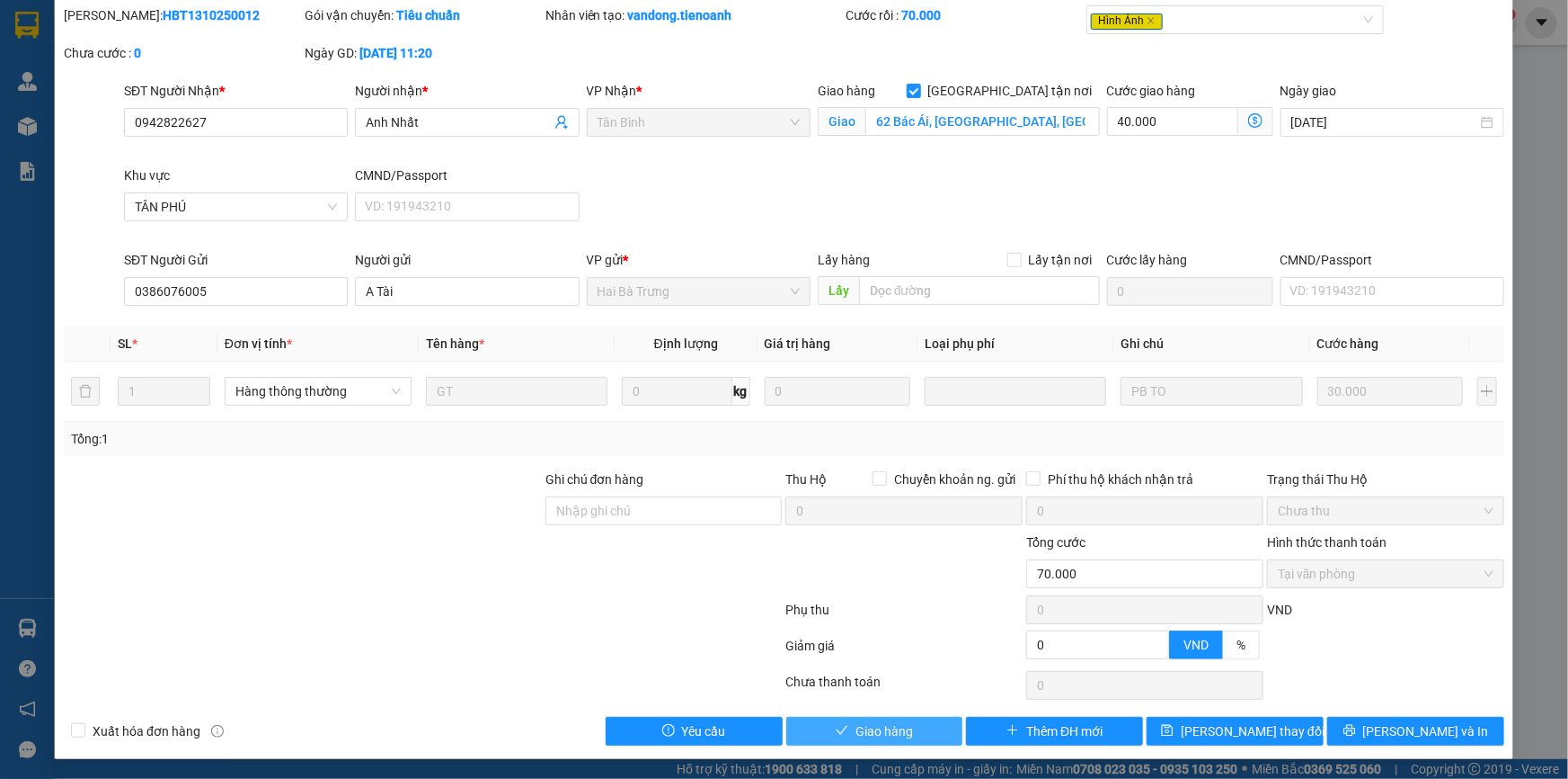
drag, startPoint x: 892, startPoint y: 721, endPoint x: 961, endPoint y: 622, distance: 120.7
click at [894, 721] on span "Giao hàng" at bounding box center [884, 731] width 58 height 20
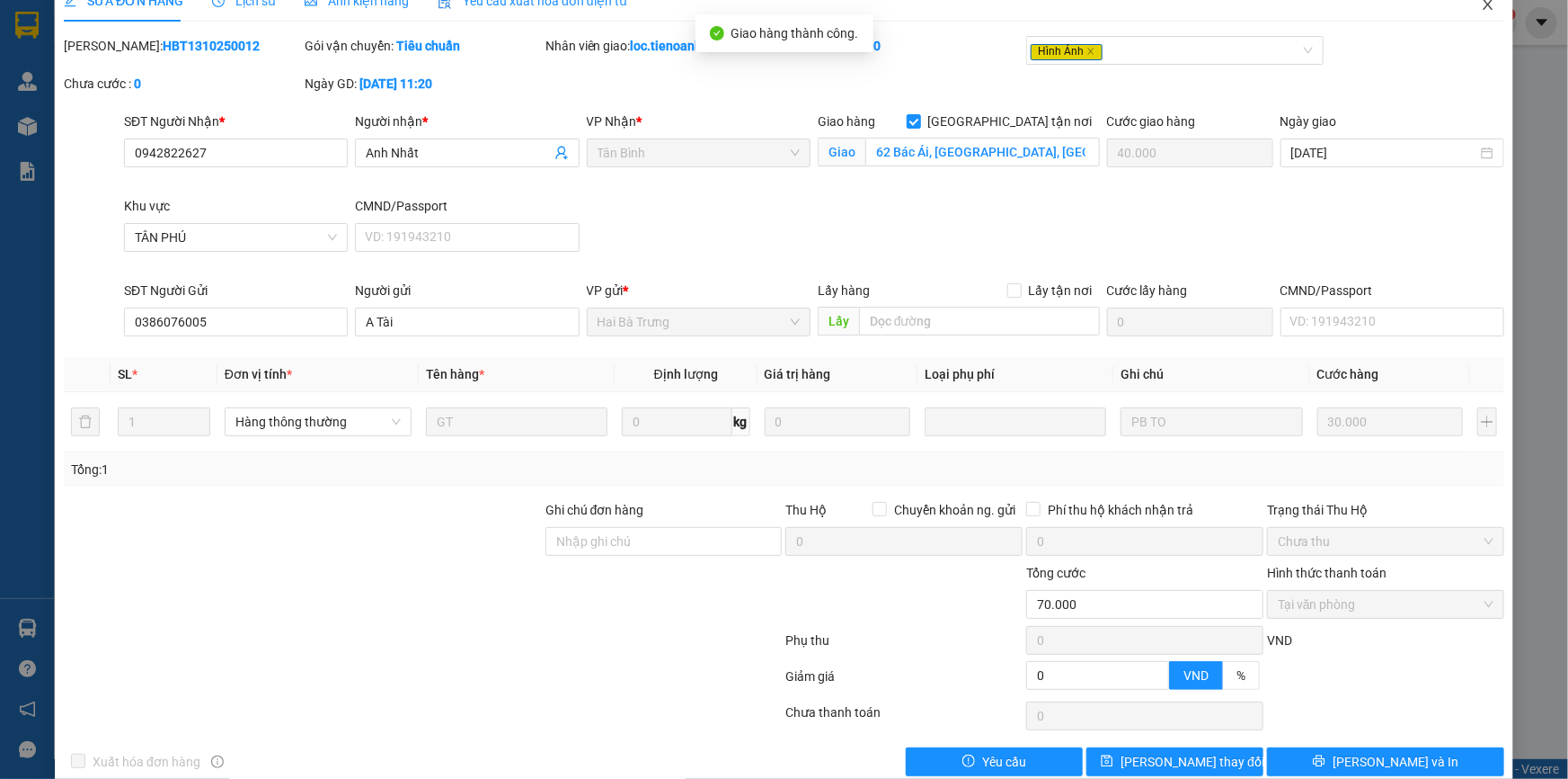
scroll to position [0, 0]
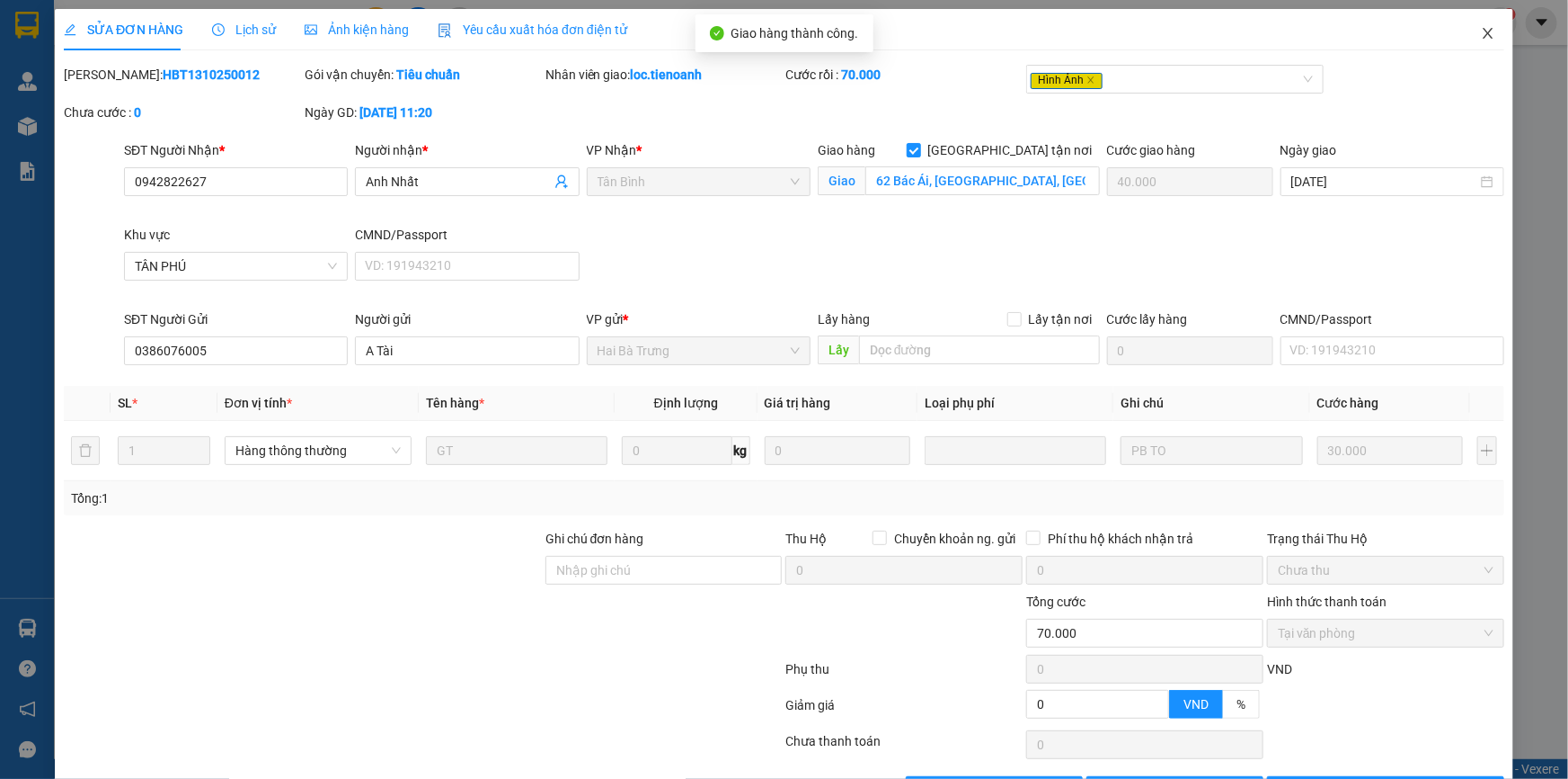
click at [1483, 31] on icon "close" at bounding box center [1488, 33] width 10 height 11
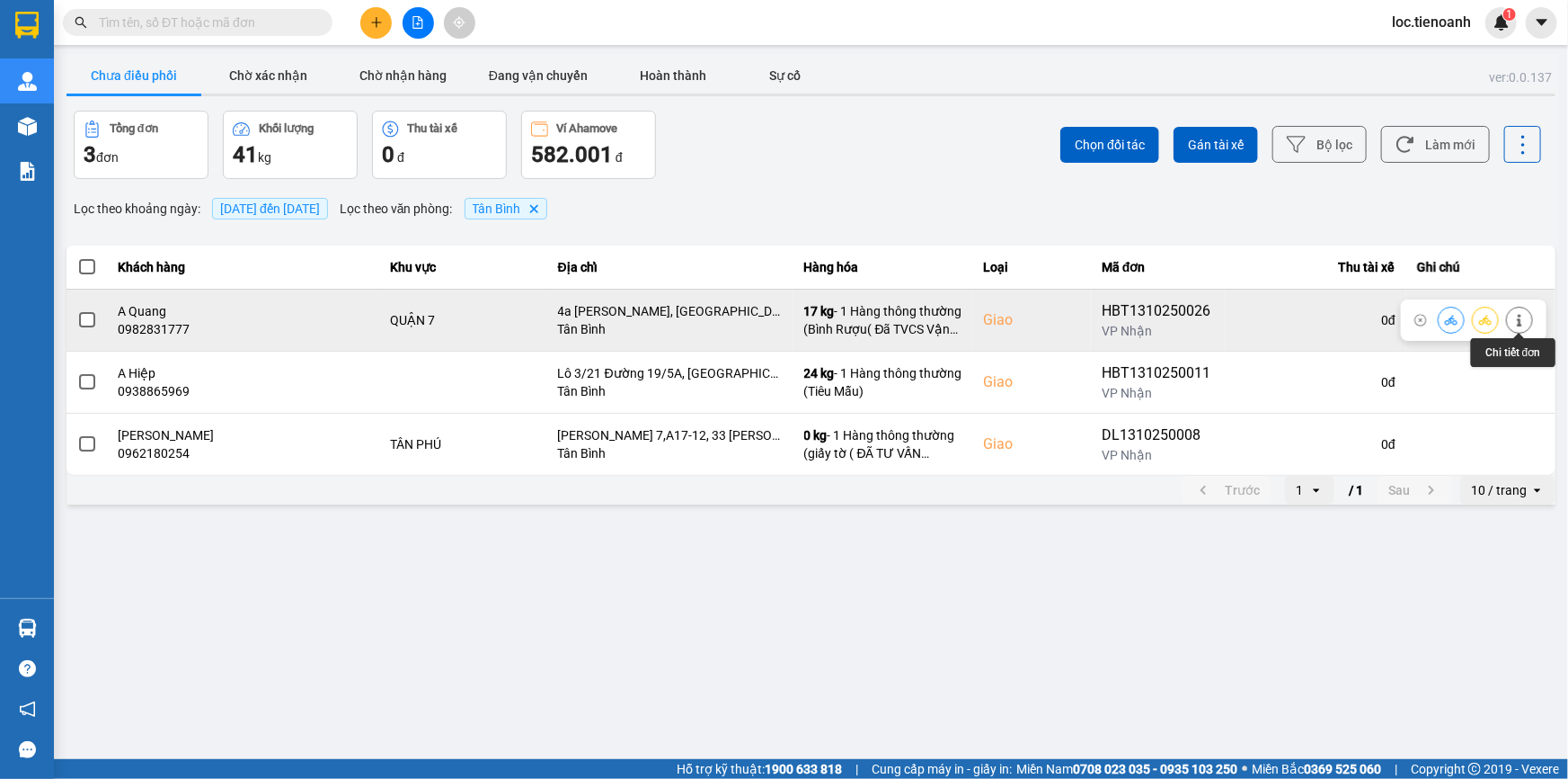
click at [1525, 325] on icon at bounding box center [1519, 319] width 13 height 13
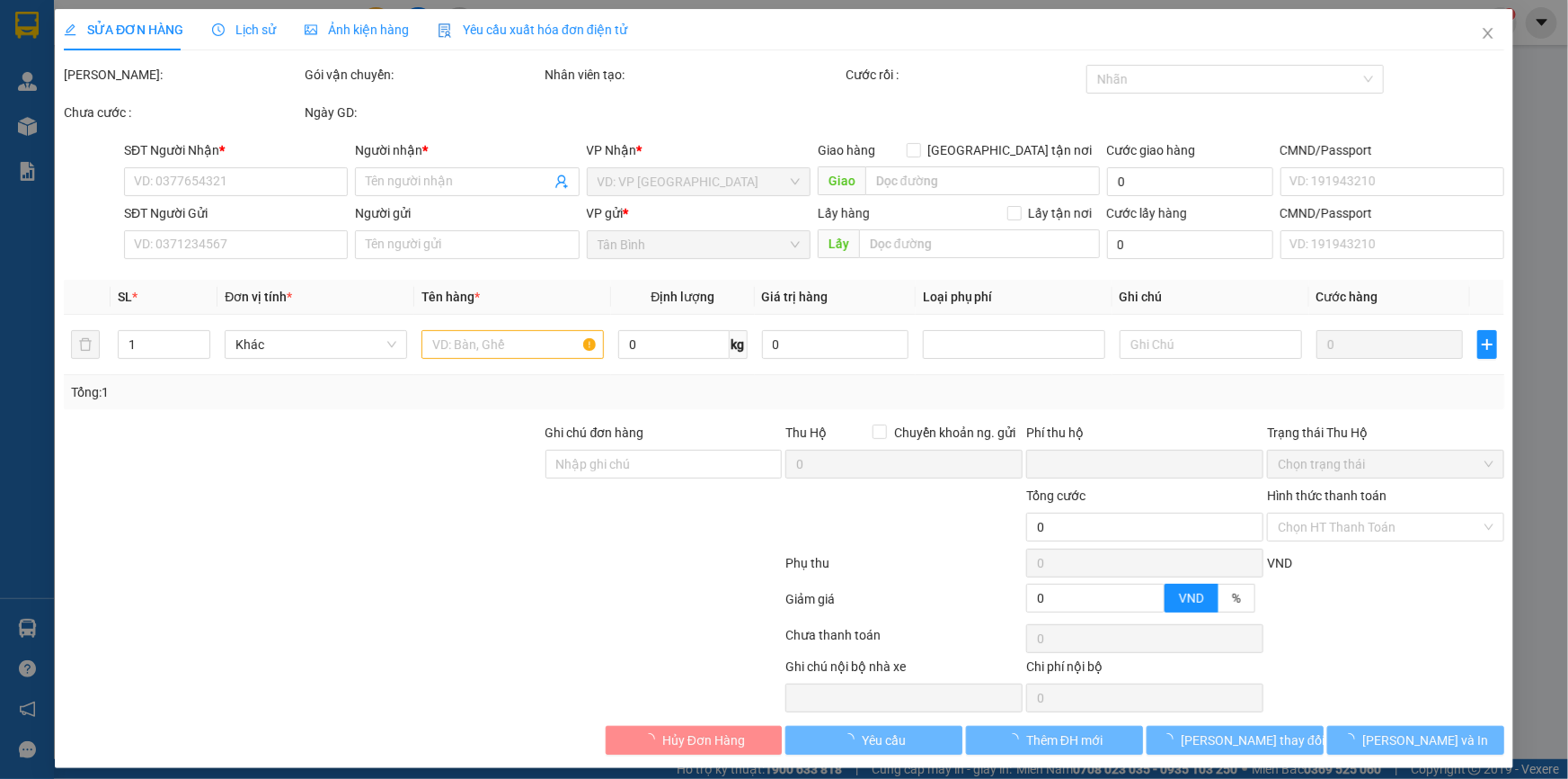
type input "0982831777"
type input "A Quang"
checkbox input "true"
type input "4a Ngô Thị Bì, Khu Dân Cư Him Lam, Tân Hưng, Quận 7"
type input "0982833777"
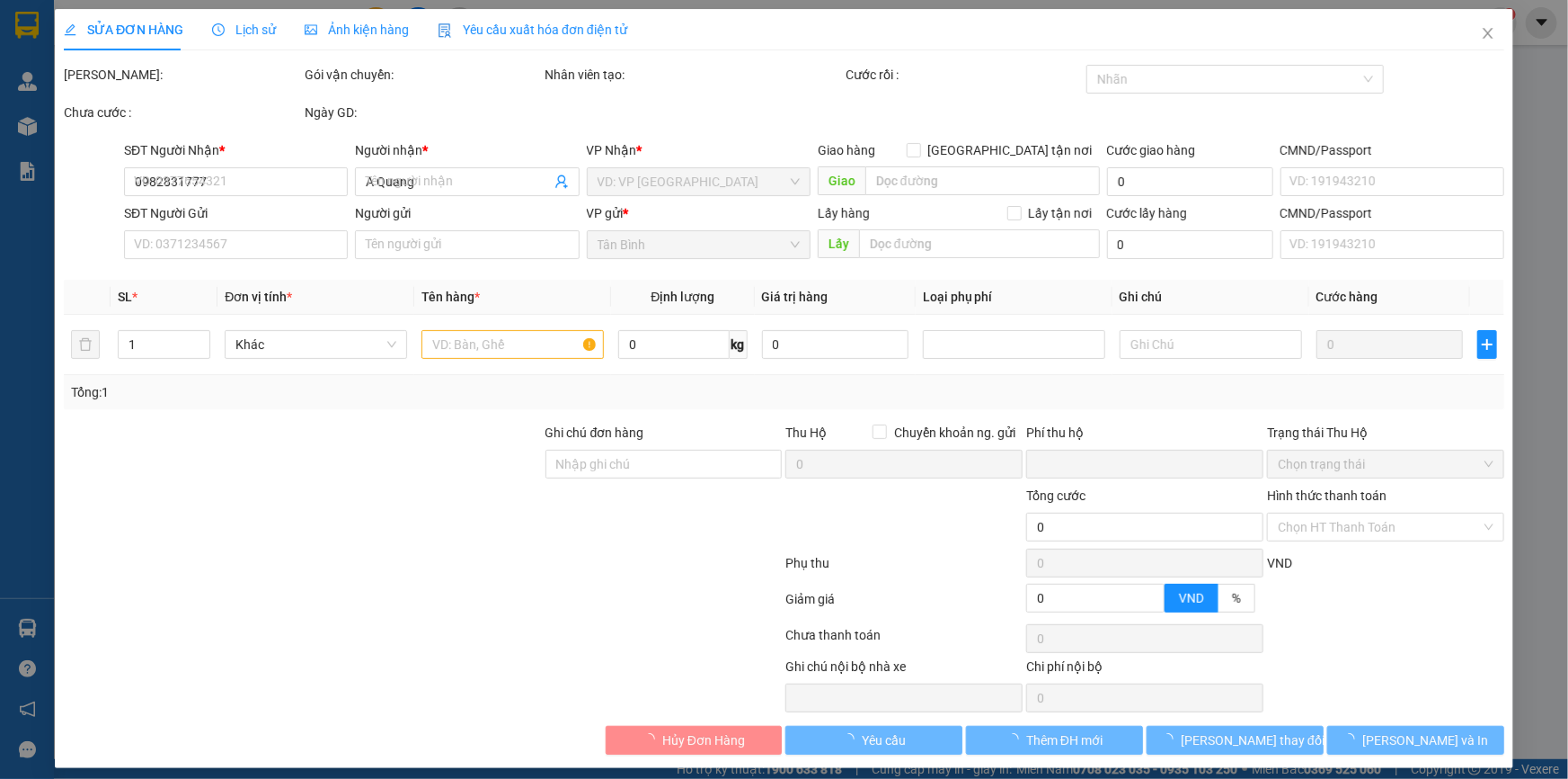
type input "A Thức"
type input "0"
type input "130.000"
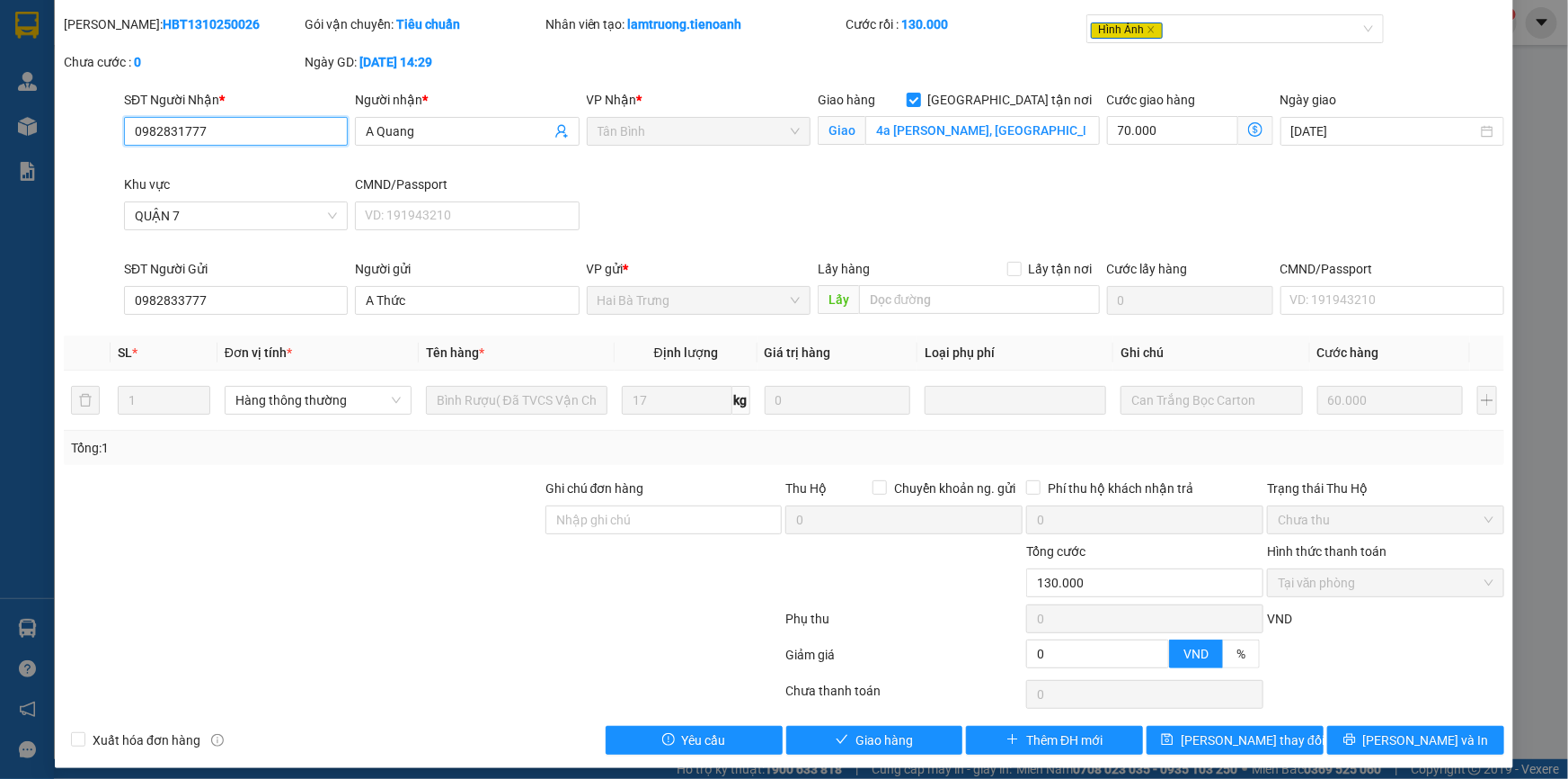
scroll to position [60, 0]
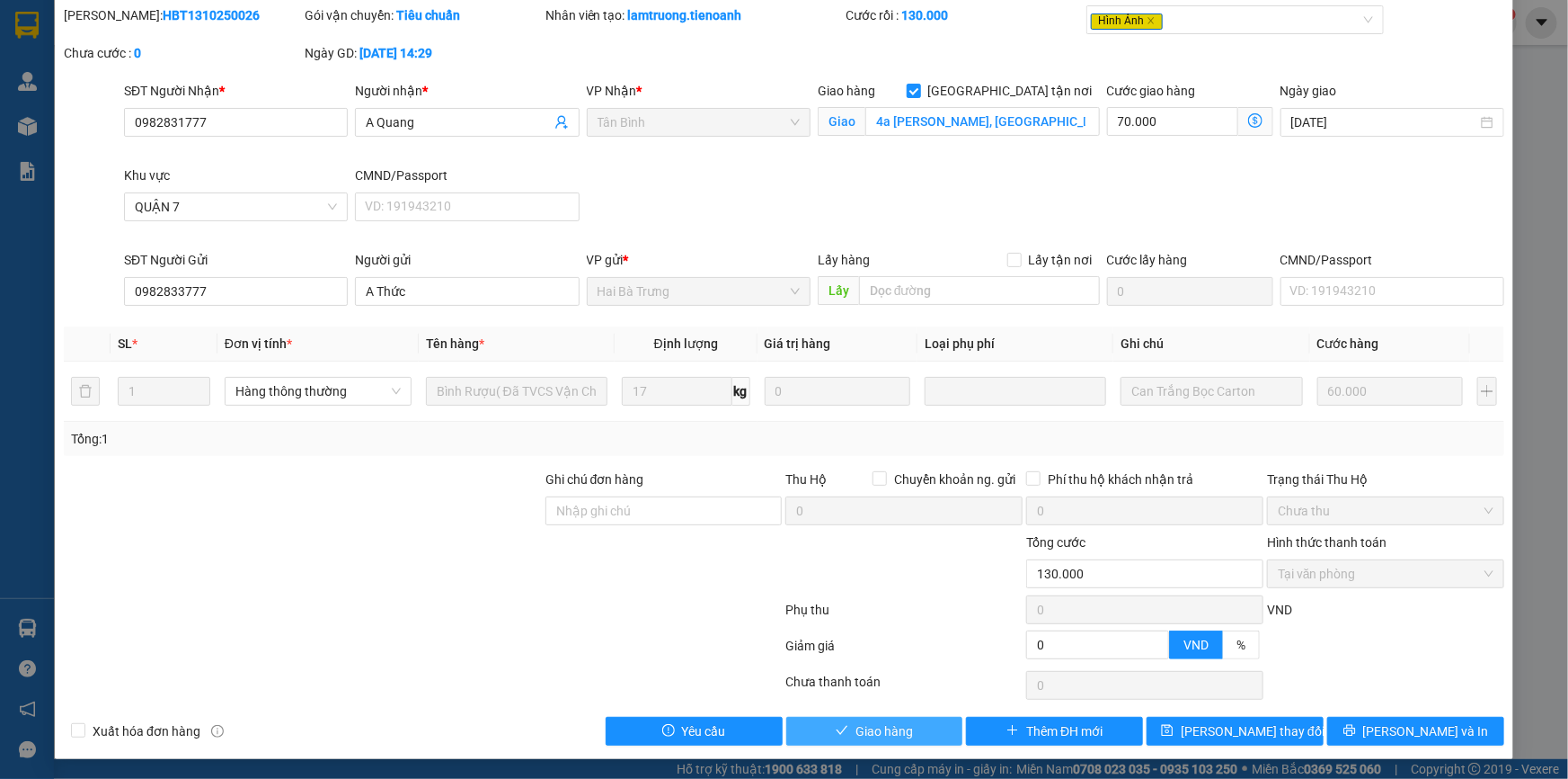
drag, startPoint x: 850, startPoint y: 732, endPoint x: 906, endPoint y: 570, distance: 171.4
click at [854, 717] on button "Giao hàng" at bounding box center [874, 730] width 177 height 28
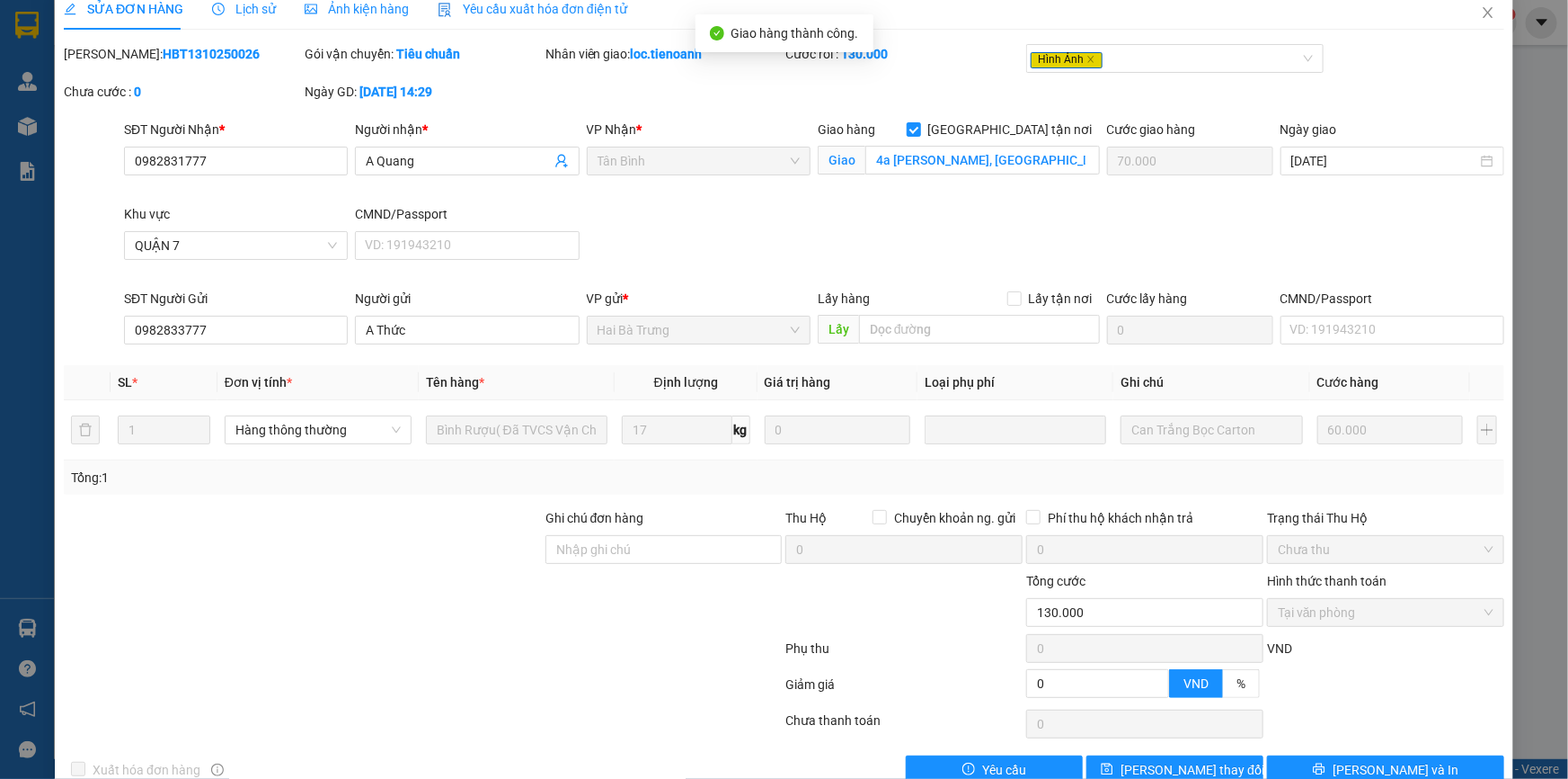
scroll to position [0, 0]
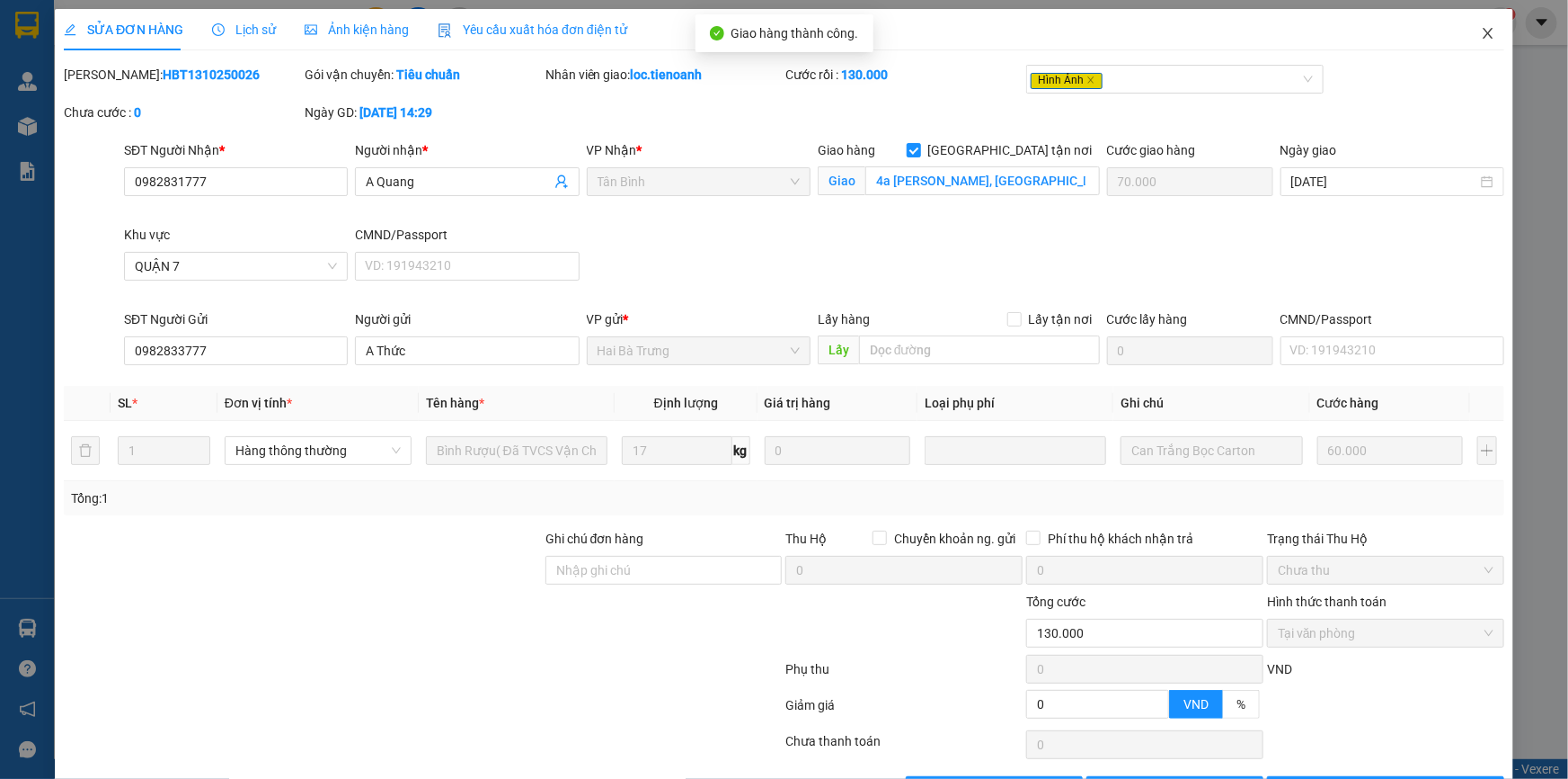
click at [1483, 34] on icon "close" at bounding box center [1488, 33] width 15 height 15
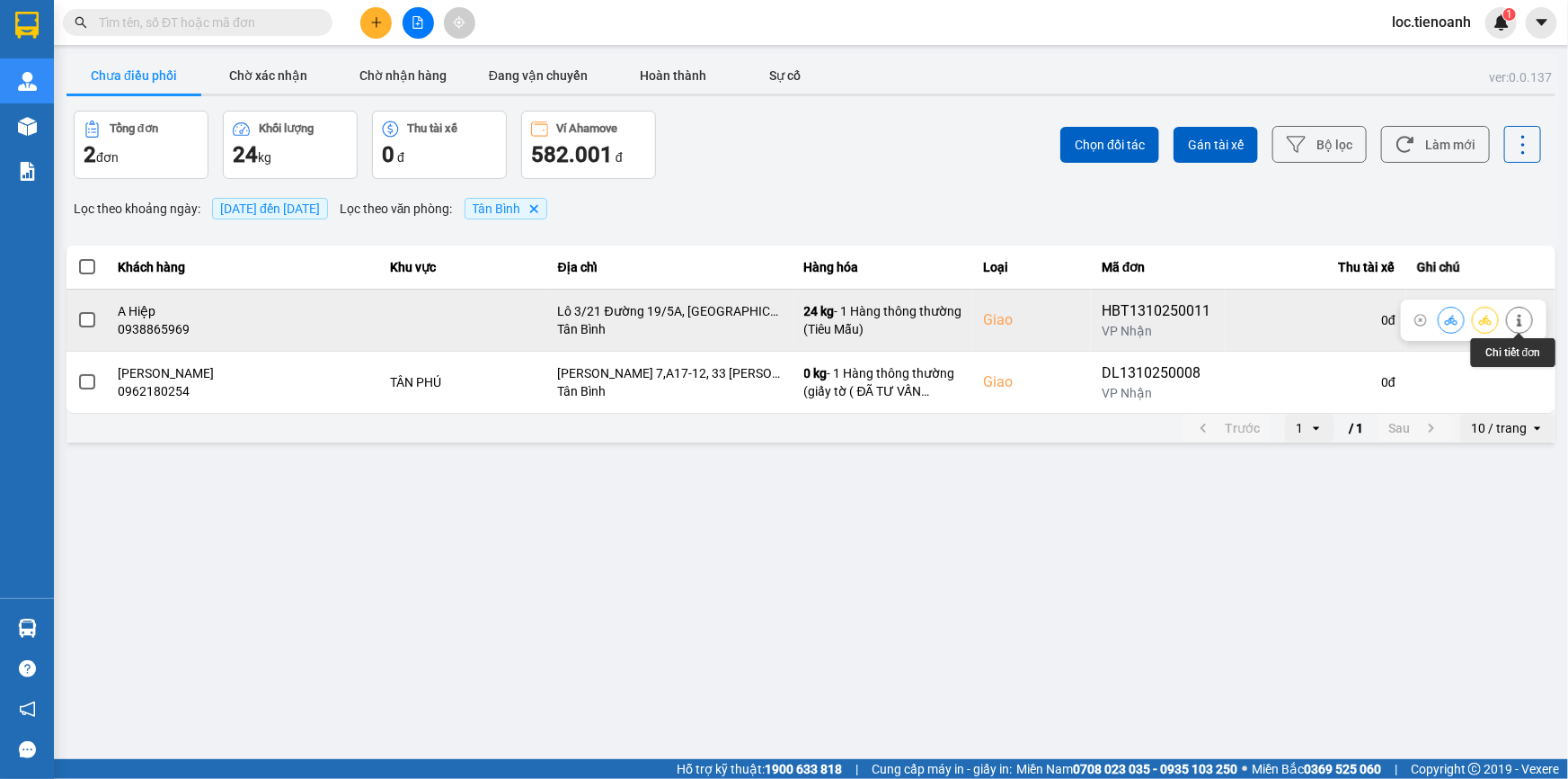
click at [1530, 320] on button at bounding box center [1520, 319] width 25 height 31
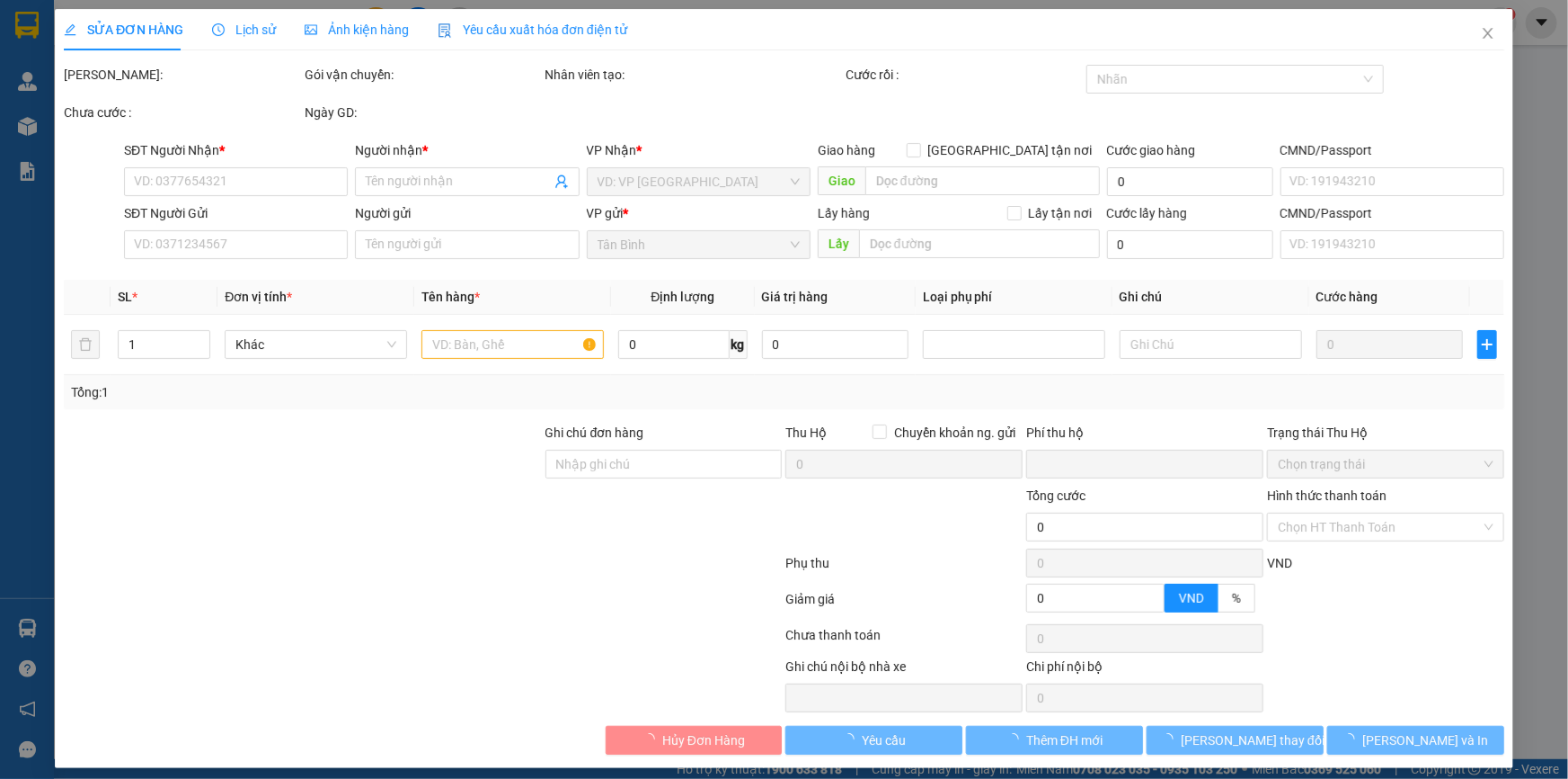
type input "0938865969"
type input "A Hiệp"
checkbox input "true"
type input "Lô 3/21 Đường 19/5A, KCN Tân Bình, P, Tây Thạnh, Tân Phú, Hồ Chí Minh"
type input "250605504"
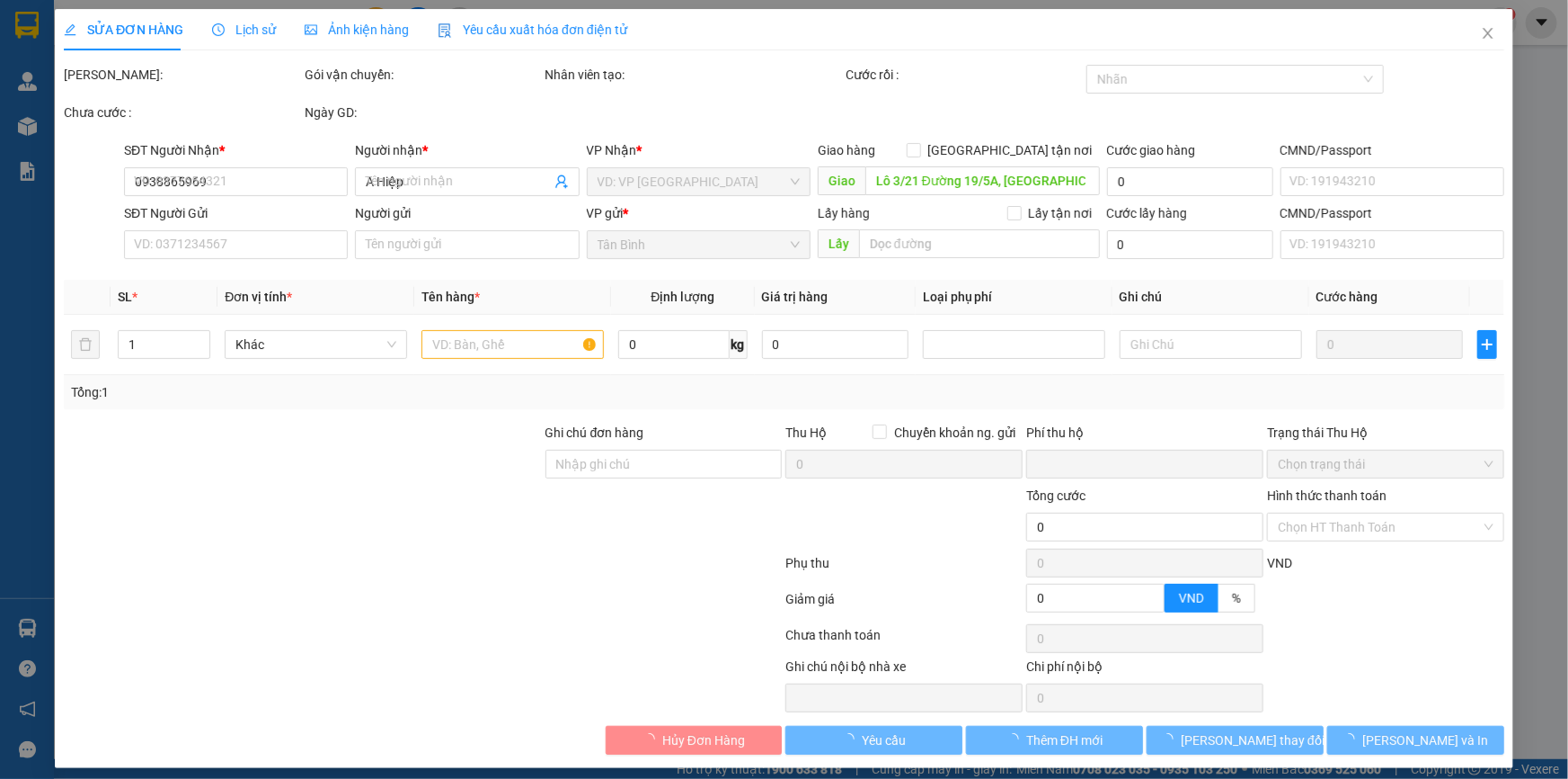
type input "0827547979"
type input "A Hùng"
type input "0"
type input "130.000"
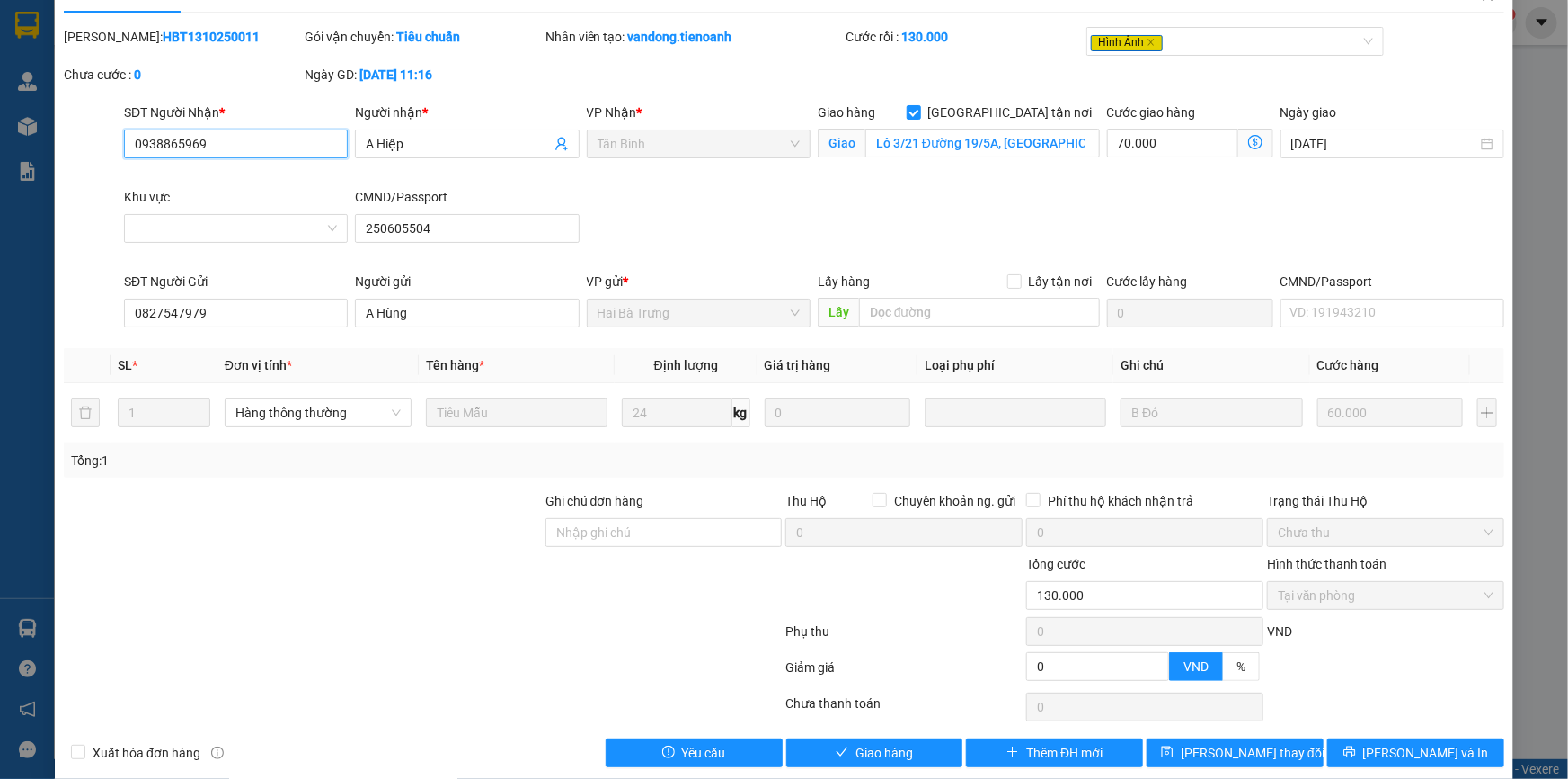
scroll to position [60, 0]
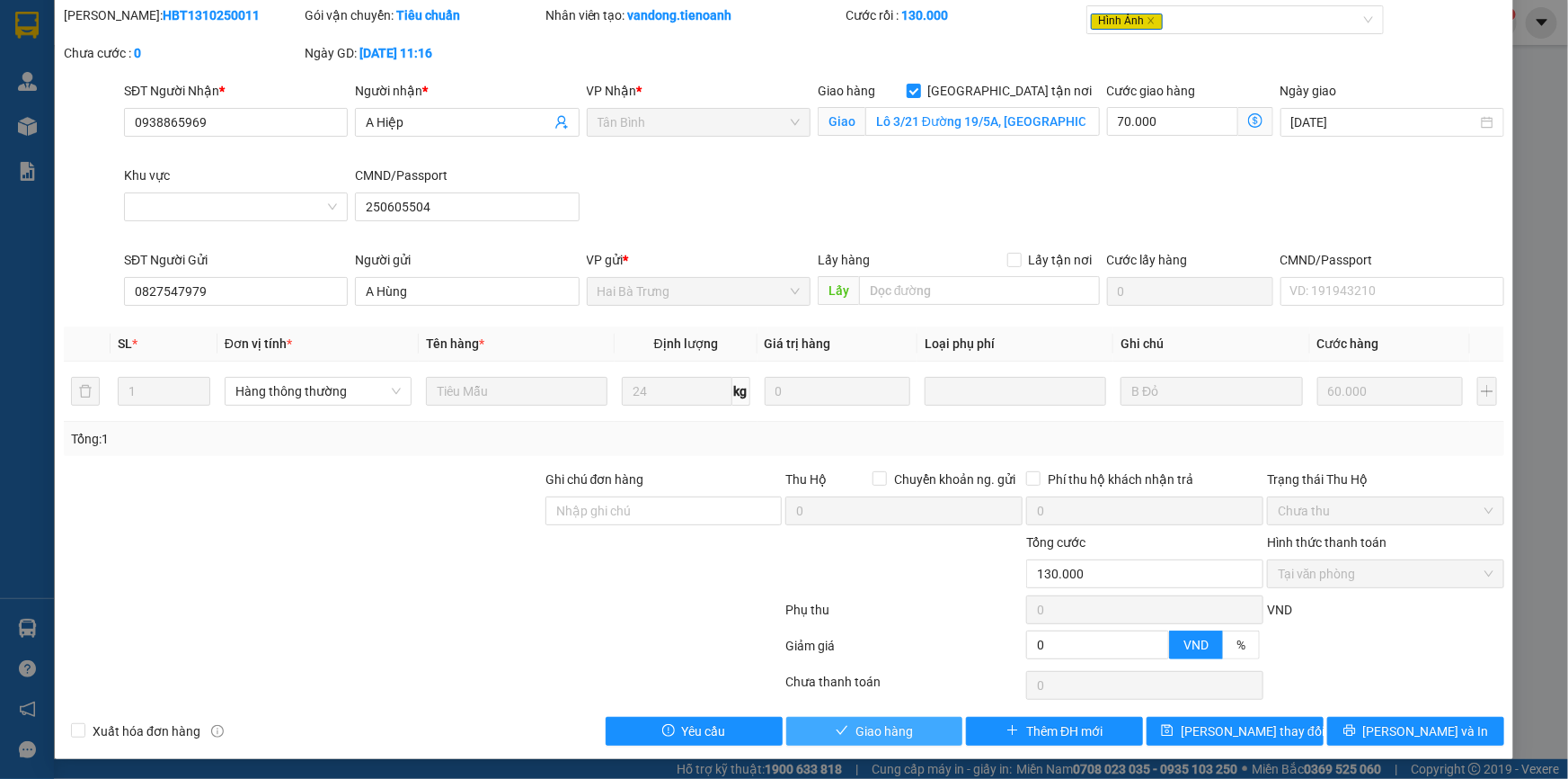
click at [856, 737] on span "Giao hàng" at bounding box center [884, 731] width 58 height 20
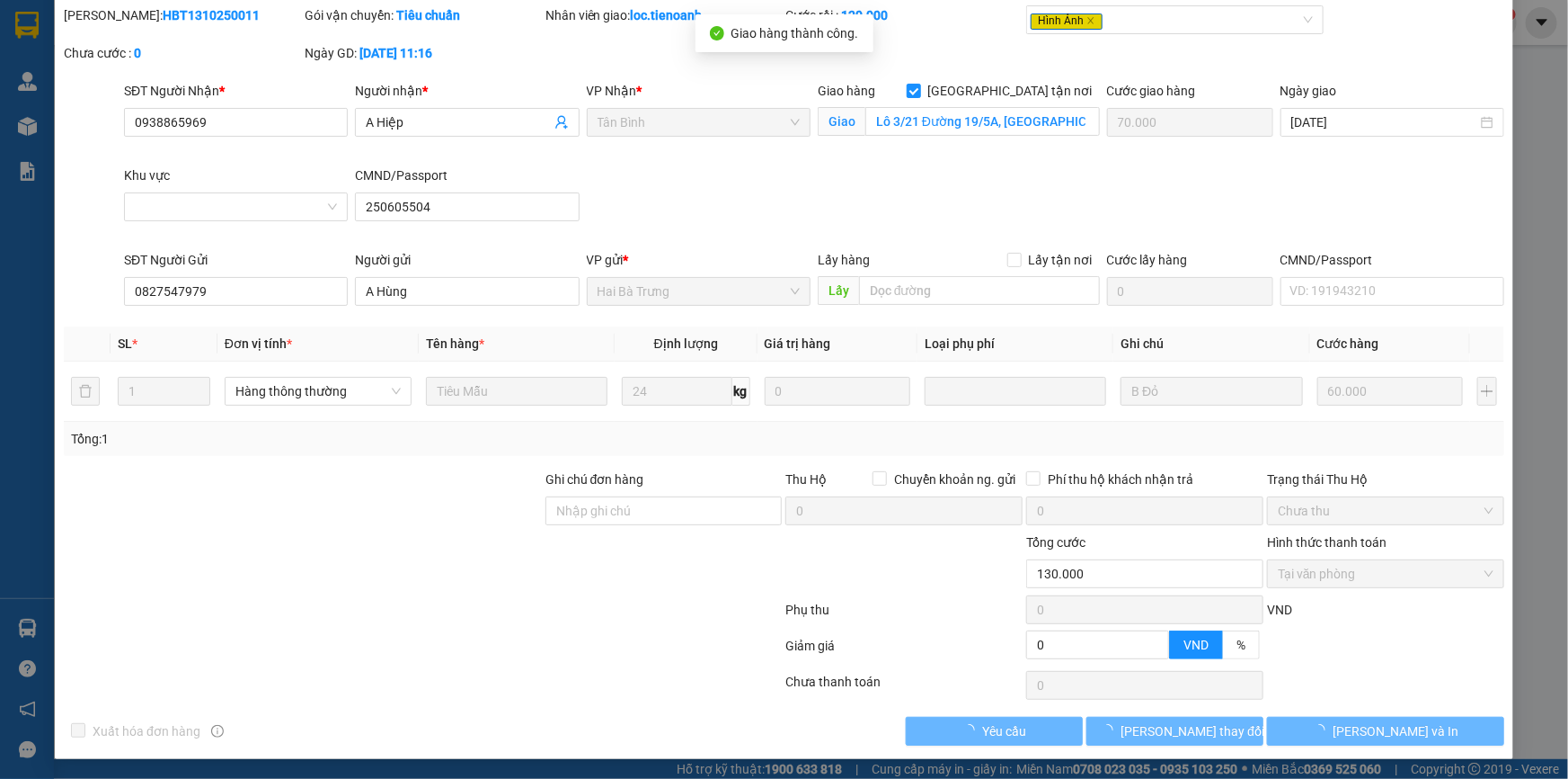
scroll to position [0, 0]
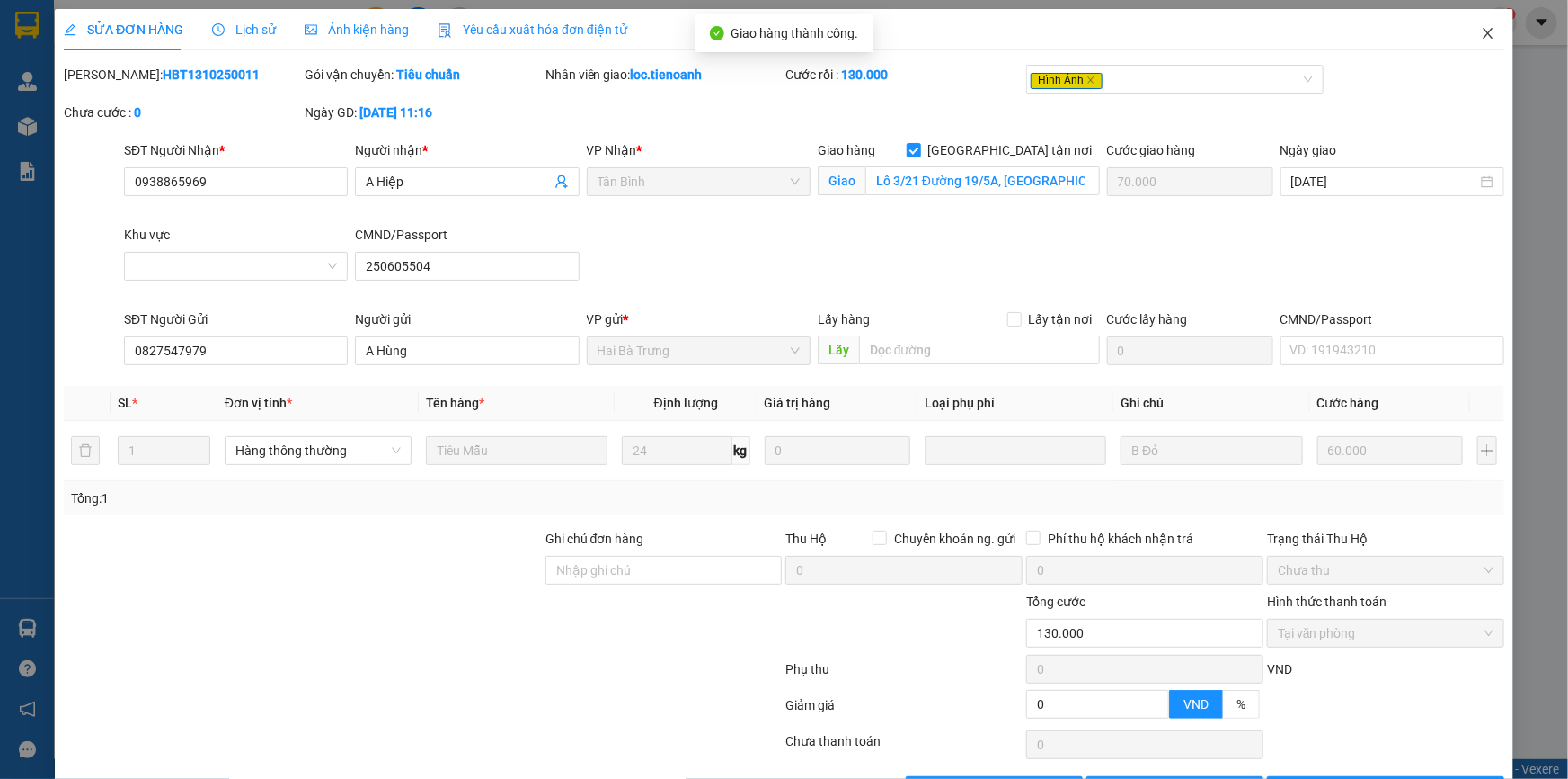
click at [1474, 26] on span "Close" at bounding box center [1489, 34] width 51 height 51
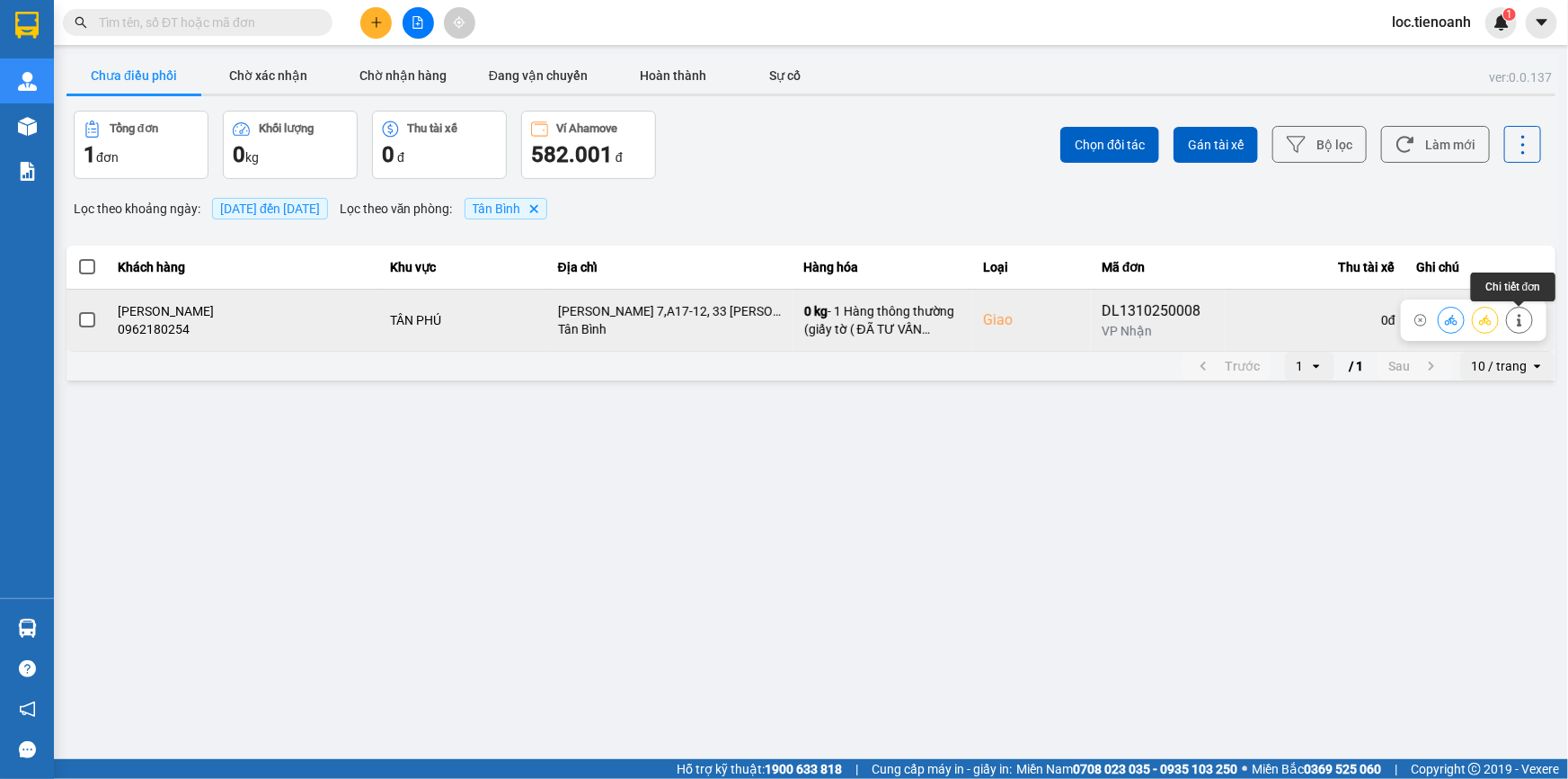
click at [1517, 316] on icon at bounding box center [1519, 319] width 13 height 13
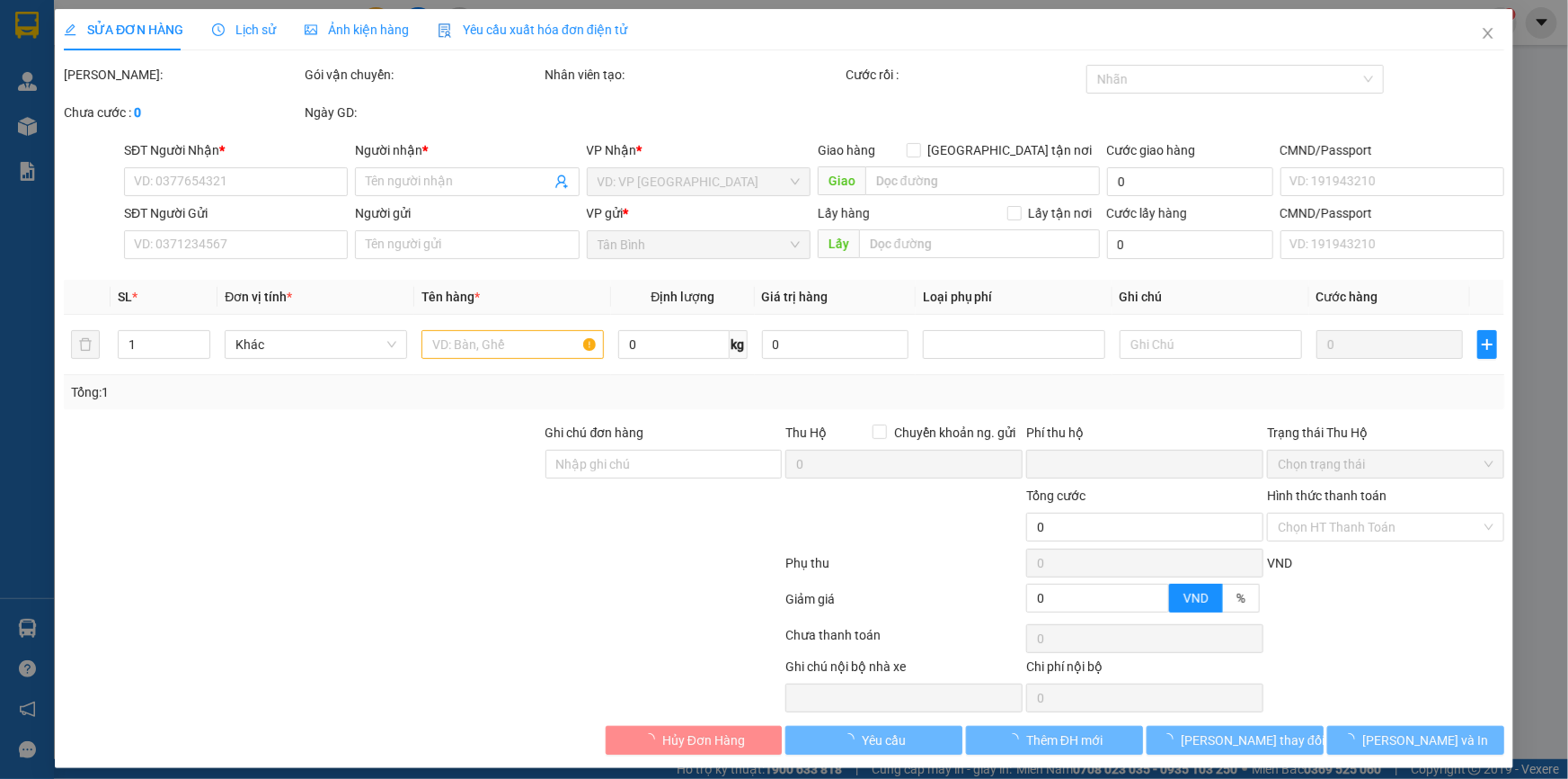
type input "0962180254"
type input "C Quỳnh"
checkbox input "true"
type input "Chung Cư Carillon 7,A17-12, 33 Lương Minh Nguyệt, Phường Tân Thới Hoà, Tân Phú,…"
type input "0905747686"
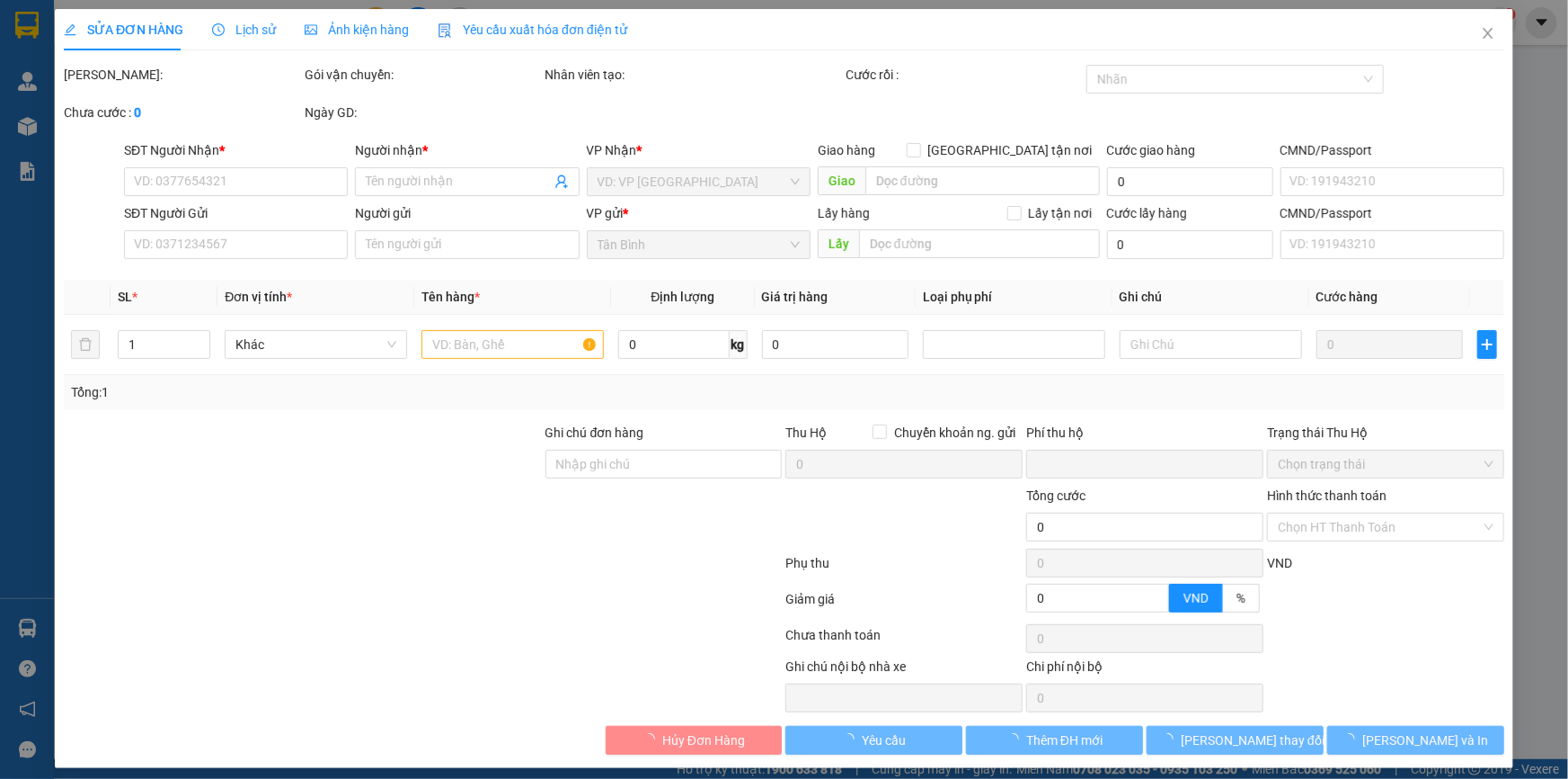
type input "Cô Lan"
type input "0"
type input "70.000"
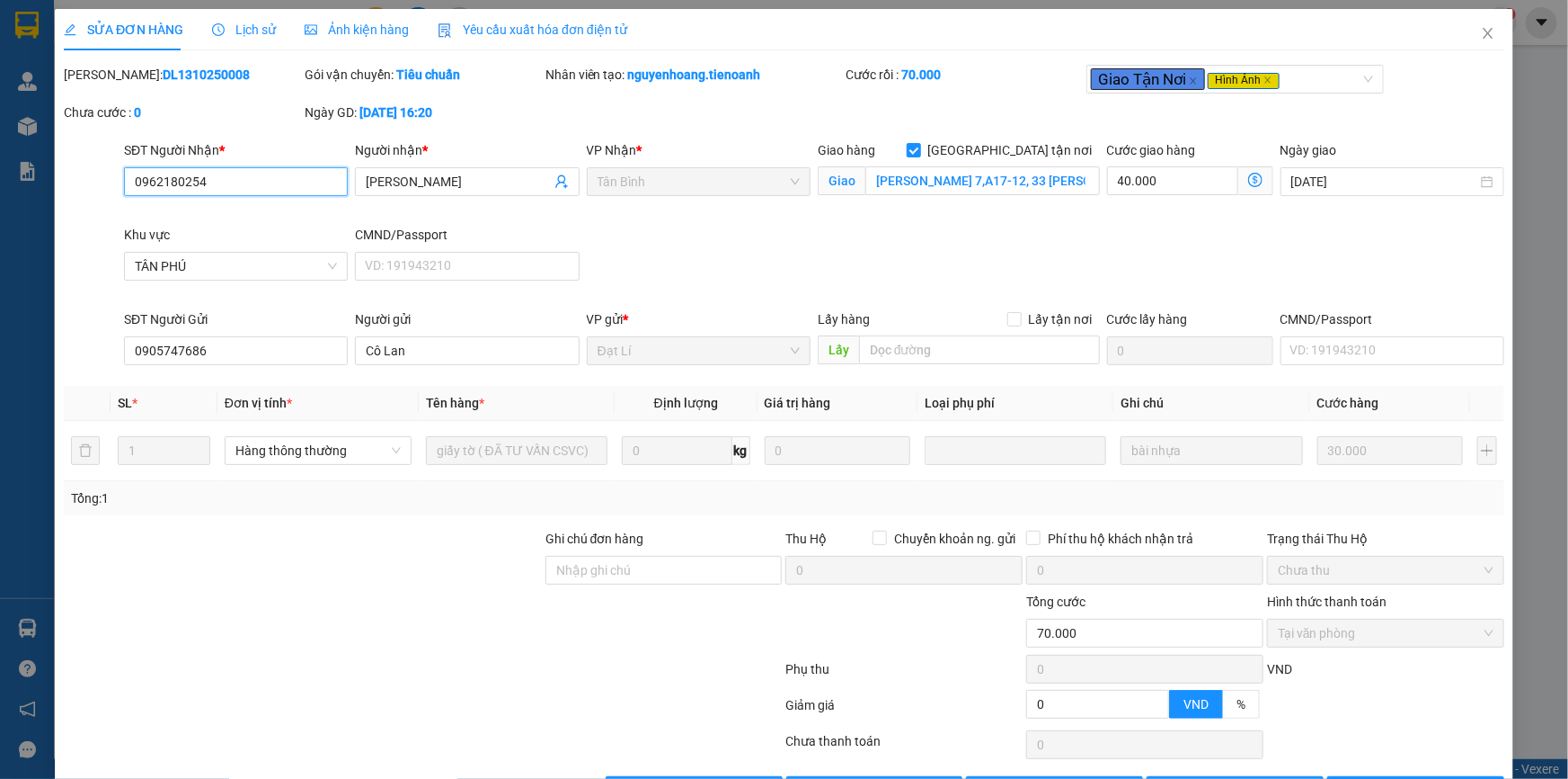
scroll to position [60, 0]
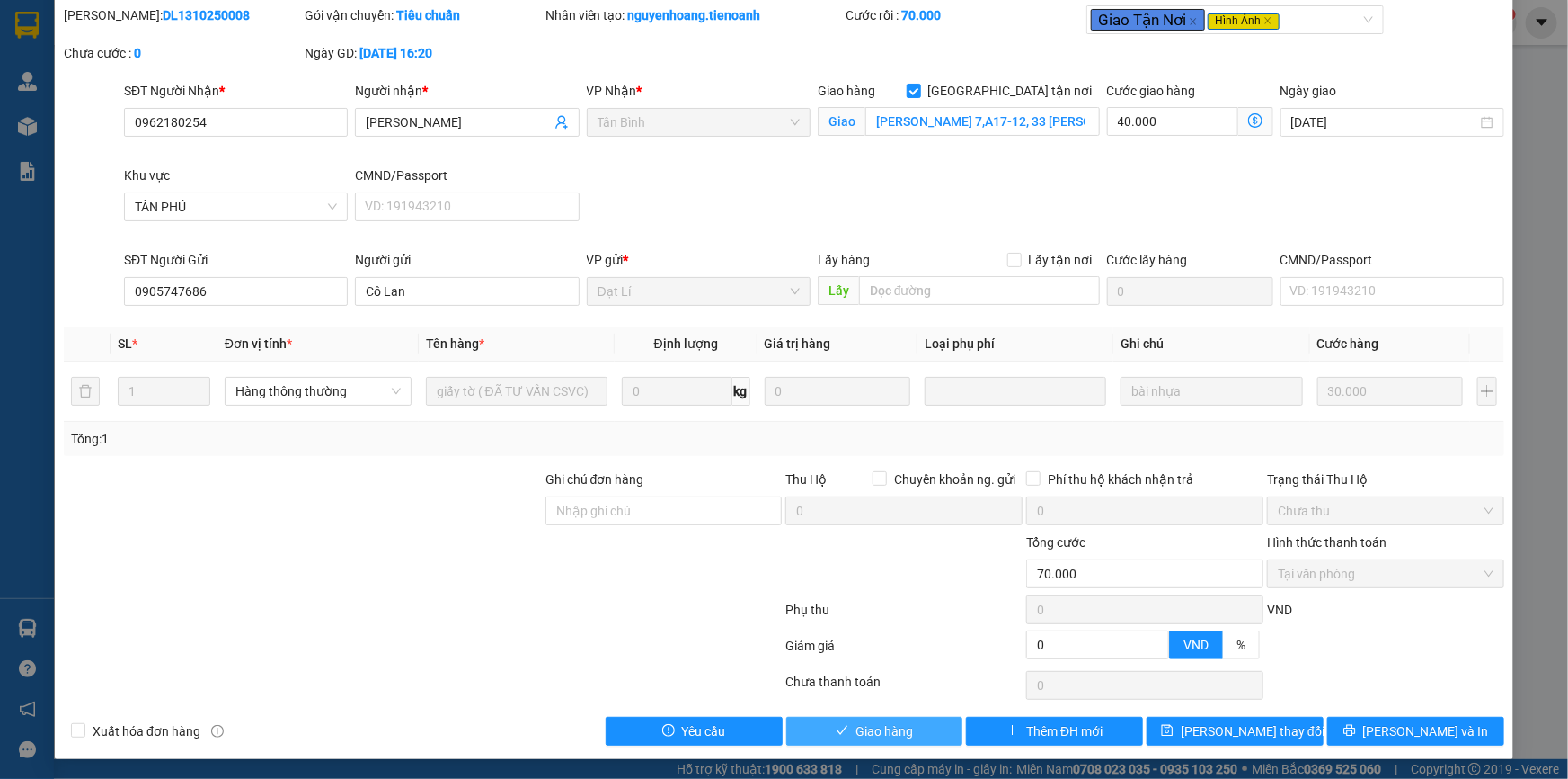
click at [876, 722] on span "Giao hàng" at bounding box center [884, 731] width 58 height 20
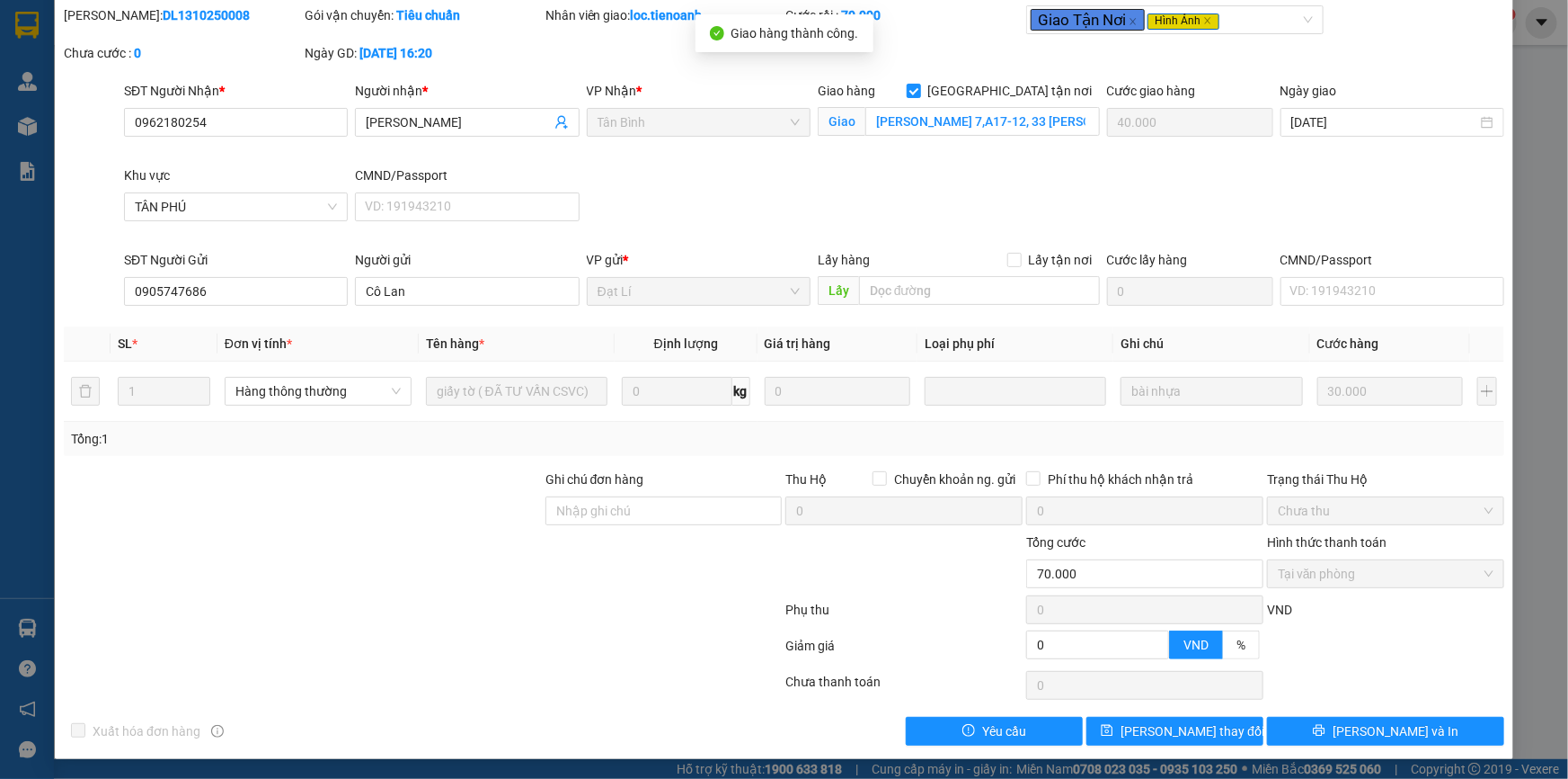
scroll to position [0, 0]
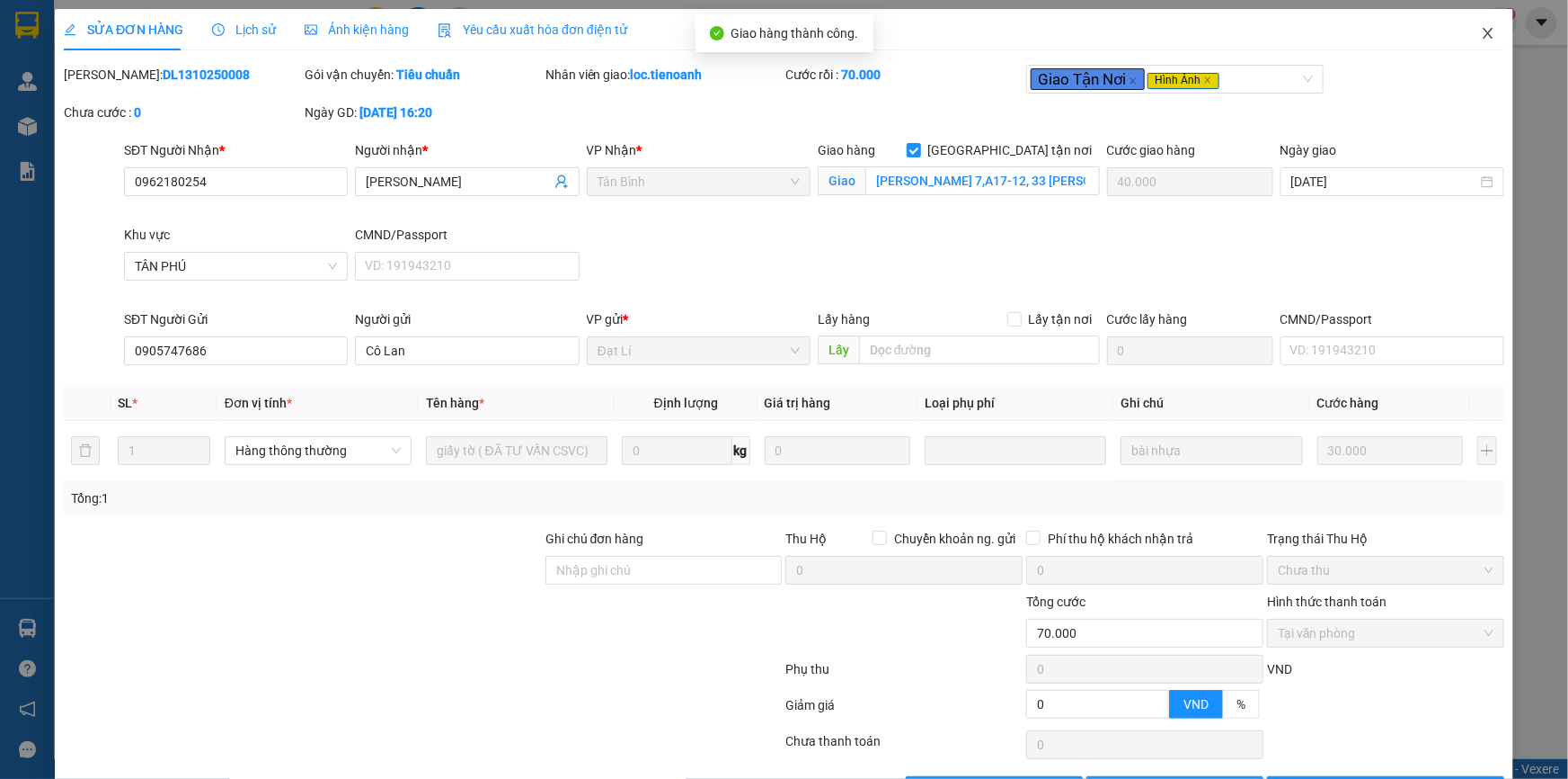
click at [1481, 27] on icon "close" at bounding box center [1488, 33] width 15 height 15
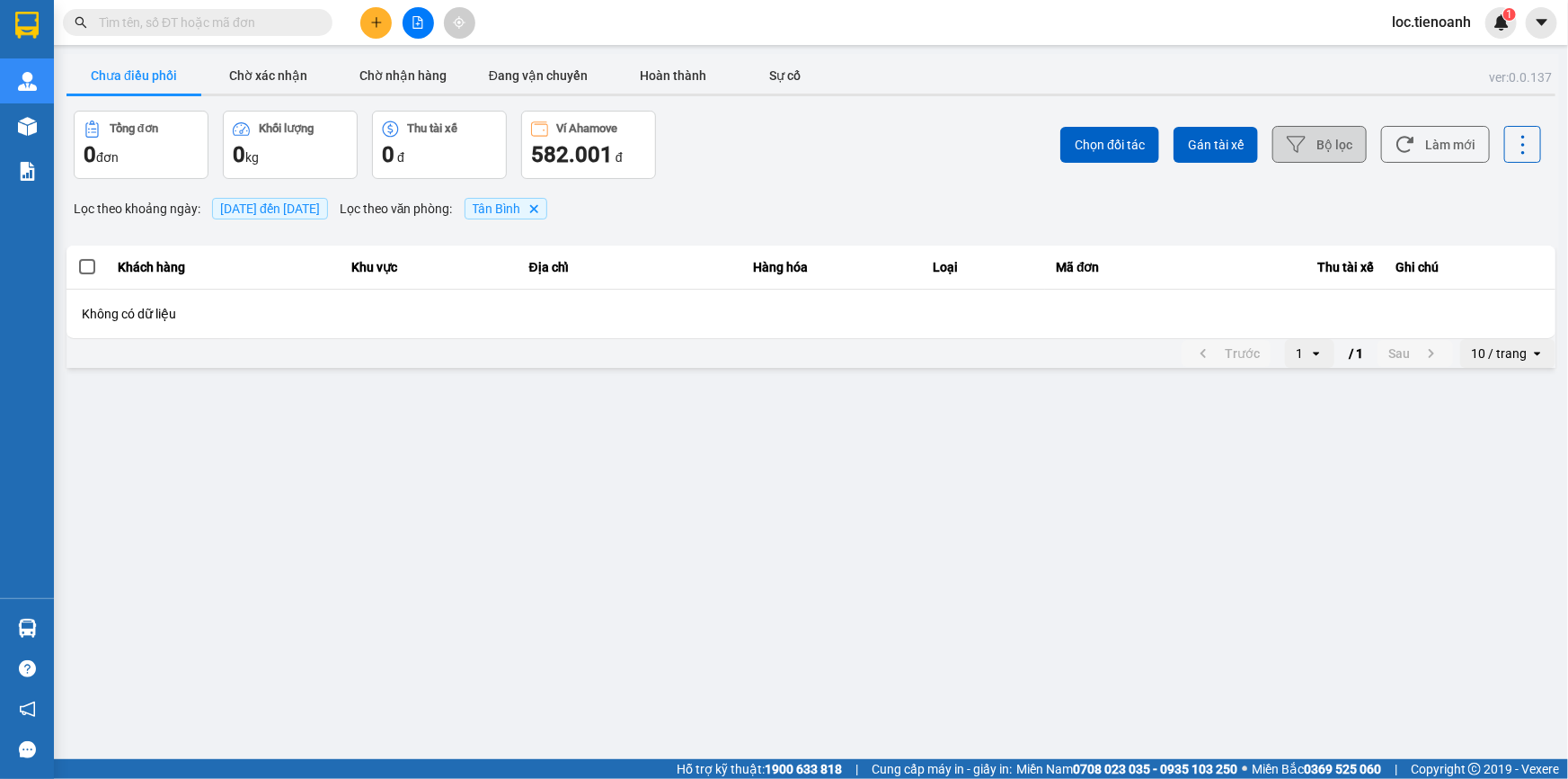
click at [1327, 139] on button "Bộ lọc" at bounding box center [1319, 144] width 95 height 37
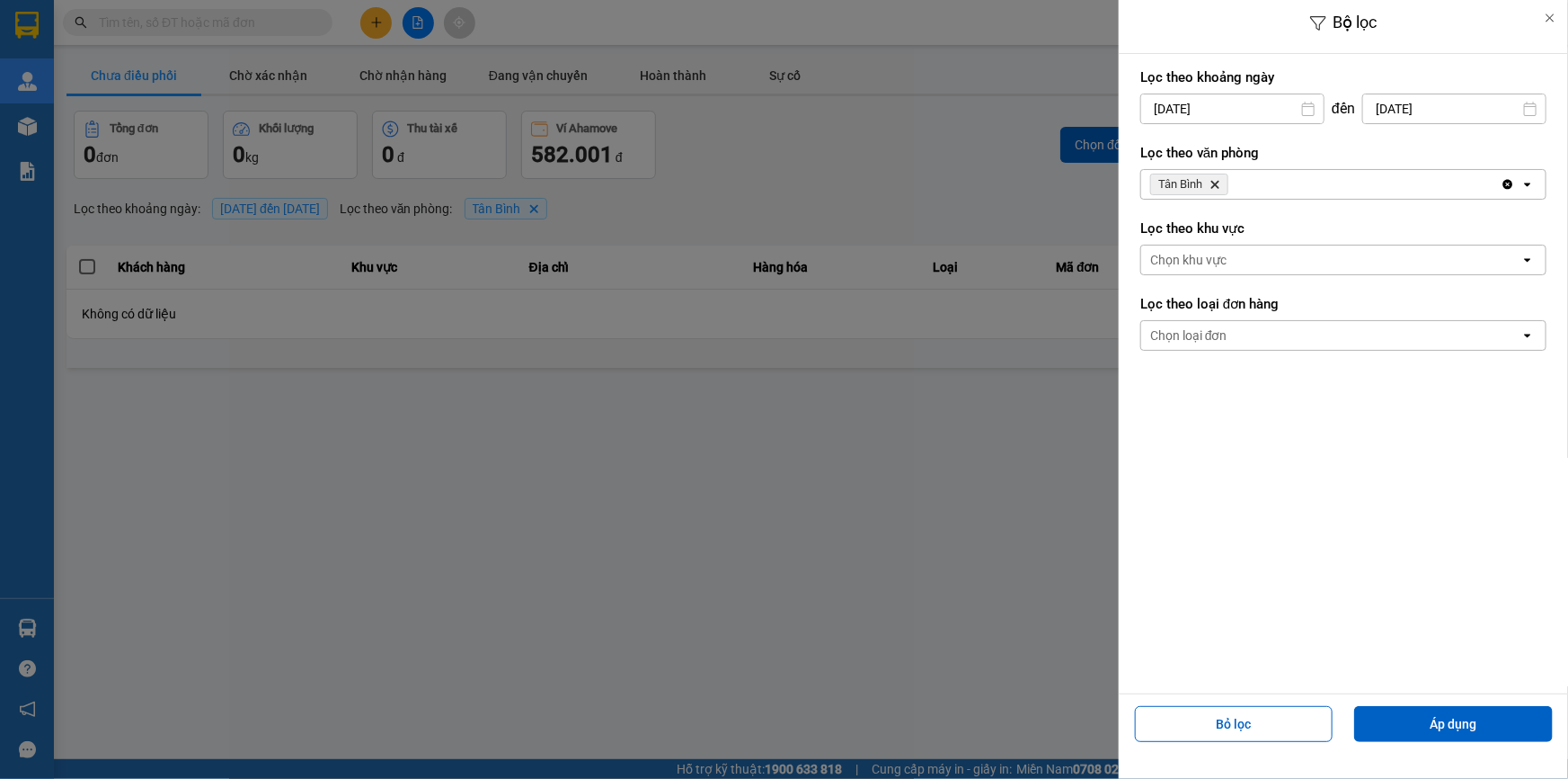
click at [944, 146] on div at bounding box center [784, 390] width 1568 height 779
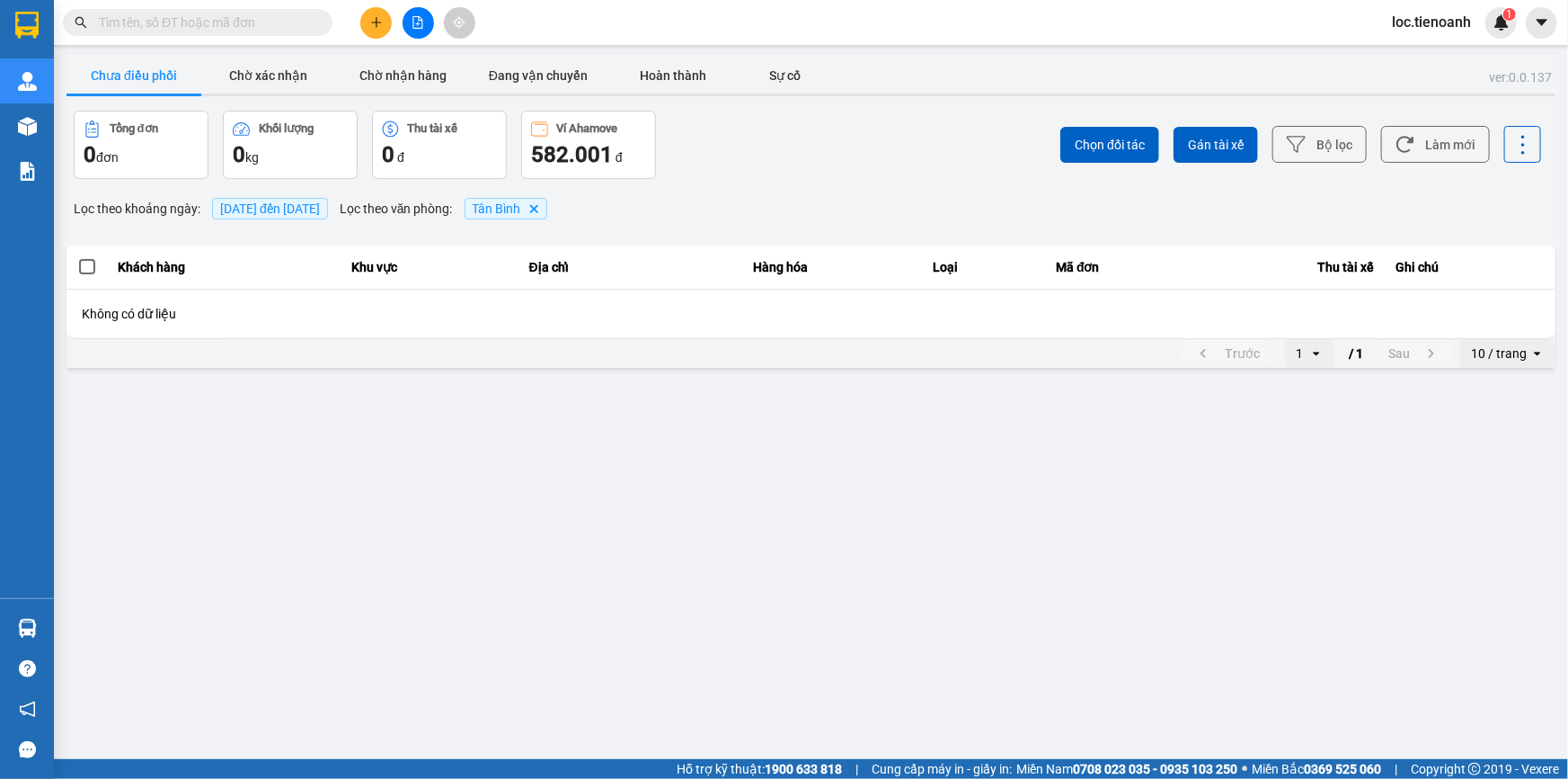
click at [1437, 25] on span "loc.tienoanh" at bounding box center [1431, 21] width 108 height 22
click at [1439, 52] on span "Đăng xuất" at bounding box center [1443, 56] width 75 height 20
